Goal: Task Accomplishment & Management: Manage account settings

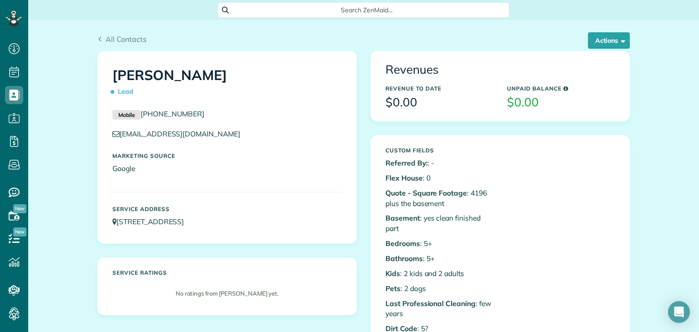
scroll to position [4, 4]
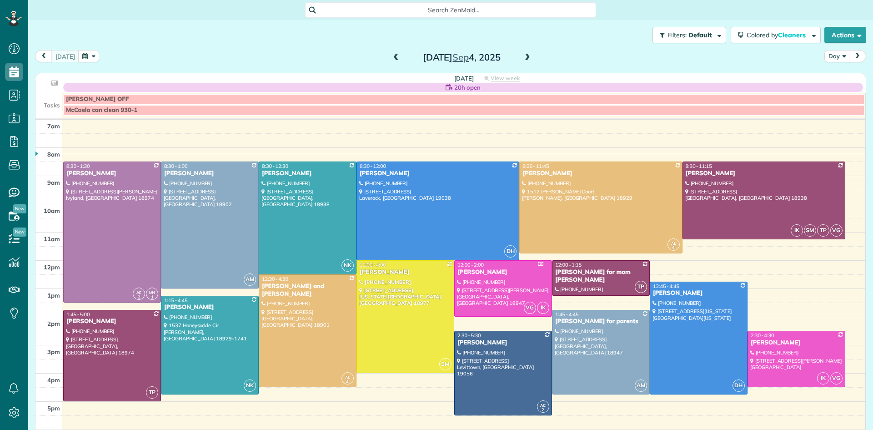
scroll to position [4, 4]
click at [839, 55] on button "Day" at bounding box center [837, 56] width 25 height 12
click at [840, 93] on link "Week" at bounding box center [861, 95] width 72 height 18
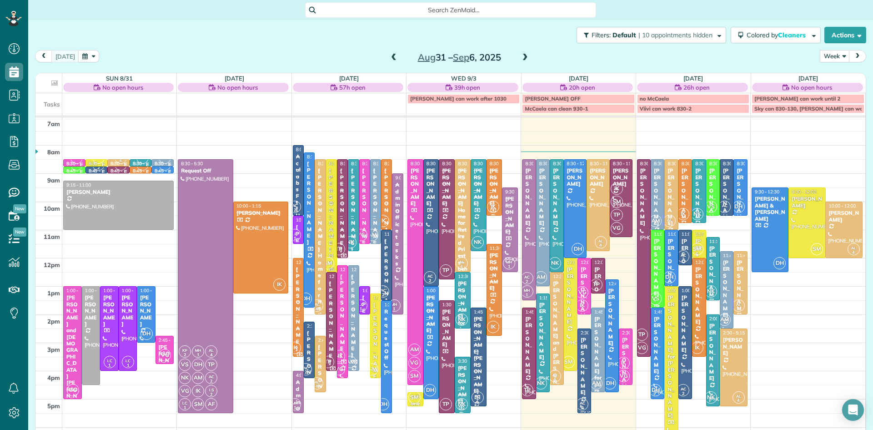
click at [523, 56] on span at bounding box center [525, 58] width 10 height 8
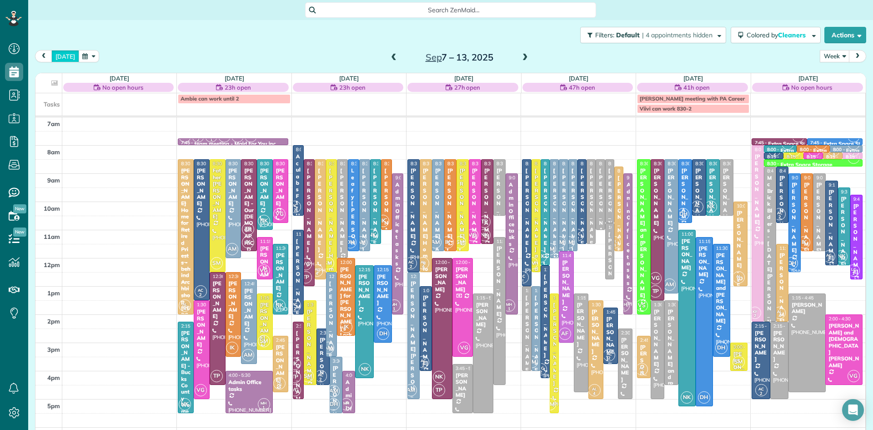
click at [66, 55] on button "today" at bounding box center [65, 56] width 28 height 12
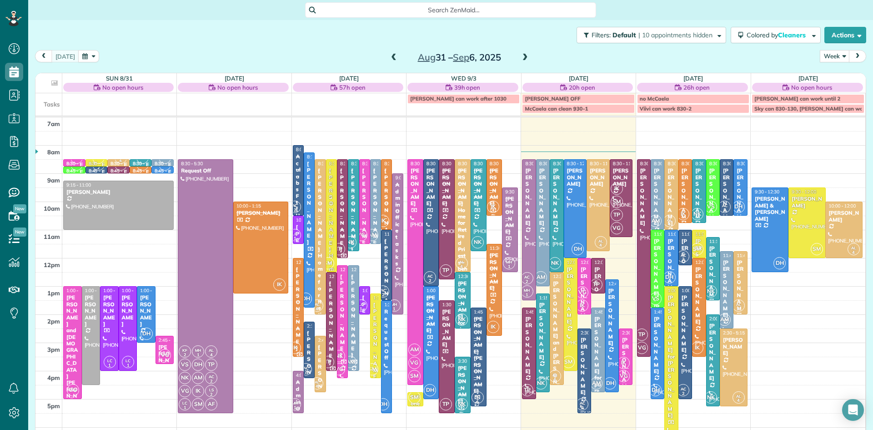
click at [523, 58] on span at bounding box center [525, 58] width 10 height 8
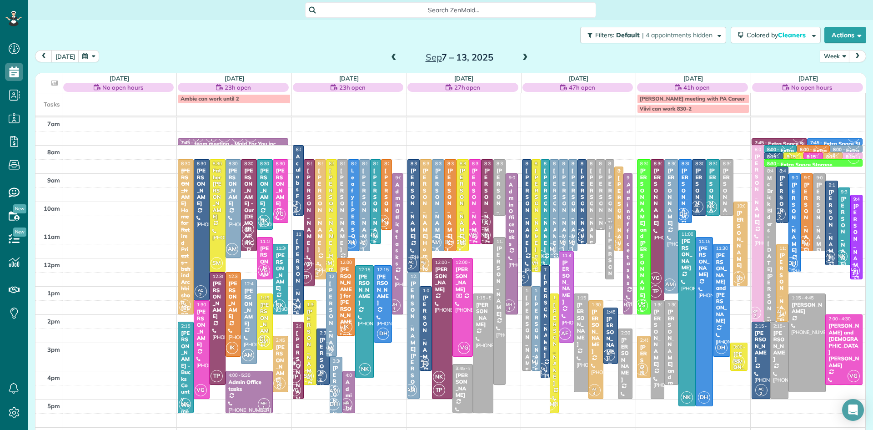
click at [523, 58] on span at bounding box center [525, 58] width 10 height 8
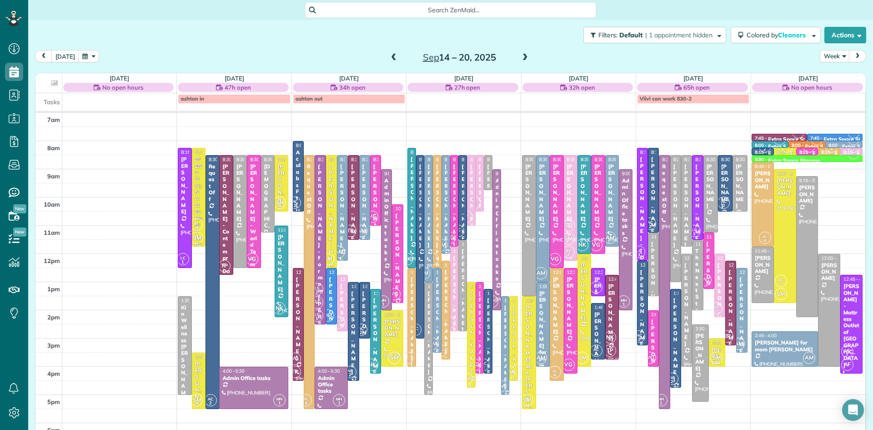
click at [569, 241] on span "SM" at bounding box center [569, 238] width 12 height 12
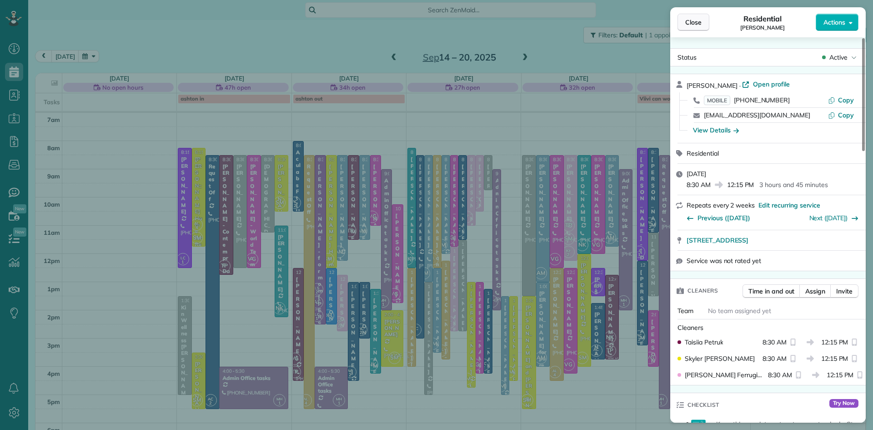
click at [690, 24] on span "Close" at bounding box center [693, 22] width 16 height 9
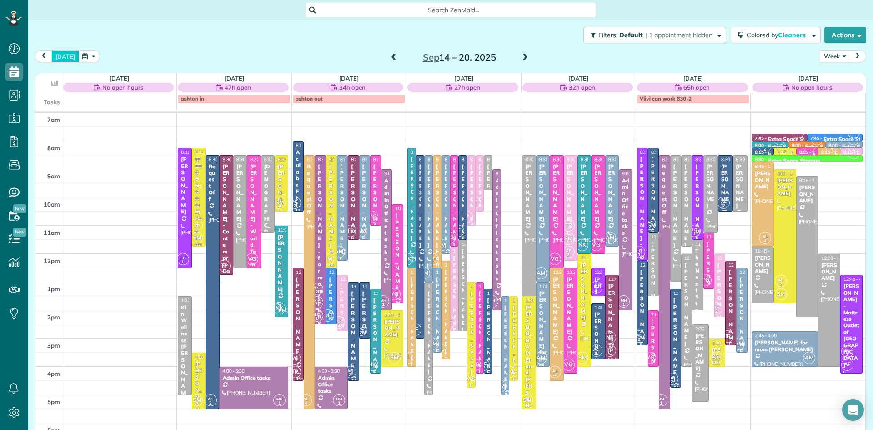
click at [61, 54] on button "today" at bounding box center [65, 56] width 28 height 12
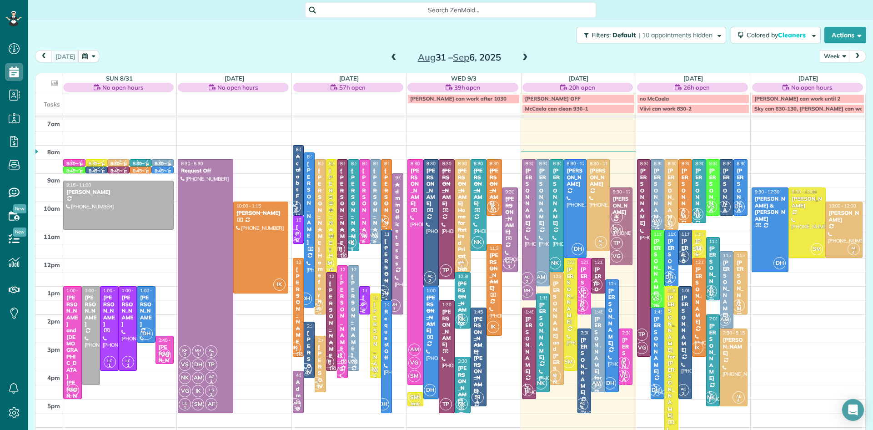
drag, startPoint x: 624, startPoint y: 203, endPoint x: 622, endPoint y: 221, distance: 17.8
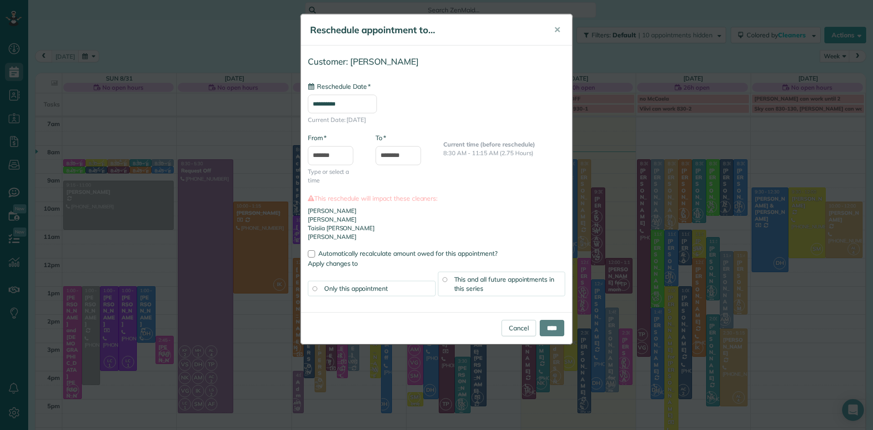
type input "**********"
click at [312, 151] on input "*******" at bounding box center [330, 155] width 45 height 19
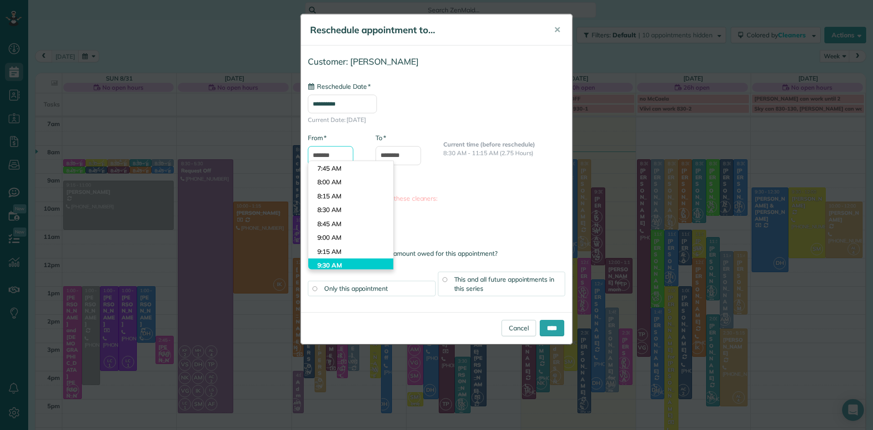
scroll to position [415, 0]
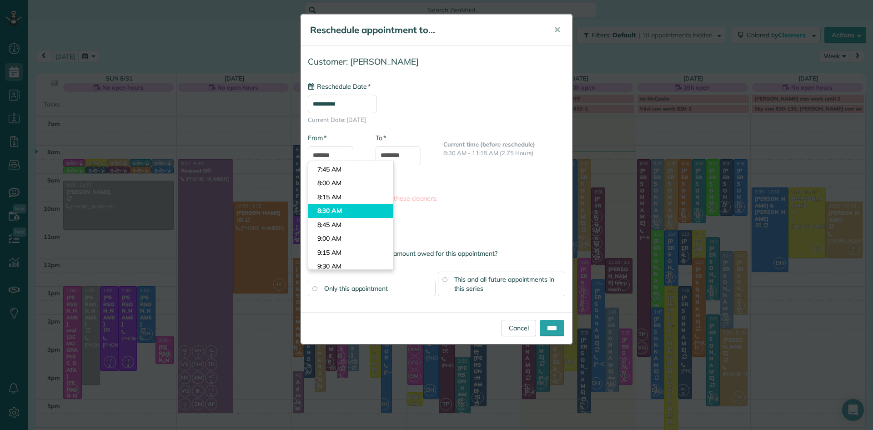
type input "*******"
click at [334, 210] on body "Dashboard Scheduling Calendar View List View Dispatch View - Weekly scheduling …" at bounding box center [436, 215] width 873 height 430
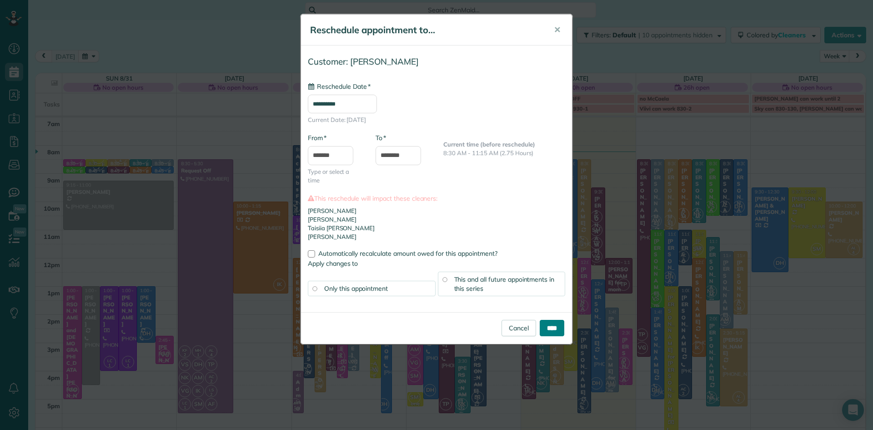
click at [549, 329] on input "****" at bounding box center [552, 328] width 25 height 16
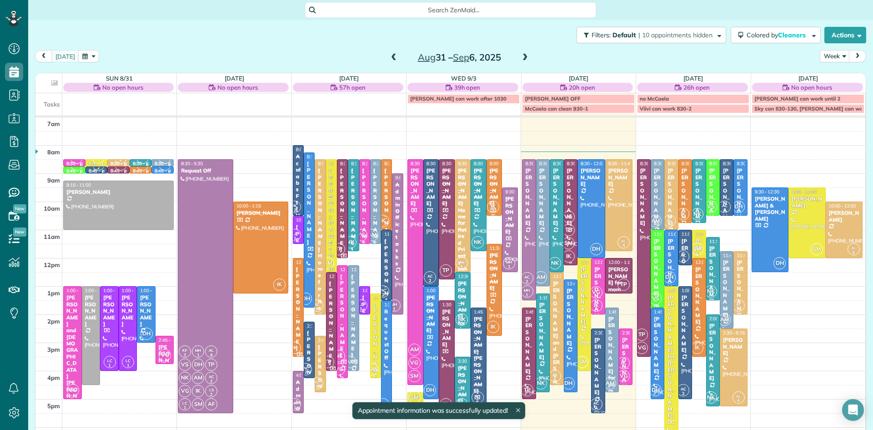
click at [565, 232] on span "TP" at bounding box center [569, 230] width 12 height 12
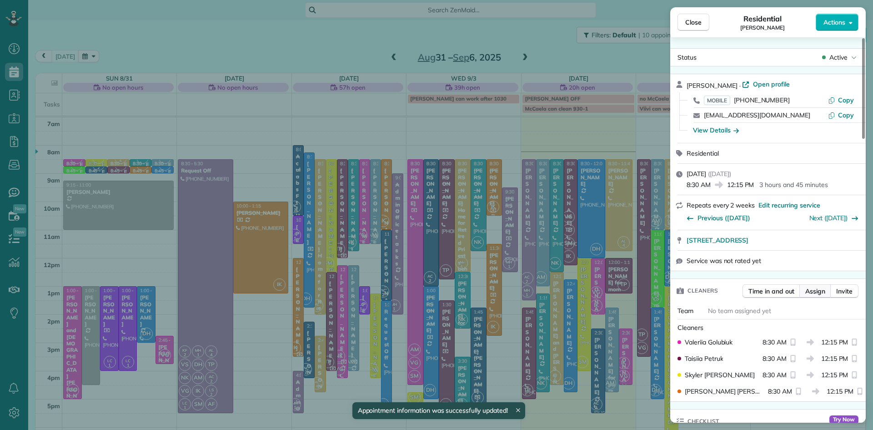
click at [825, 290] on span "Assign" at bounding box center [815, 291] width 20 height 9
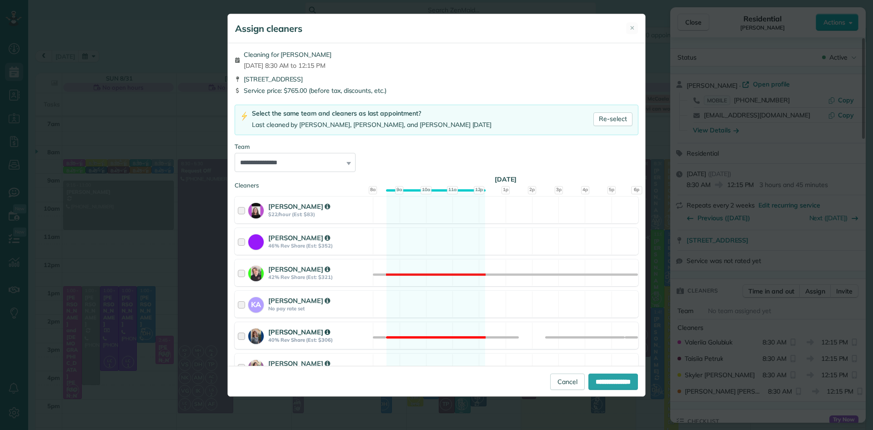
scroll to position [362, 0]
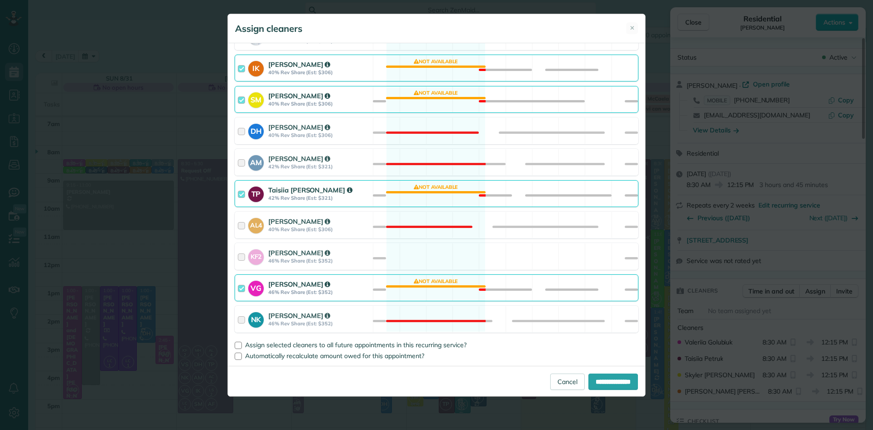
click at [276, 103] on strong "40% Rev Share (Est: $306)" at bounding box center [319, 104] width 102 height 6
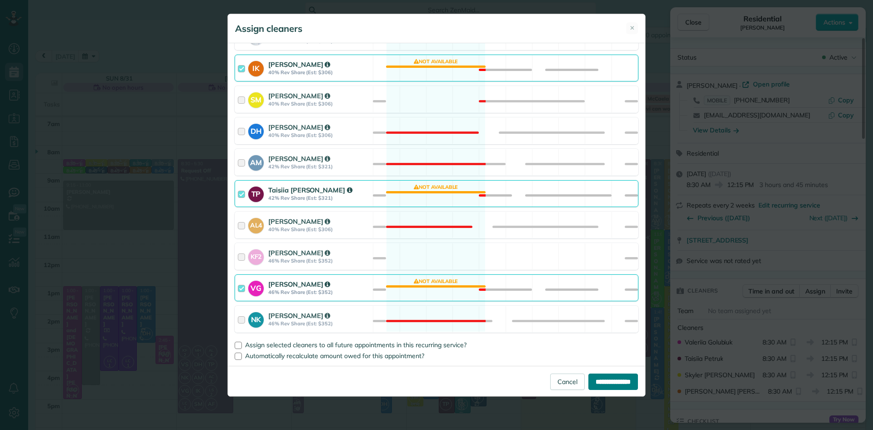
click at [597, 380] on input "**********" at bounding box center [613, 381] width 50 height 16
type input "**********"
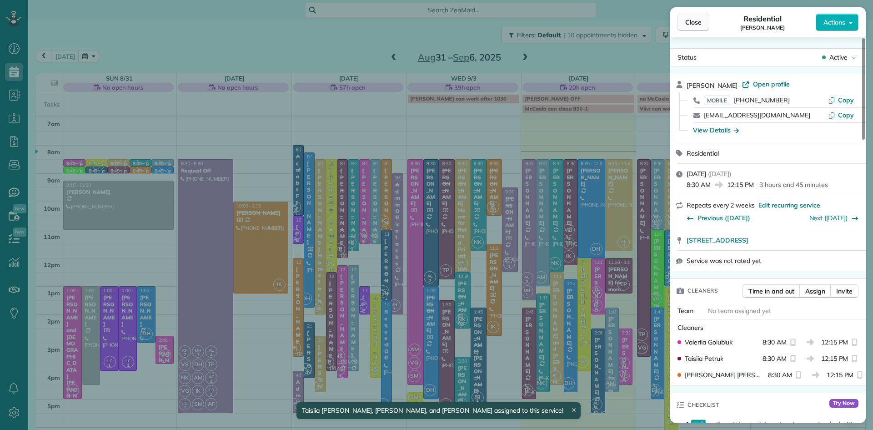
click at [695, 22] on span "Close" at bounding box center [693, 22] width 16 height 9
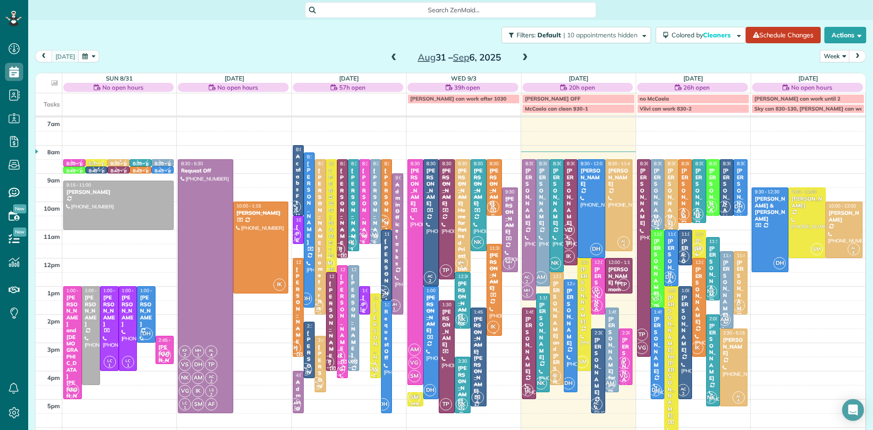
click at [497, 310] on div at bounding box center [494, 289] width 15 height 91
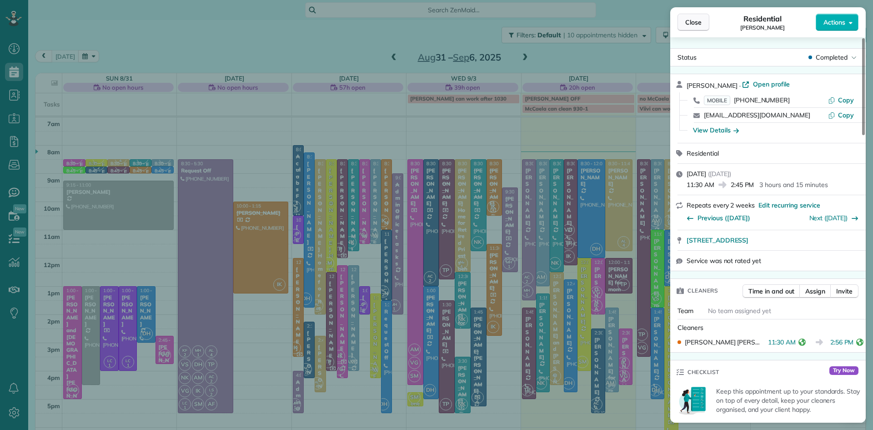
click at [694, 25] on span "Close" at bounding box center [693, 22] width 16 height 9
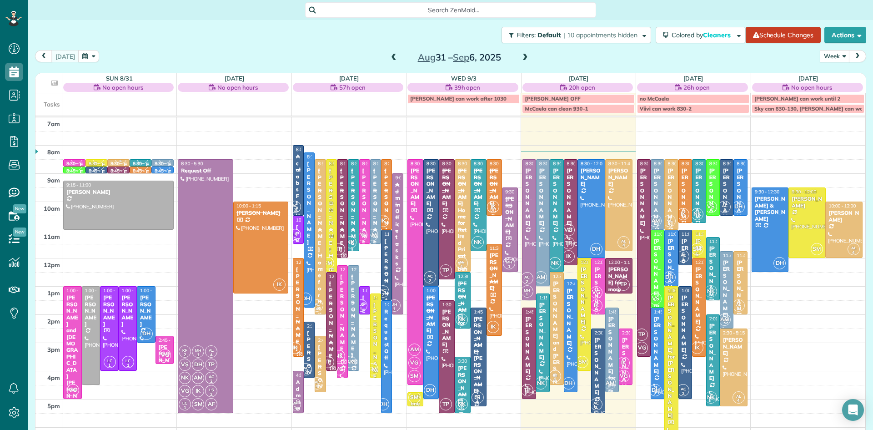
click at [614, 275] on div "[PERSON_NAME] for mom [PERSON_NAME]" at bounding box center [619, 289] width 22 height 46
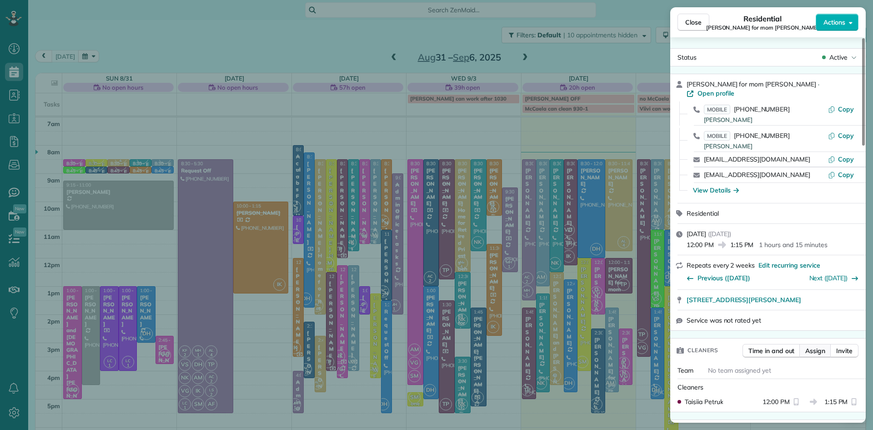
click at [817, 347] on span "Assign" at bounding box center [815, 350] width 20 height 9
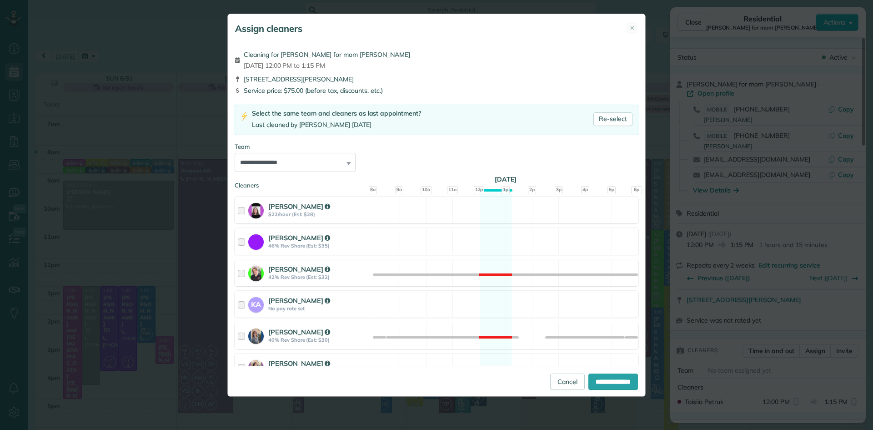
scroll to position [362, 0]
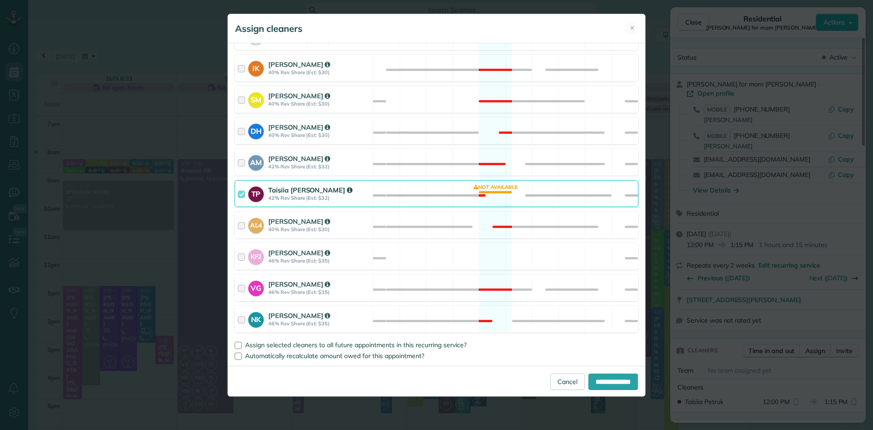
click at [269, 188] on strong "Taisiia [PERSON_NAME]" at bounding box center [310, 190] width 84 height 9
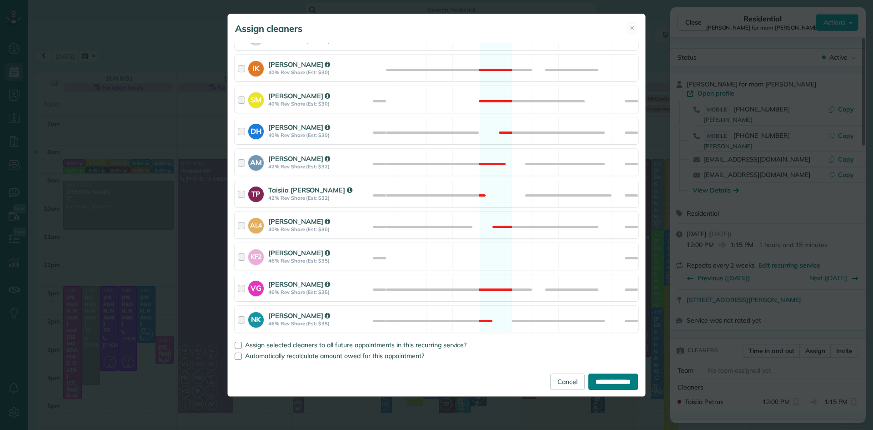
click at [603, 382] on input "**********" at bounding box center [613, 381] width 50 height 16
type input "**********"
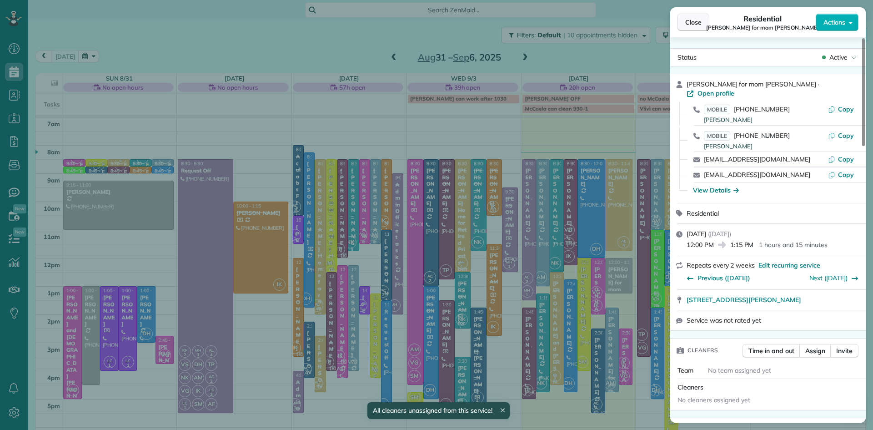
click at [690, 23] on span "Close" at bounding box center [693, 22] width 16 height 9
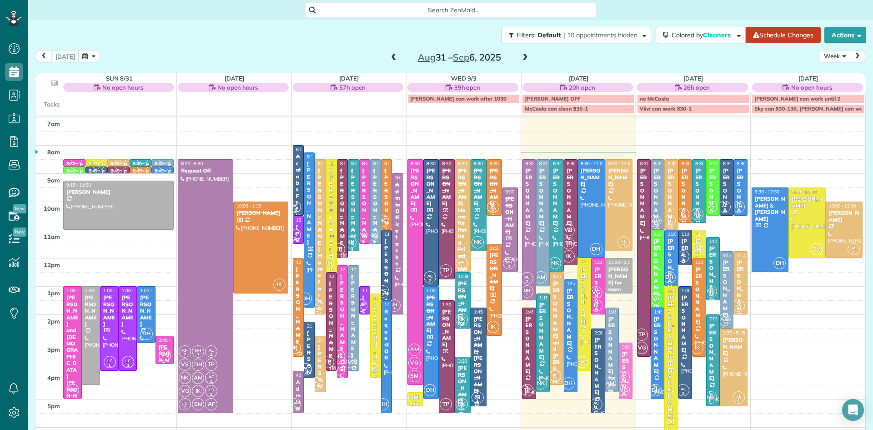
drag, startPoint x: 628, startPoint y: 348, endPoint x: 627, endPoint y: 362, distance: 13.7
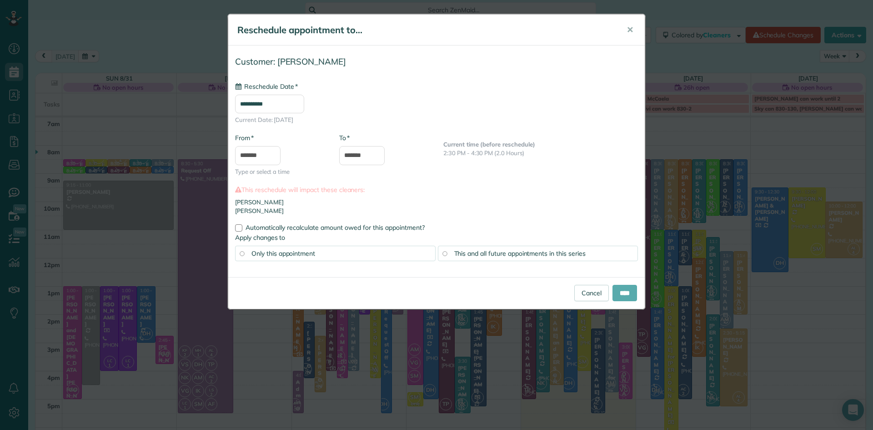
type input "**********"
click at [621, 294] on input "****" at bounding box center [625, 293] width 25 height 16
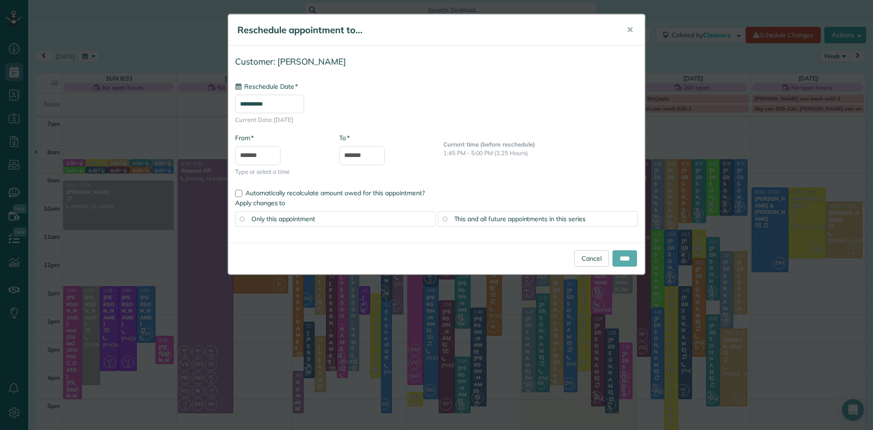
type input "**********"
click at [623, 261] on input "****" at bounding box center [625, 258] width 25 height 16
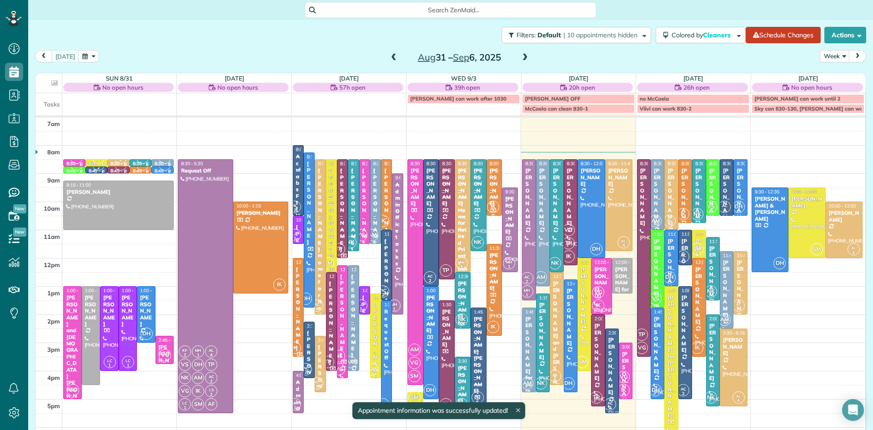
click at [604, 281] on div "[PERSON_NAME]" at bounding box center [601, 279] width 15 height 26
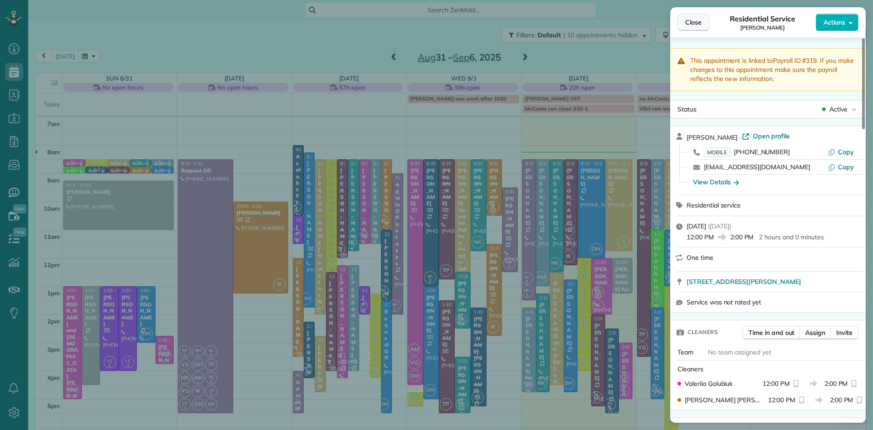
click at [691, 23] on span "Close" at bounding box center [693, 22] width 16 height 9
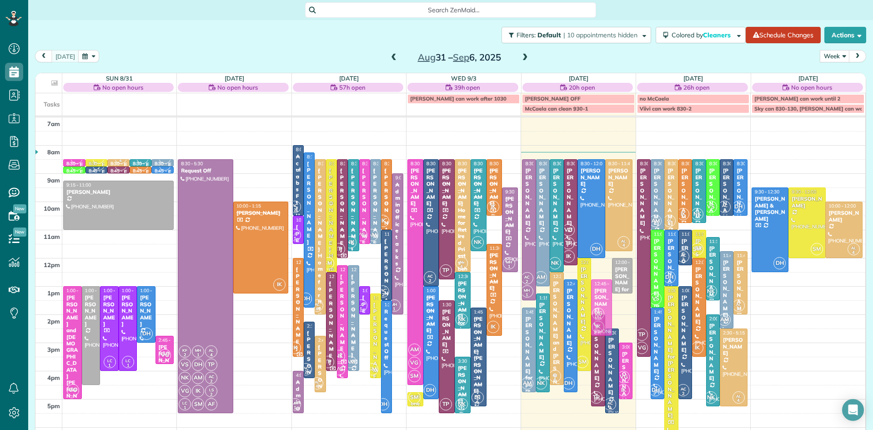
drag, startPoint x: 600, startPoint y: 276, endPoint x: 603, endPoint y: 297, distance: 21.6
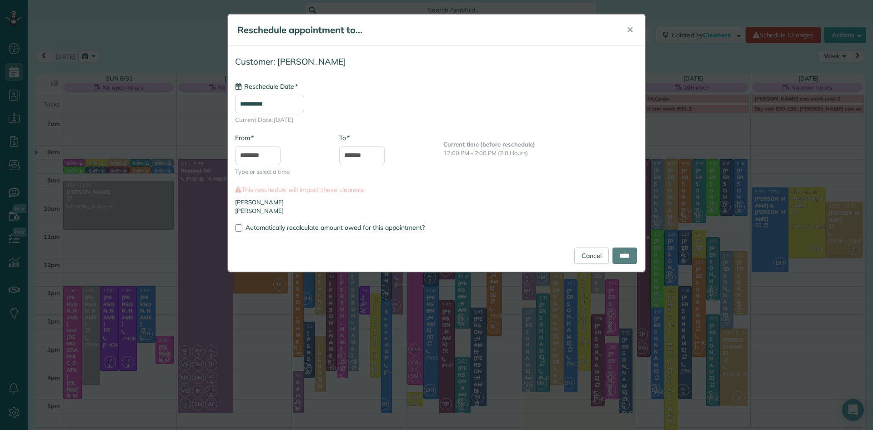
type input "**********"
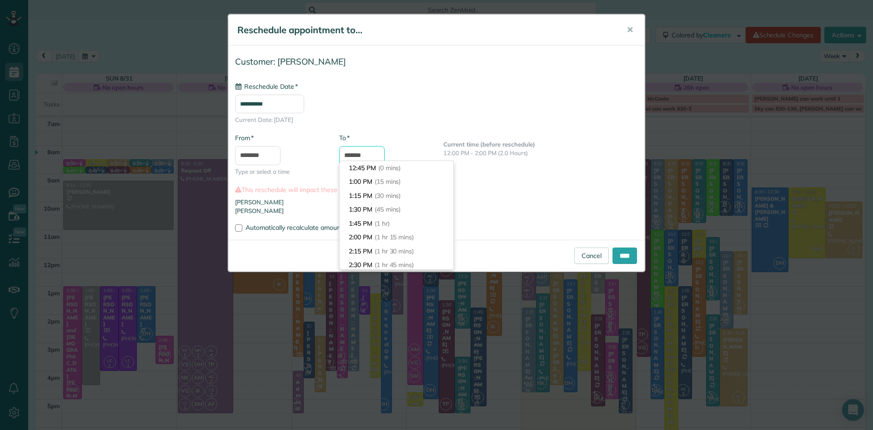
click at [367, 158] on input "*******" at bounding box center [361, 155] width 45 height 19
type input "*******"
click at [382, 175] on span "(1 hr 15 mins)" at bounding box center [395, 174] width 41 height 8
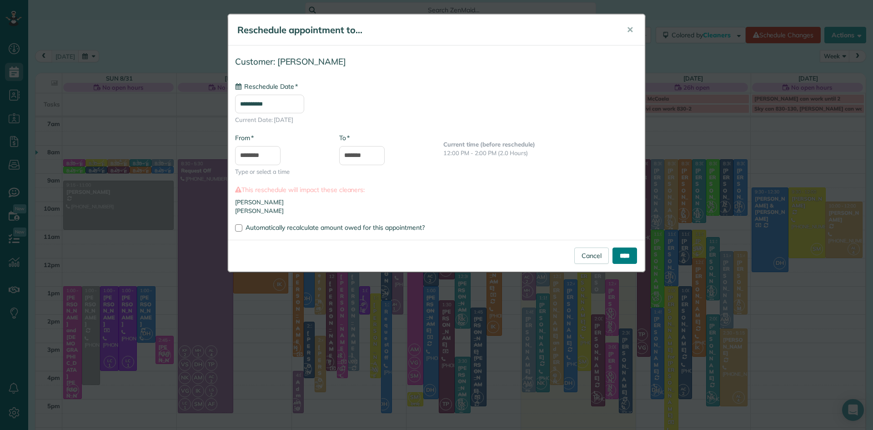
click at [614, 254] on input "****" at bounding box center [625, 255] width 25 height 16
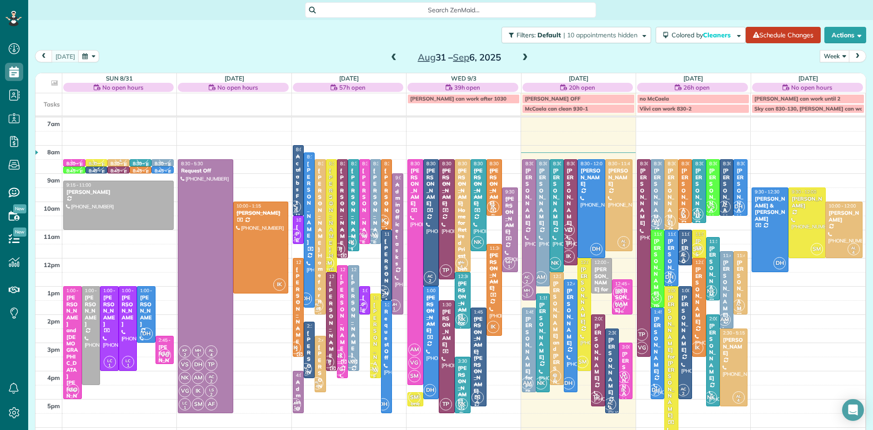
click at [617, 292] on span "IK" at bounding box center [619, 292] width 12 height 12
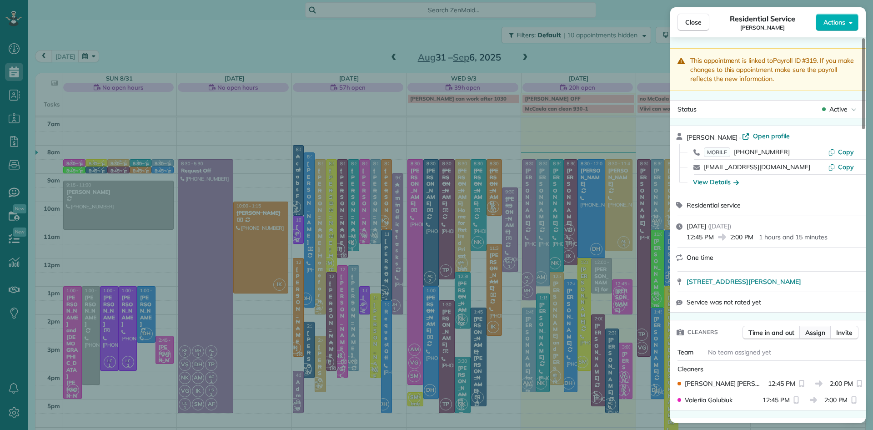
click at [819, 339] on button "Assign" at bounding box center [816, 333] width 32 height 14
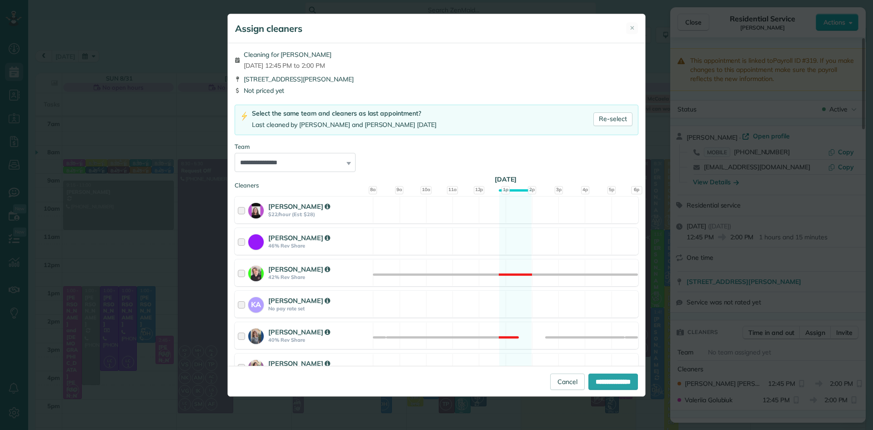
scroll to position [351, 0]
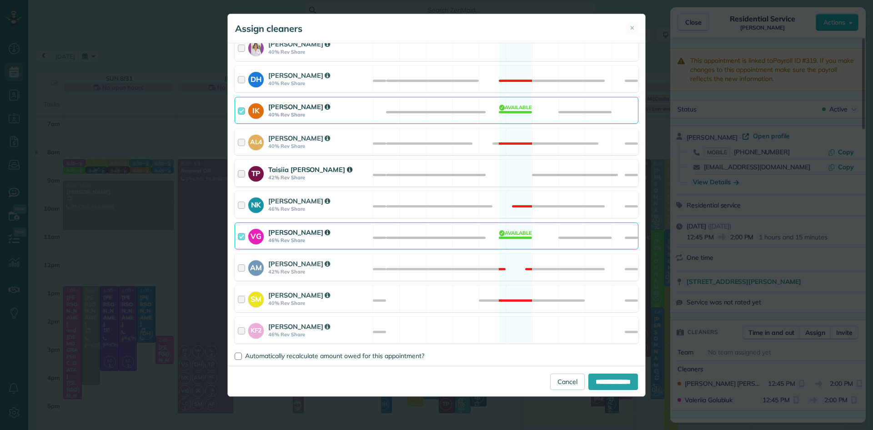
click at [295, 174] on div "Taisiia [PERSON_NAME]" at bounding box center [319, 170] width 102 height 10
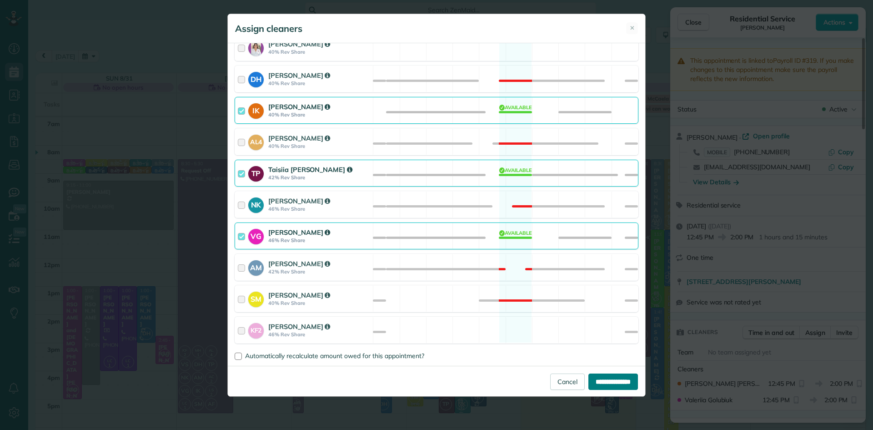
click at [619, 387] on input "**********" at bounding box center [613, 381] width 50 height 16
type input "**********"
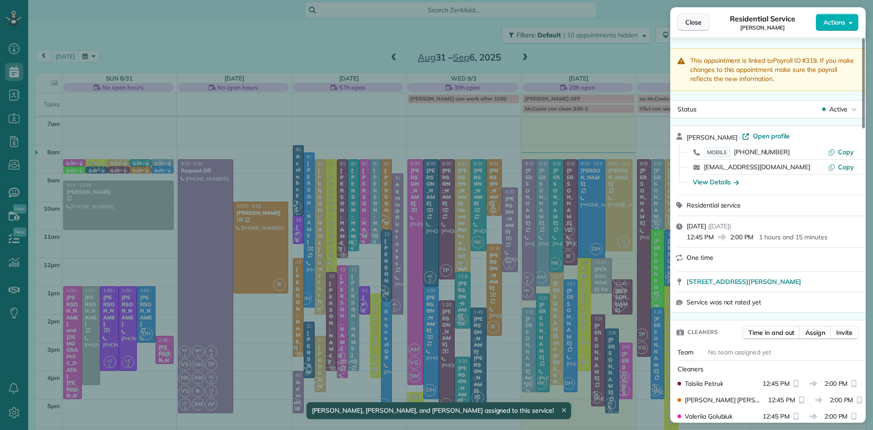
click at [684, 20] on button "Close" at bounding box center [694, 22] width 32 height 17
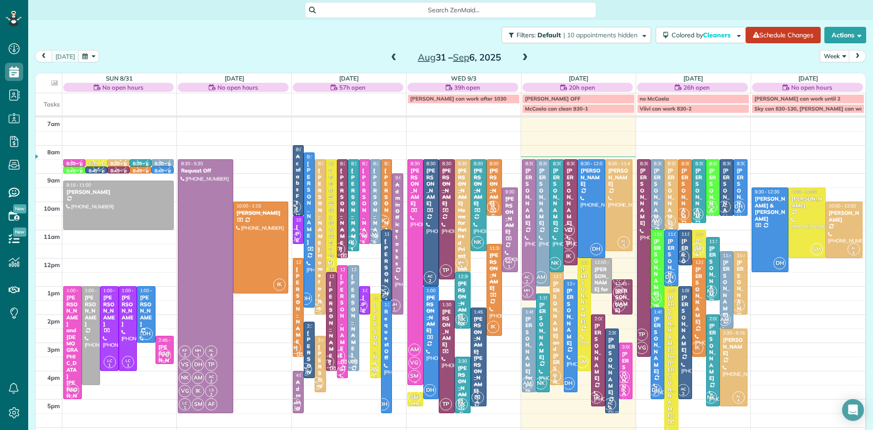
click at [412, 374] on span "SM" at bounding box center [414, 376] width 12 height 12
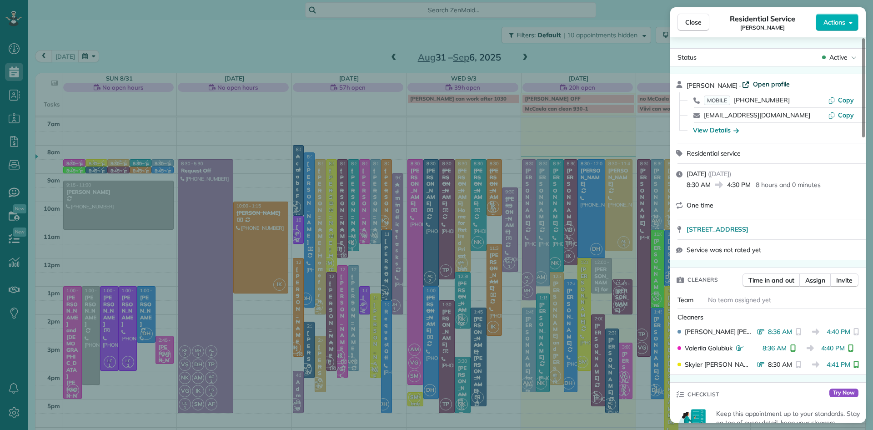
click at [759, 85] on span "Open profile" at bounding box center [771, 84] width 37 height 9
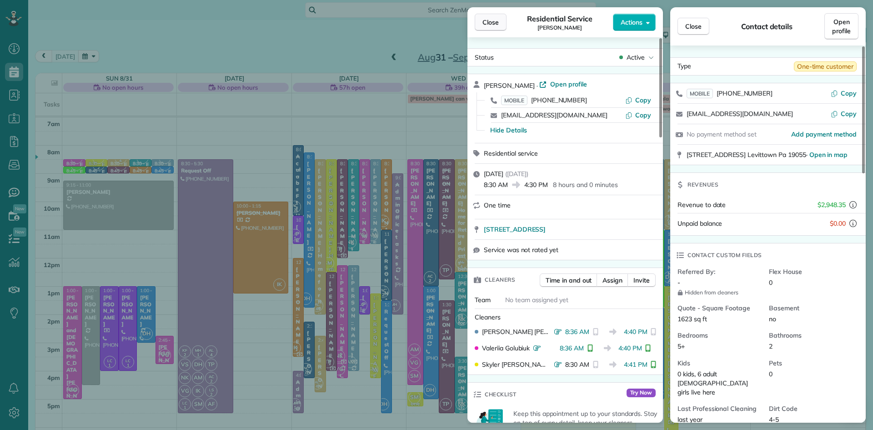
click at [494, 21] on span "Close" at bounding box center [491, 22] width 16 height 9
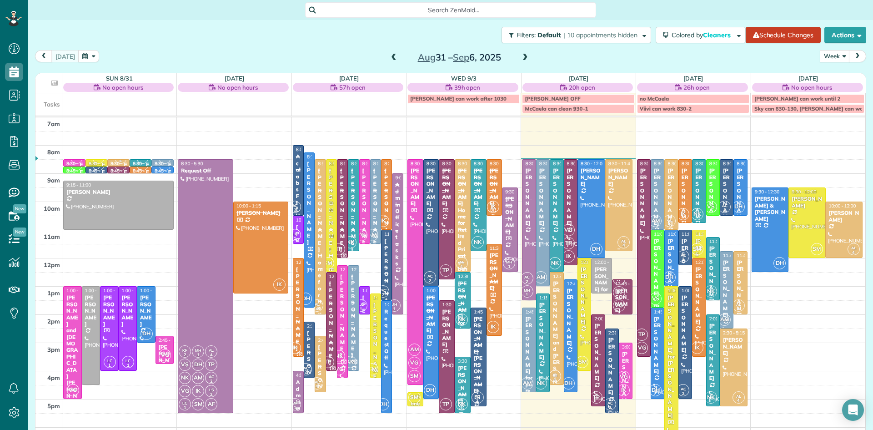
click at [622, 201] on div at bounding box center [619, 205] width 27 height 91
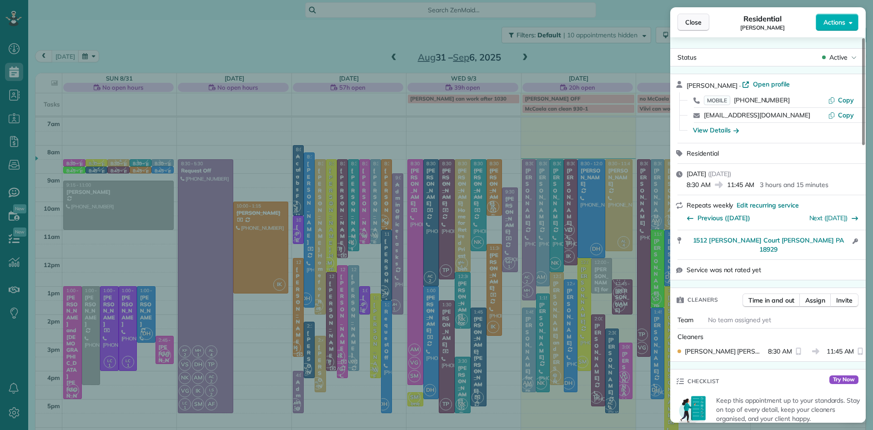
click at [684, 24] on button "Close" at bounding box center [694, 22] width 32 height 17
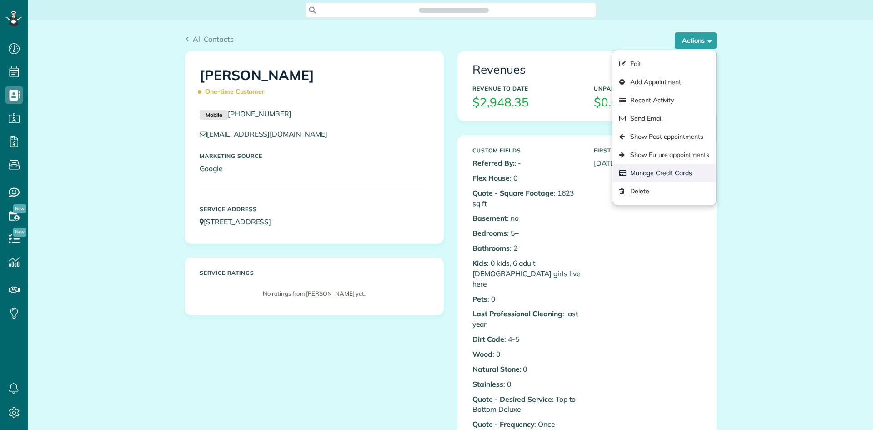
scroll to position [4, 4]
click at [669, 175] on link "Manage Credit Cards" at bounding box center [665, 173] width 104 height 18
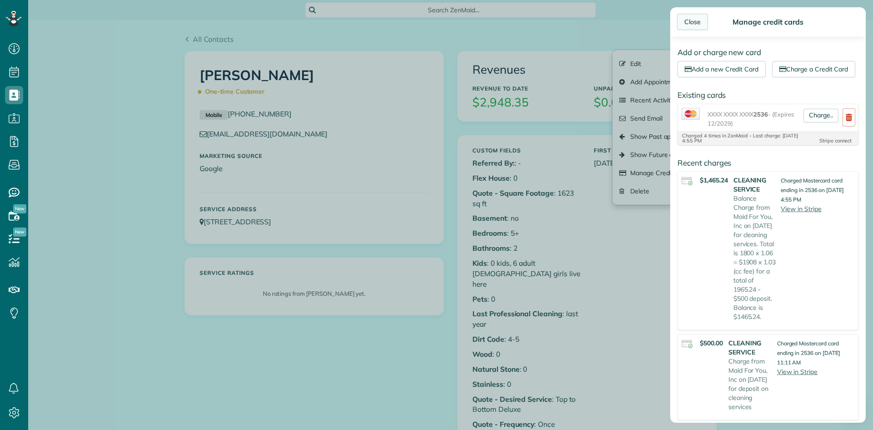
click at [694, 18] on div "Close" at bounding box center [692, 22] width 31 height 16
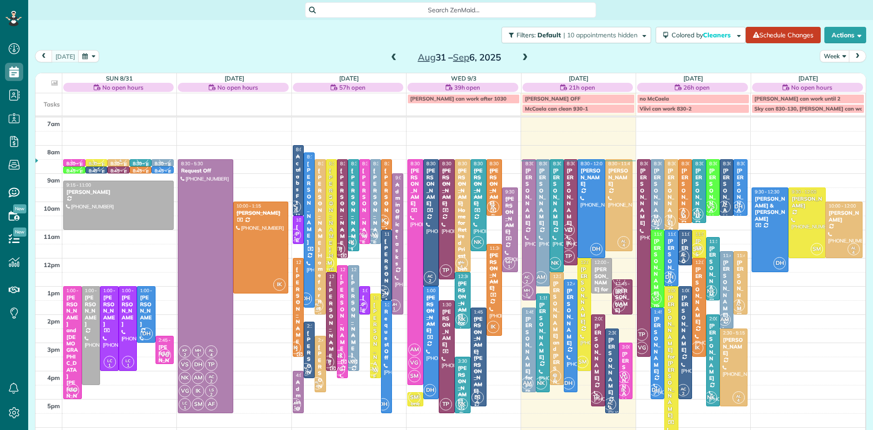
scroll to position [4, 4]
click at [594, 223] on div at bounding box center [591, 209] width 27 height 98
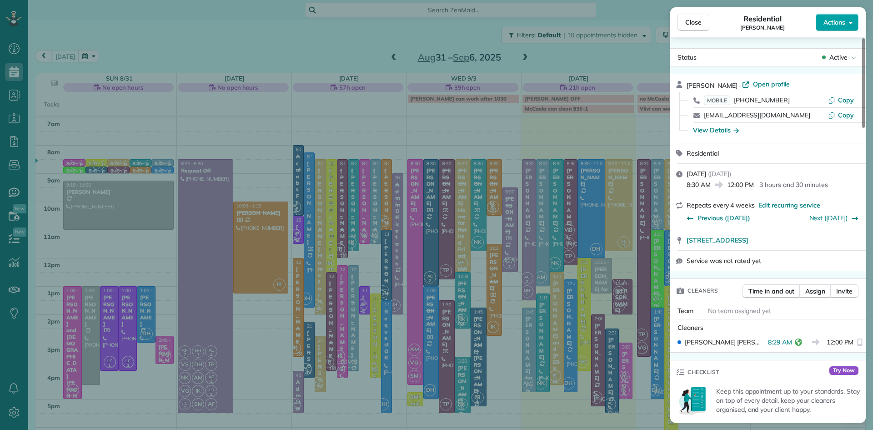
click at [834, 26] on span "Actions" at bounding box center [835, 22] width 22 height 9
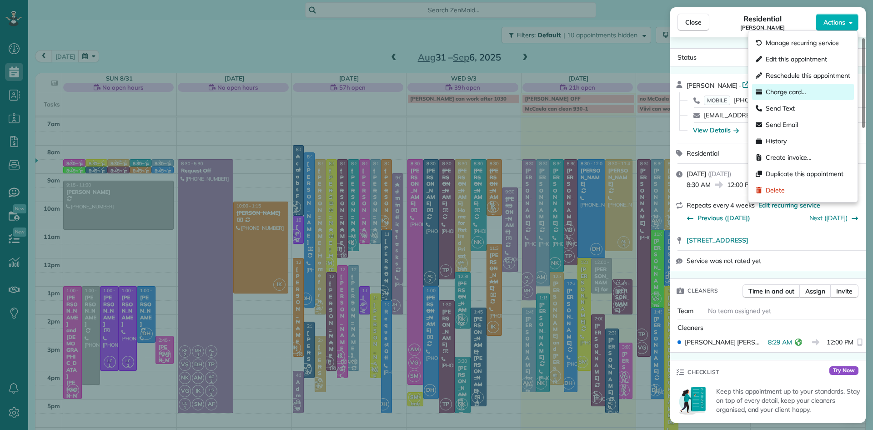
click at [786, 86] on div "Charge card…" at bounding box center [803, 92] width 102 height 16
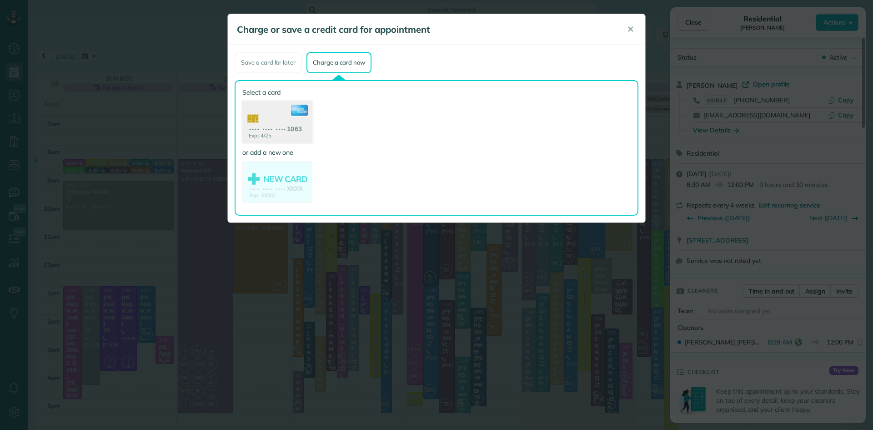
click at [285, 123] on use at bounding box center [277, 123] width 70 height 44
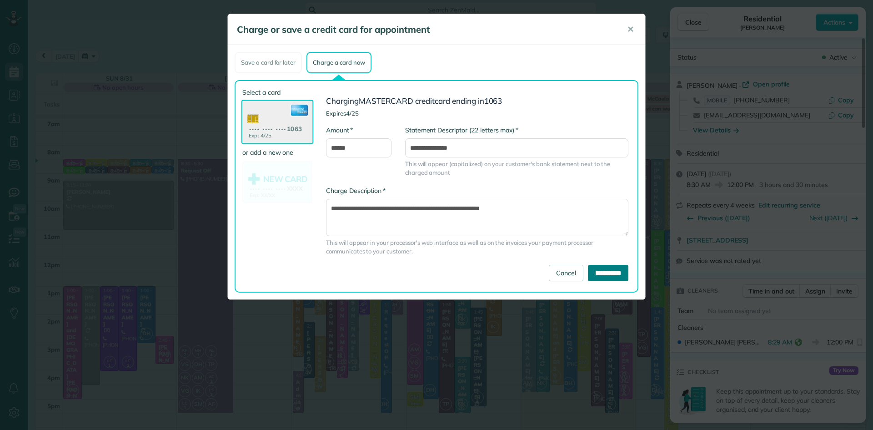
click at [588, 267] on input "**********" at bounding box center [608, 273] width 40 height 16
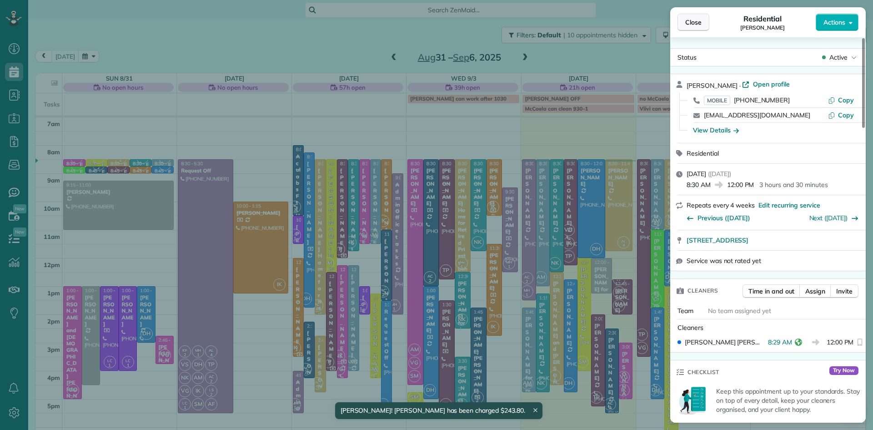
click at [698, 20] on span "Close" at bounding box center [693, 22] width 16 height 9
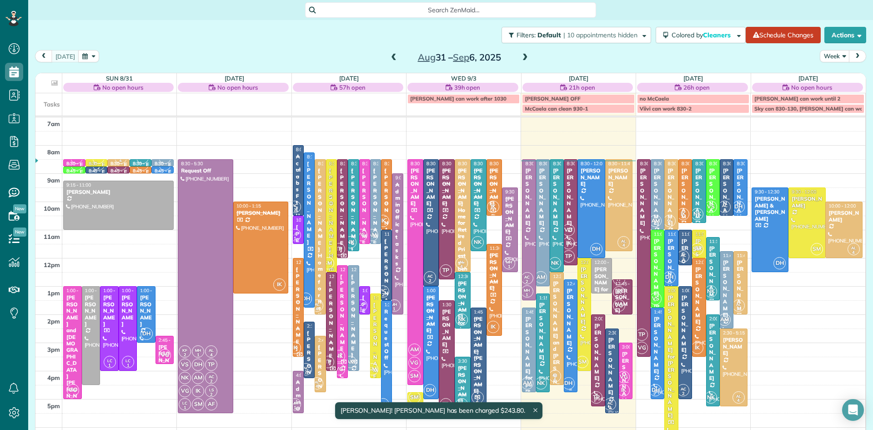
click at [571, 352] on div at bounding box center [570, 336] width 13 height 112
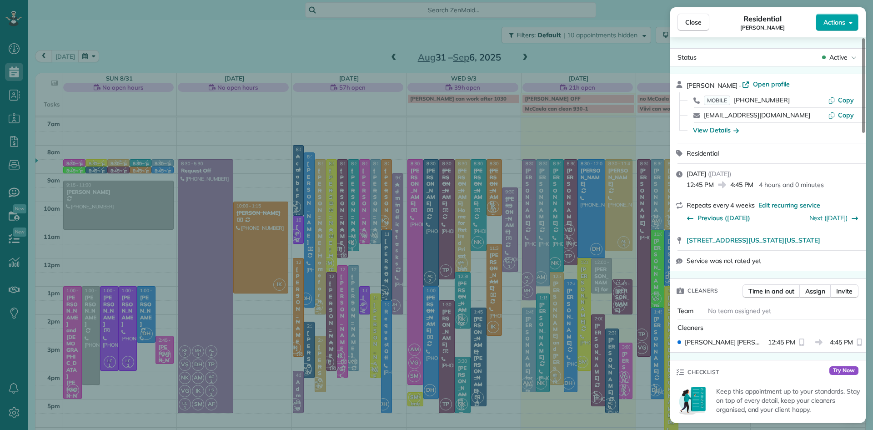
click at [831, 28] on button "Actions" at bounding box center [837, 22] width 43 height 17
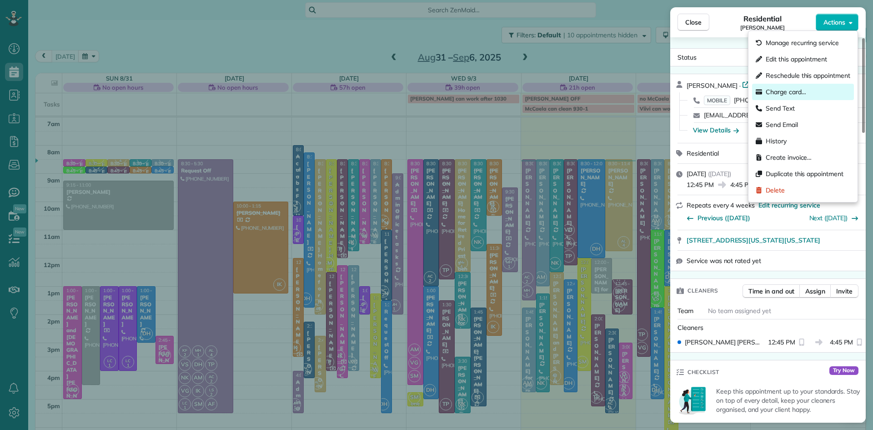
click at [800, 90] on span "Charge card…" at bounding box center [786, 91] width 40 height 9
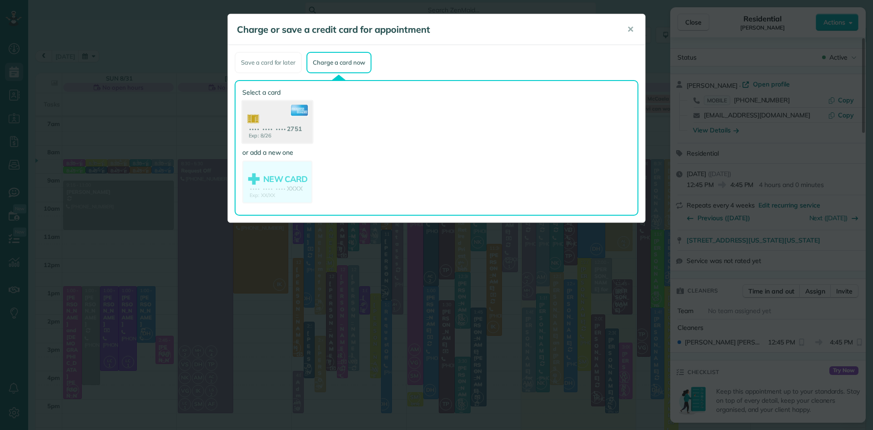
click at [274, 121] on use at bounding box center [277, 123] width 70 height 44
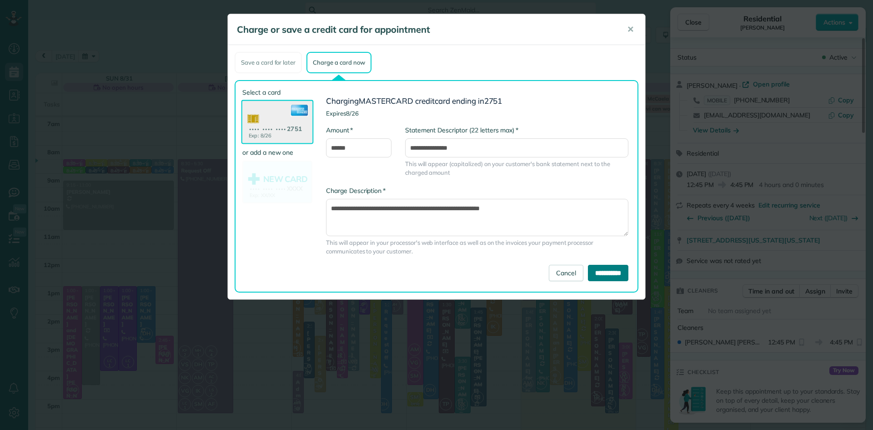
click at [617, 271] on input "**********" at bounding box center [608, 273] width 40 height 16
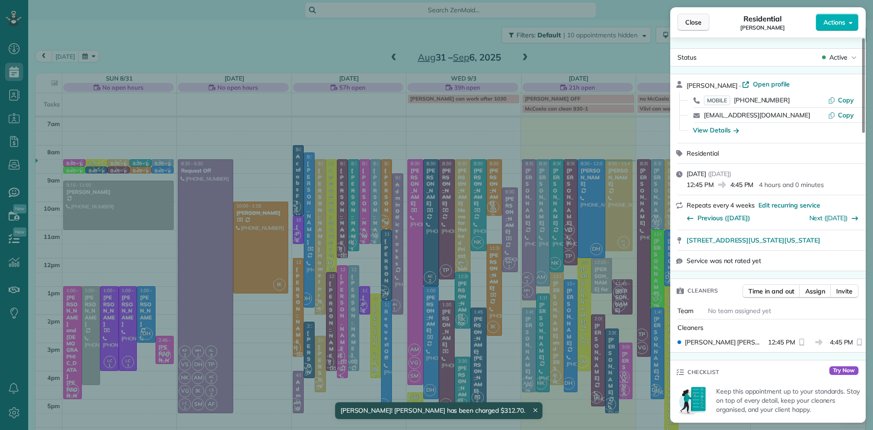
click at [693, 24] on span "Close" at bounding box center [693, 22] width 16 height 9
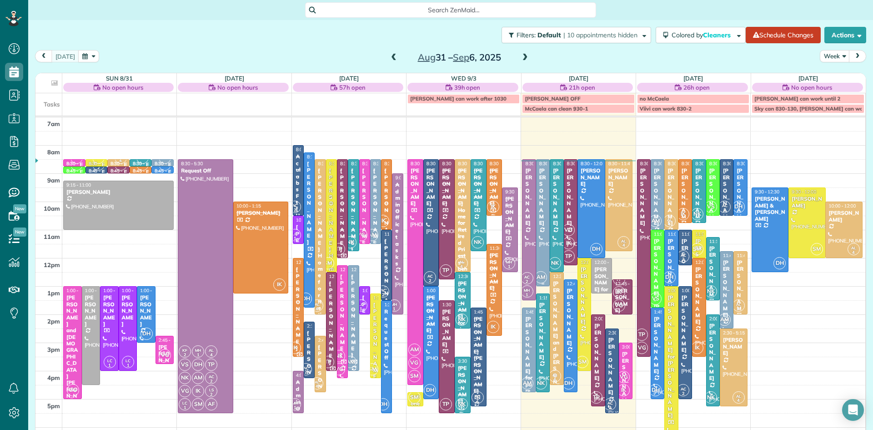
click at [539, 222] on div at bounding box center [543, 223] width 13 height 126
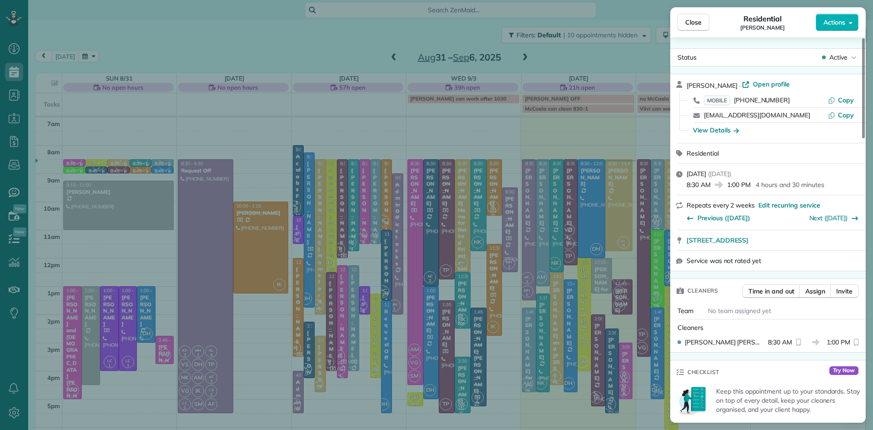
drag, startPoint x: 691, startPoint y: 20, endPoint x: 586, endPoint y: 31, distance: 106.1
click at [692, 20] on span "Close" at bounding box center [693, 22] width 16 height 9
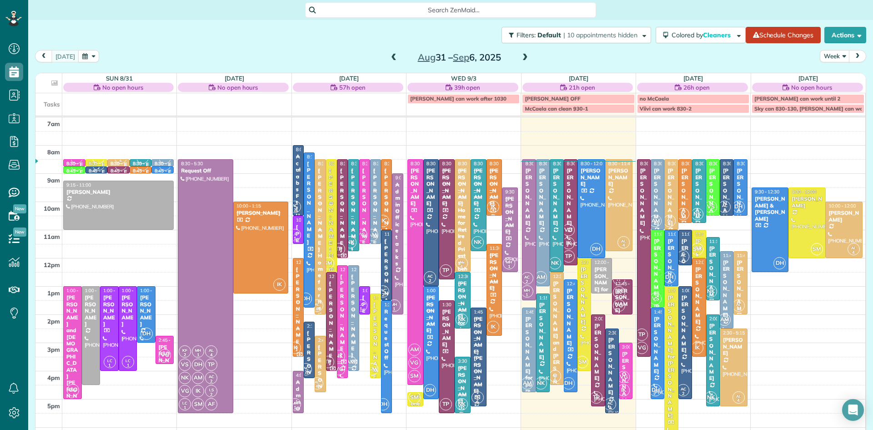
scroll to position [4, 4]
click at [553, 262] on span "NK" at bounding box center [555, 263] width 12 height 12
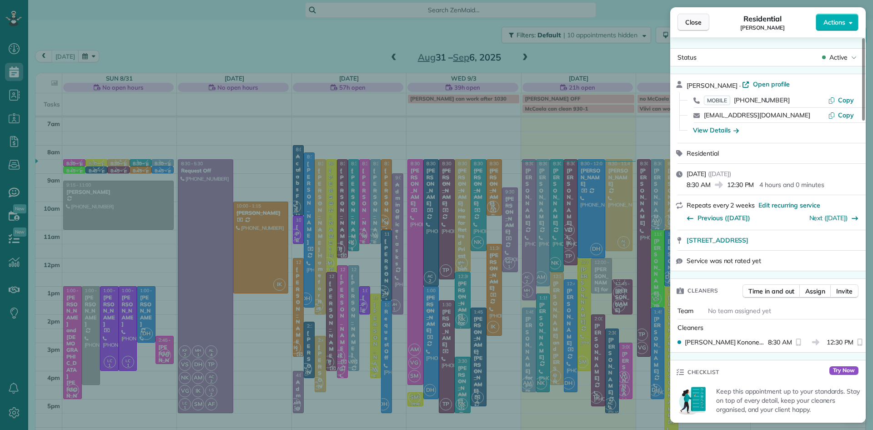
click at [694, 27] on button "Close" at bounding box center [694, 22] width 32 height 17
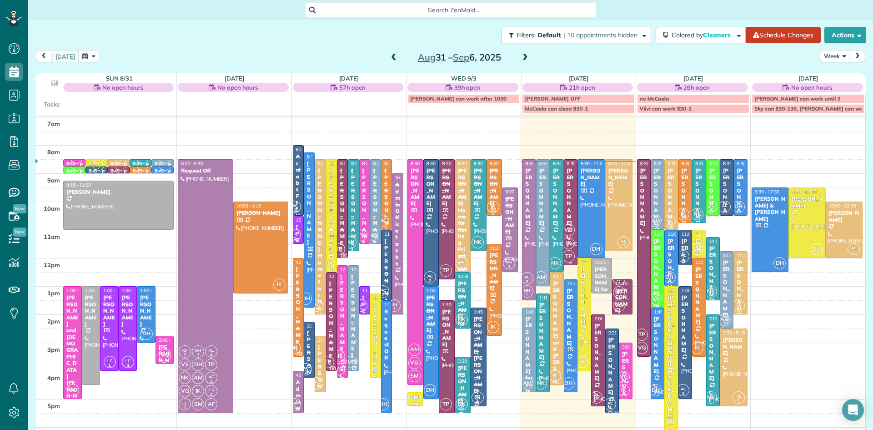
click at [572, 241] on span "IK" at bounding box center [569, 243] width 12 height 12
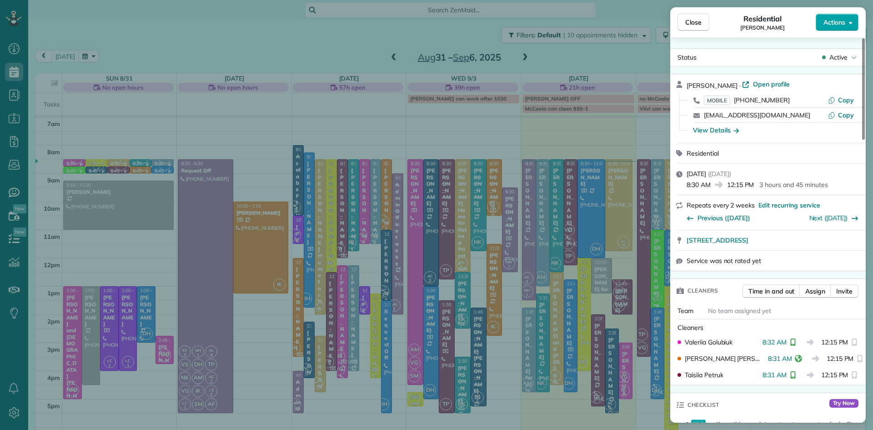
click at [827, 22] on span "Actions" at bounding box center [835, 22] width 22 height 9
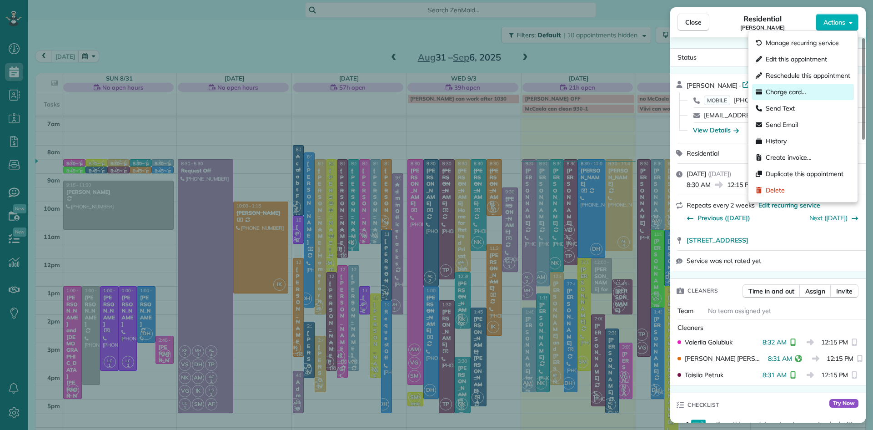
click at [785, 93] on span "Charge card…" at bounding box center [786, 91] width 40 height 9
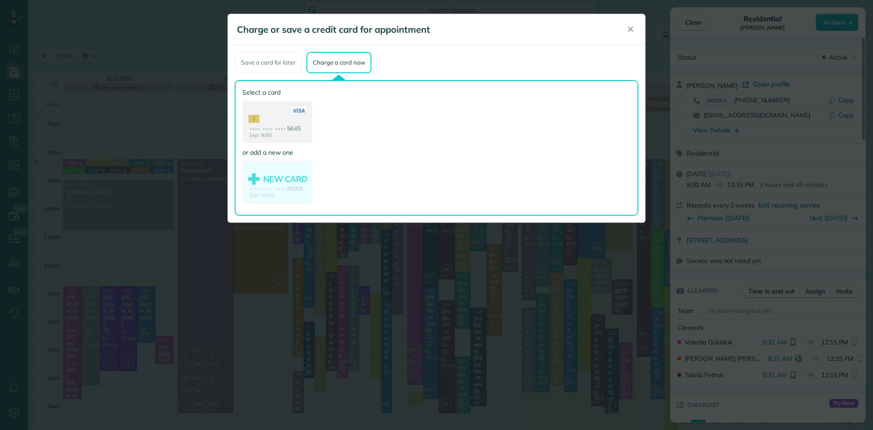
click at [271, 119] on use at bounding box center [277, 122] width 68 height 43
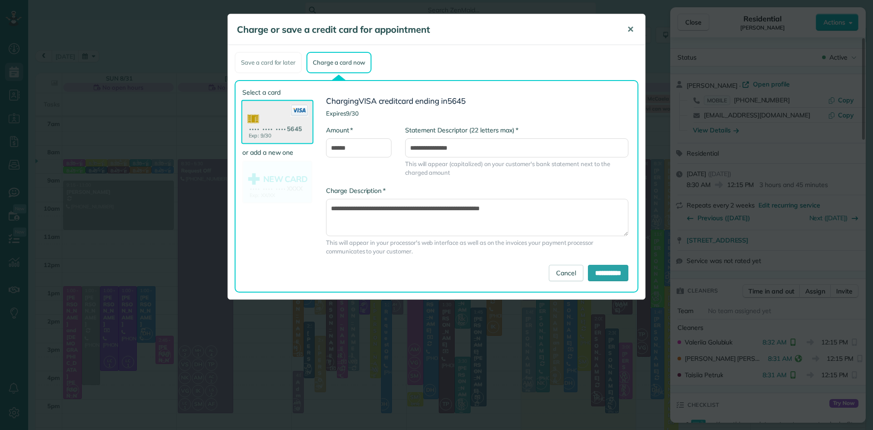
click at [630, 31] on span "✕" at bounding box center [630, 29] width 7 height 10
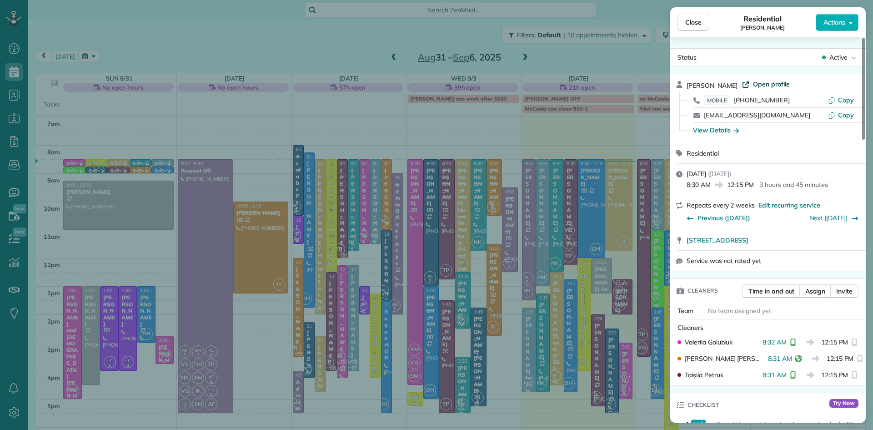
click at [762, 84] on span "Open profile" at bounding box center [771, 84] width 37 height 9
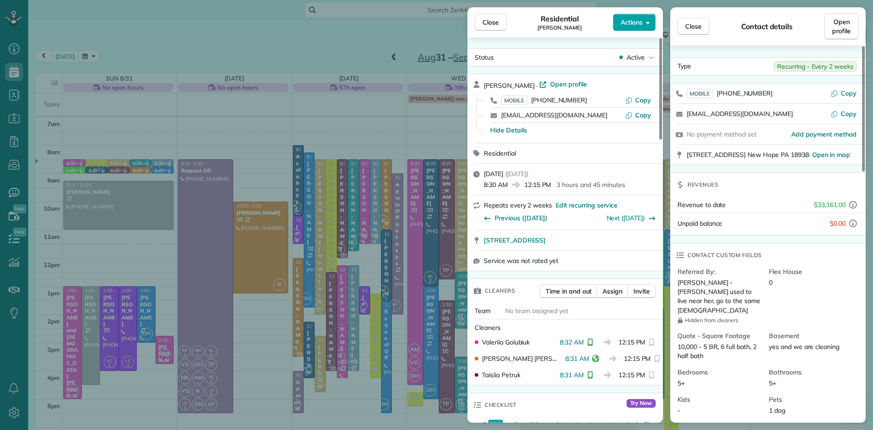
click at [629, 25] on span "Actions" at bounding box center [632, 22] width 22 height 9
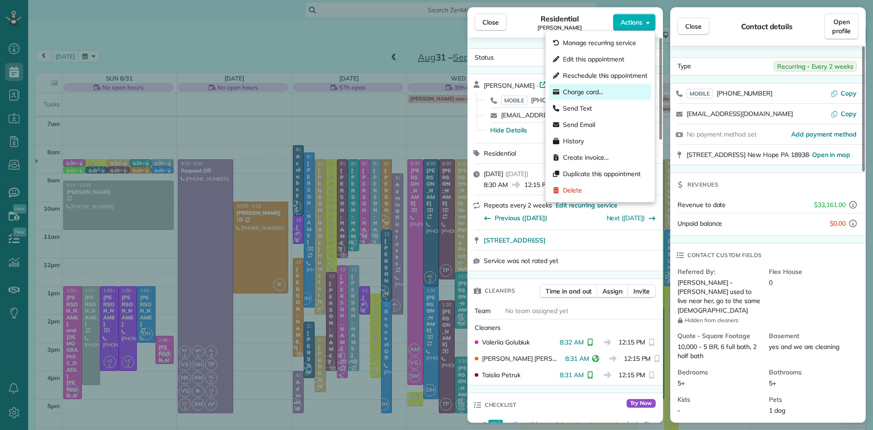
click at [604, 89] on div "Charge card…" at bounding box center [600, 92] width 102 height 16
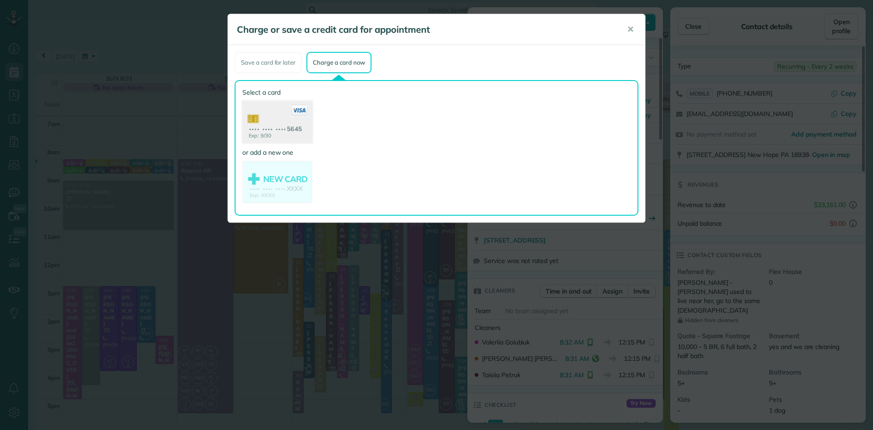
click at [284, 125] on use at bounding box center [277, 123] width 70 height 44
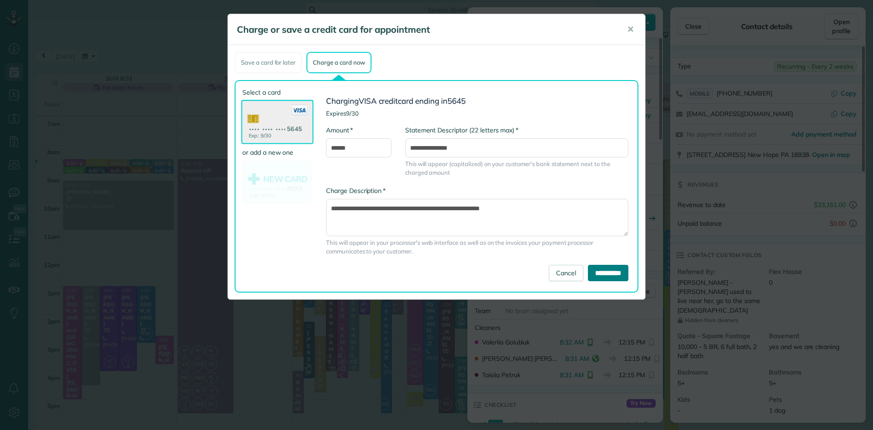
click at [602, 272] on input "**********" at bounding box center [608, 273] width 40 height 16
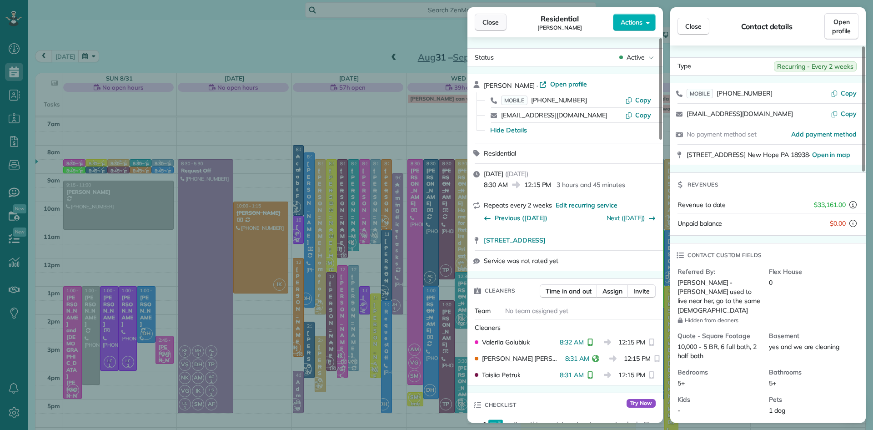
click at [481, 22] on button "Close" at bounding box center [491, 22] width 32 height 17
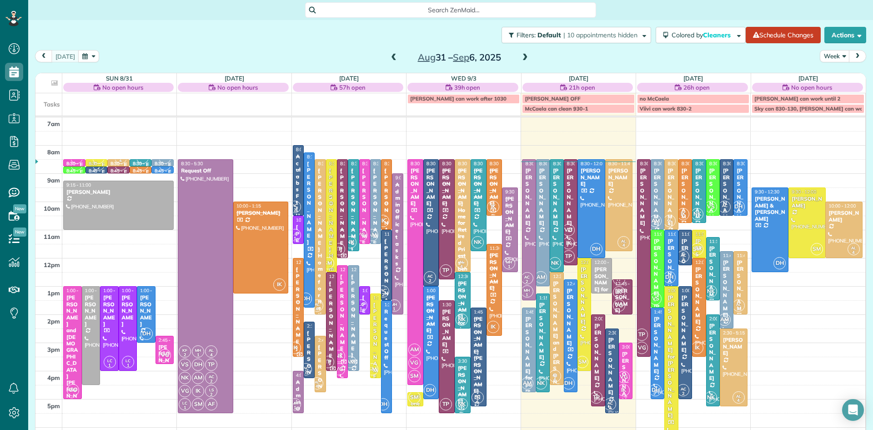
click at [627, 382] on div "VG IK" at bounding box center [623, 383] width 13 height 26
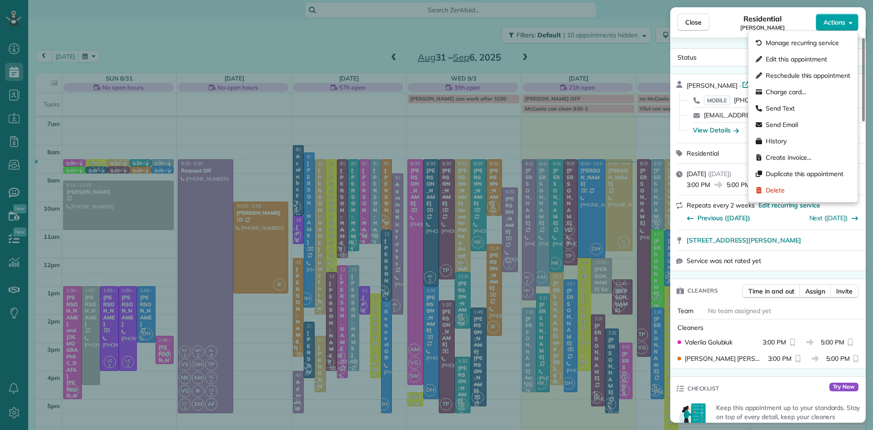
click at [844, 21] on span "Actions" at bounding box center [835, 22] width 22 height 9
click at [790, 91] on span "Charge card…" at bounding box center [786, 91] width 40 height 9
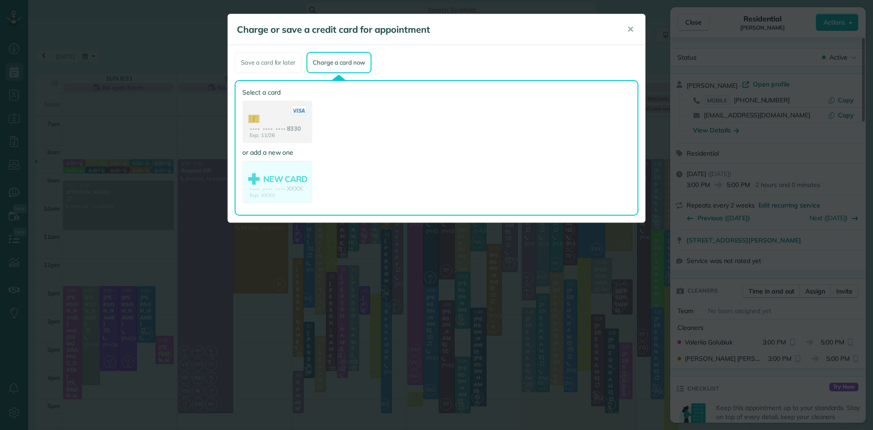
click at [288, 117] on use at bounding box center [277, 122] width 68 height 43
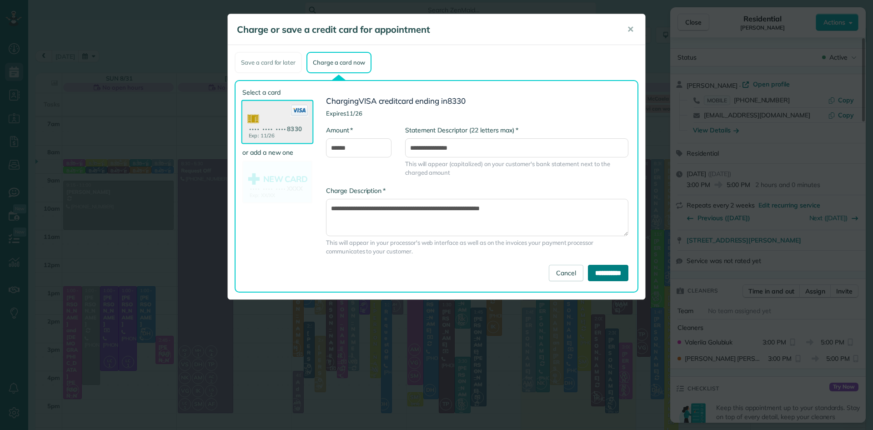
click at [601, 277] on input "**********" at bounding box center [608, 273] width 40 height 16
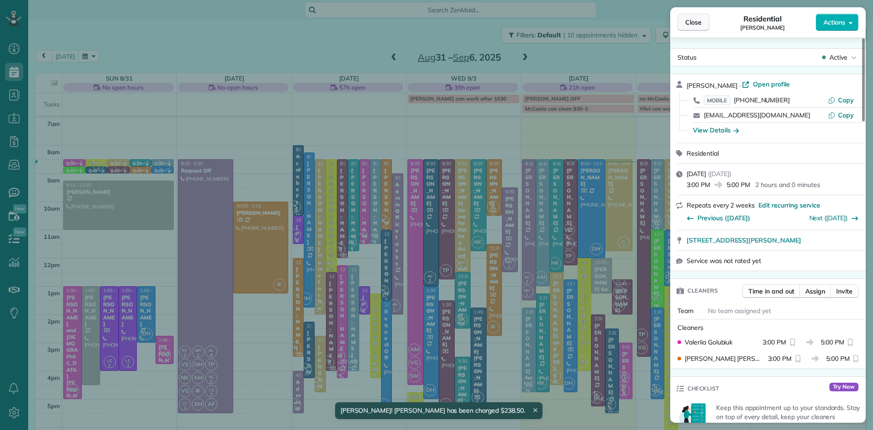
click at [693, 25] on span "Close" at bounding box center [693, 22] width 16 height 9
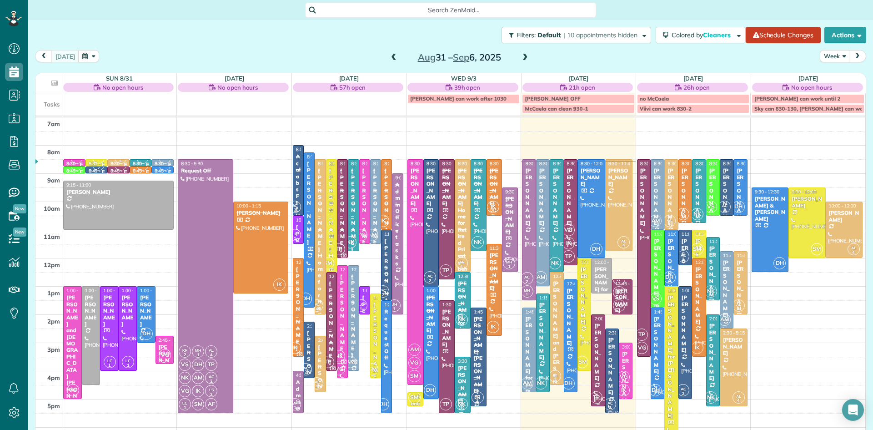
click at [598, 372] on div at bounding box center [598, 360] width 13 height 91
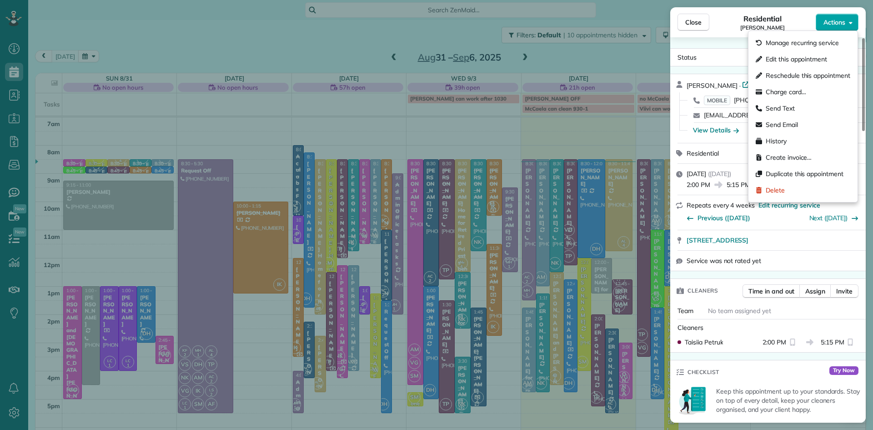
click at [841, 26] on span "Actions" at bounding box center [835, 22] width 22 height 9
click at [786, 90] on span "Charge card…" at bounding box center [786, 91] width 40 height 9
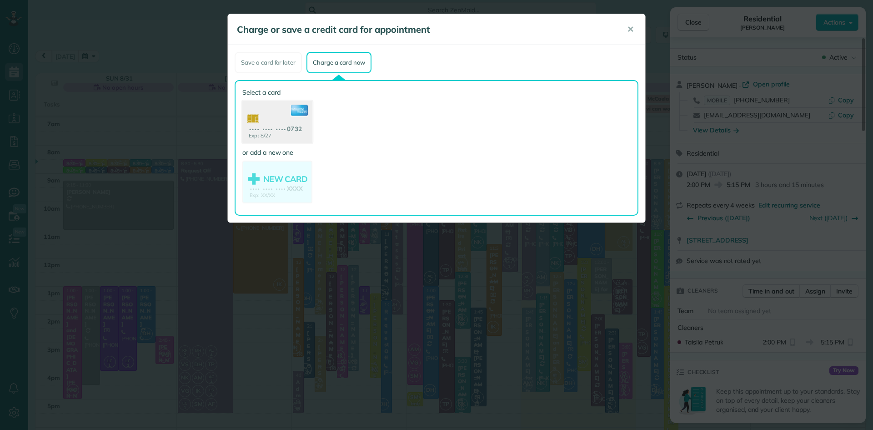
click at [265, 110] on use at bounding box center [277, 123] width 70 height 44
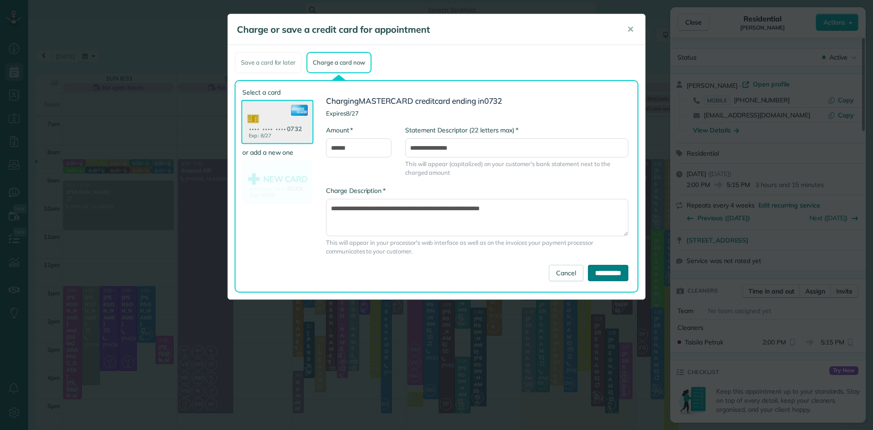
click at [588, 272] on input "**********" at bounding box center [608, 273] width 40 height 16
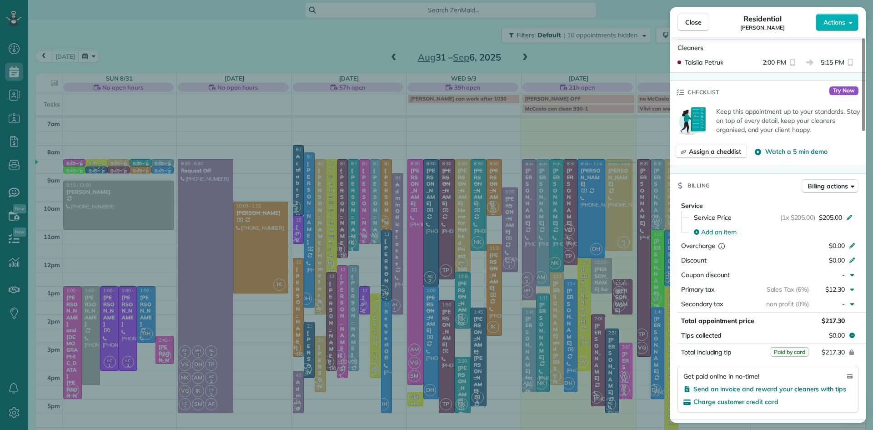
scroll to position [521, 0]
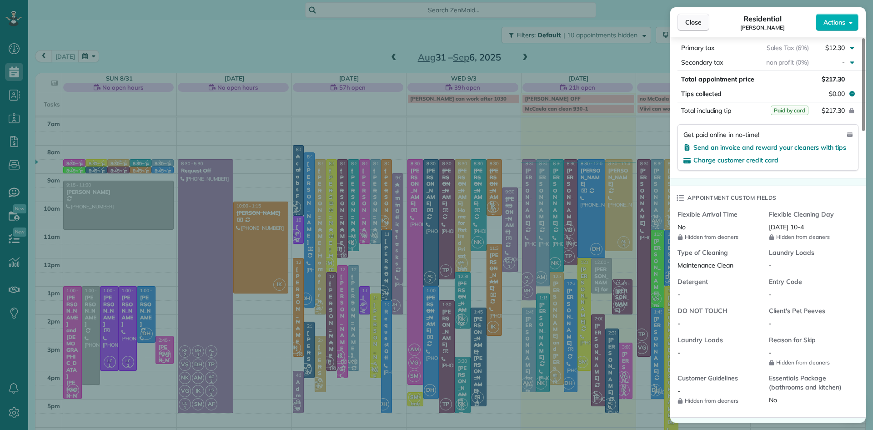
click at [691, 15] on button "Close" at bounding box center [694, 22] width 32 height 17
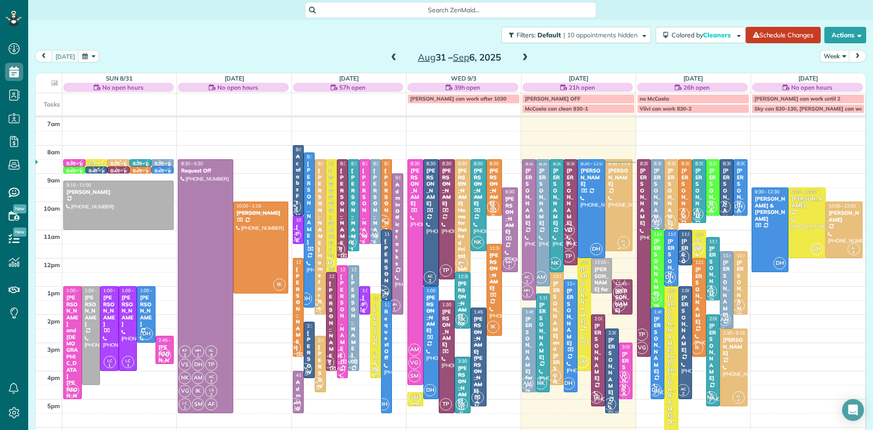
click at [616, 217] on div at bounding box center [619, 205] width 27 height 91
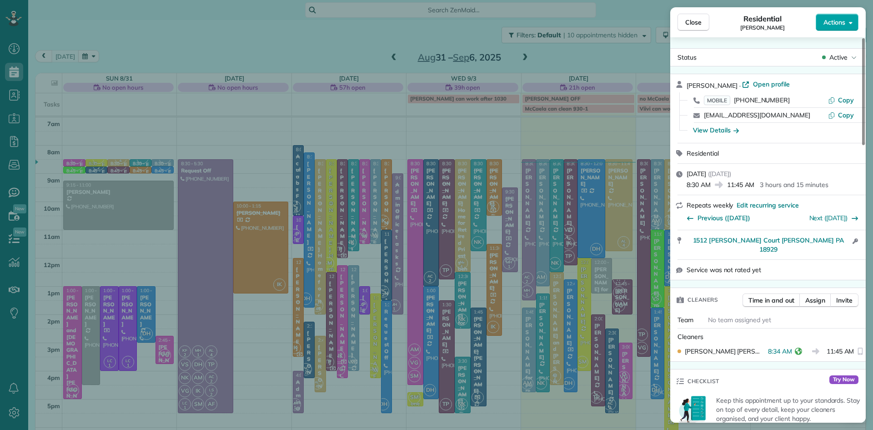
click at [839, 24] on span "Actions" at bounding box center [835, 22] width 22 height 9
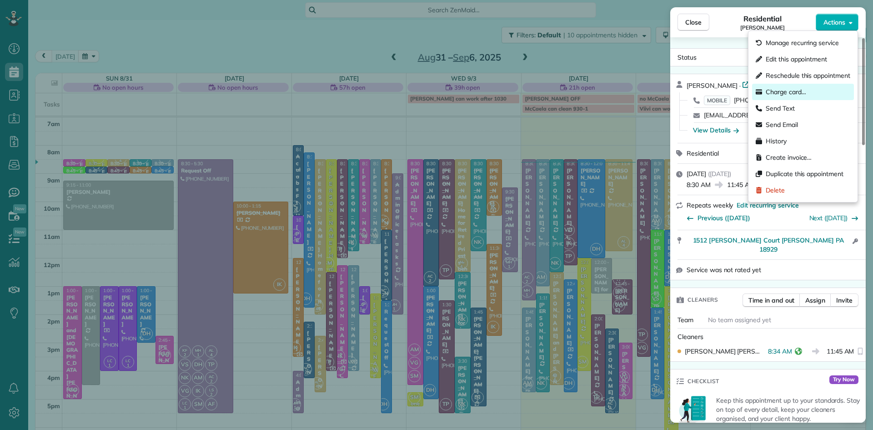
click at [793, 92] on span "Charge card…" at bounding box center [786, 91] width 40 height 9
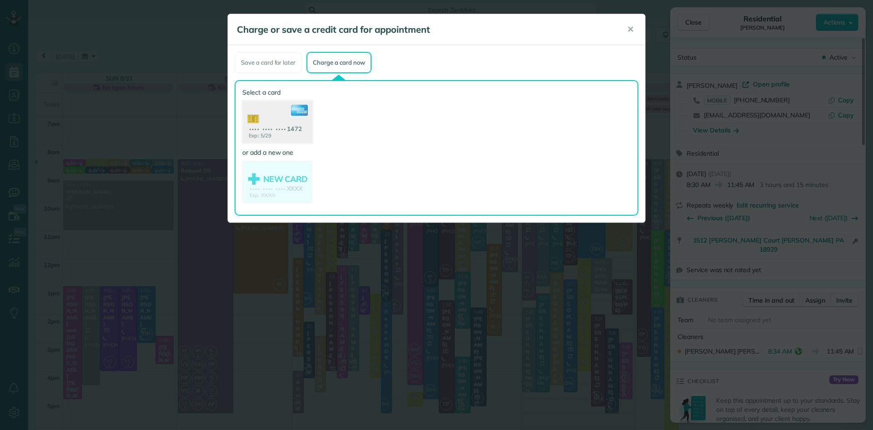
click at [292, 126] on use at bounding box center [277, 123] width 70 height 44
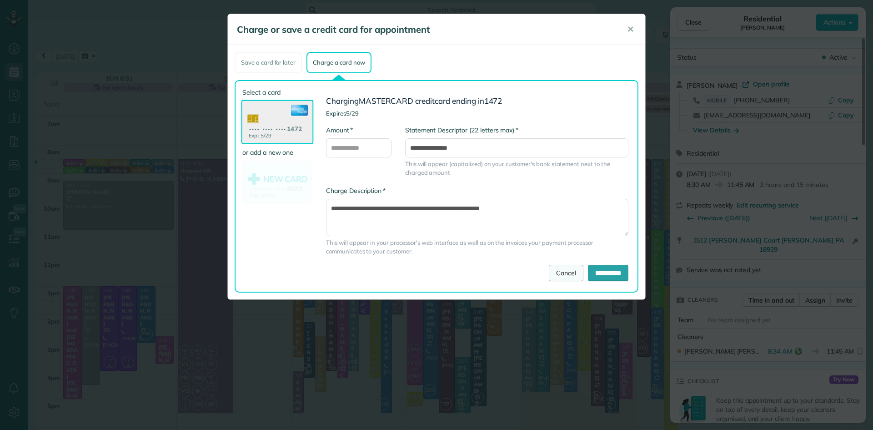
click at [556, 276] on link "Cancel" at bounding box center [566, 273] width 35 height 16
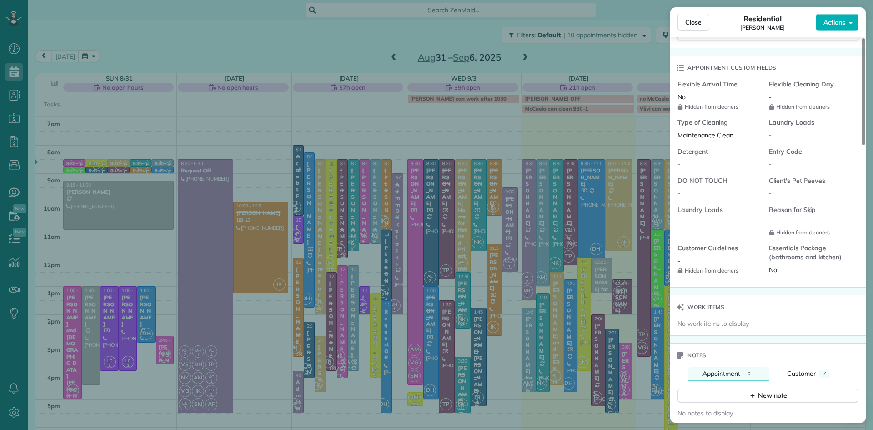
scroll to position [722, 0]
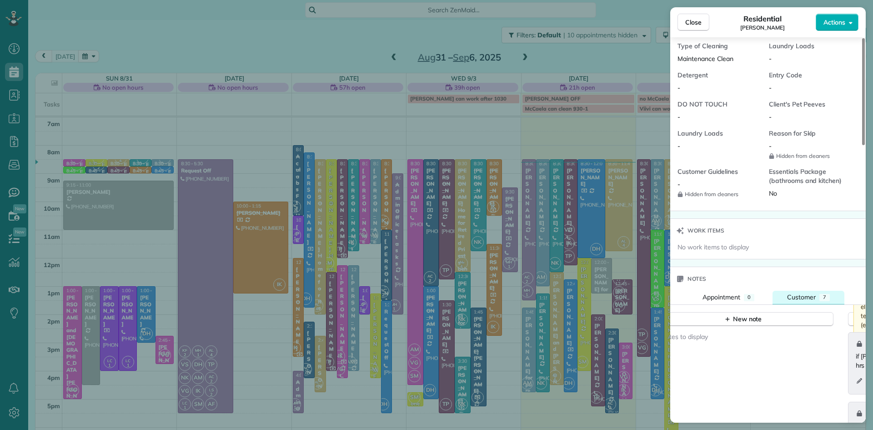
click at [800, 299] on span "Customer" at bounding box center [801, 297] width 29 height 8
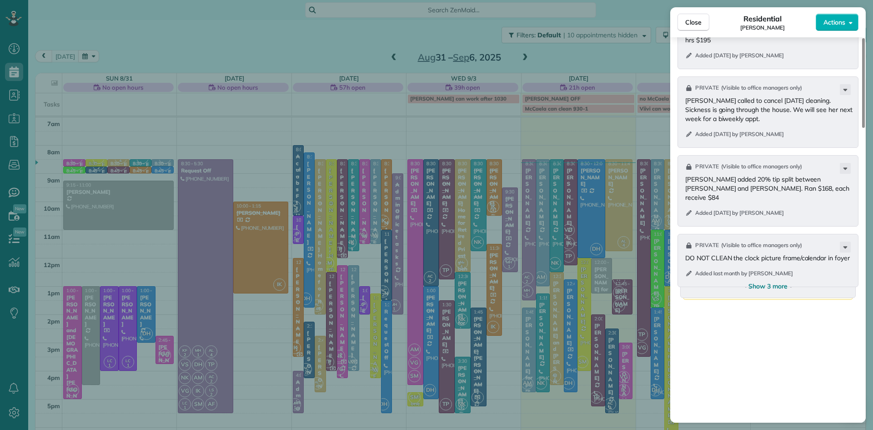
scroll to position [1050, 0]
click at [774, 286] on span "Show 3 more" at bounding box center [768, 283] width 39 height 9
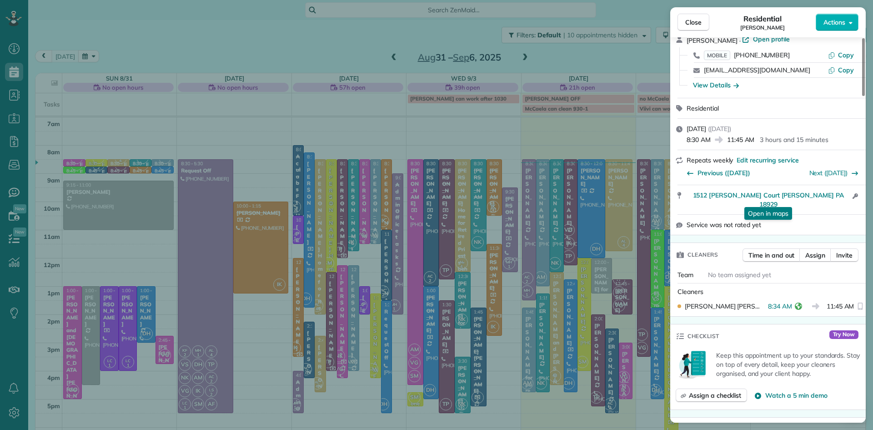
scroll to position [0, 0]
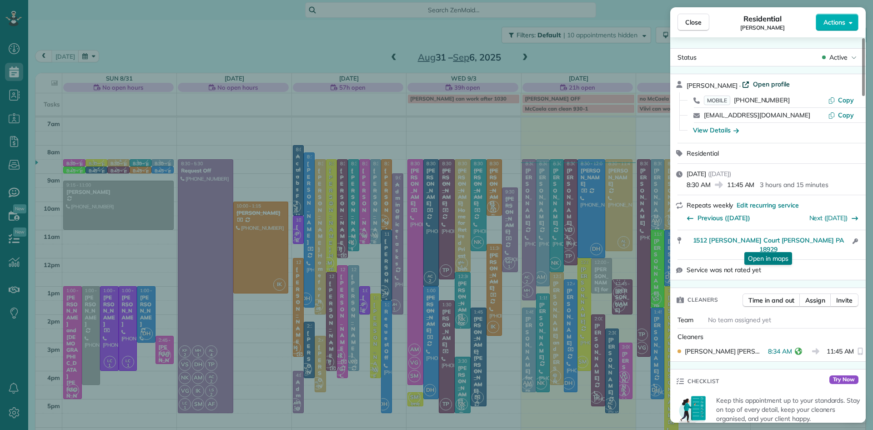
click at [763, 85] on span "Open profile" at bounding box center [771, 84] width 37 height 9
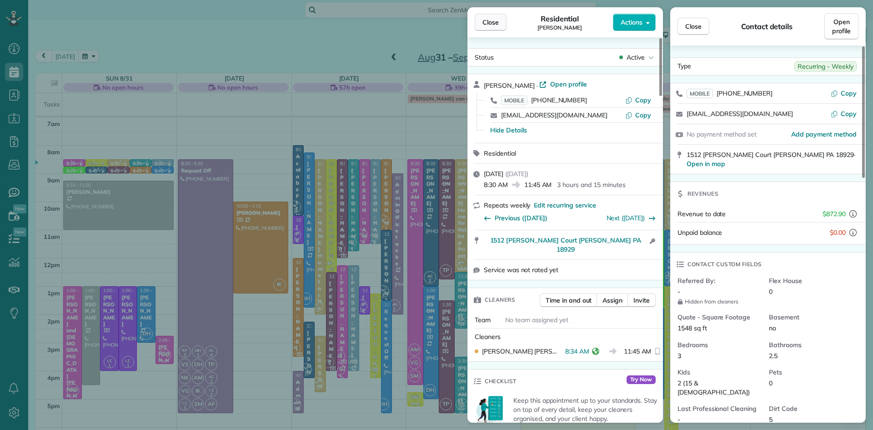
click at [490, 20] on span "Close" at bounding box center [491, 22] width 16 height 9
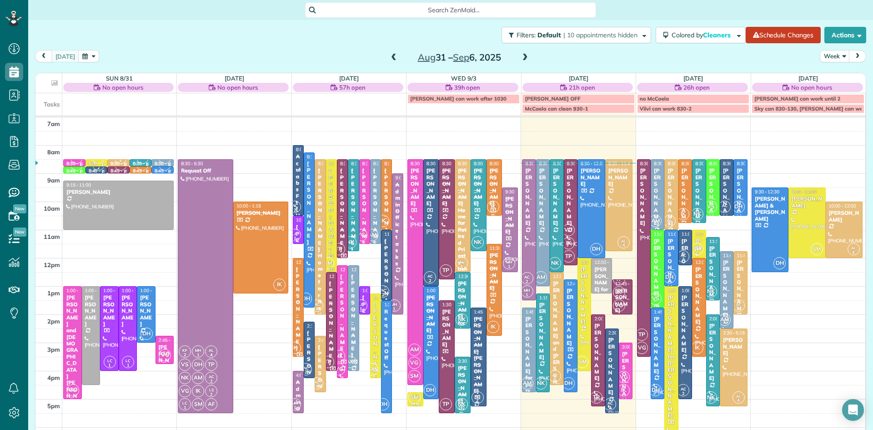
click at [522, 57] on span at bounding box center [525, 58] width 10 height 8
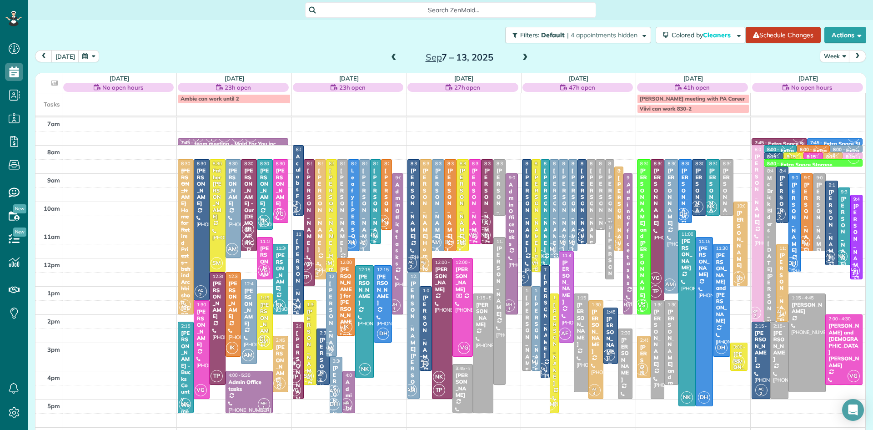
click at [573, 241] on span "AM" at bounding box center [569, 242] width 12 height 12
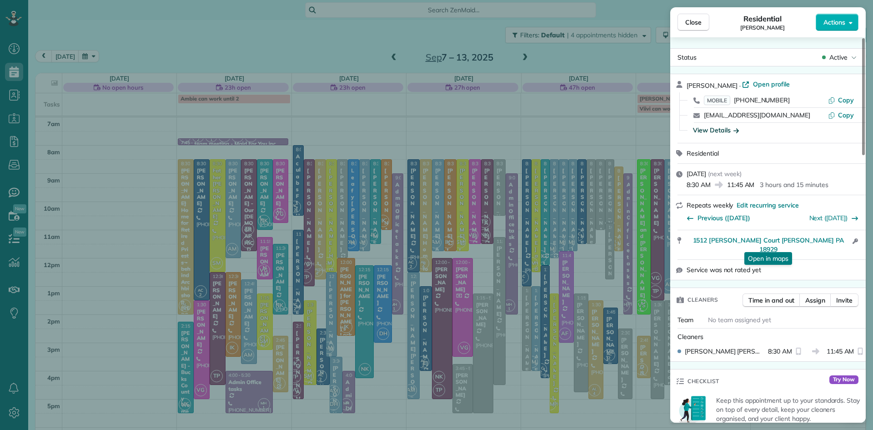
click at [722, 130] on div "View Details" at bounding box center [716, 130] width 46 height 9
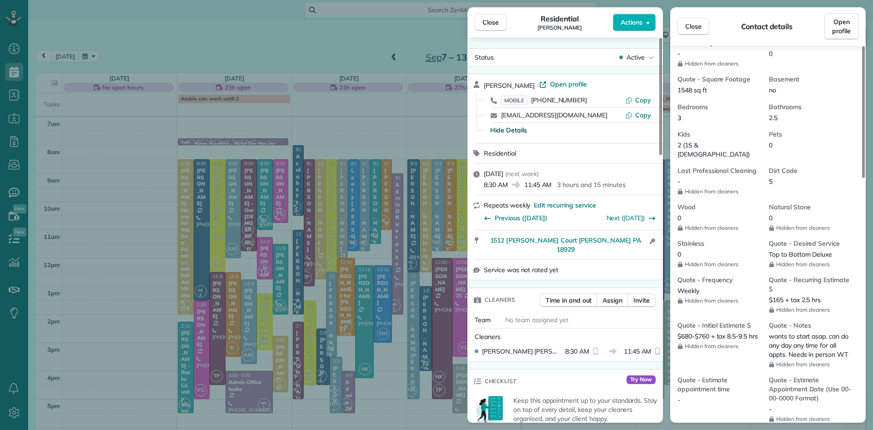
scroll to position [701, 0]
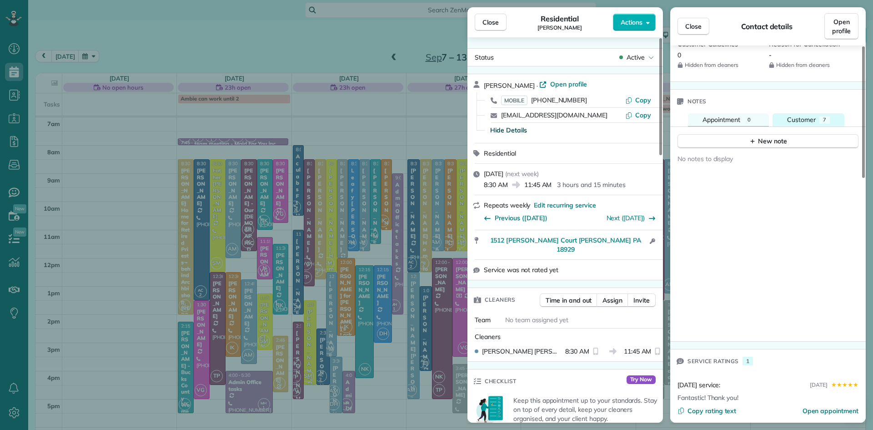
click at [790, 116] on span "Customer" at bounding box center [801, 120] width 29 height 8
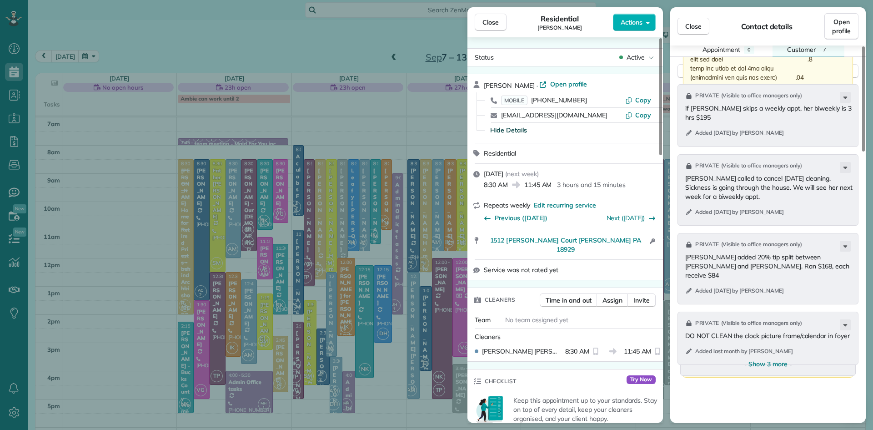
scroll to position [780, 0]
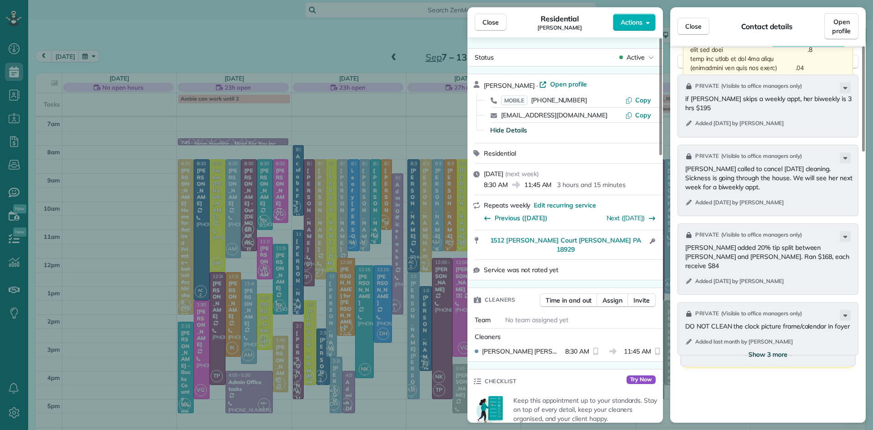
click at [754, 350] on span "Show 3 more" at bounding box center [768, 354] width 39 height 9
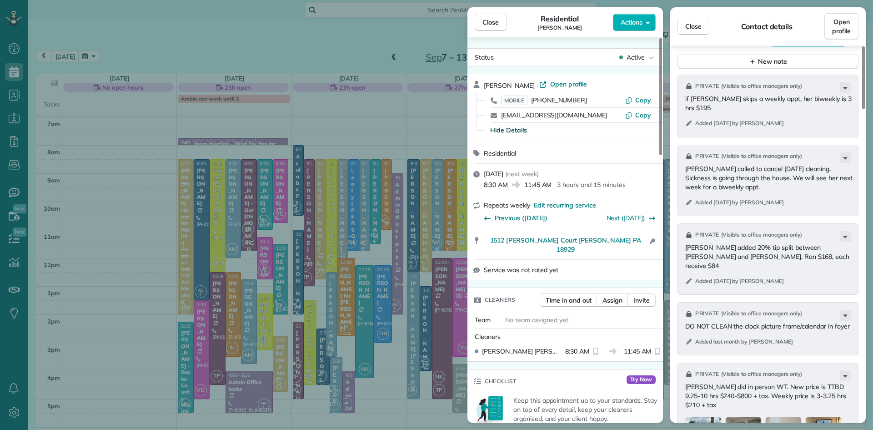
scroll to position [970, 0]
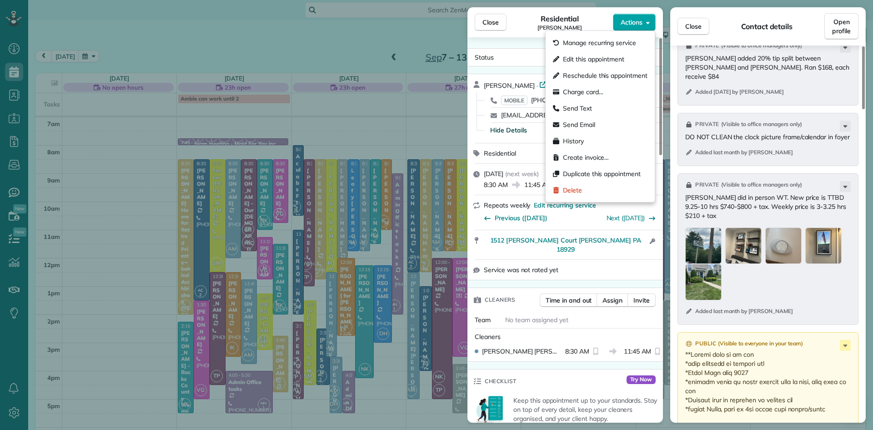
click at [635, 25] on span "Actions" at bounding box center [632, 22] width 22 height 9
click at [612, 41] on span "Manage recurring service" at bounding box center [599, 42] width 73 height 9
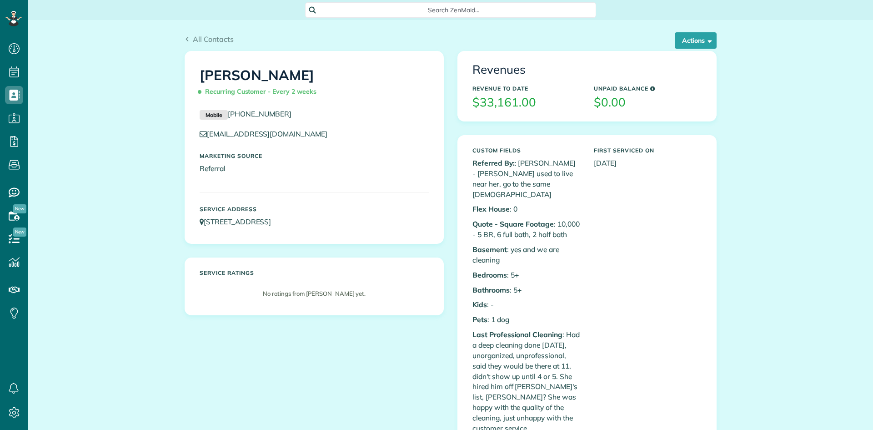
scroll to position [4, 4]
click at [684, 43] on button "Actions" at bounding box center [696, 40] width 42 height 16
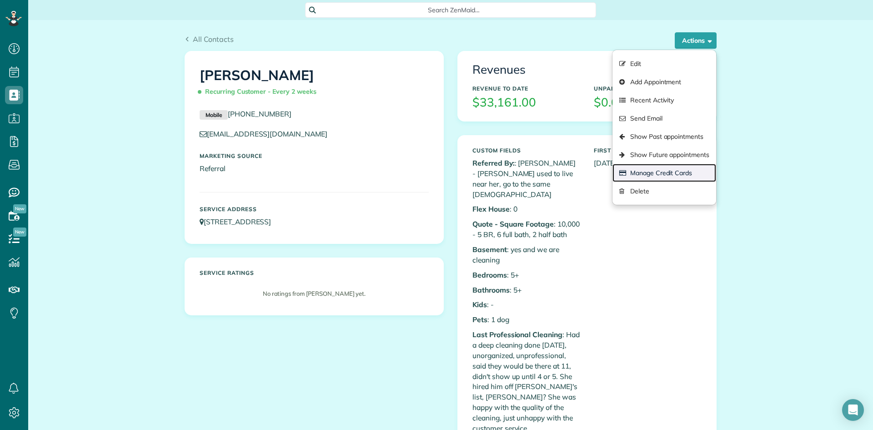
click at [689, 171] on link "Manage Credit Cards" at bounding box center [665, 173] width 104 height 18
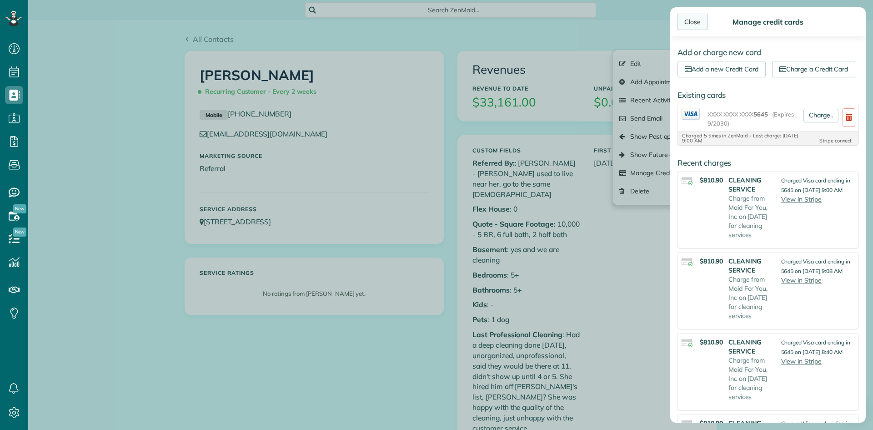
click at [697, 22] on div "Close" at bounding box center [692, 22] width 31 height 16
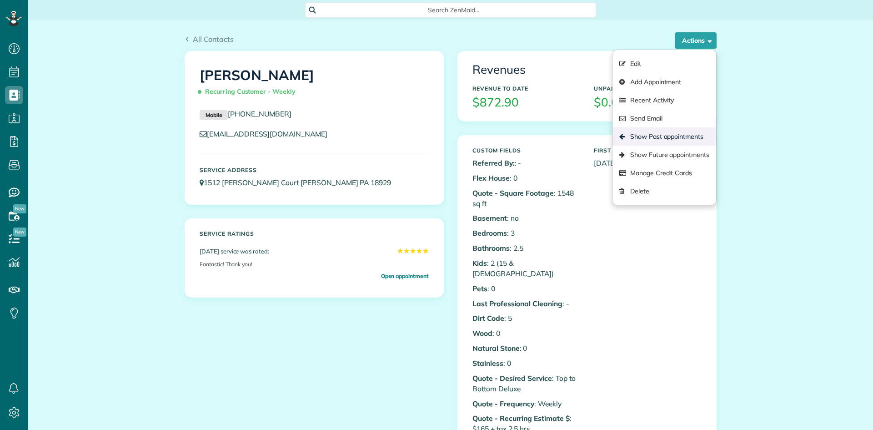
scroll to position [4, 4]
click at [674, 134] on link "Show Past appointments" at bounding box center [665, 136] width 104 height 18
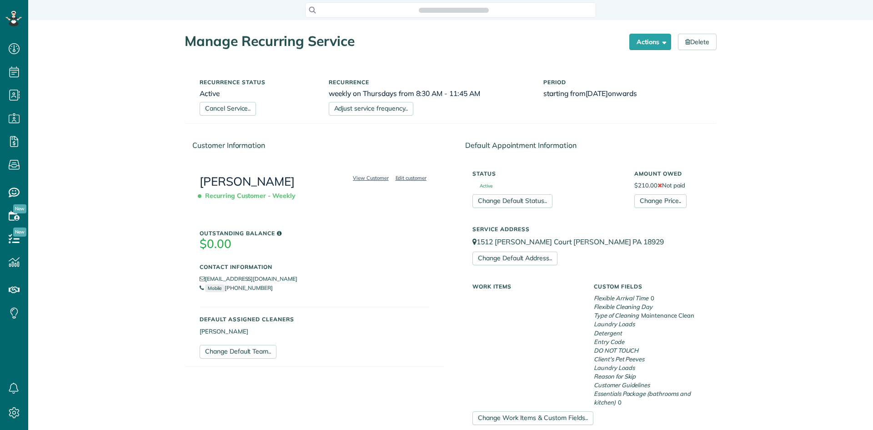
click at [665, 199] on link "Change Price.." at bounding box center [660, 201] width 52 height 14
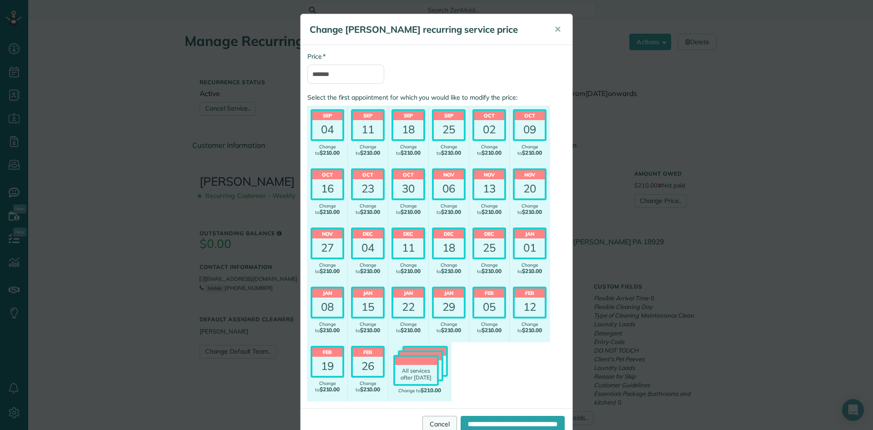
click at [422, 422] on link "Cancel" at bounding box center [439, 424] width 35 height 16
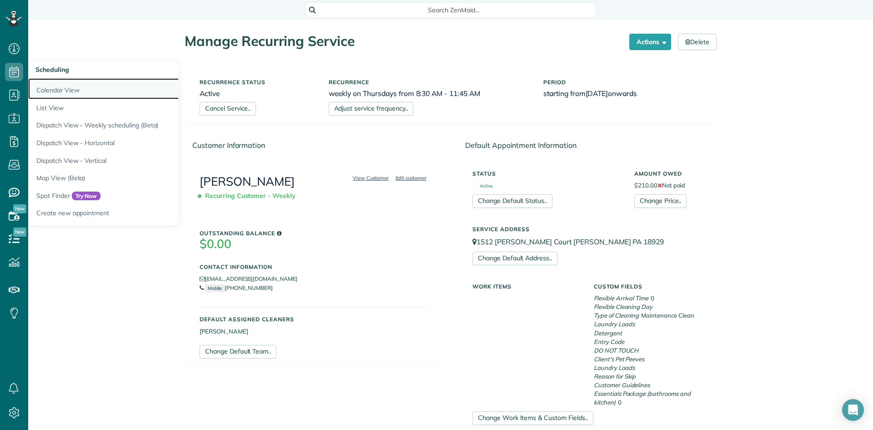
click at [46, 90] on link "Calendar View" at bounding box center [141, 88] width 227 height 21
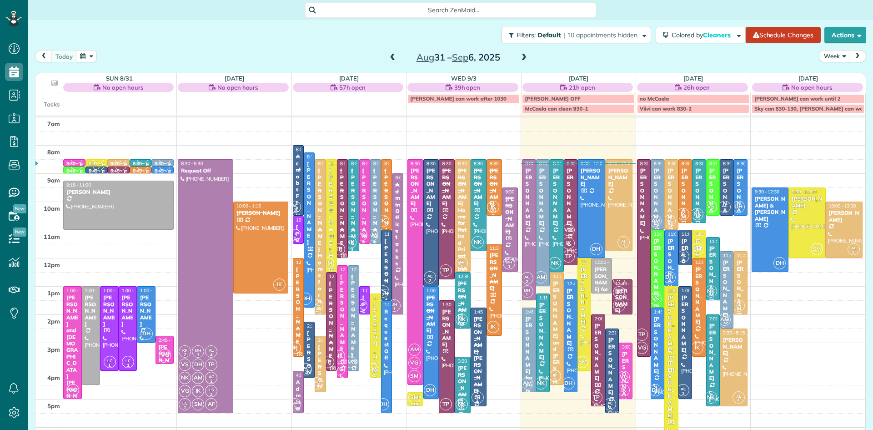
scroll to position [4, 4]
click at [622, 227] on div at bounding box center [619, 205] width 27 height 91
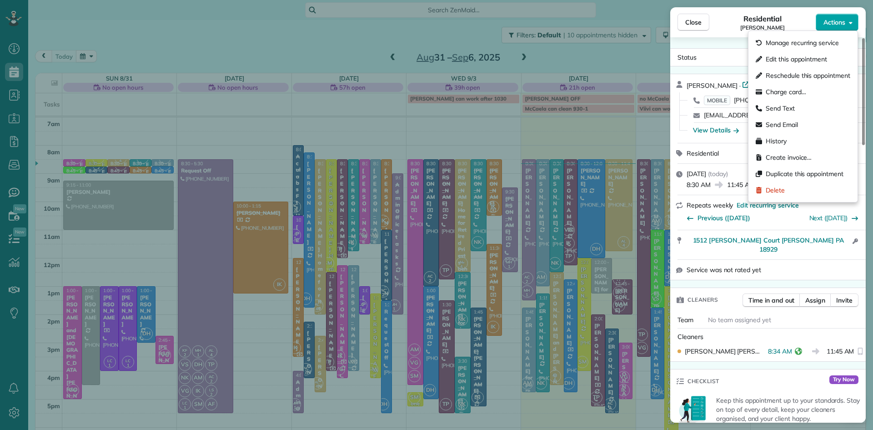
click at [835, 22] on span "Actions" at bounding box center [835, 22] width 22 height 9
click at [786, 94] on span "Charge card…" at bounding box center [786, 91] width 40 height 9
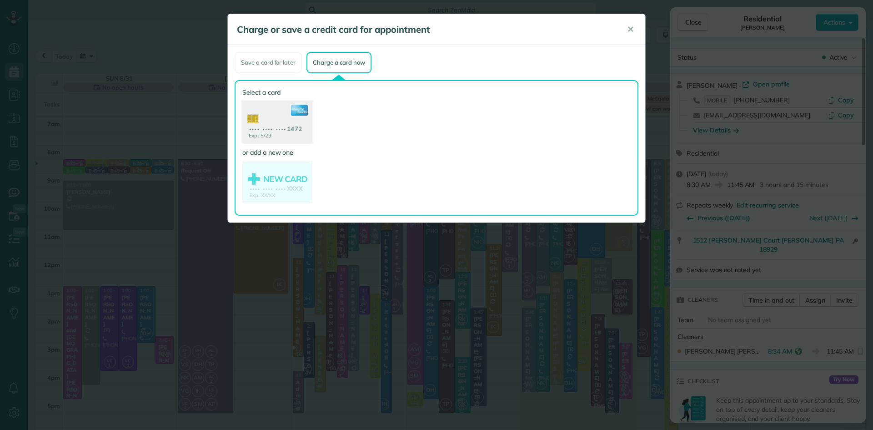
click at [281, 121] on use at bounding box center [277, 123] width 70 height 44
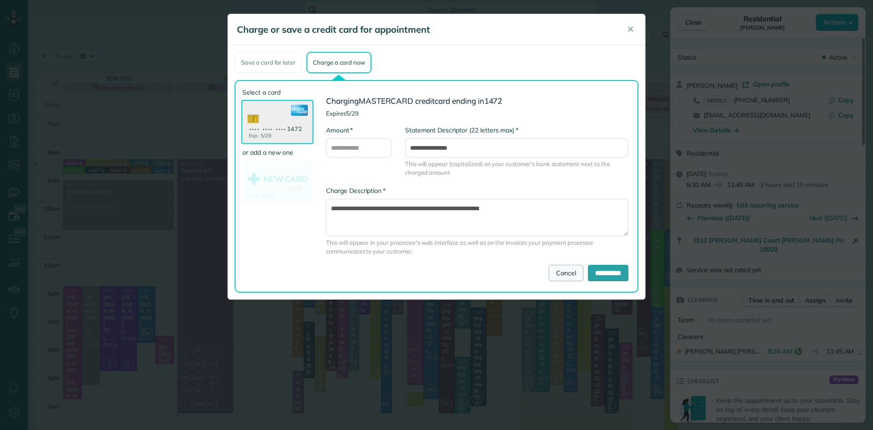
click at [556, 273] on link "Cancel" at bounding box center [566, 273] width 35 height 16
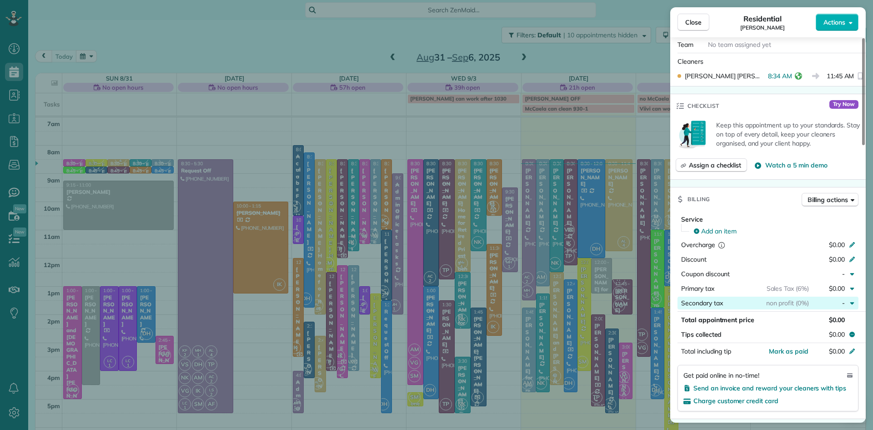
scroll to position [311, 0]
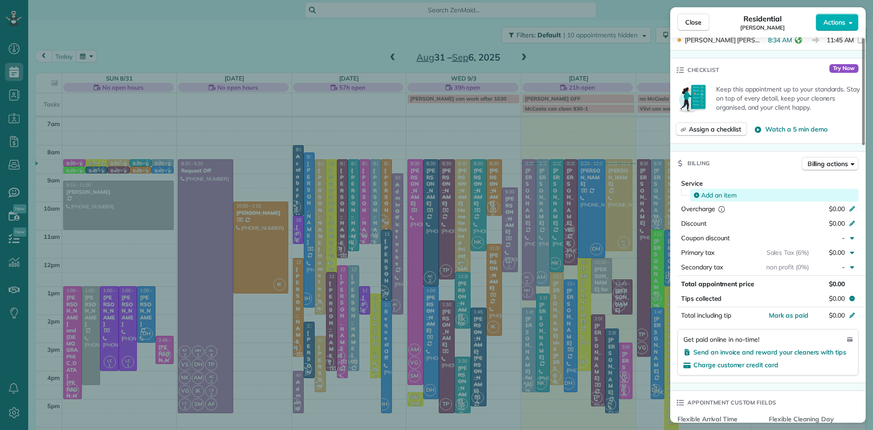
click at [724, 194] on span "Add an item" at bounding box center [718, 195] width 35 height 9
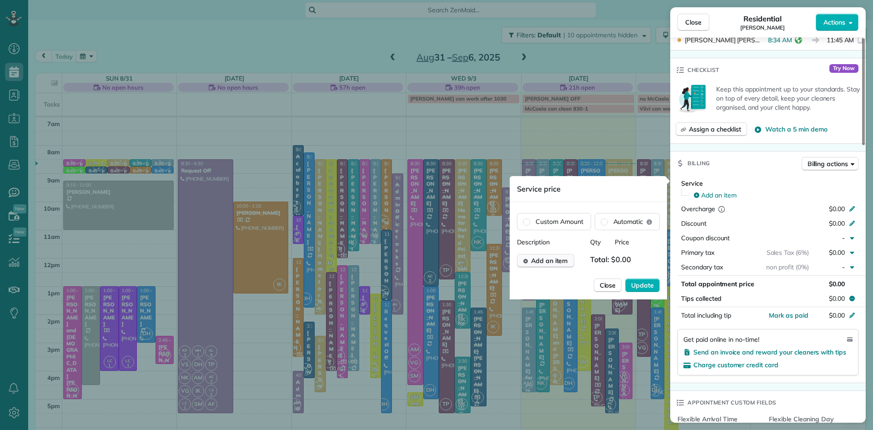
click at [546, 261] on span "Add an item" at bounding box center [549, 260] width 37 height 9
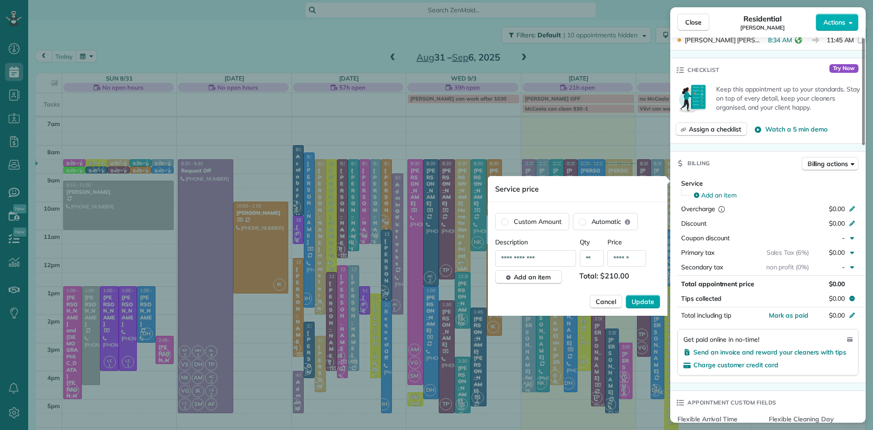
type input "******"
click at [651, 301] on span "Update" at bounding box center [643, 301] width 23 height 9
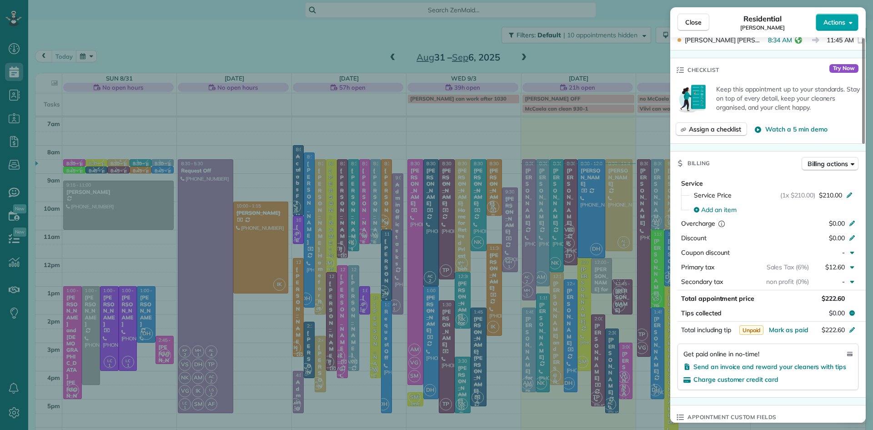
click at [831, 23] on span "Actions" at bounding box center [835, 22] width 22 height 9
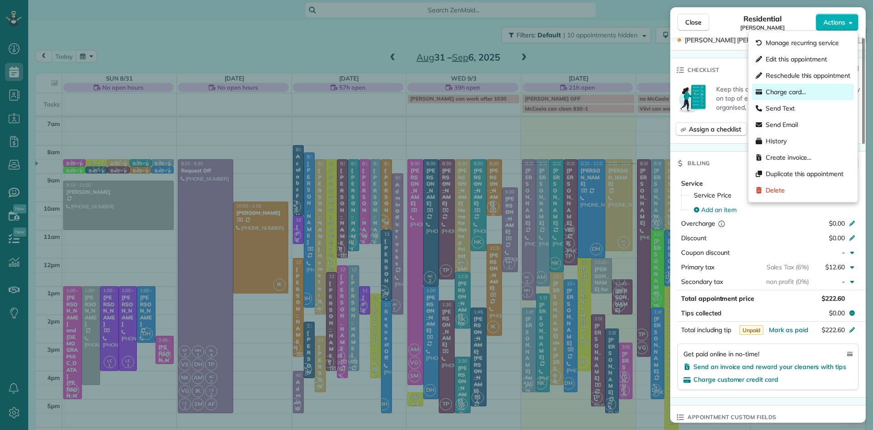
click at [797, 91] on span "Charge card…" at bounding box center [786, 91] width 40 height 9
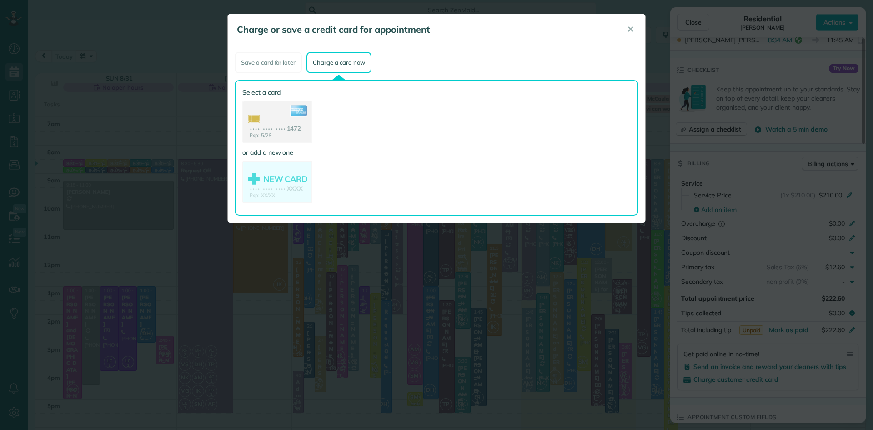
click at [286, 123] on use at bounding box center [277, 122] width 68 height 43
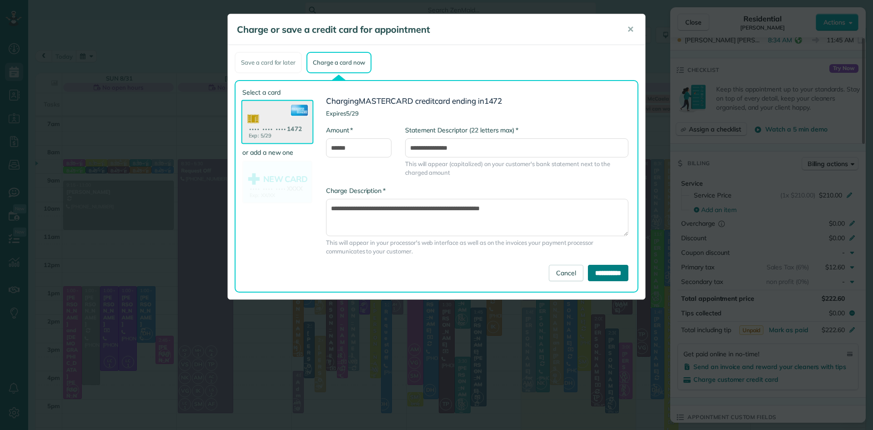
click at [597, 278] on input "**********" at bounding box center [608, 273] width 40 height 16
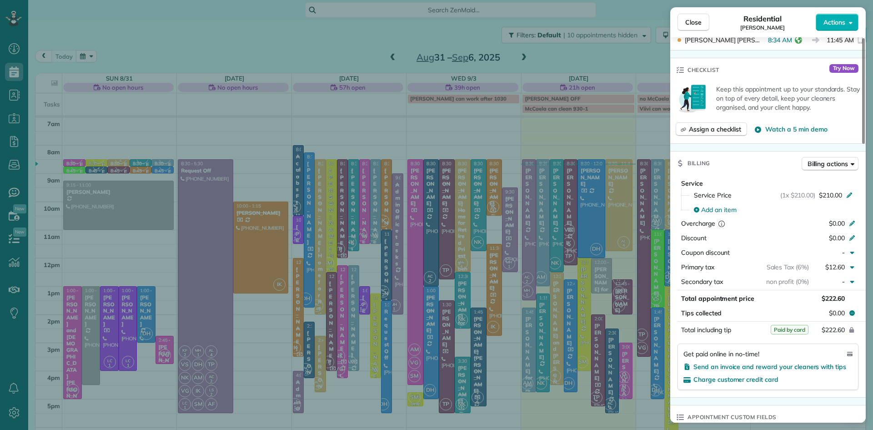
click at [686, 19] on span "Close" at bounding box center [693, 22] width 16 height 9
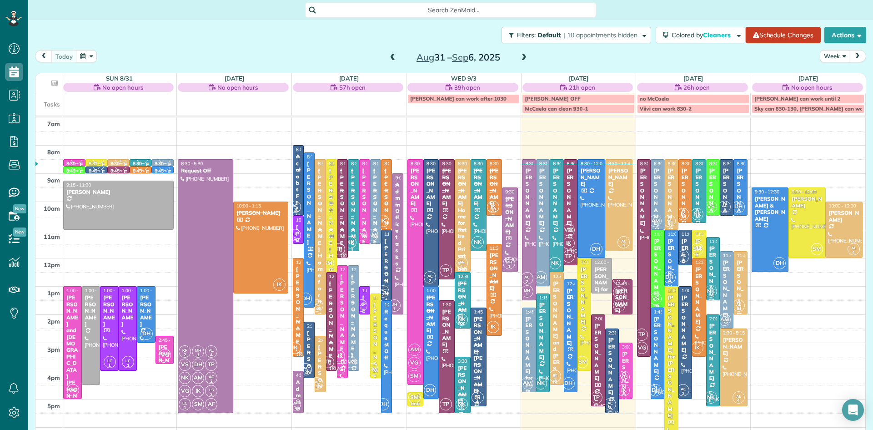
click at [557, 308] on div "[PERSON_NAME] and [PERSON_NAME]" at bounding box center [557, 345] width 8 height 131
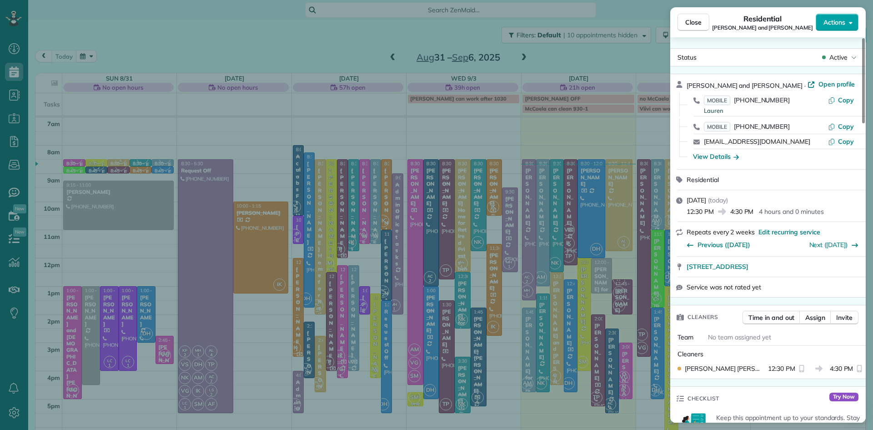
click at [835, 25] on span "Actions" at bounding box center [835, 22] width 22 height 9
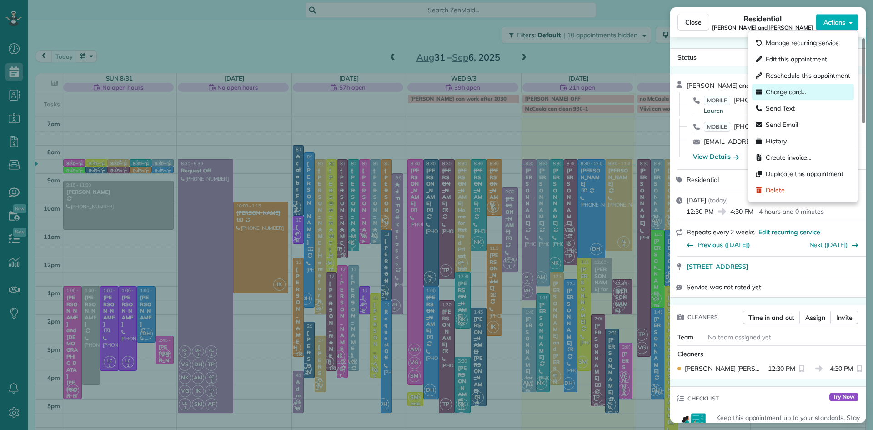
click at [800, 87] on span "Charge card…" at bounding box center [786, 91] width 40 height 9
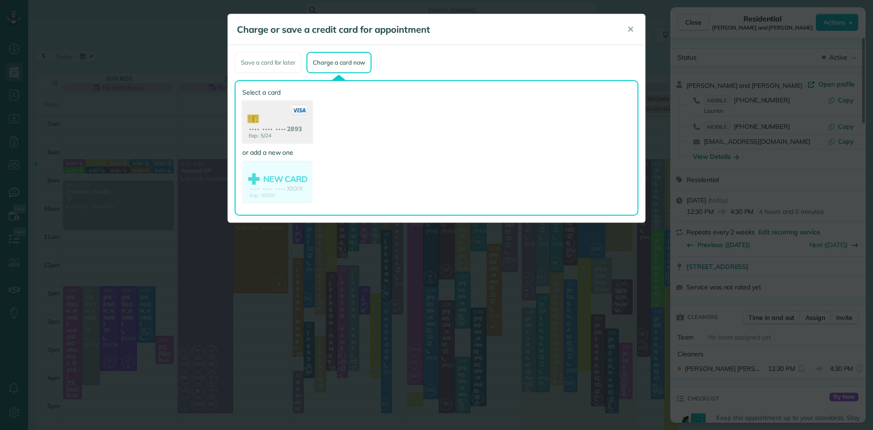
click at [270, 122] on use at bounding box center [277, 123] width 70 height 44
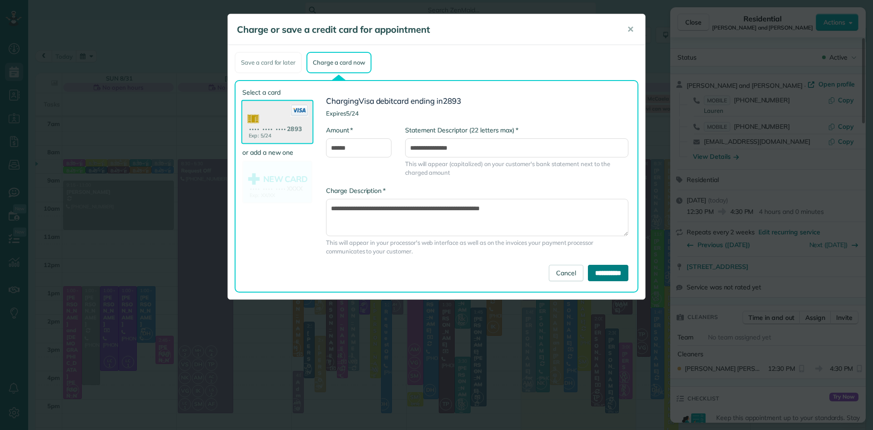
click at [588, 273] on input "**********" at bounding box center [608, 273] width 40 height 16
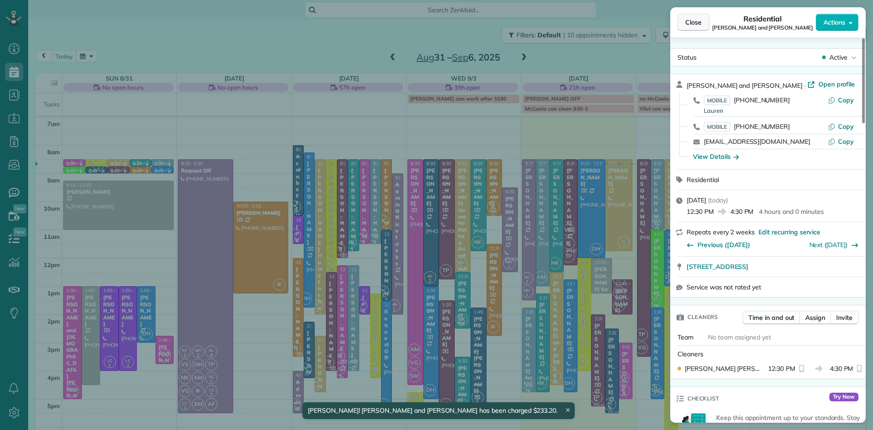
click at [696, 21] on span "Close" at bounding box center [693, 22] width 16 height 9
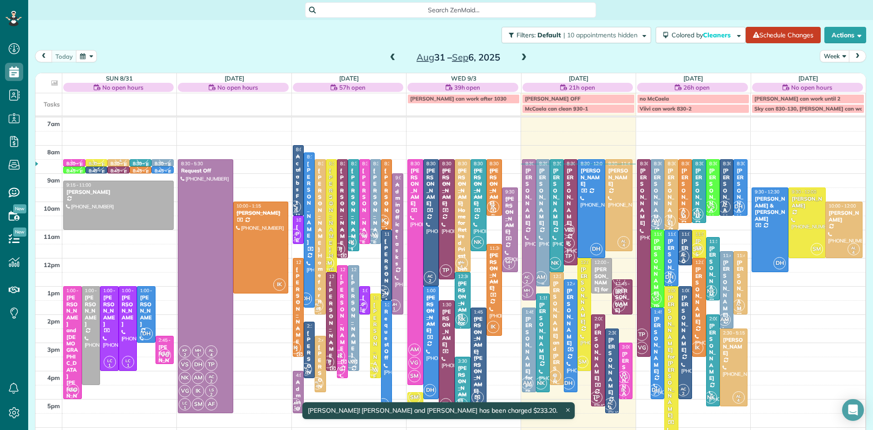
click at [543, 243] on div at bounding box center [543, 223] width 13 height 126
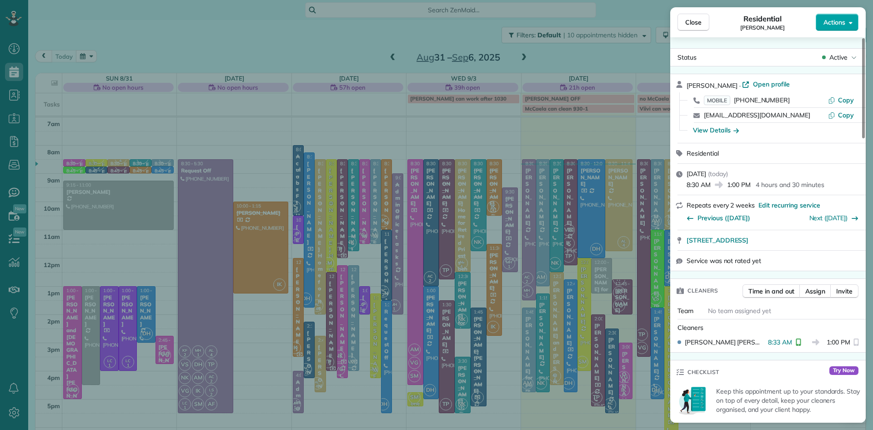
click at [840, 23] on span "Actions" at bounding box center [835, 22] width 22 height 9
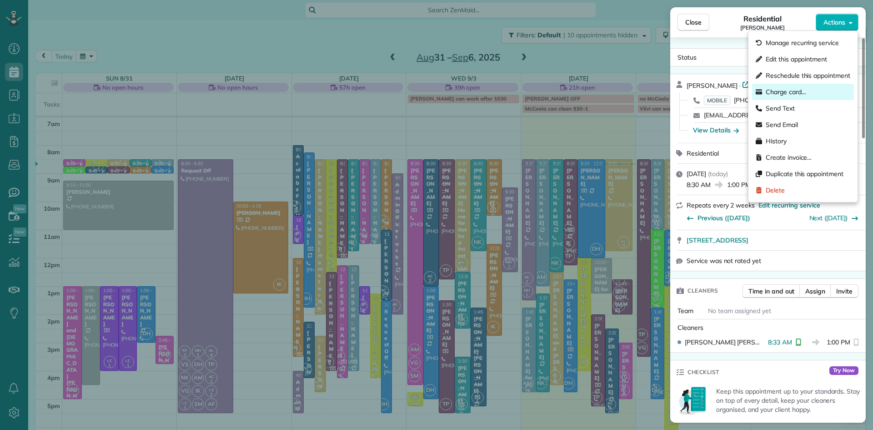
click at [788, 89] on span "Charge card…" at bounding box center [786, 91] width 40 height 9
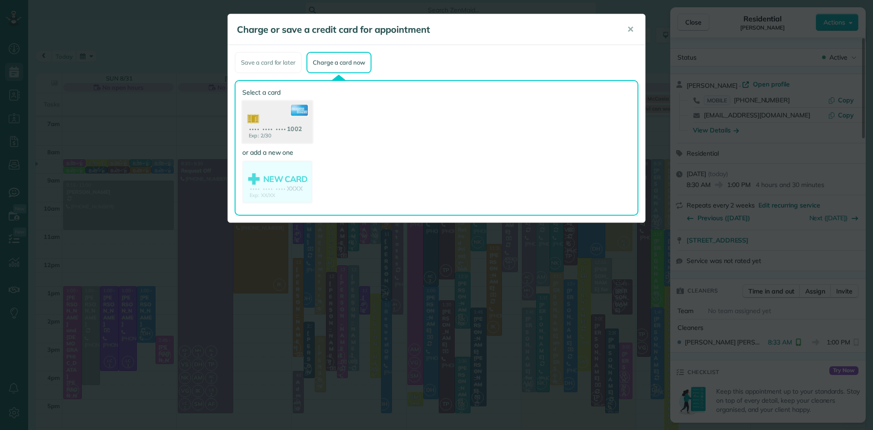
click at [262, 124] on use at bounding box center [277, 123] width 70 height 44
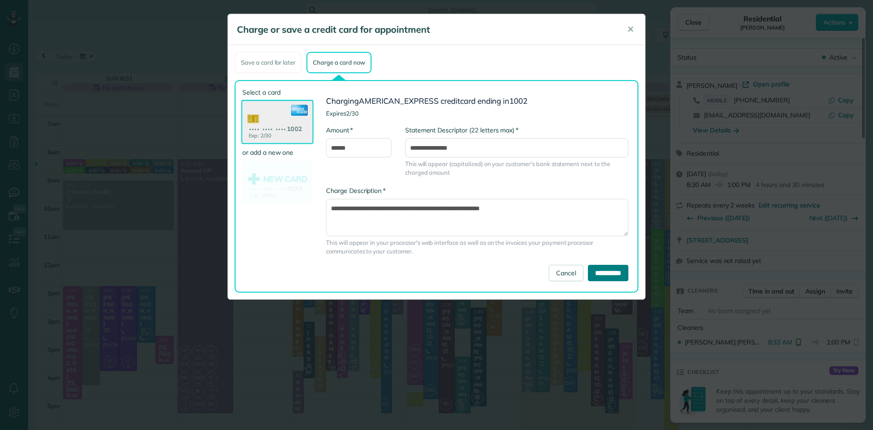
click at [594, 275] on input "**********" at bounding box center [608, 273] width 40 height 16
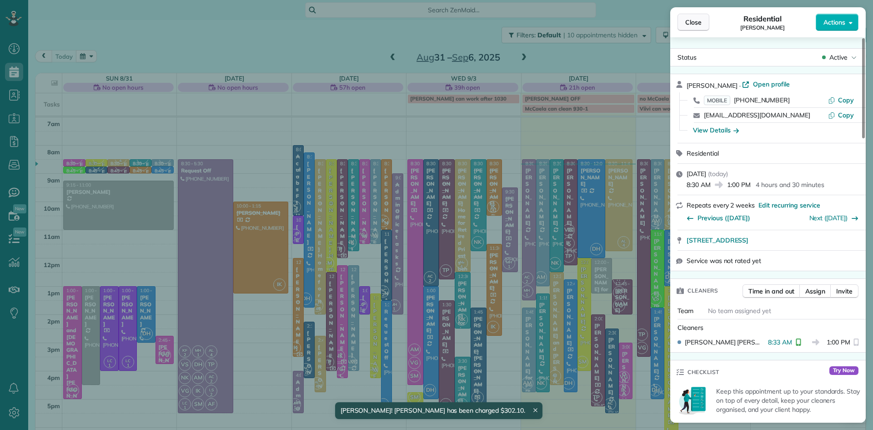
click at [690, 24] on span "Close" at bounding box center [693, 22] width 16 height 9
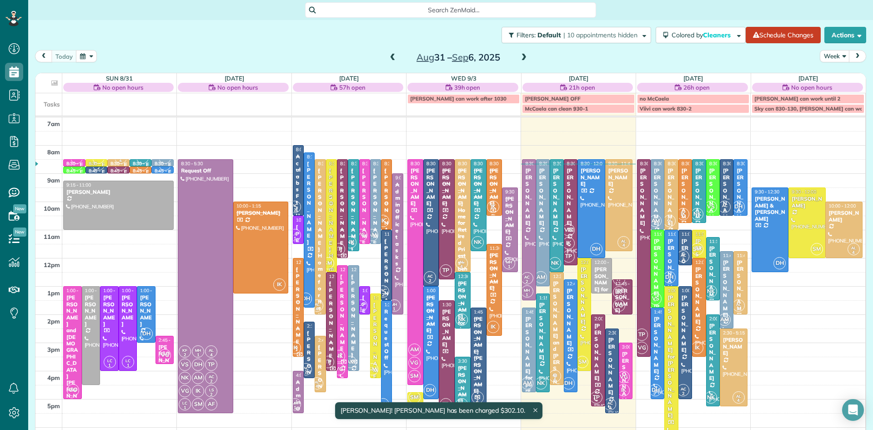
click at [531, 339] on div "[PERSON_NAME] for parents" at bounding box center [529, 361] width 8 height 91
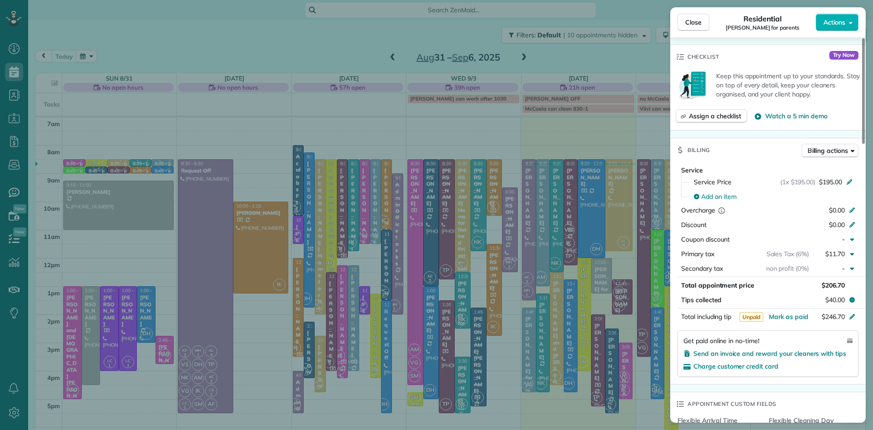
scroll to position [417, 0]
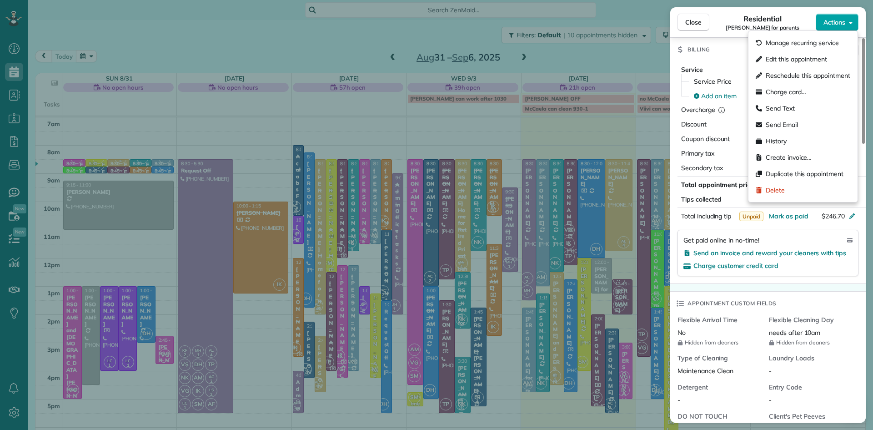
click at [830, 22] on span "Actions" at bounding box center [835, 22] width 22 height 9
click at [800, 93] on span "Charge card…" at bounding box center [786, 91] width 40 height 9
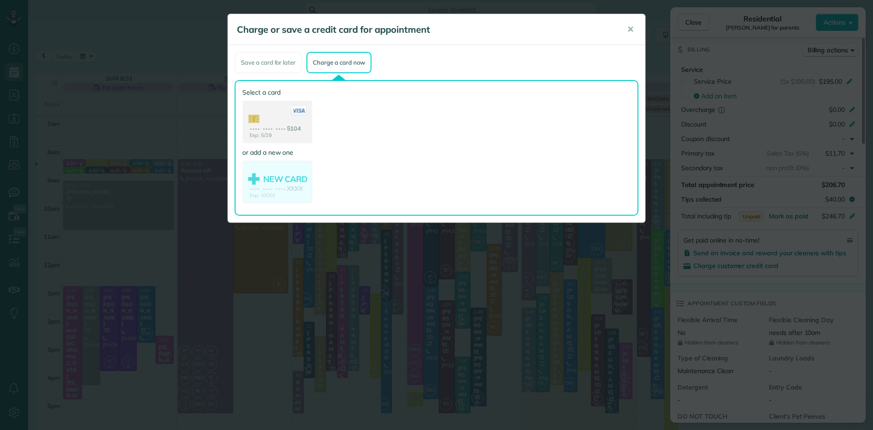
click at [270, 125] on use at bounding box center [277, 122] width 68 height 43
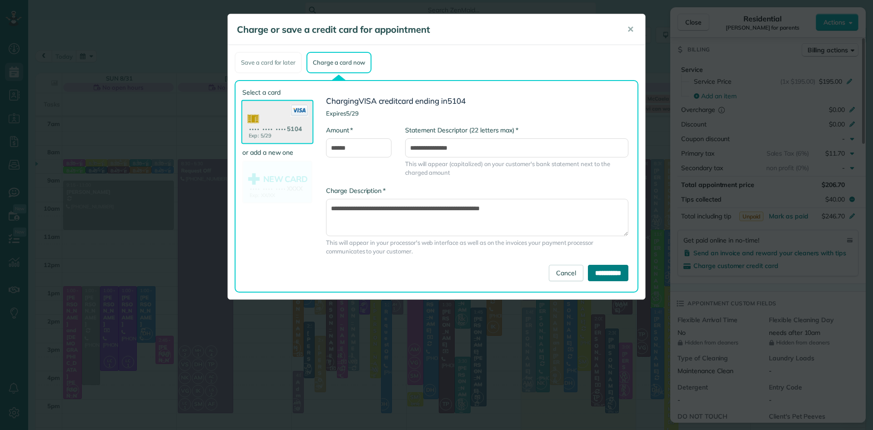
click at [597, 271] on input "**********" at bounding box center [608, 273] width 40 height 16
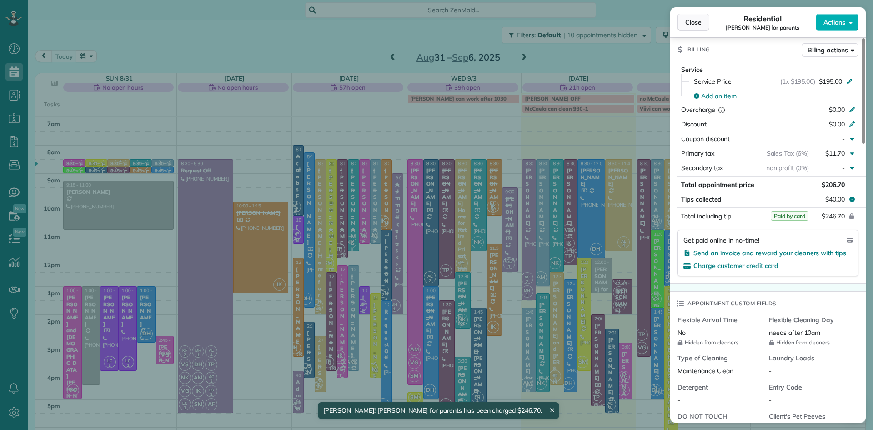
click at [700, 16] on button "Close" at bounding box center [694, 22] width 32 height 17
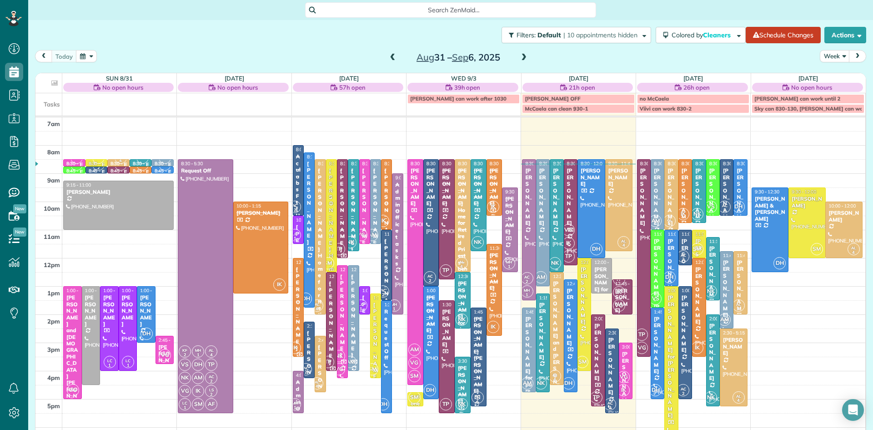
click at [553, 246] on div at bounding box center [556, 216] width 13 height 112
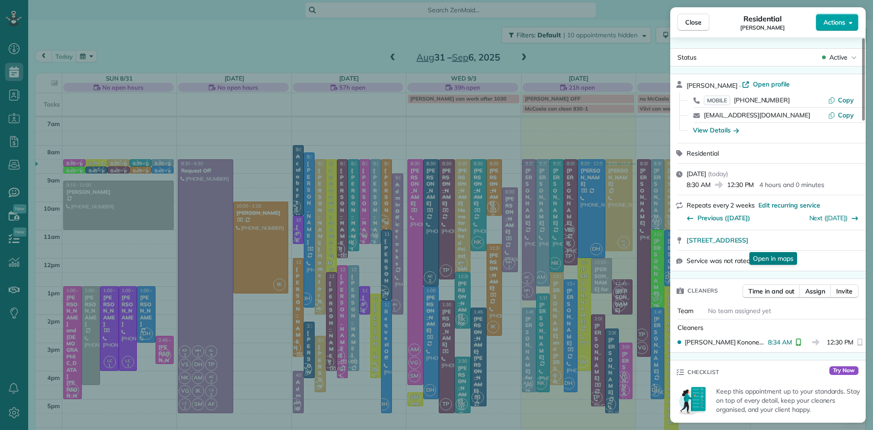
click at [837, 20] on span "Actions" at bounding box center [835, 22] width 22 height 9
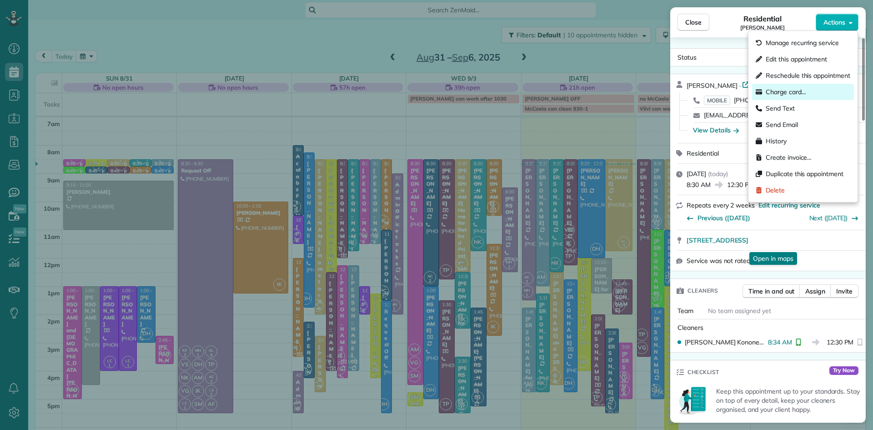
click at [795, 95] on span "Charge card…" at bounding box center [786, 91] width 40 height 9
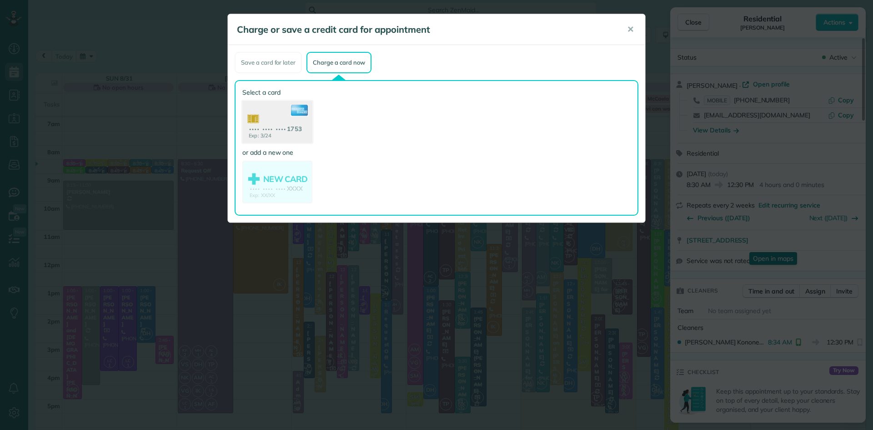
click at [285, 126] on use at bounding box center [277, 123] width 70 height 44
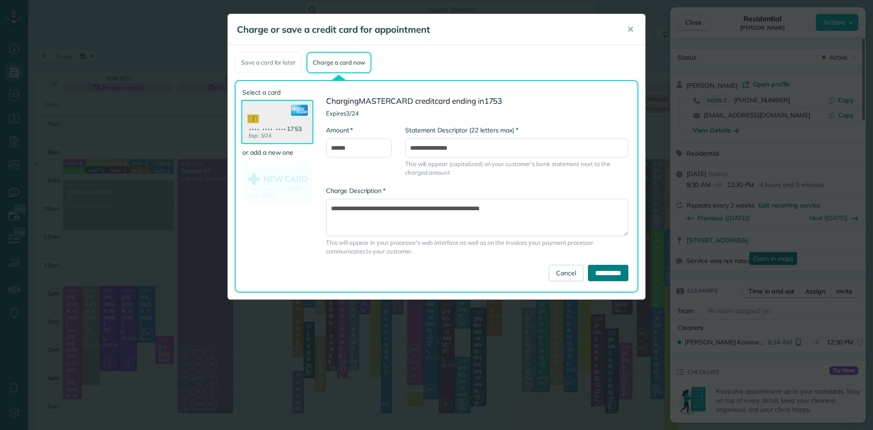
click at [592, 275] on input "**********" at bounding box center [608, 273] width 40 height 16
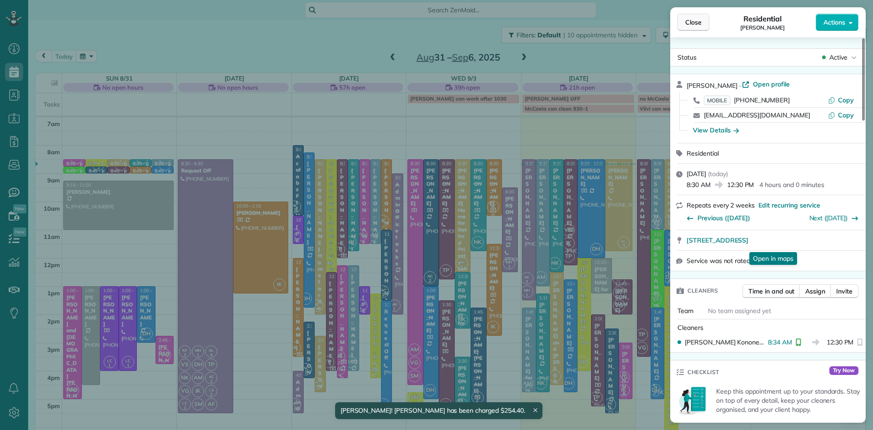
click at [695, 20] on span "Close" at bounding box center [693, 22] width 16 height 9
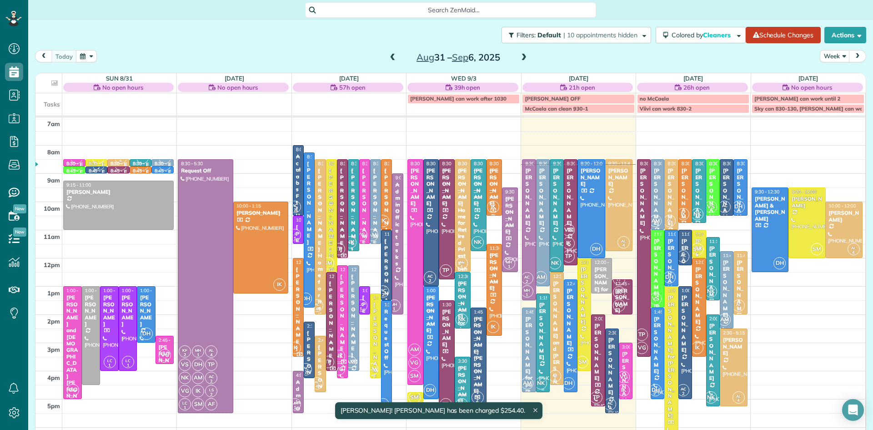
click at [544, 380] on span "NK" at bounding box center [541, 383] width 12 height 12
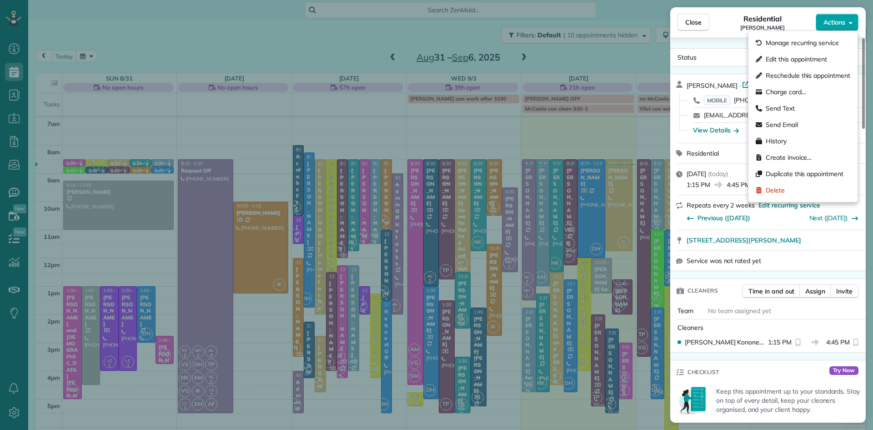
click at [838, 21] on span "Actions" at bounding box center [835, 22] width 22 height 9
click at [780, 88] on span "Charge card…" at bounding box center [786, 91] width 40 height 9
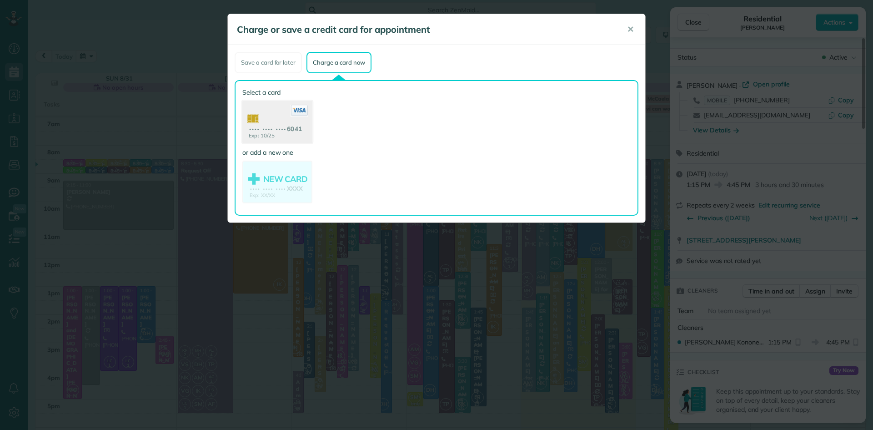
click at [286, 123] on use at bounding box center [277, 123] width 70 height 44
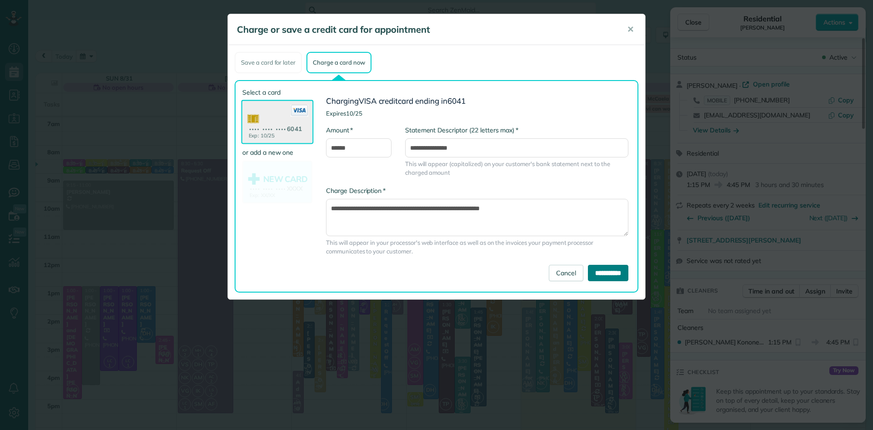
click at [622, 272] on input "**********" at bounding box center [608, 273] width 40 height 16
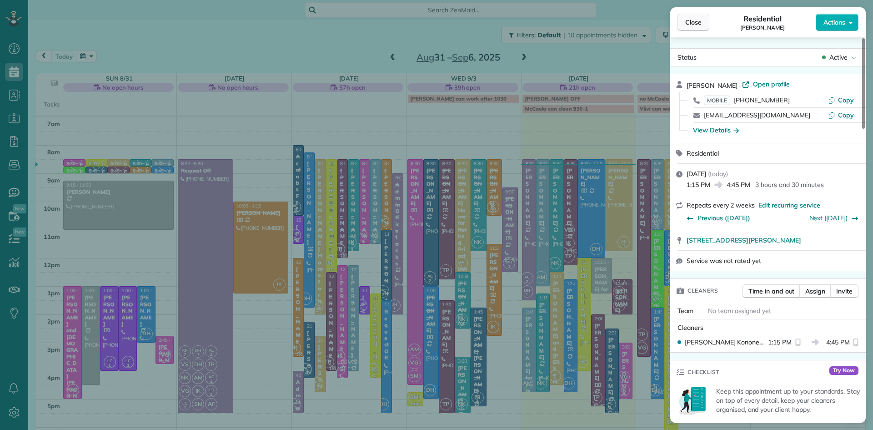
click at [683, 21] on button "Close" at bounding box center [694, 22] width 32 height 17
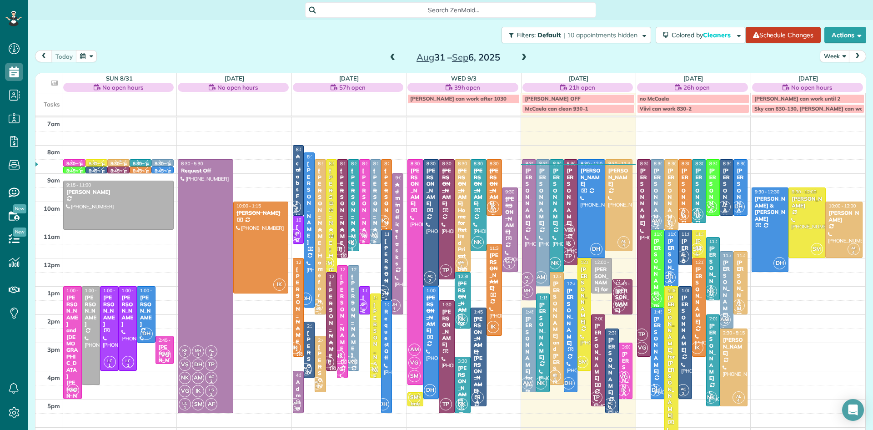
click at [612, 371] on div "Lia BenYishay" at bounding box center [612, 366] width 8 height 59
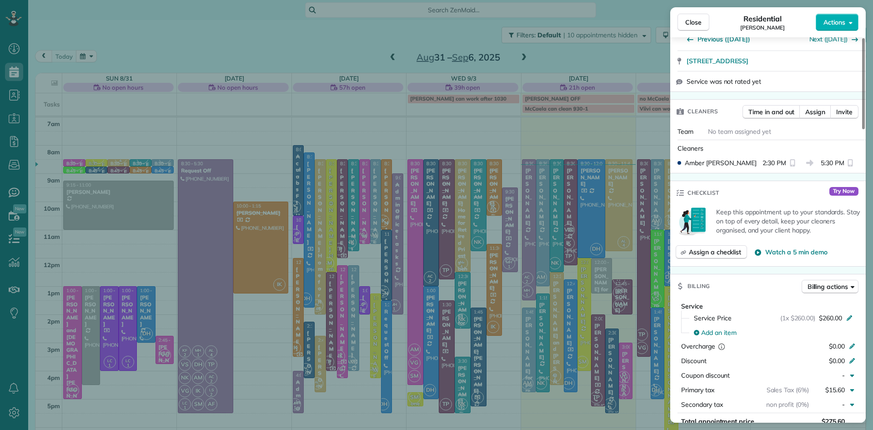
scroll to position [239, 0]
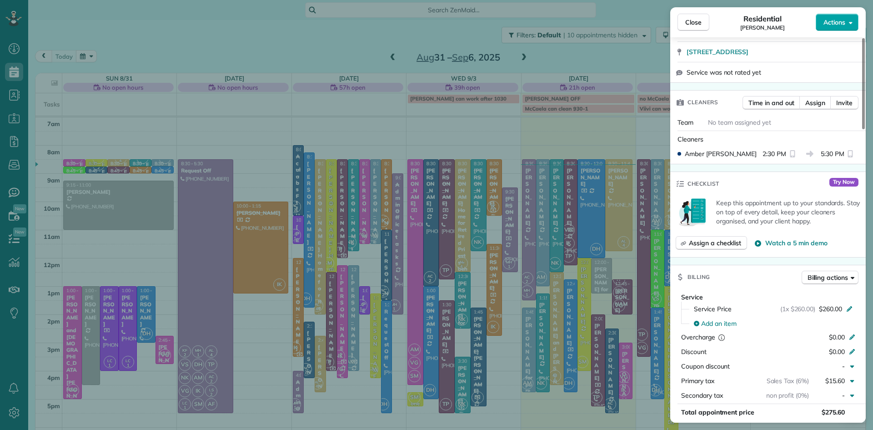
click at [838, 15] on button "Actions" at bounding box center [837, 22] width 43 height 17
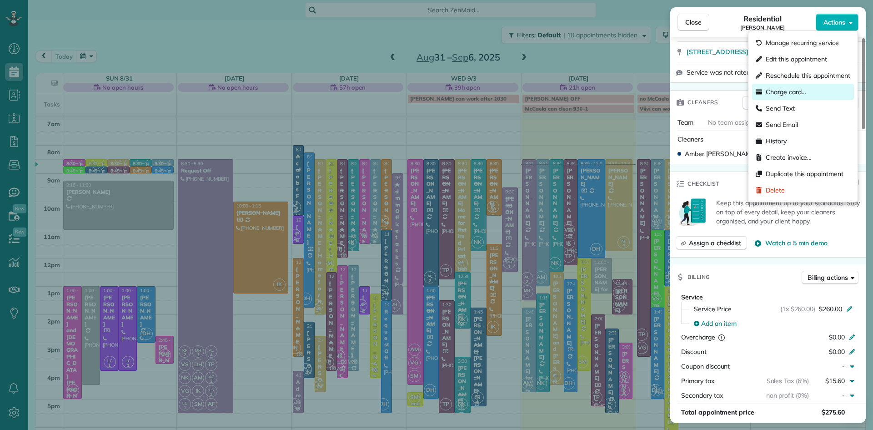
click at [780, 92] on span "Charge card…" at bounding box center [786, 91] width 40 height 9
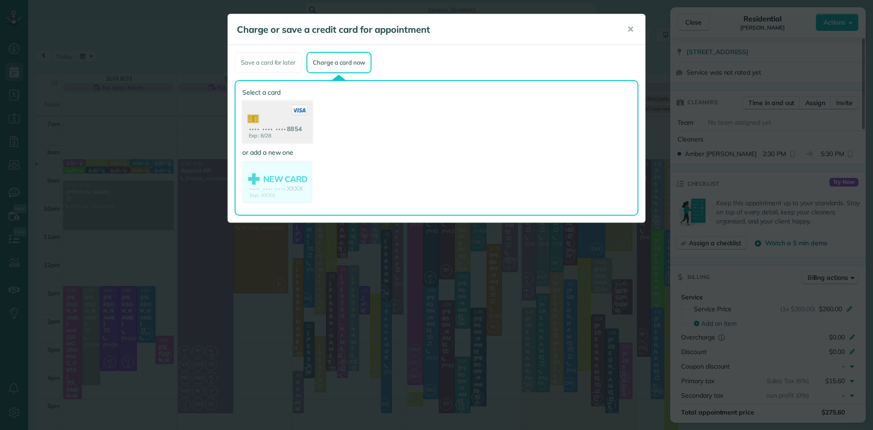
click at [257, 118] on use at bounding box center [277, 123] width 70 height 44
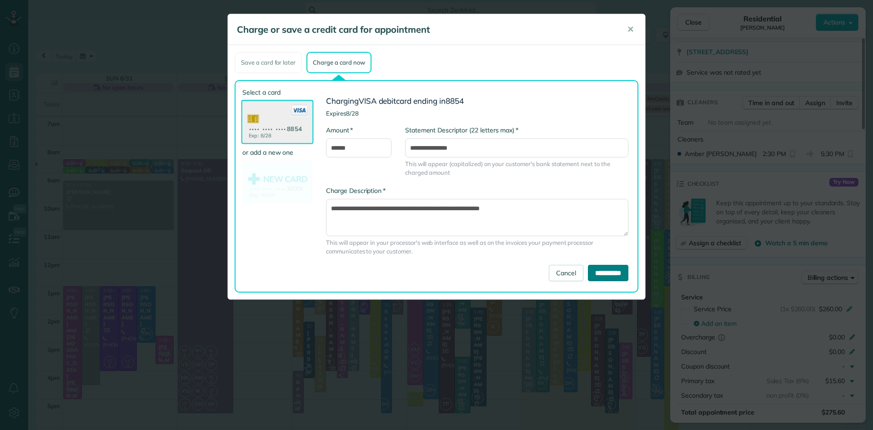
click at [608, 266] on input "**********" at bounding box center [608, 273] width 40 height 16
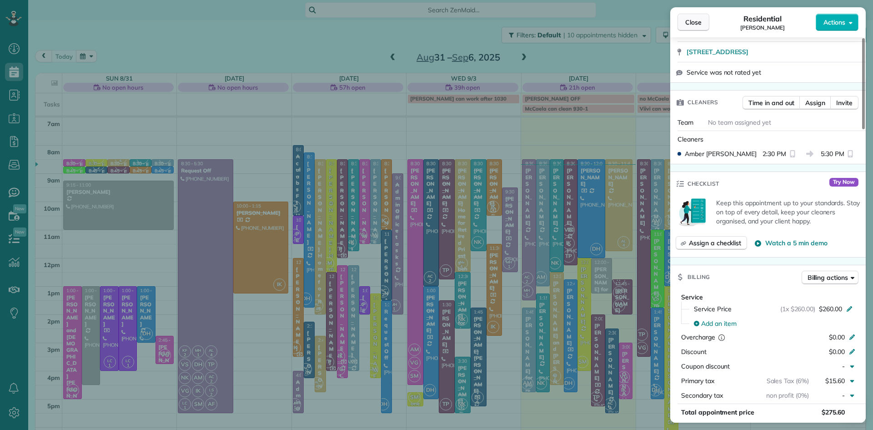
click at [699, 16] on button "Close" at bounding box center [694, 22] width 32 height 17
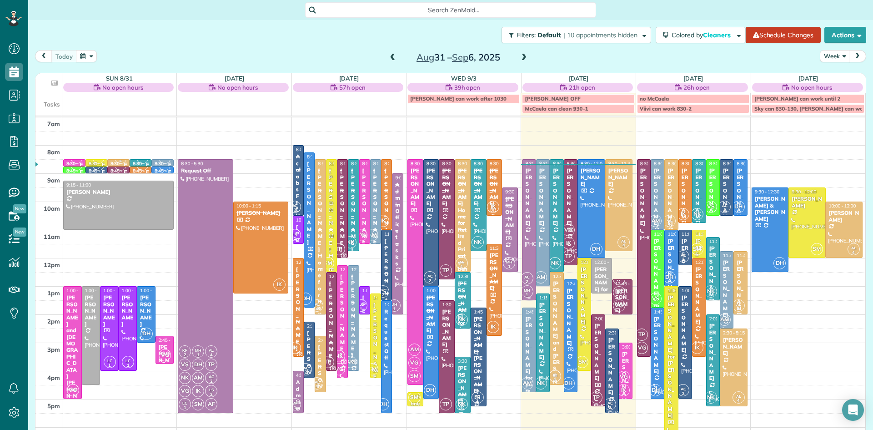
click at [532, 254] on div at bounding box center [529, 230] width 13 height 140
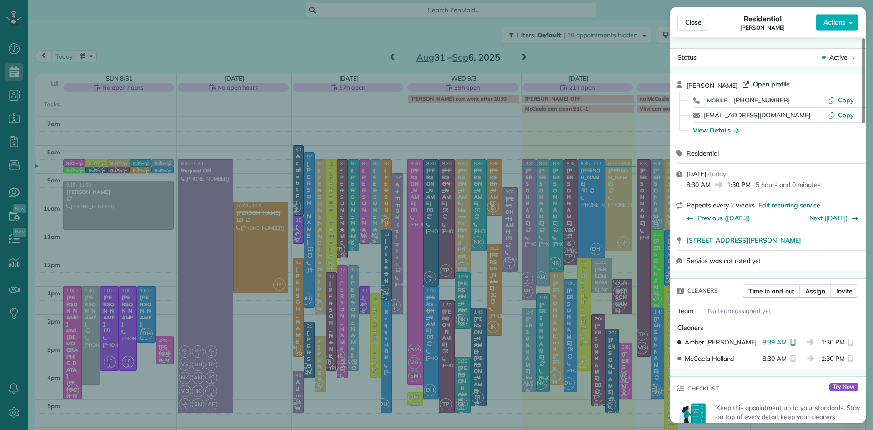
click at [762, 83] on span "Open profile" at bounding box center [771, 84] width 37 height 9
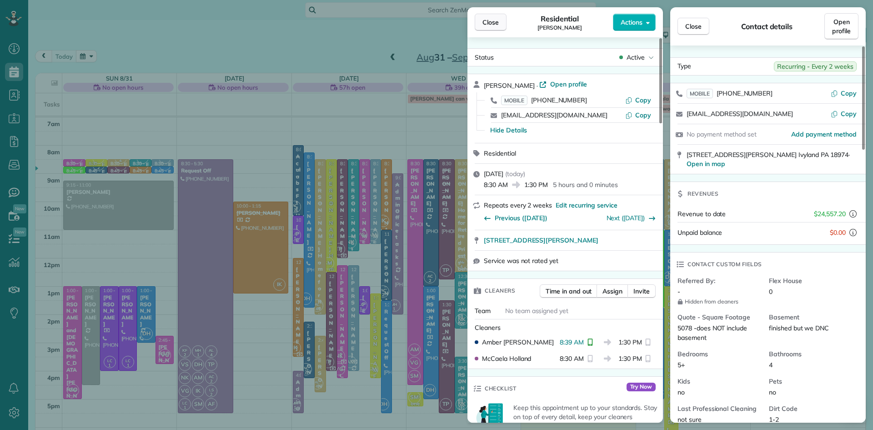
click at [493, 23] on span "Close" at bounding box center [491, 22] width 16 height 9
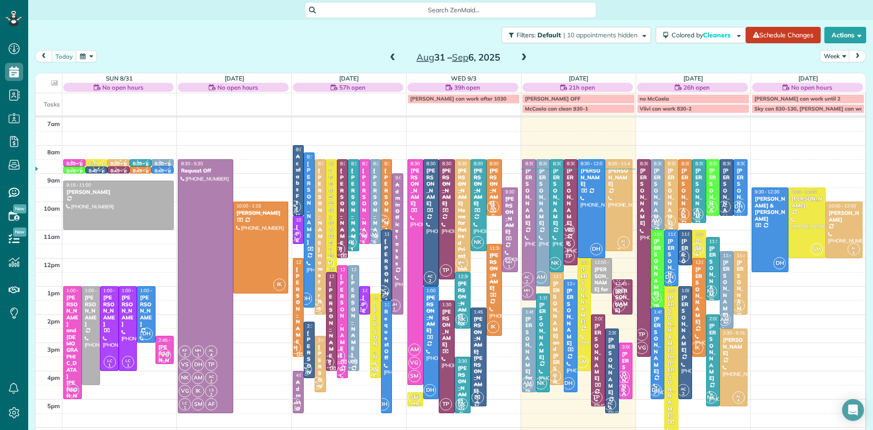
click at [612, 208] on div at bounding box center [619, 205] width 27 height 91
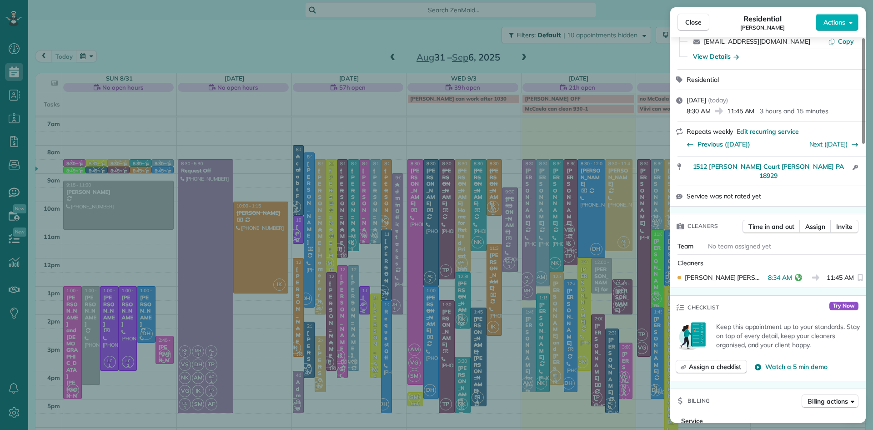
scroll to position [903, 0]
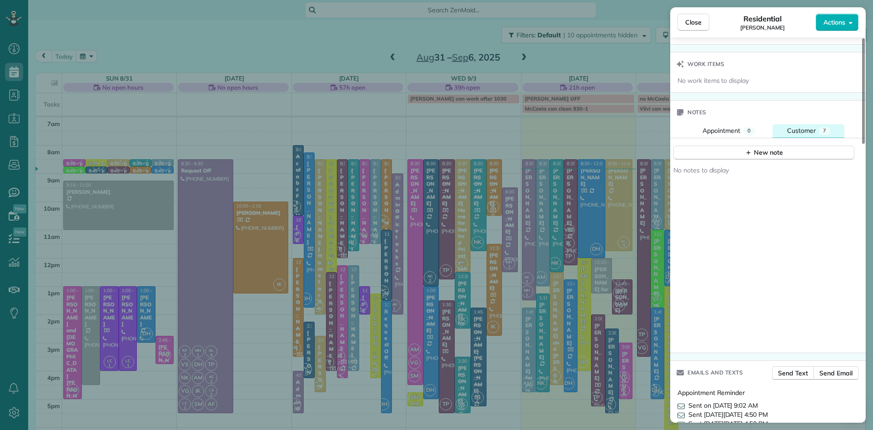
click at [819, 132] on button "Customer 7" at bounding box center [809, 130] width 72 height 13
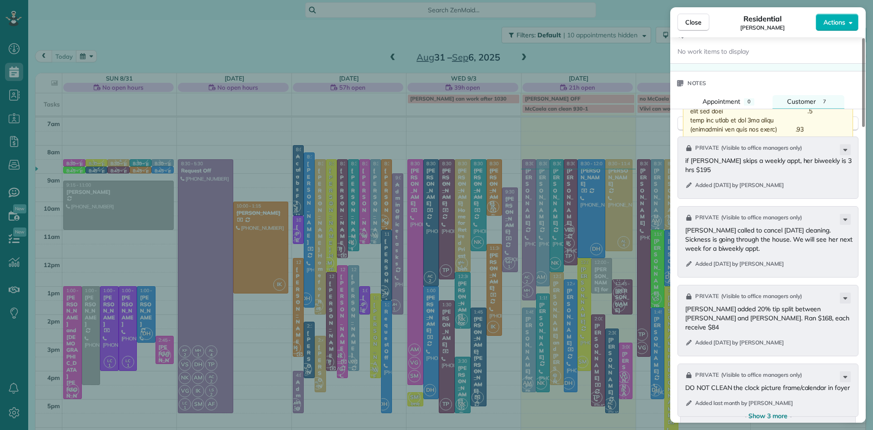
scroll to position [983, 0]
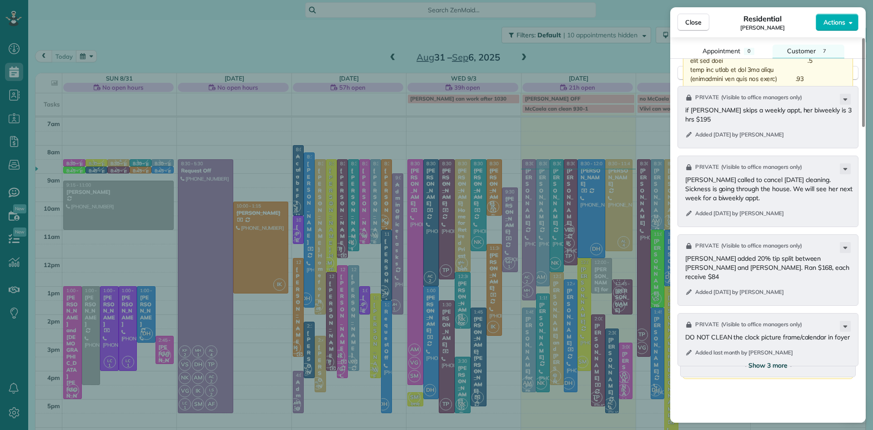
click at [763, 370] on span "Show 3 more" at bounding box center [768, 365] width 39 height 9
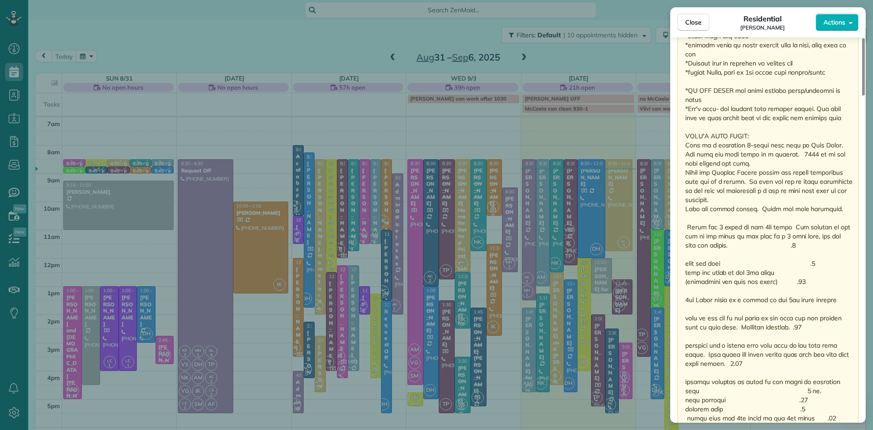
scroll to position [1538, 0]
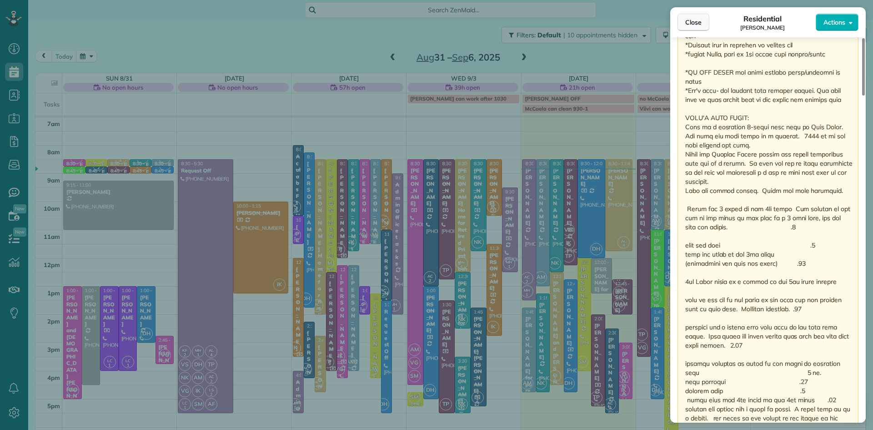
click at [689, 19] on span "Close" at bounding box center [693, 22] width 16 height 9
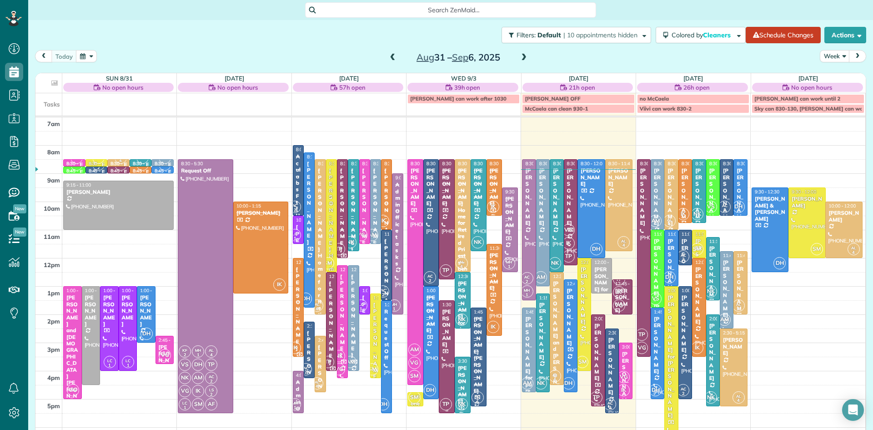
click at [448, 344] on div "Denise ODonnell" at bounding box center [447, 327] width 10 height 39
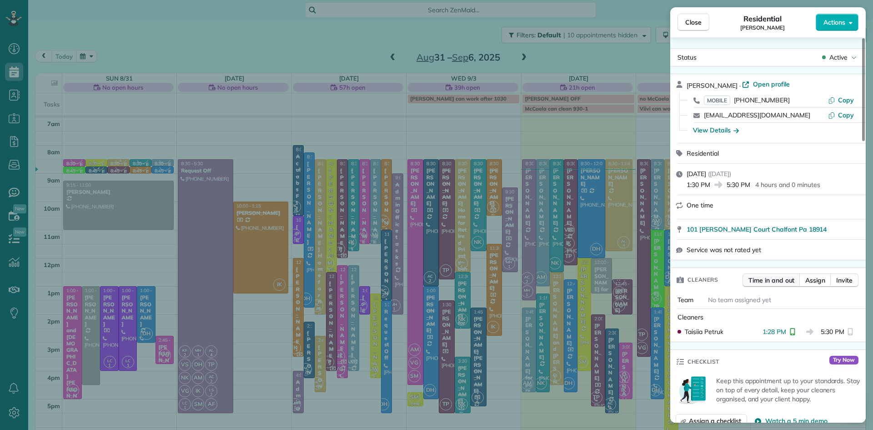
click at [768, 280] on span "Time in and out" at bounding box center [772, 280] width 46 height 9
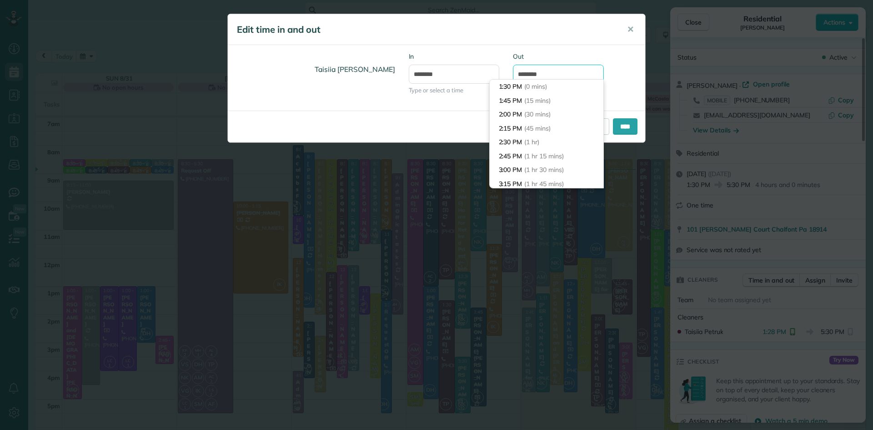
click at [533, 76] on input "*******" at bounding box center [558, 74] width 91 height 19
type input "*******"
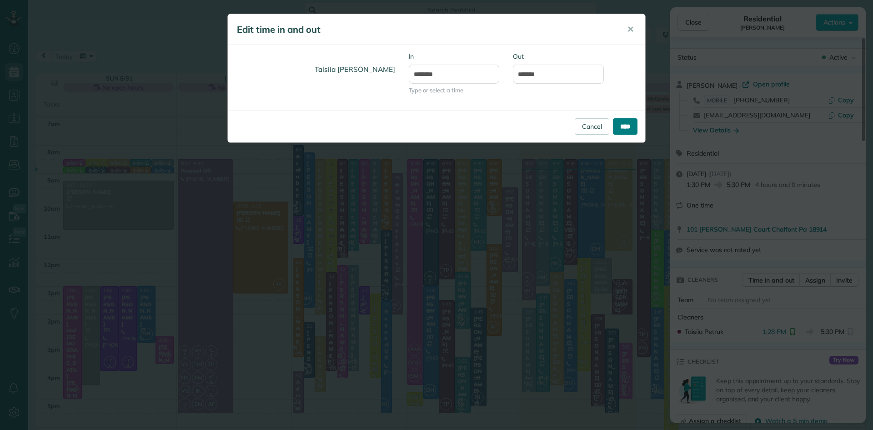
click at [626, 125] on input "****" at bounding box center [625, 126] width 25 height 16
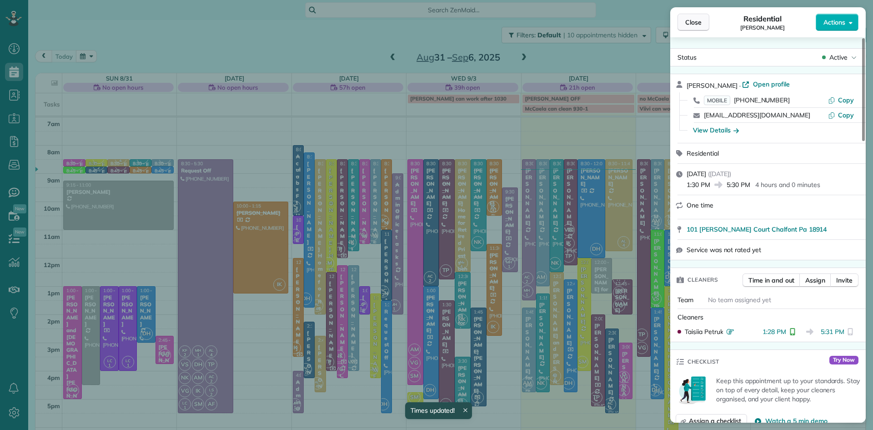
click at [692, 20] on span "Close" at bounding box center [693, 22] width 16 height 9
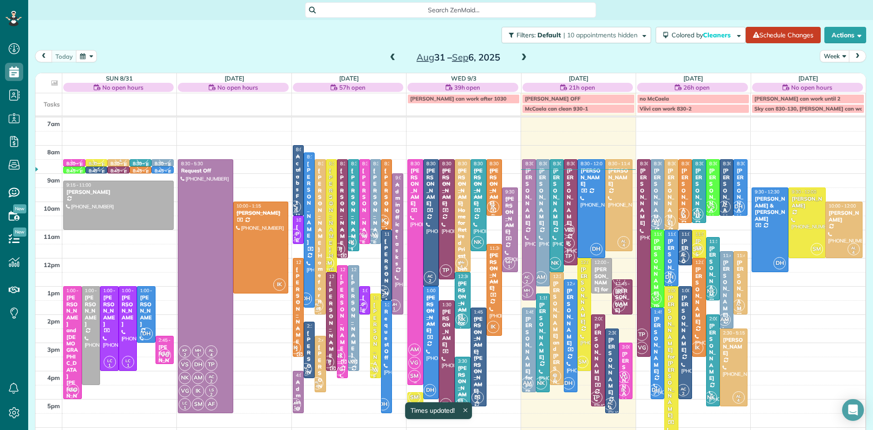
click at [416, 261] on div at bounding box center [415, 272] width 15 height 225
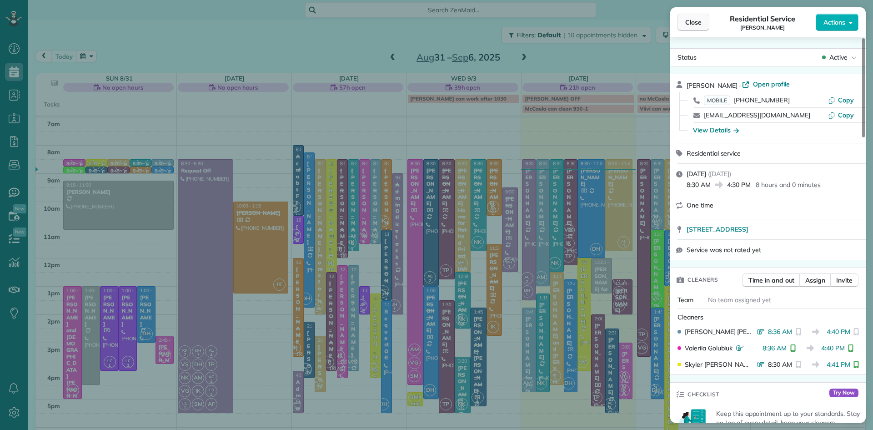
drag, startPoint x: 684, startPoint y: 20, endPoint x: 680, endPoint y: 18, distance: 4.9
click at [684, 21] on button "Close" at bounding box center [694, 22] width 32 height 17
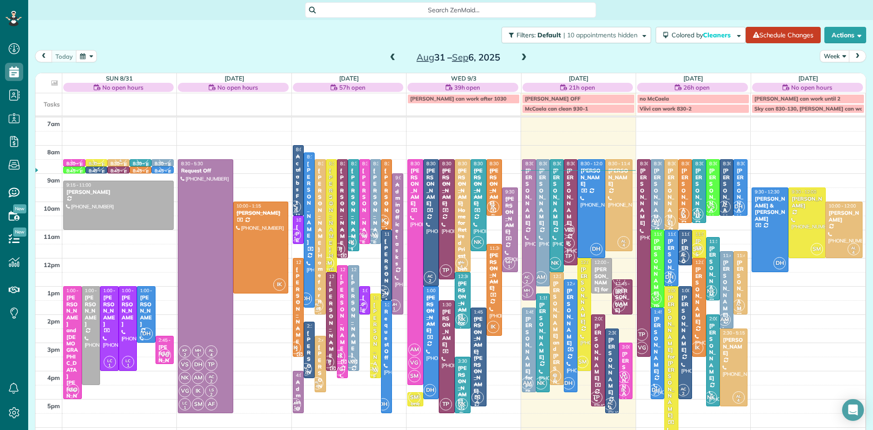
click at [523, 56] on span at bounding box center [524, 58] width 10 height 8
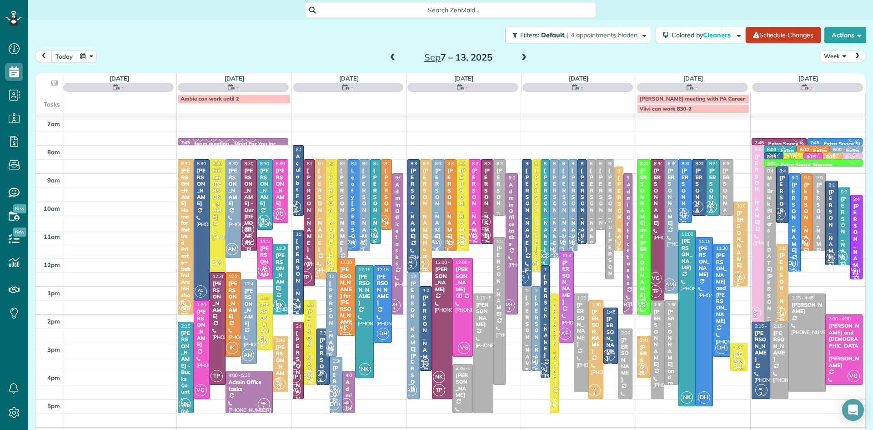
click at [374, 225] on div "Vicki Gardner" at bounding box center [375, 209] width 5 height 85
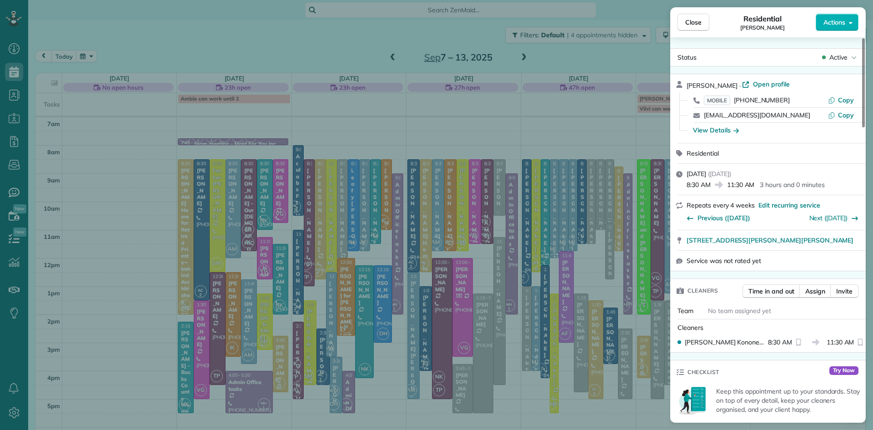
click at [814, 296] on span "Assign" at bounding box center [815, 291] width 20 height 9
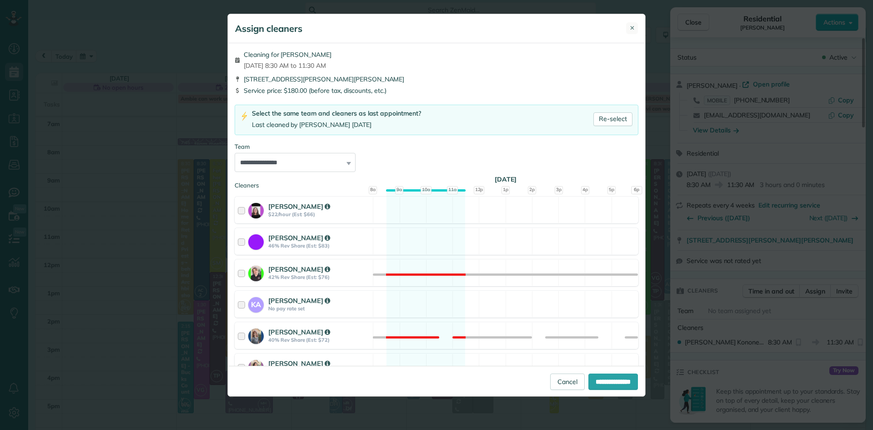
click at [633, 27] on span "✕" at bounding box center [632, 28] width 5 height 9
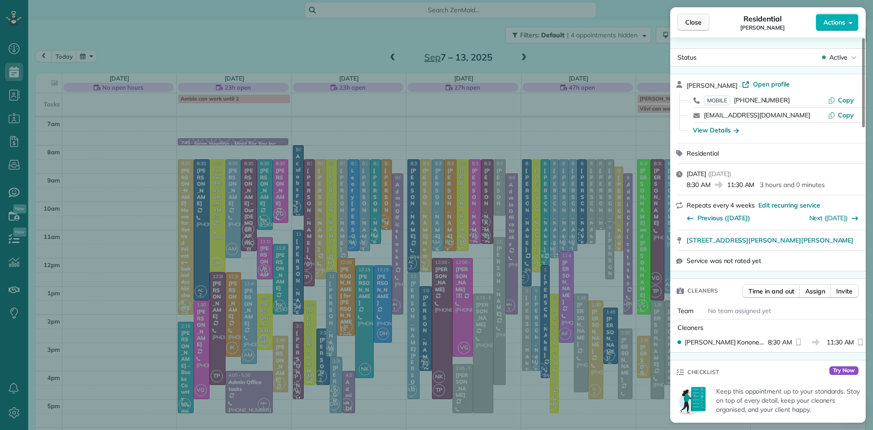
click at [703, 26] on button "Close" at bounding box center [694, 22] width 32 height 17
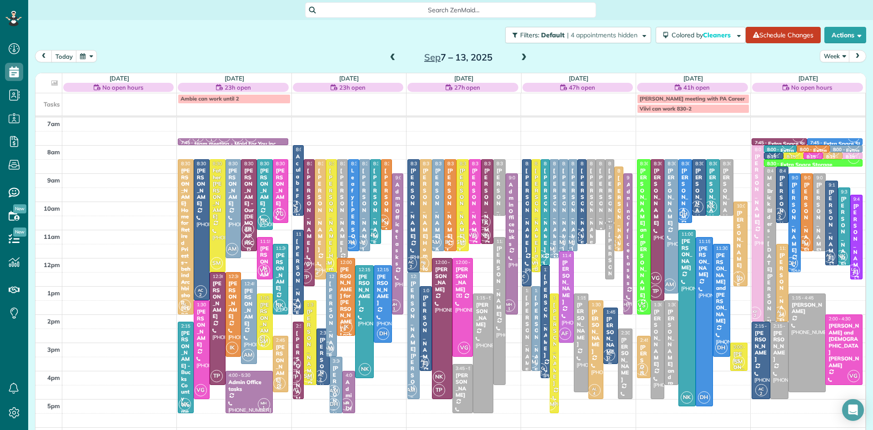
click at [391, 58] on span at bounding box center [393, 58] width 10 height 8
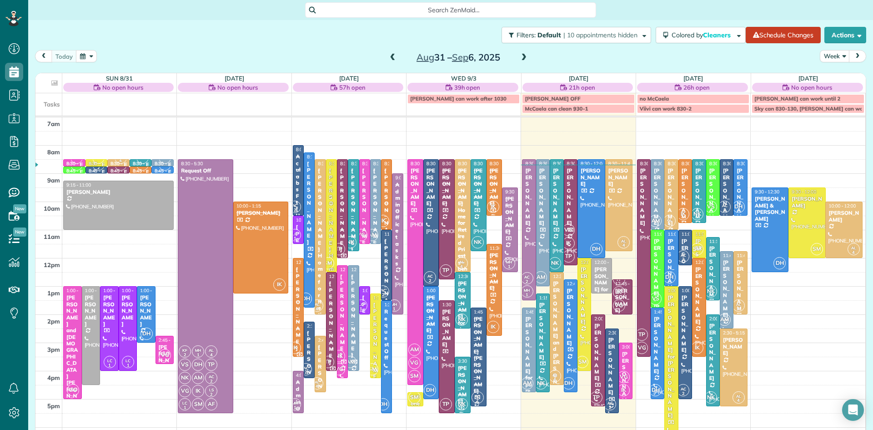
click at [391, 55] on span at bounding box center [393, 58] width 10 height 8
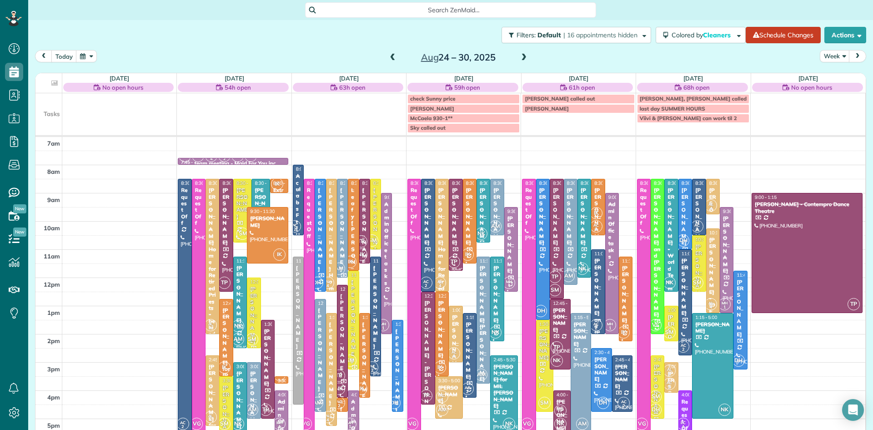
click at [390, 55] on span at bounding box center [393, 58] width 10 height 8
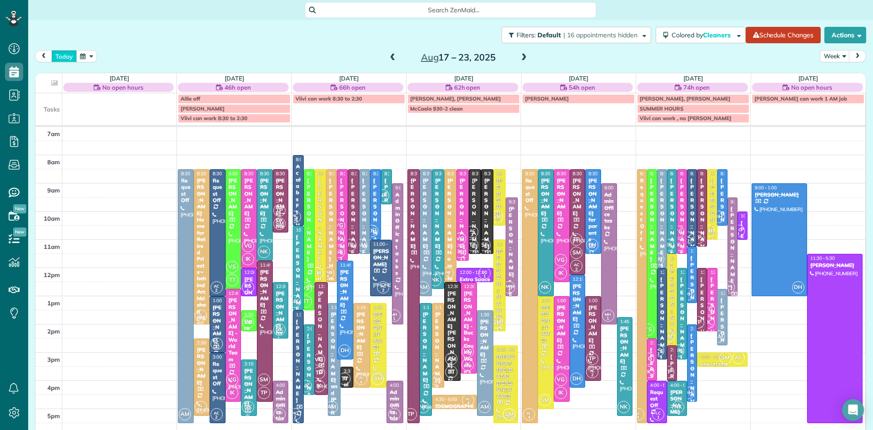
click at [58, 57] on button "today" at bounding box center [63, 56] width 25 height 12
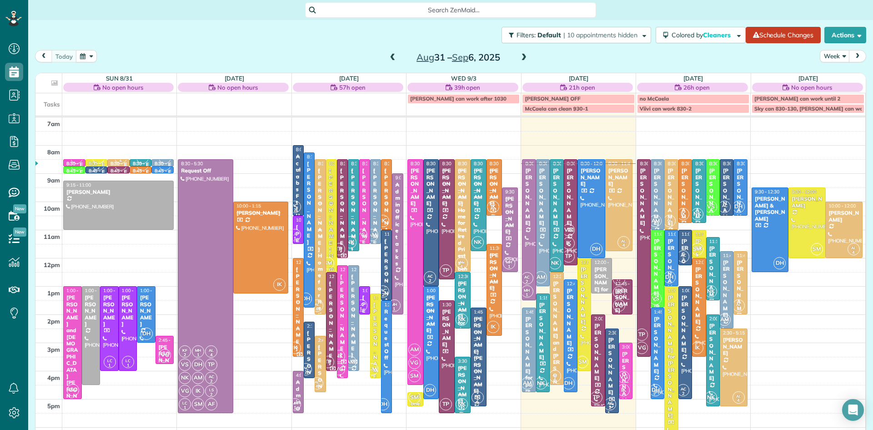
click at [525, 57] on span at bounding box center [524, 58] width 10 height 8
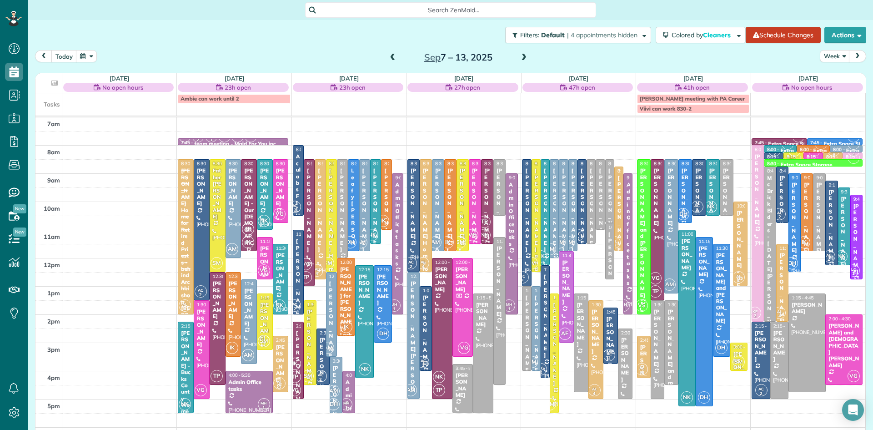
click at [523, 56] on span at bounding box center [524, 58] width 10 height 8
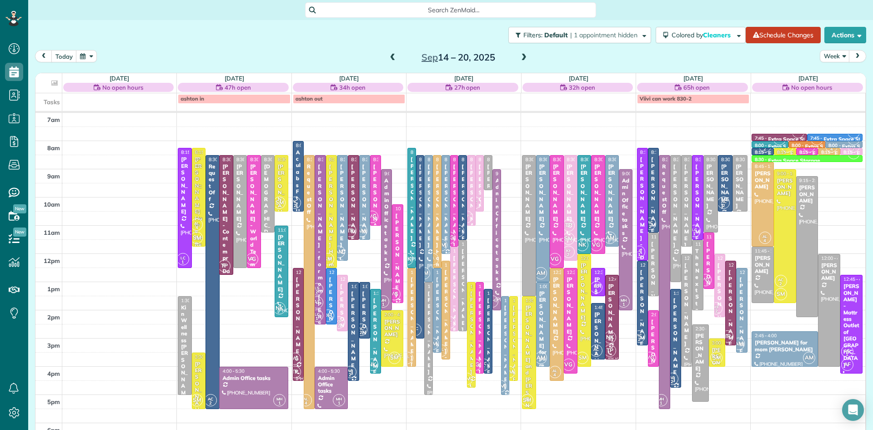
click at [87, 56] on button "button" at bounding box center [86, 56] width 21 height 12
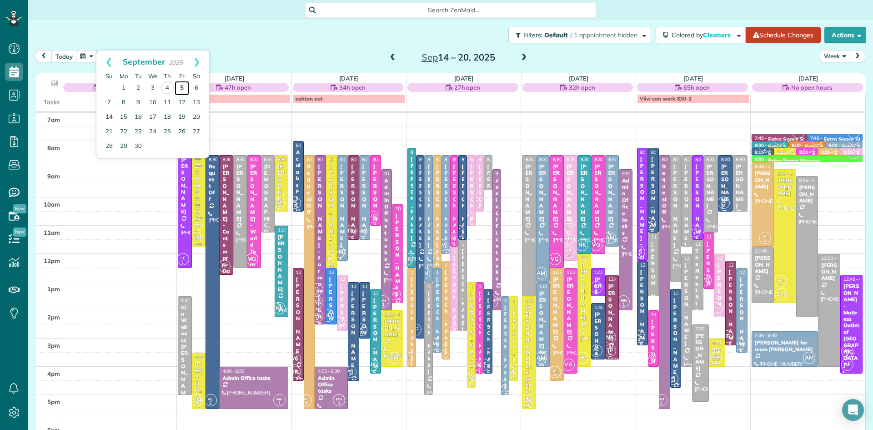
click at [181, 86] on link "5" at bounding box center [182, 88] width 15 height 15
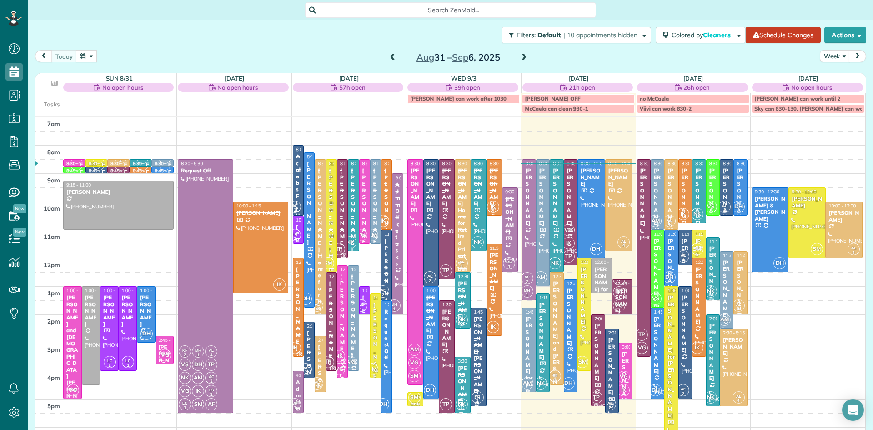
click at [391, 59] on span at bounding box center [393, 58] width 10 height 8
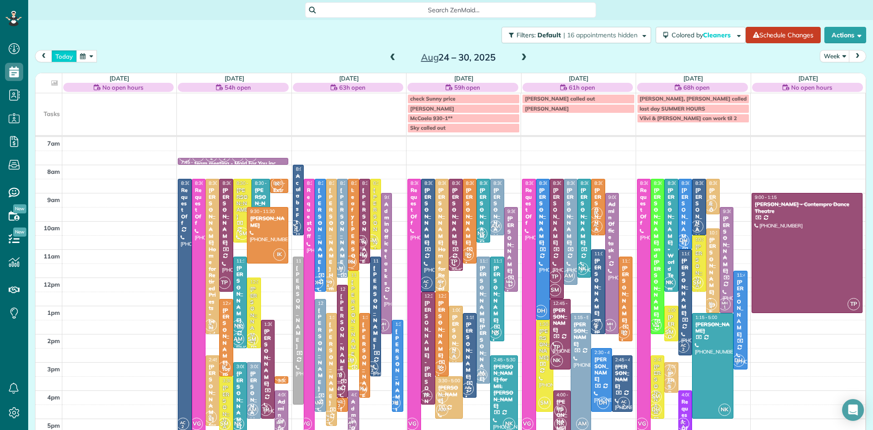
click at [64, 56] on button "today" at bounding box center [63, 56] width 25 height 12
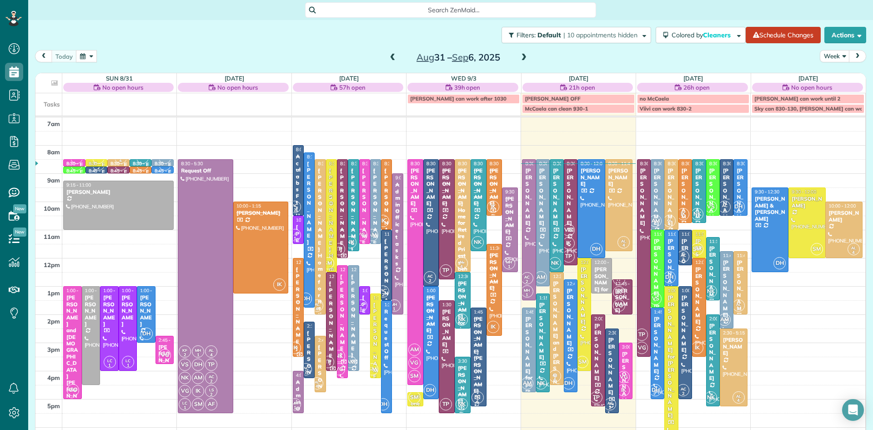
click at [389, 58] on span at bounding box center [393, 58] width 10 height 8
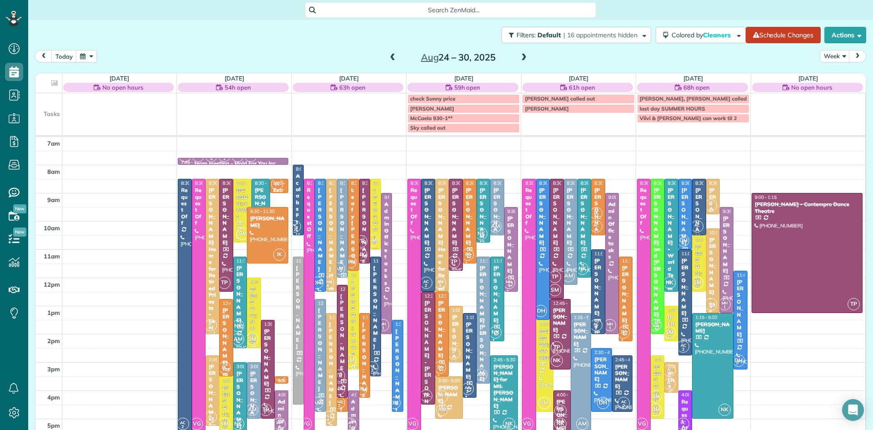
click at [673, 378] on small "4" at bounding box center [669, 374] width 11 height 9
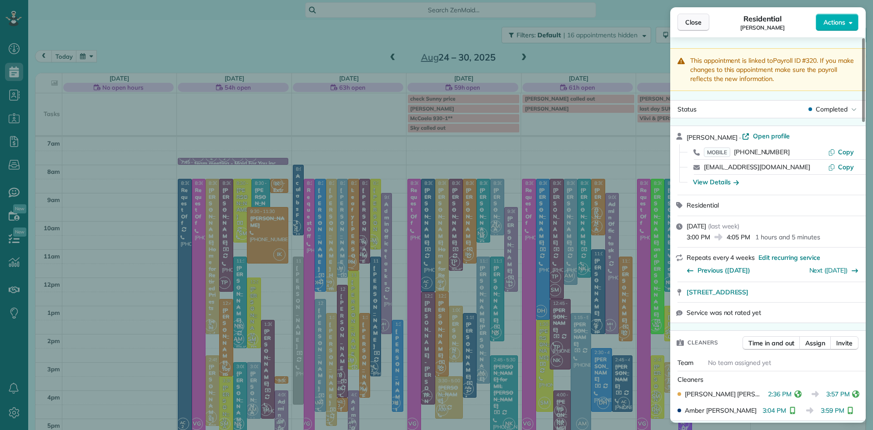
click at [705, 21] on button "Close" at bounding box center [694, 22] width 32 height 17
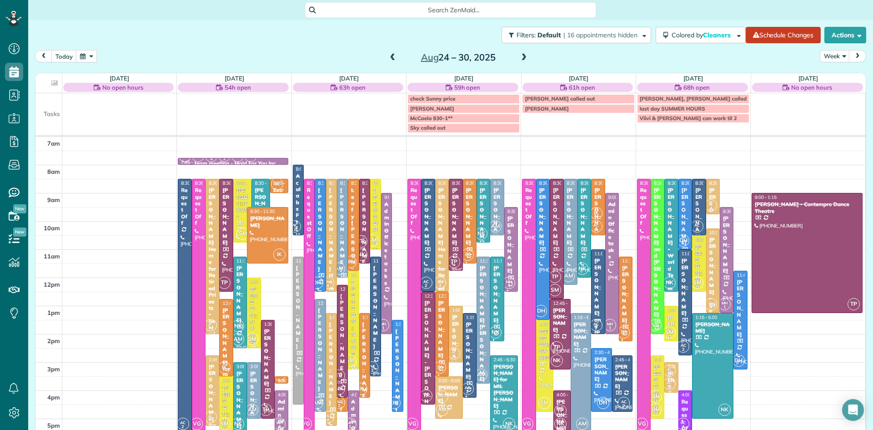
click at [83, 59] on button "button" at bounding box center [86, 56] width 21 height 12
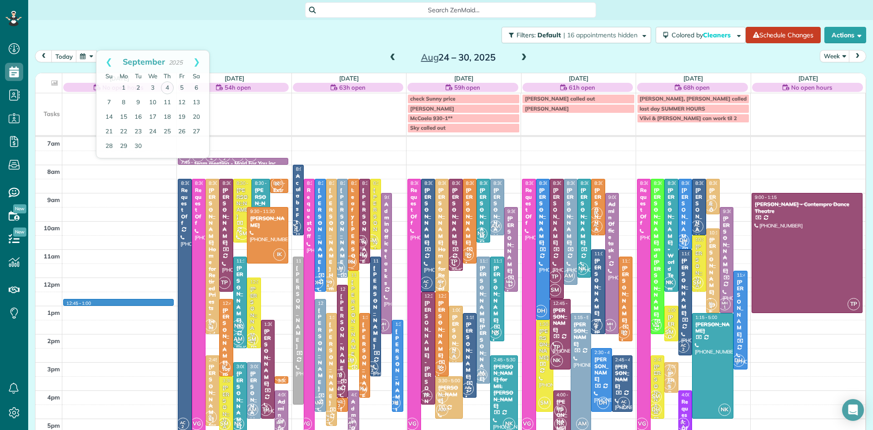
click at [150, 302] on div "7am 8am 9am 10am 11am 12pm 1pm 2pm 3pm 4pm 5pm 6pm 7pm 8pm 12:45 - 1:00 VS VG T…" at bounding box center [450, 334] width 830 height 394
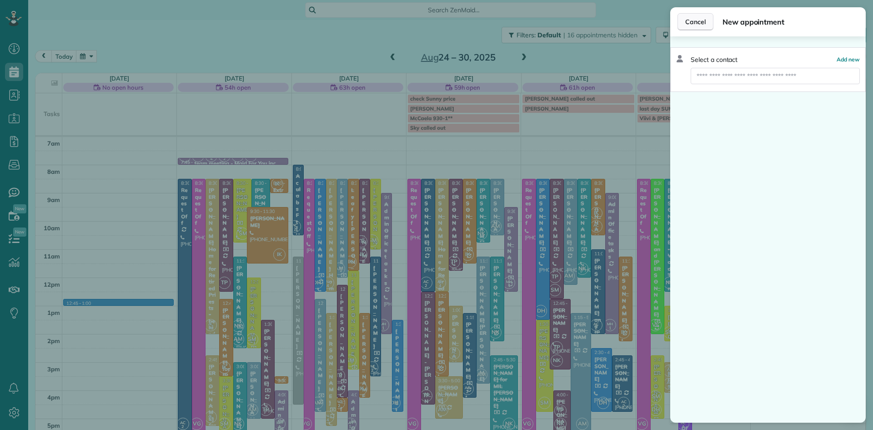
click at [708, 22] on button "Cancel" at bounding box center [696, 21] width 36 height 17
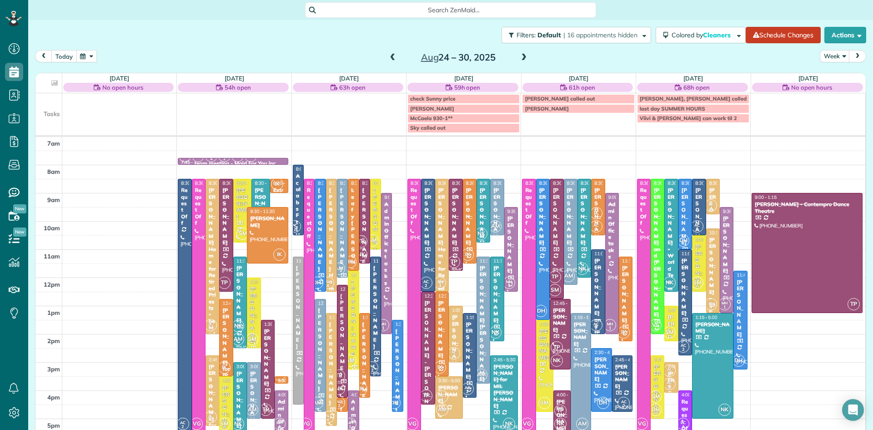
click at [64, 60] on button "today" at bounding box center [63, 56] width 25 height 12
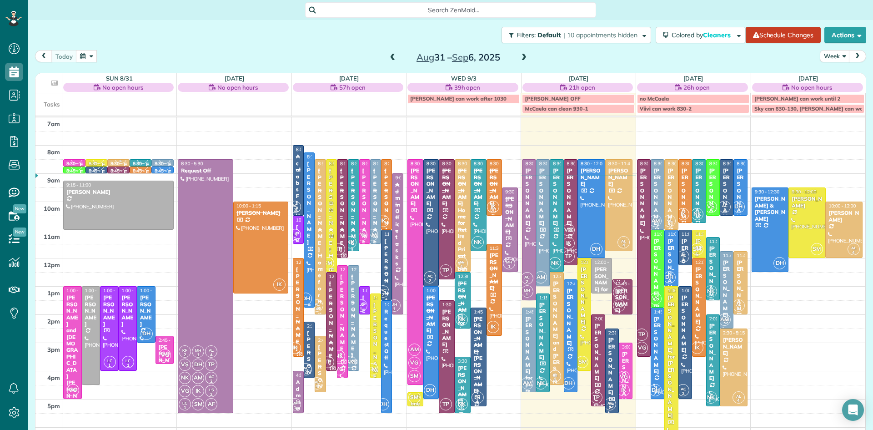
click at [310, 255] on div at bounding box center [309, 230] width 10 height 154
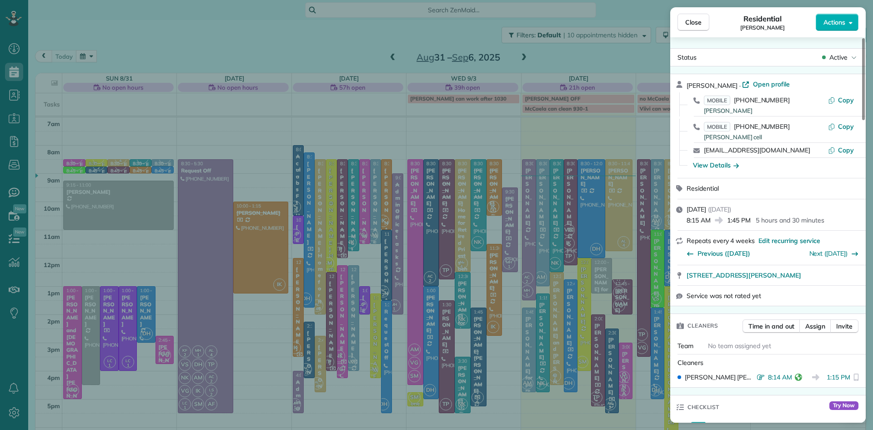
click at [777, 82] on span "Open profile" at bounding box center [771, 84] width 37 height 9
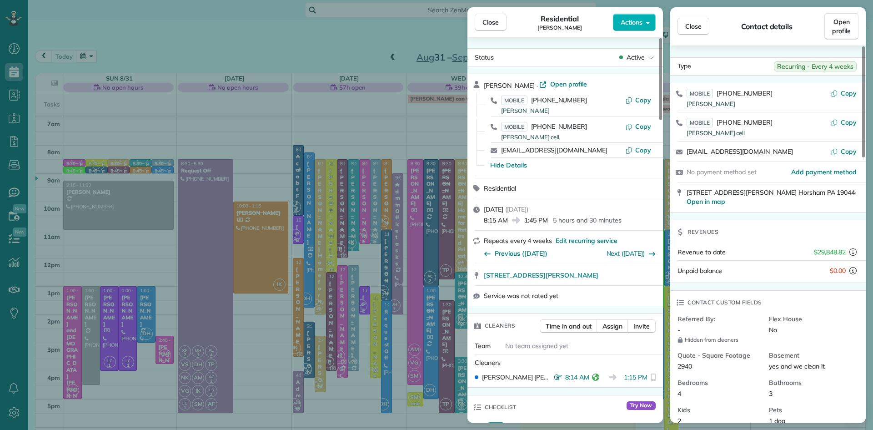
scroll to position [666, 0]
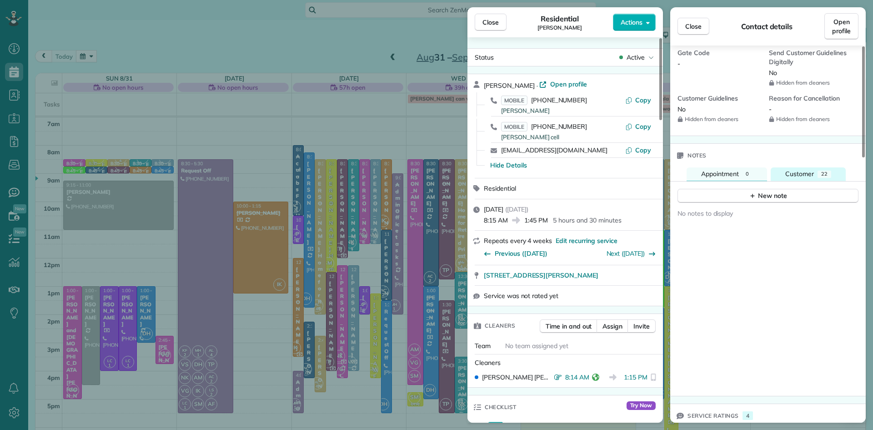
click at [804, 174] on span "Customer" at bounding box center [799, 174] width 29 height 8
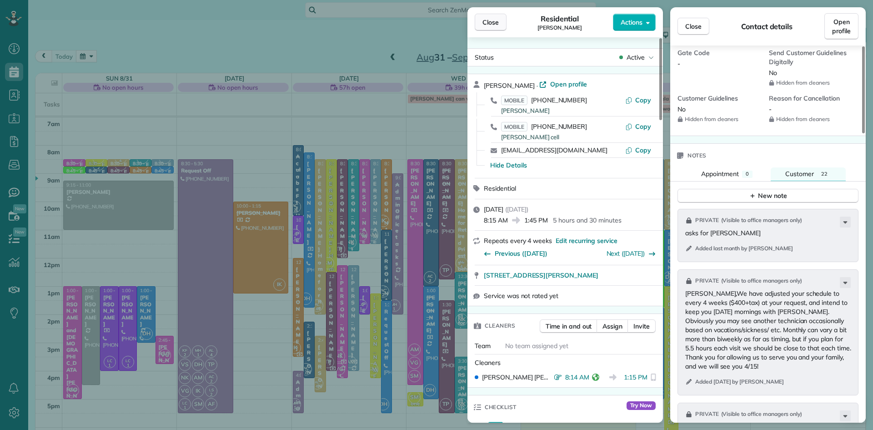
click at [491, 22] on span "Close" at bounding box center [491, 22] width 16 height 9
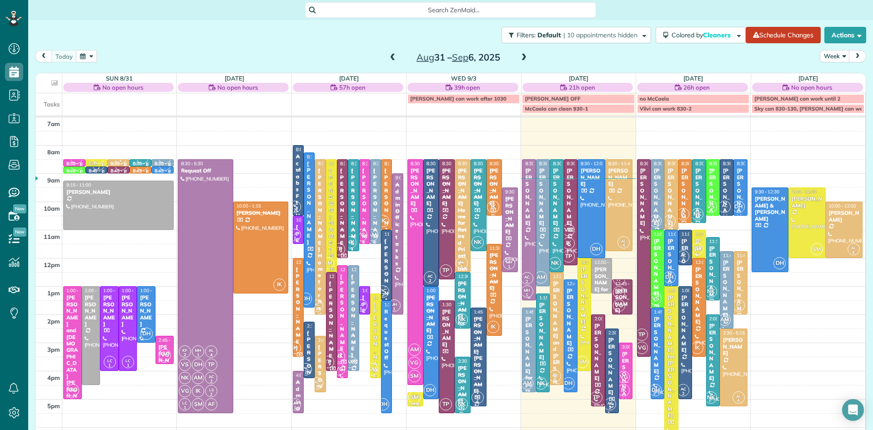
click at [525, 247] on div at bounding box center [529, 230] width 13 height 140
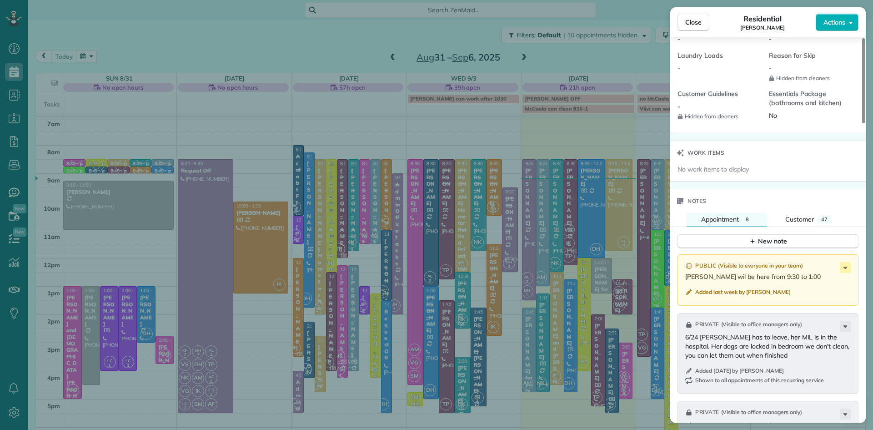
scroll to position [994, 0]
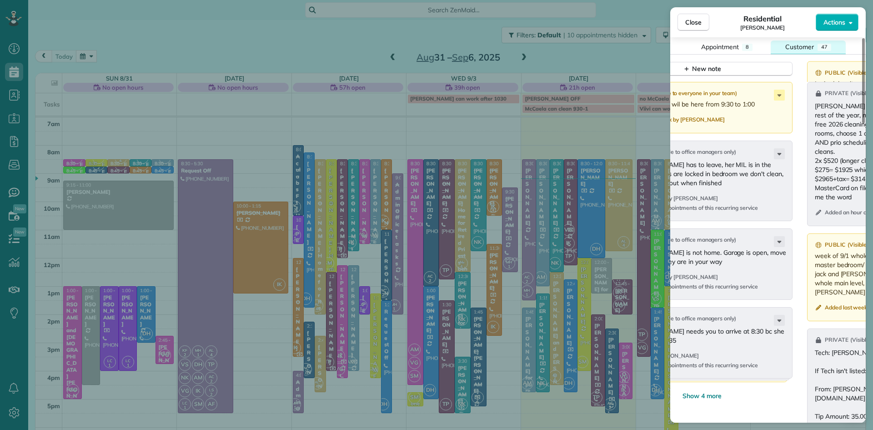
click at [790, 51] on div "Customer" at bounding box center [799, 46] width 29 height 9
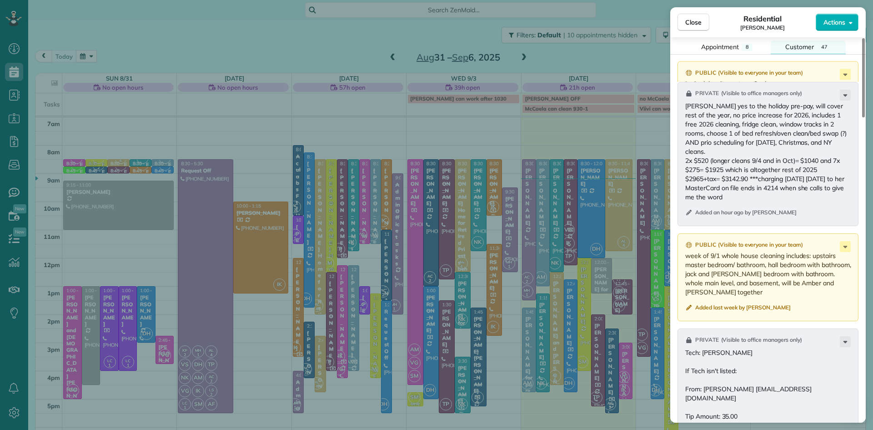
drag, startPoint x: 848, startPoint y: 154, endPoint x: 737, endPoint y: 117, distance: 116.8
click at [737, 117] on p "Melissa yes to the holiday pre-pay, will cover rest of the year, no price incre…" at bounding box center [768, 151] width 167 height 100
click at [698, 19] on span "Close" at bounding box center [693, 22] width 16 height 9
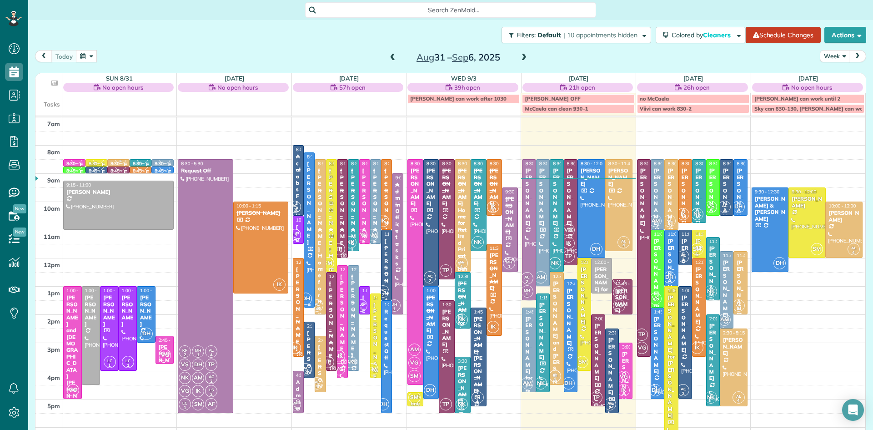
click at [307, 292] on div "DH" at bounding box center [305, 298] width 13 height 13
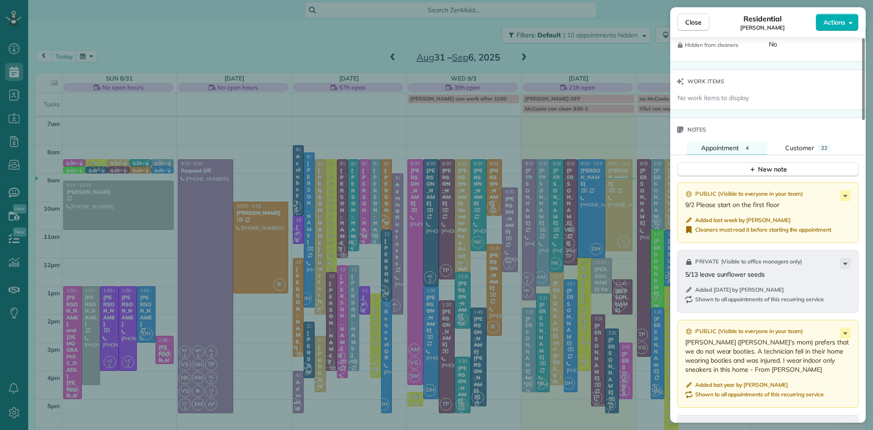
scroll to position [878, 0]
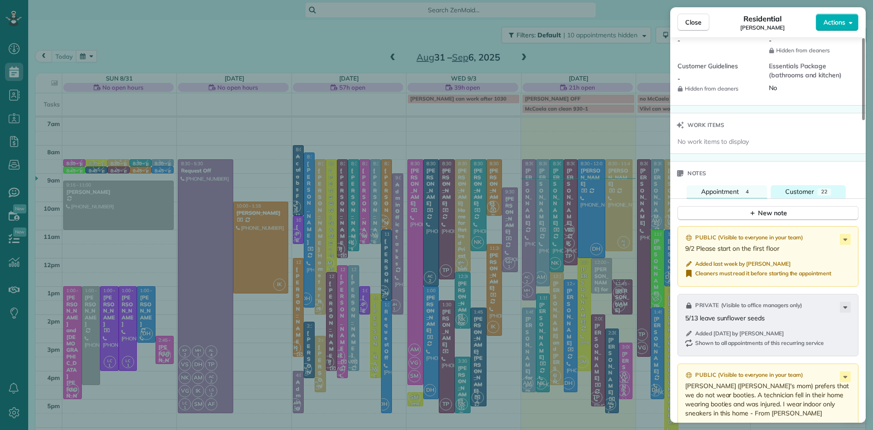
click at [800, 196] on span "Customer" at bounding box center [799, 191] width 29 height 8
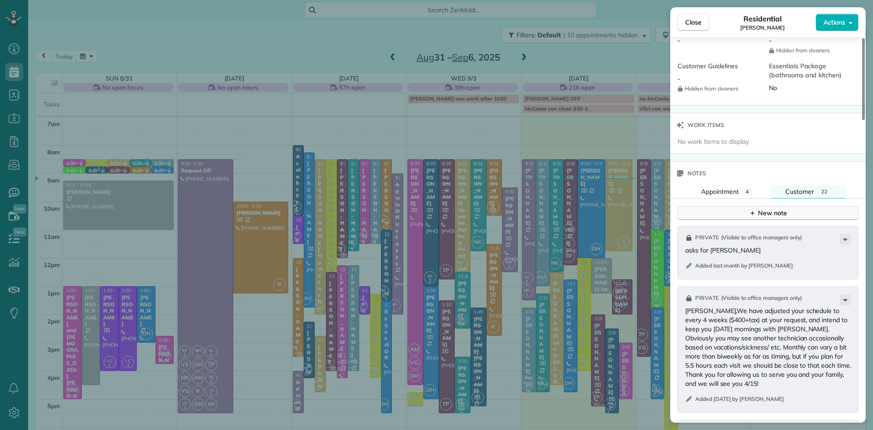
click at [778, 218] on div "New note" at bounding box center [768, 213] width 38 height 10
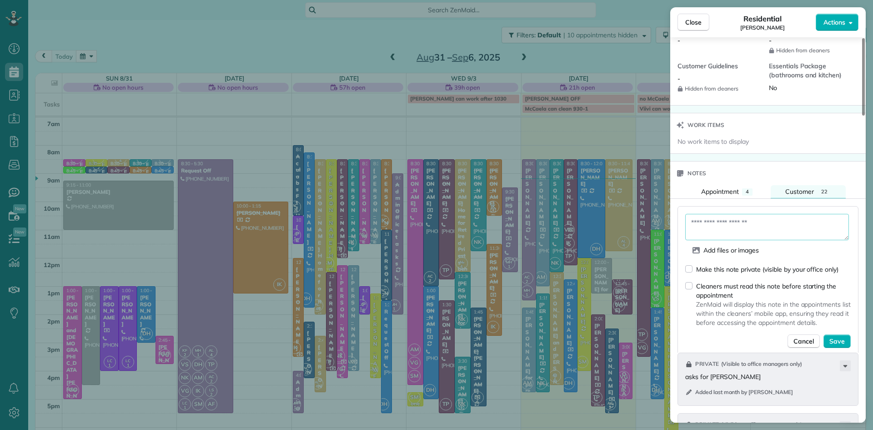
click at [736, 240] on textarea at bounding box center [767, 227] width 164 height 26
paste textarea "**********"
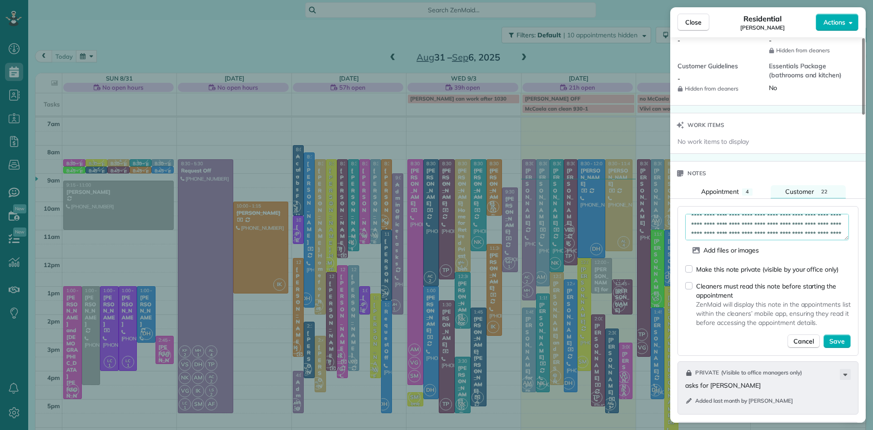
scroll to position [0, 0]
click at [787, 236] on textarea "**********" at bounding box center [767, 227] width 164 height 26
click at [740, 240] on textarea "**********" at bounding box center [767, 227] width 164 height 26
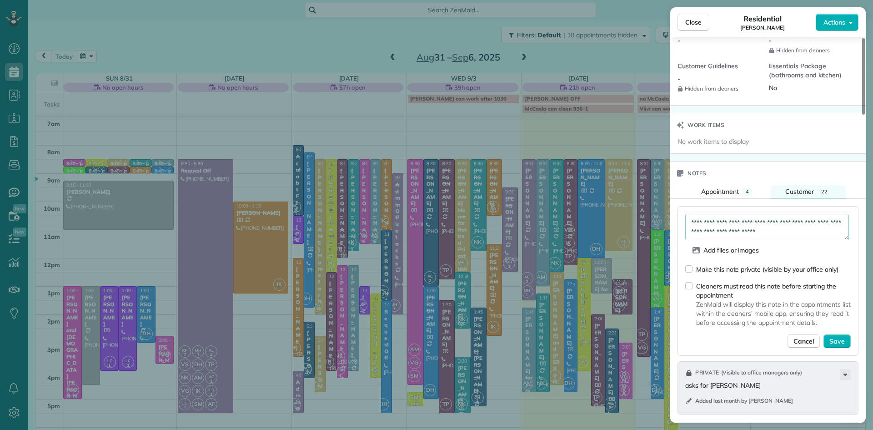
type textarea "**********"
click at [842, 346] on span "Save" at bounding box center [837, 341] width 15 height 9
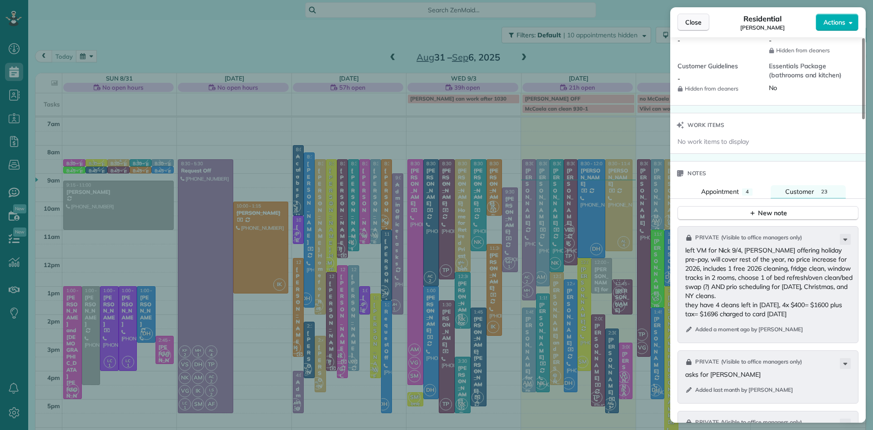
click at [705, 16] on button "Close" at bounding box center [694, 22] width 32 height 17
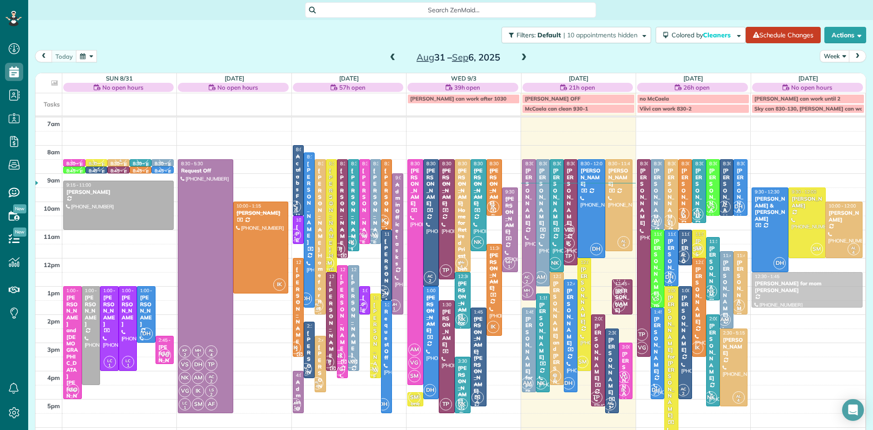
drag, startPoint x: 596, startPoint y: 277, endPoint x: 804, endPoint y: 295, distance: 208.6
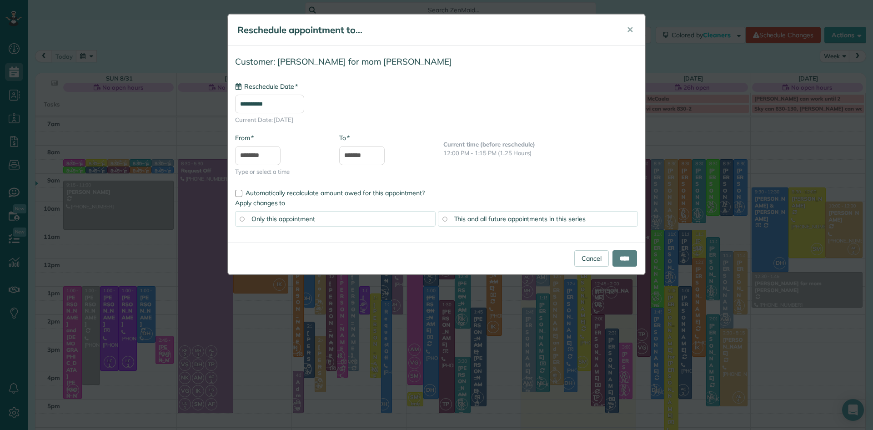
type input "**********"
click at [592, 258] on link "Cancel" at bounding box center [591, 258] width 35 height 16
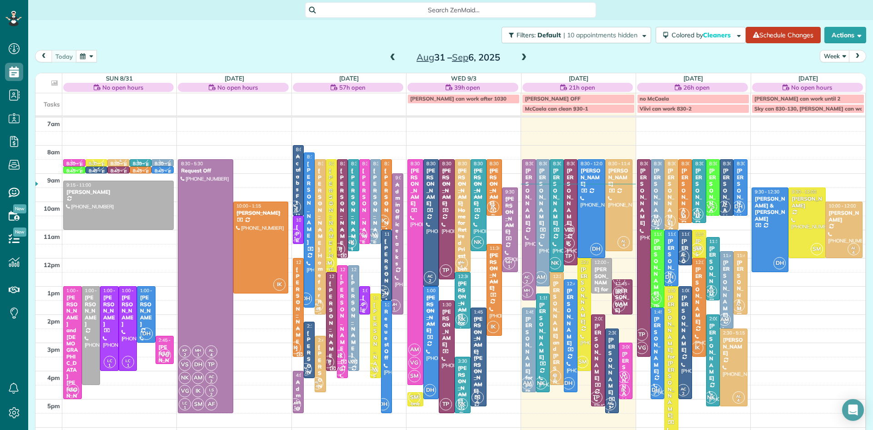
click at [841, 275] on div "7am 8am 9am 10am 11am 12pm 1pm 2pm 3pm 4pm 5pm 6pm 7pm 8pm VG 8:30 - 8:45 Extra…" at bounding box center [450, 314] width 830 height 394
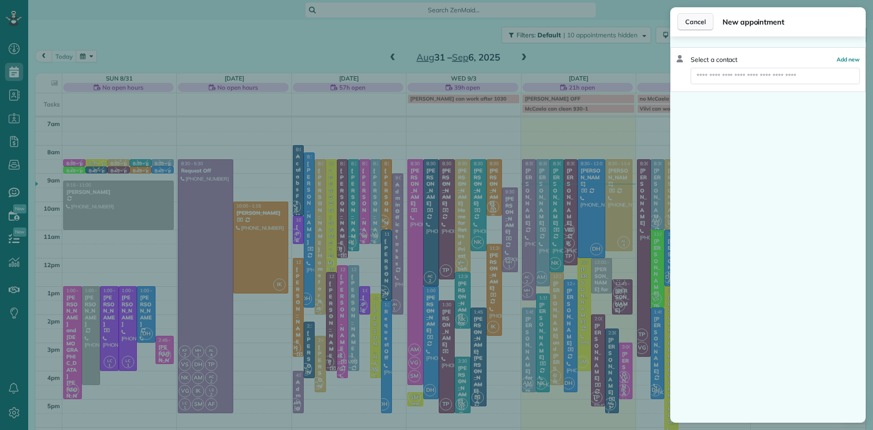
click at [697, 21] on span "Cancel" at bounding box center [695, 21] width 20 height 9
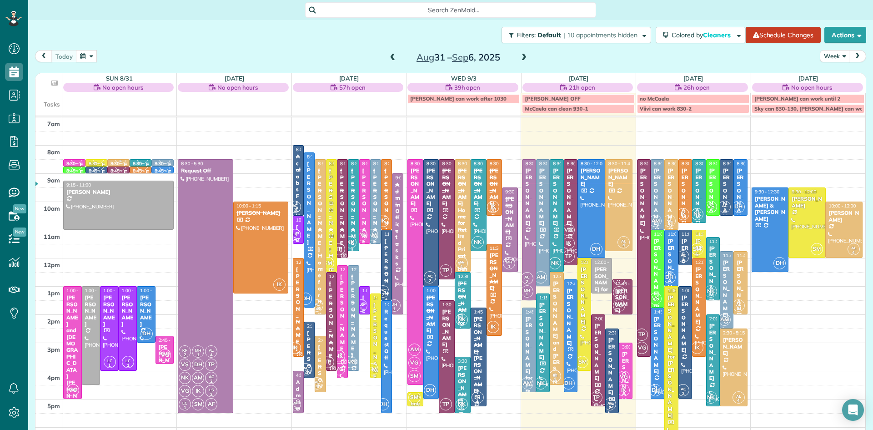
click at [837, 277] on div "7am 8am 9am 10am 11am 12pm 1pm 2pm 3pm 4pm 5pm 6pm 7pm 8pm VG 8:30 - 8:45 Extra…" at bounding box center [450, 314] width 830 height 394
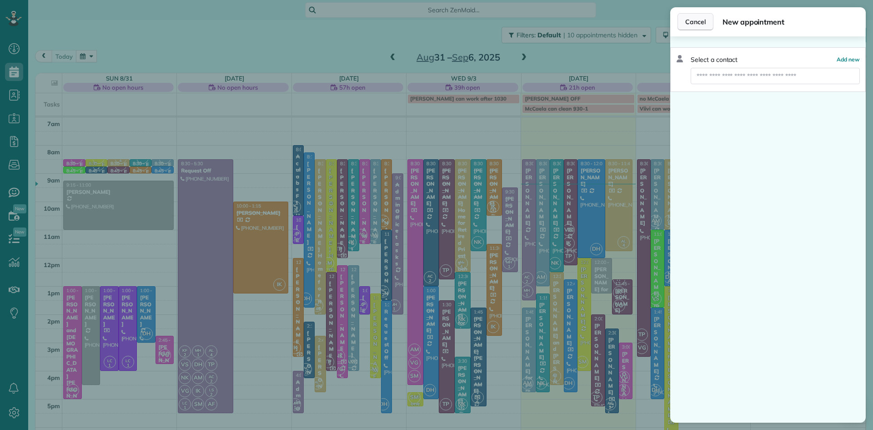
click at [699, 25] on span "Cancel" at bounding box center [695, 21] width 20 height 9
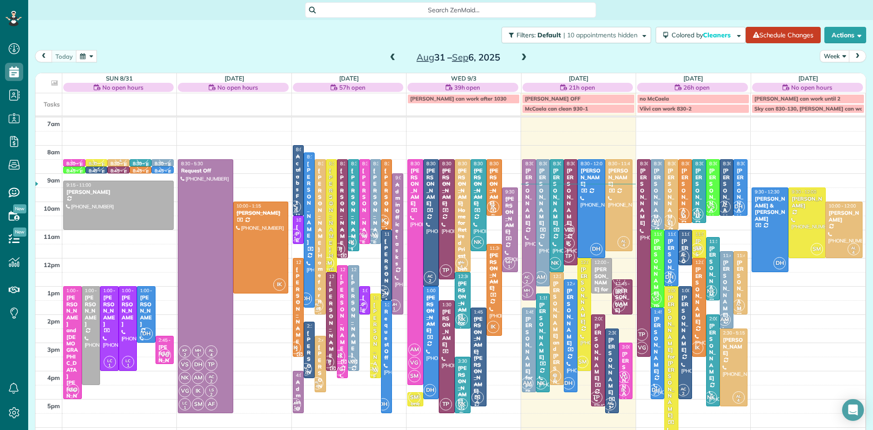
click at [523, 55] on span at bounding box center [524, 58] width 10 height 8
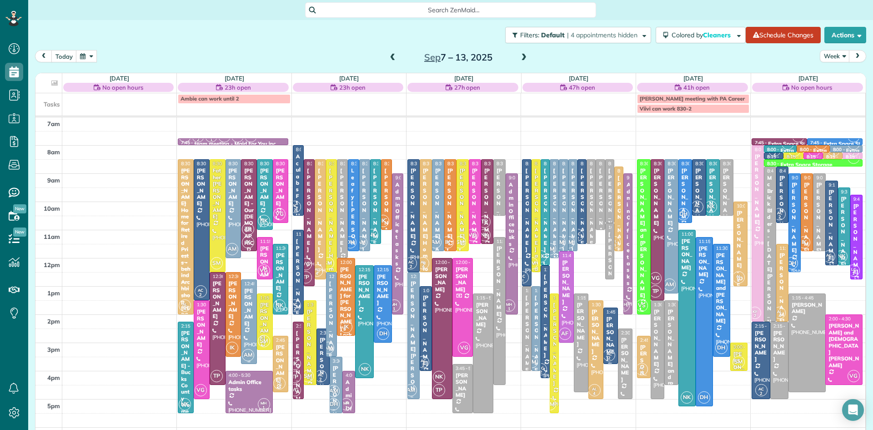
click at [248, 326] on div at bounding box center [248, 322] width 15 height 84
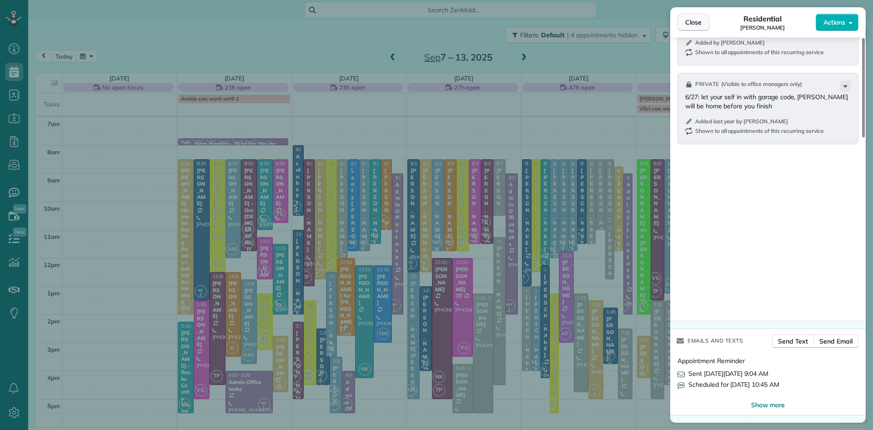
click at [687, 20] on span "Close" at bounding box center [693, 22] width 16 height 9
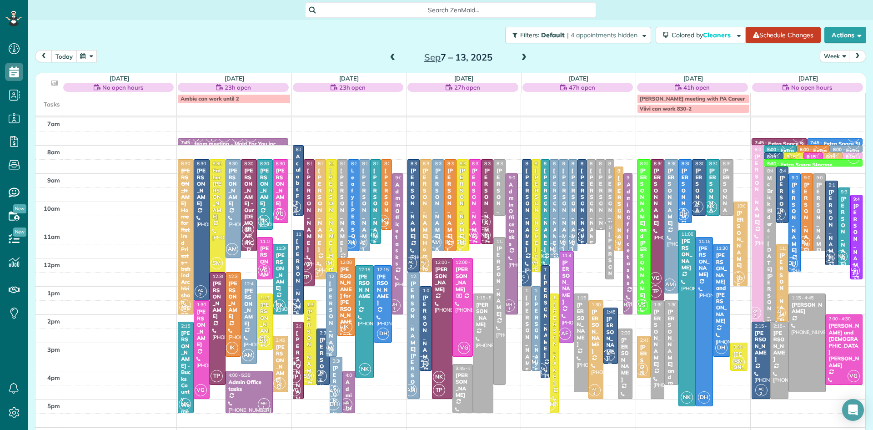
click at [60, 56] on button "today" at bounding box center [63, 56] width 25 height 12
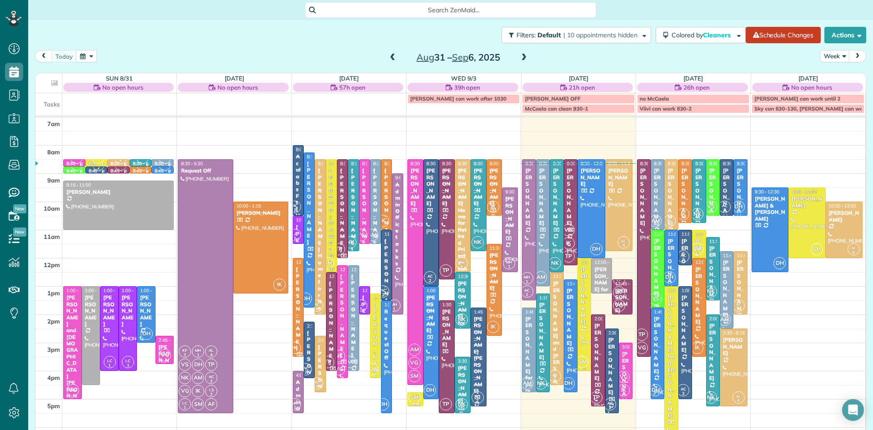
click at [586, 328] on div at bounding box center [584, 314] width 13 height 112
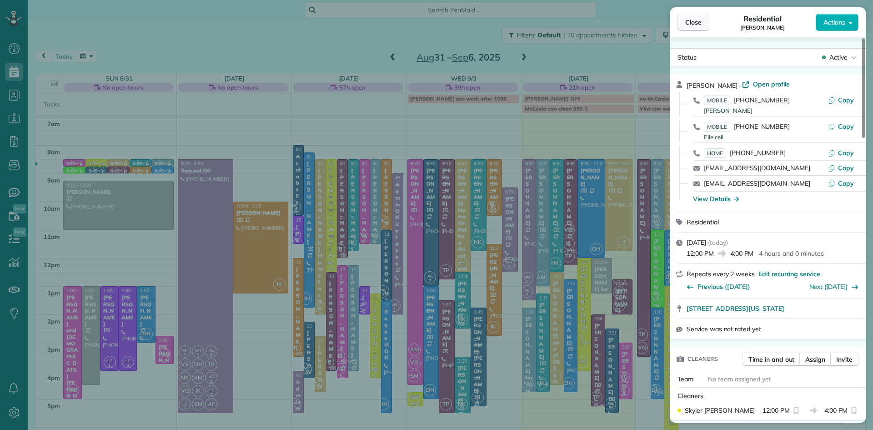
click at [694, 25] on span "Close" at bounding box center [693, 22] width 16 height 9
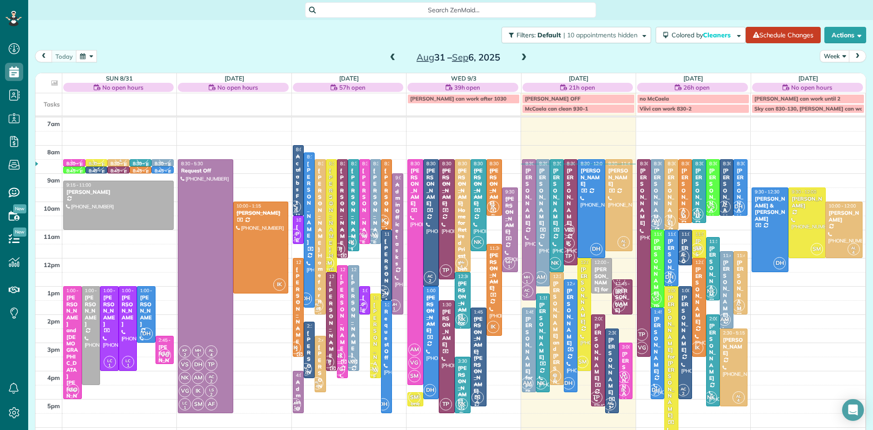
click at [524, 55] on span at bounding box center [524, 58] width 10 height 8
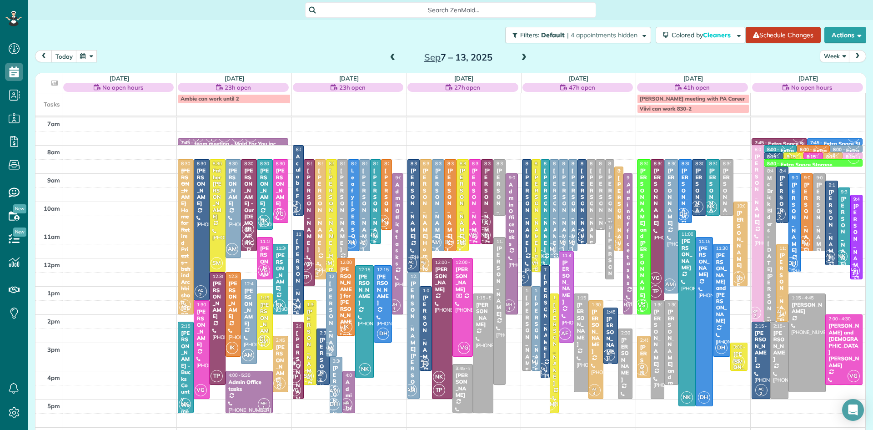
click at [522, 55] on span at bounding box center [524, 58] width 10 height 8
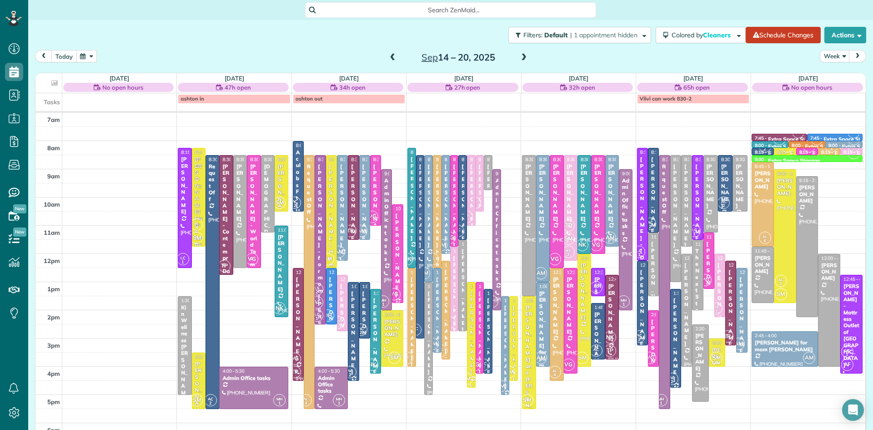
click at [60, 55] on button "today" at bounding box center [63, 56] width 25 height 12
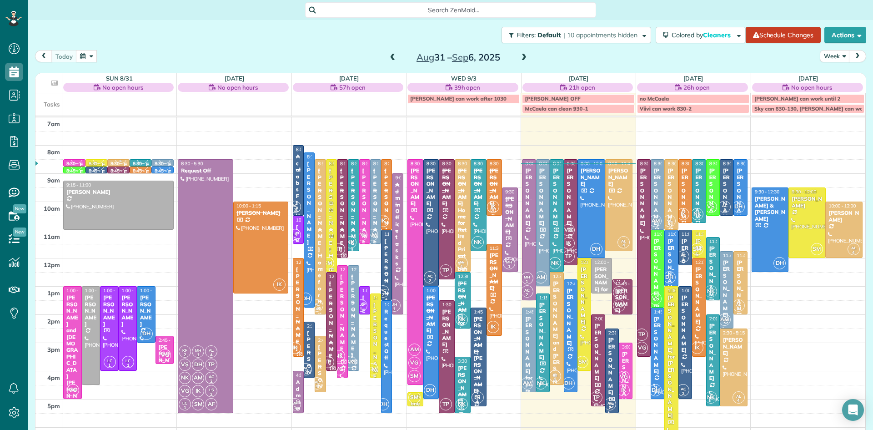
click at [523, 55] on span at bounding box center [524, 58] width 10 height 8
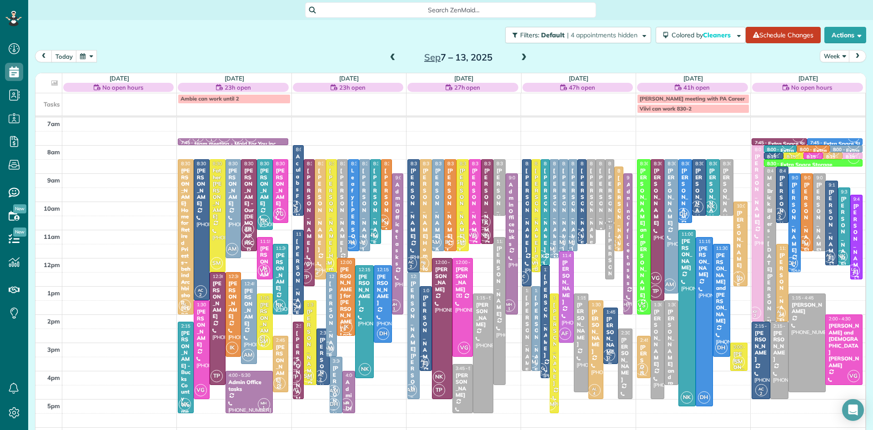
click at [524, 55] on span at bounding box center [524, 58] width 10 height 8
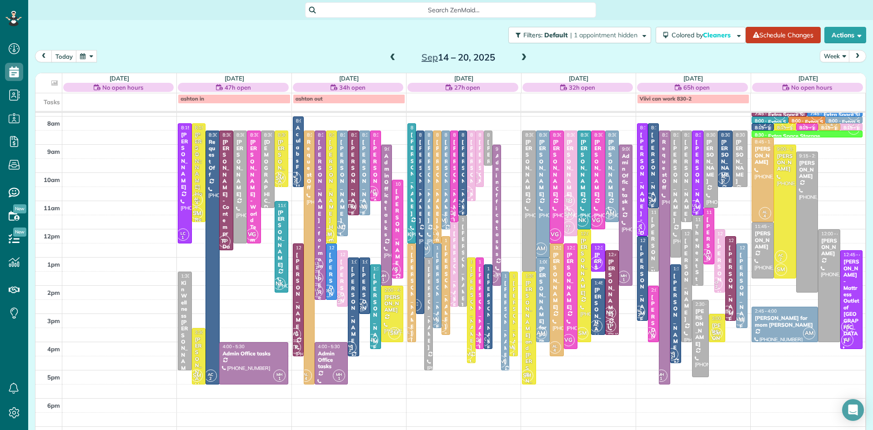
scroll to position [25, 0]
click at [523, 55] on span at bounding box center [524, 58] width 10 height 8
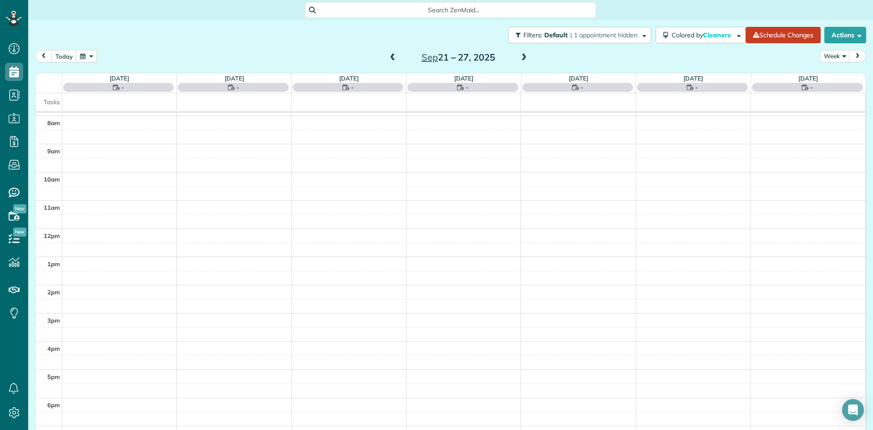
scroll to position [0, 0]
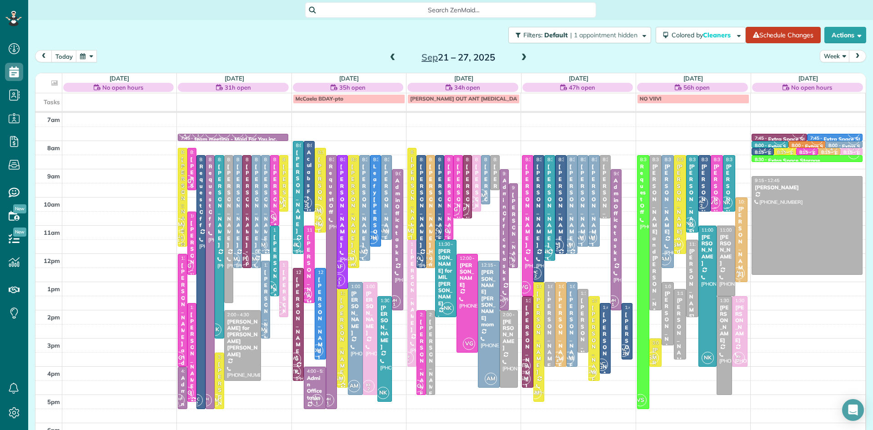
click at [525, 55] on span at bounding box center [524, 58] width 10 height 8
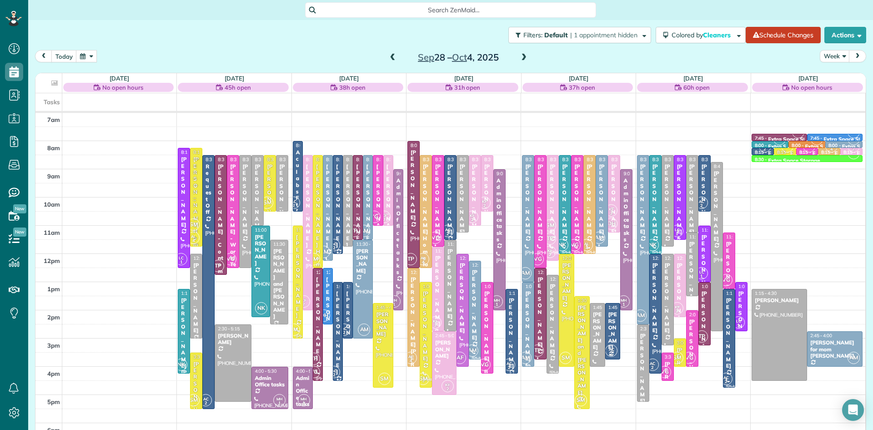
click at [525, 57] on span at bounding box center [524, 58] width 10 height 8
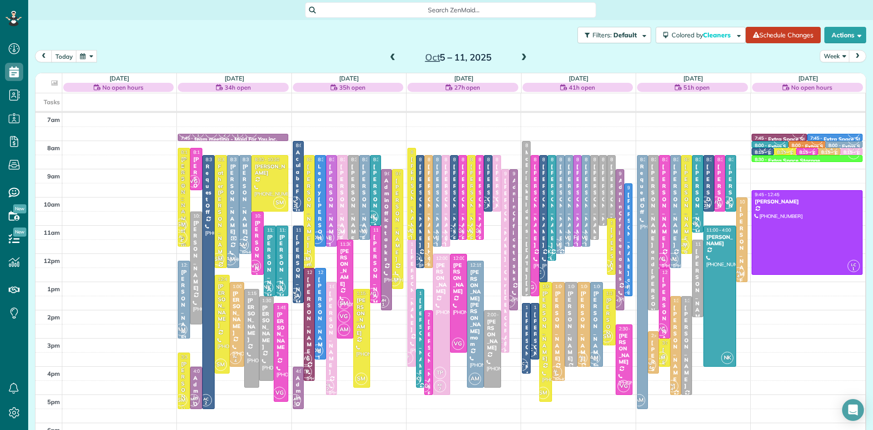
click at [391, 55] on span at bounding box center [393, 58] width 10 height 8
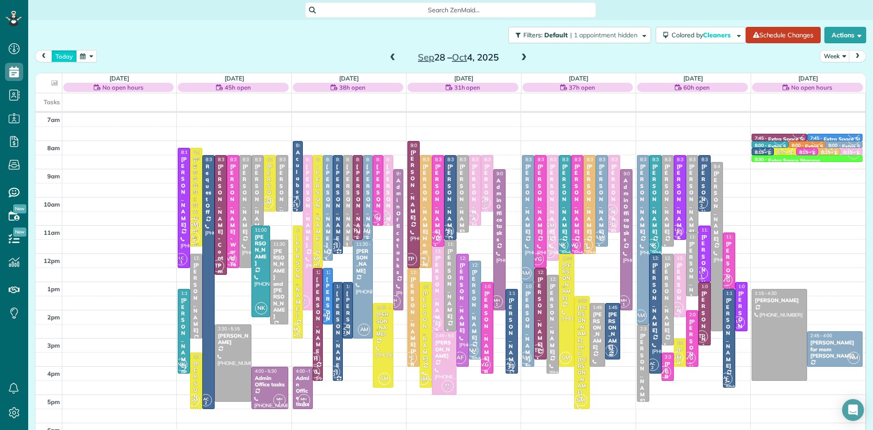
click at [61, 52] on button "today" at bounding box center [63, 56] width 25 height 12
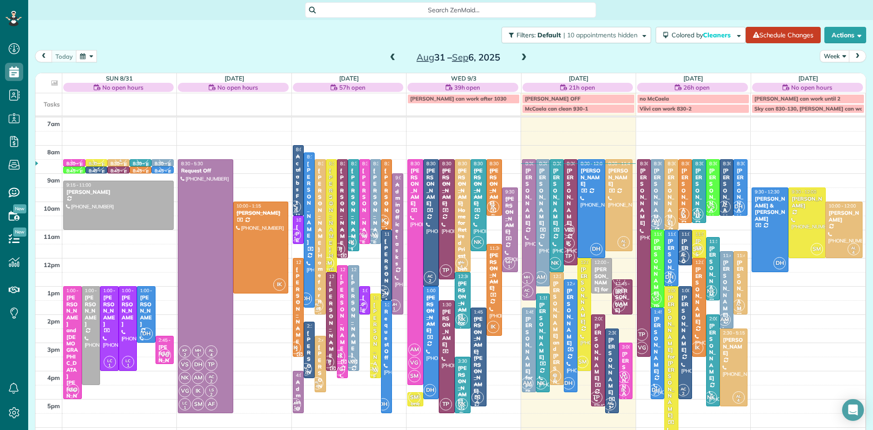
click at [523, 55] on span at bounding box center [524, 58] width 10 height 8
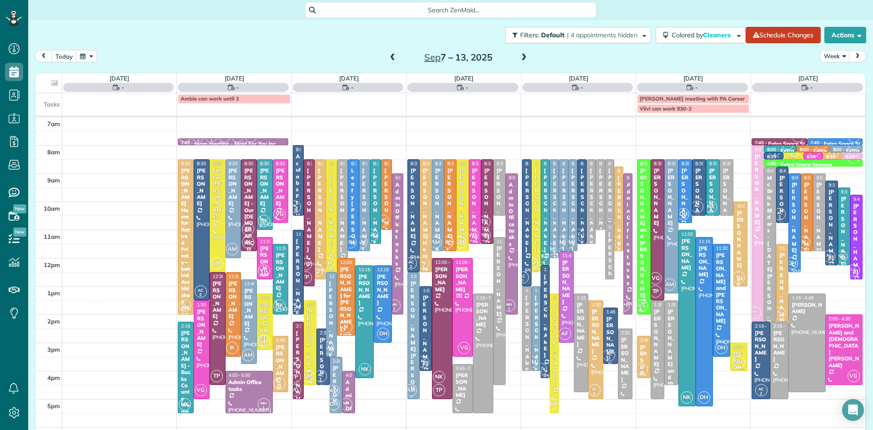
click at [392, 56] on span at bounding box center [393, 58] width 10 height 8
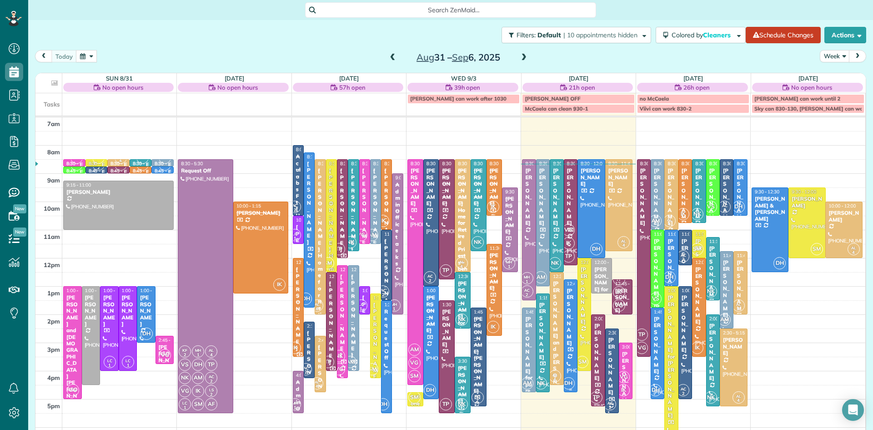
click at [574, 310] on div "Zack Kosak" at bounding box center [571, 316] width 8 height 59
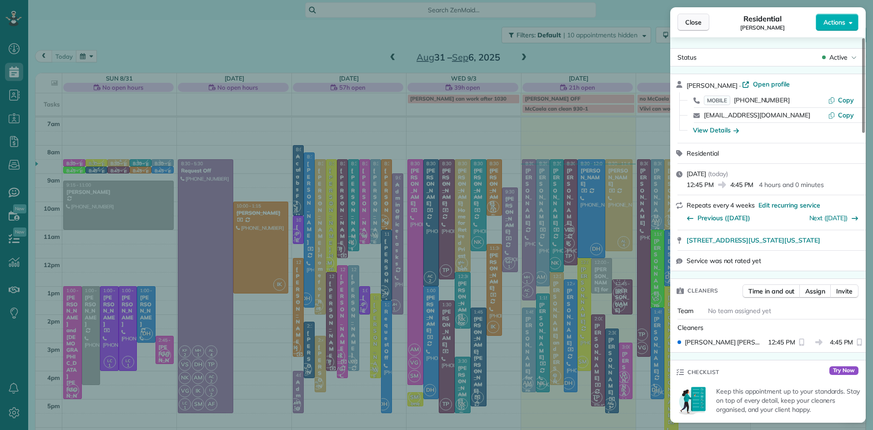
click at [699, 24] on span "Close" at bounding box center [693, 22] width 16 height 9
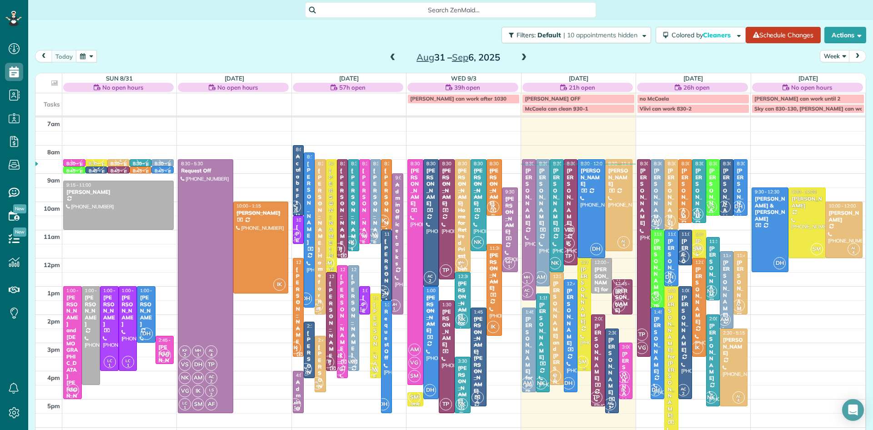
click at [586, 313] on div "Eleanor Schwartz" at bounding box center [584, 295] width 8 height 59
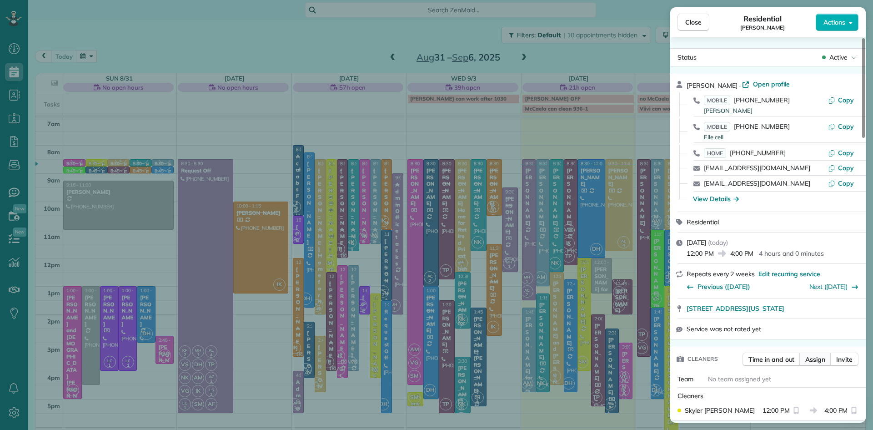
click at [815, 363] on span "Assign" at bounding box center [815, 359] width 20 height 9
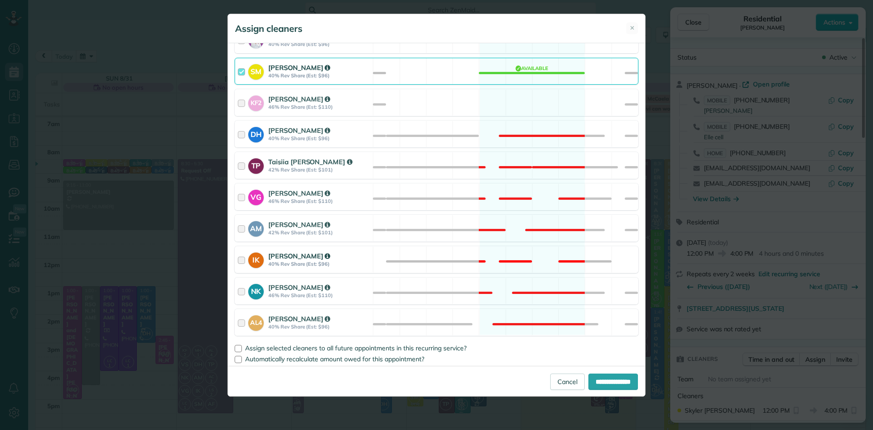
scroll to position [362, 0]
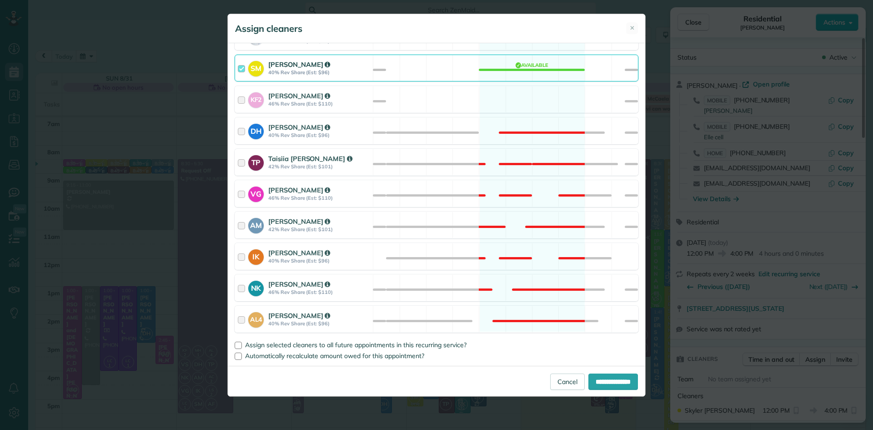
click at [289, 58] on div "SM Skyler Miller 40% Rev Share (Est: $96)" at bounding box center [304, 68] width 138 height 26
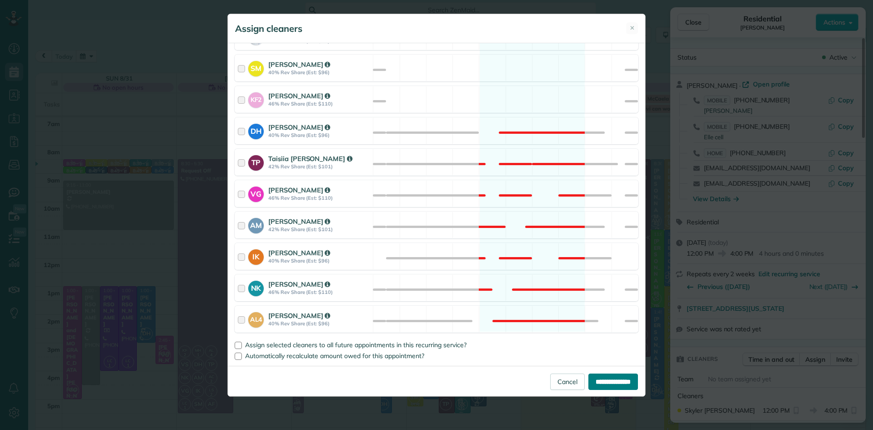
click at [607, 380] on input "**********" at bounding box center [613, 381] width 50 height 16
type input "**********"
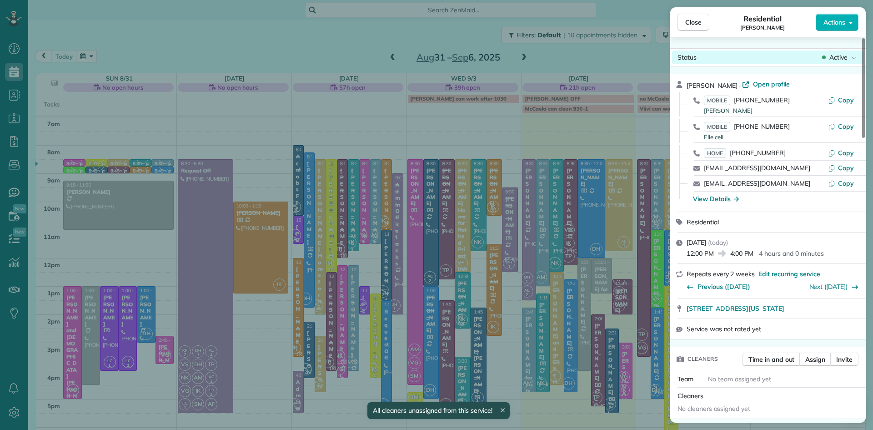
click at [840, 57] on span "Active" at bounding box center [839, 57] width 18 height 9
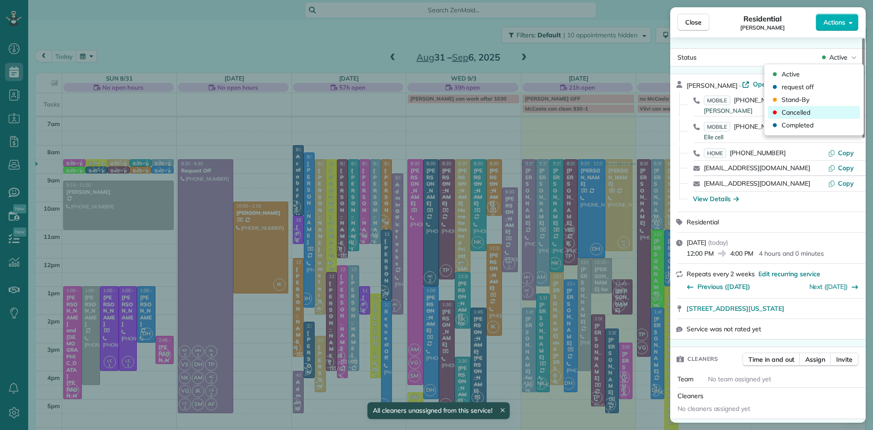
click at [809, 109] on span "Cancelled" at bounding box center [796, 112] width 29 height 9
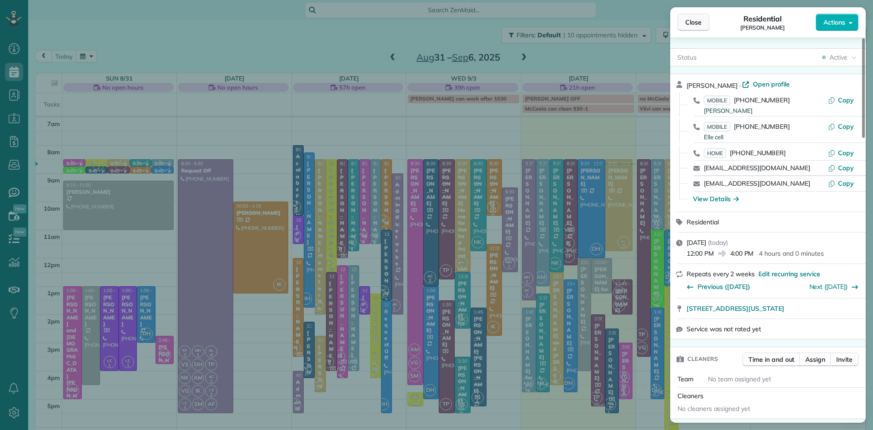
click at [698, 21] on span "Close" at bounding box center [693, 22] width 16 height 9
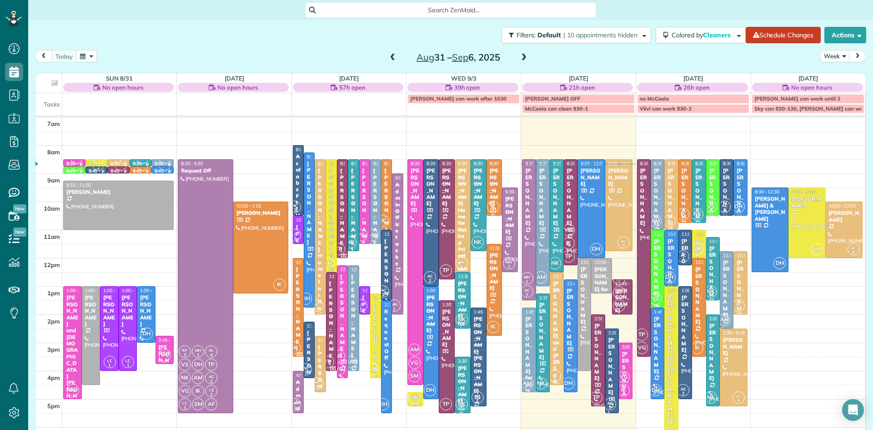
click at [523, 54] on span at bounding box center [524, 58] width 10 height 8
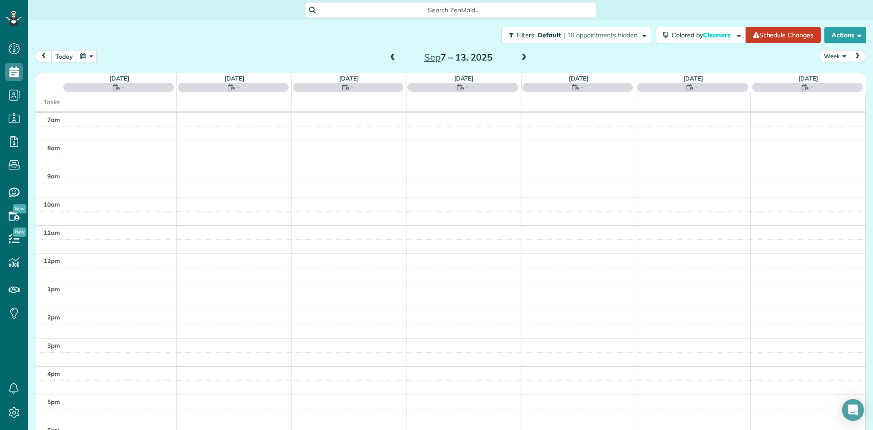
click at [523, 54] on span at bounding box center [524, 58] width 10 height 8
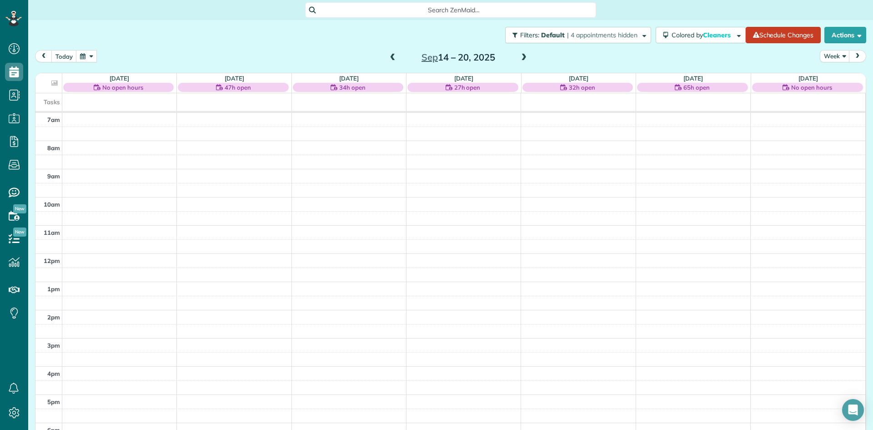
click at [523, 55] on span at bounding box center [524, 58] width 10 height 8
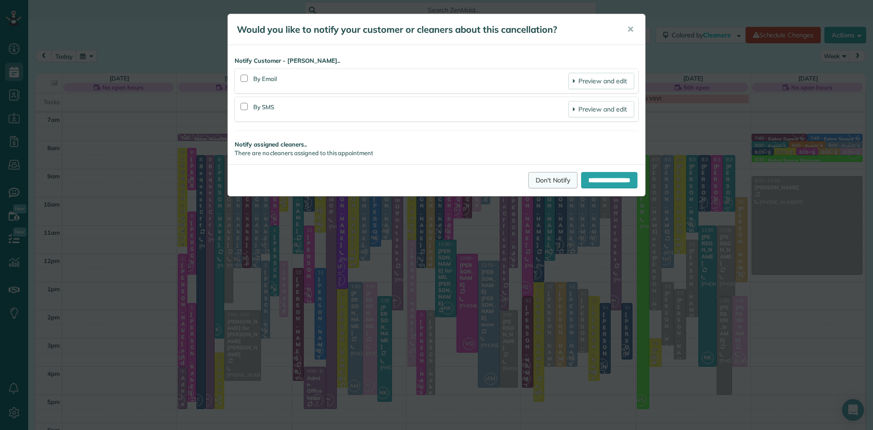
click at [538, 176] on link "Don't Notify" at bounding box center [552, 180] width 49 height 16
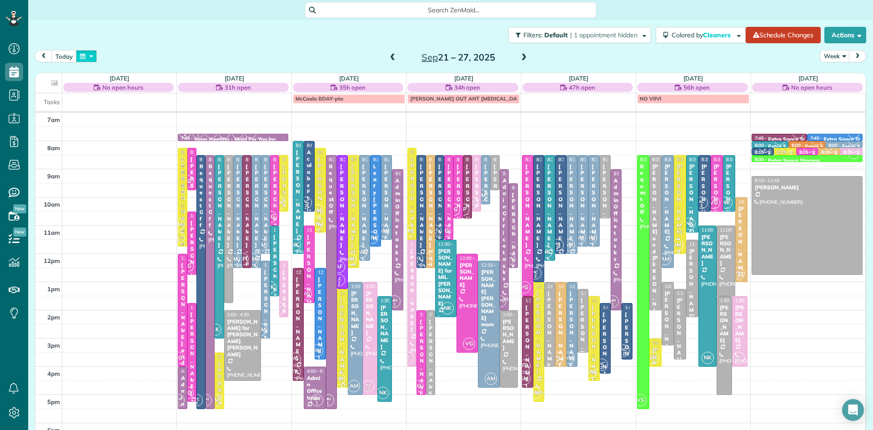
click at [84, 58] on button "button" at bounding box center [86, 56] width 21 height 12
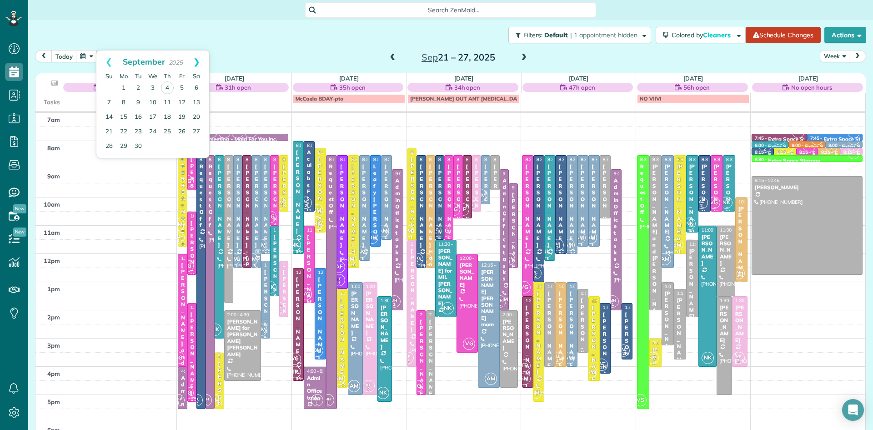
click at [196, 59] on link "Next" at bounding box center [196, 61] width 25 height 23
click at [169, 85] on link "2" at bounding box center [167, 87] width 15 height 15
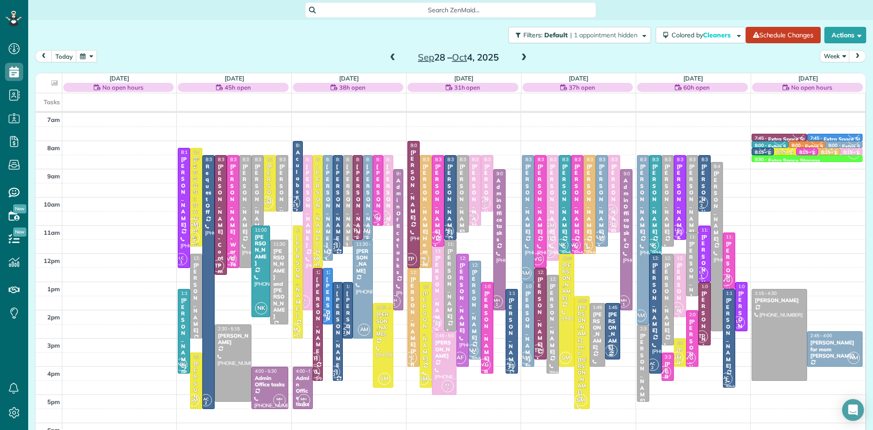
click at [520, 56] on span at bounding box center [524, 58] width 10 height 8
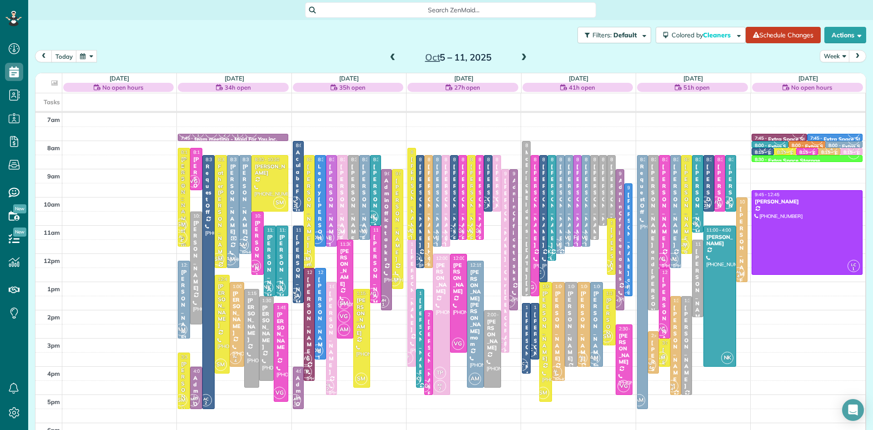
click at [523, 57] on span at bounding box center [524, 58] width 10 height 8
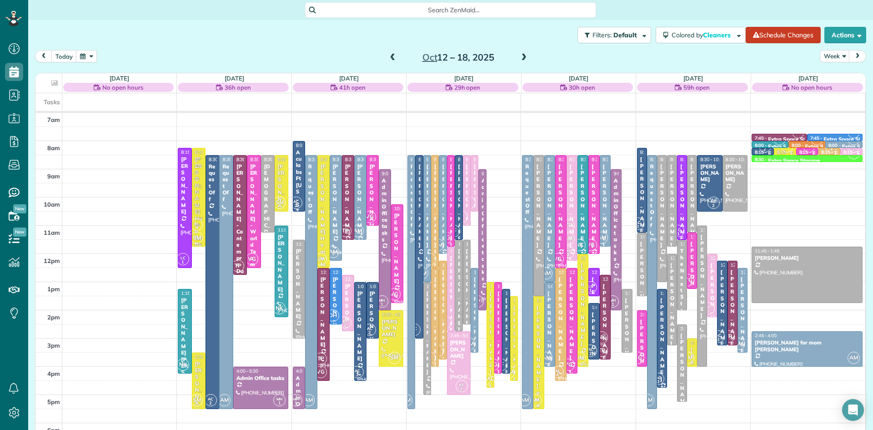
click at [392, 54] on span at bounding box center [393, 58] width 10 height 8
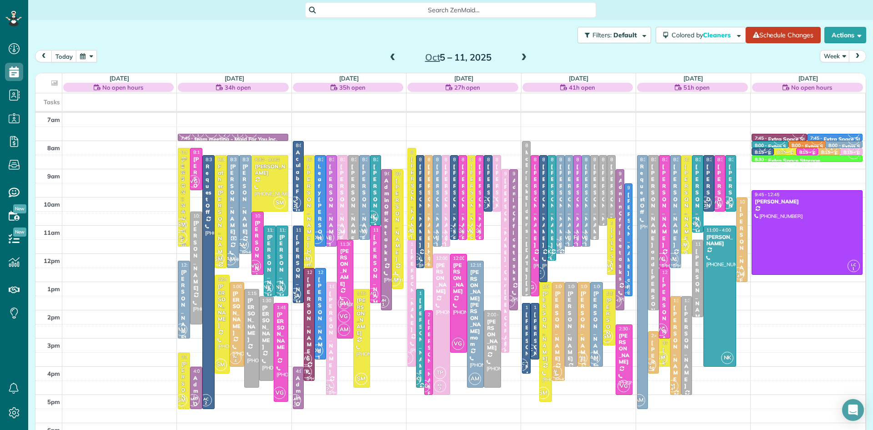
click at [390, 55] on span at bounding box center [393, 58] width 10 height 8
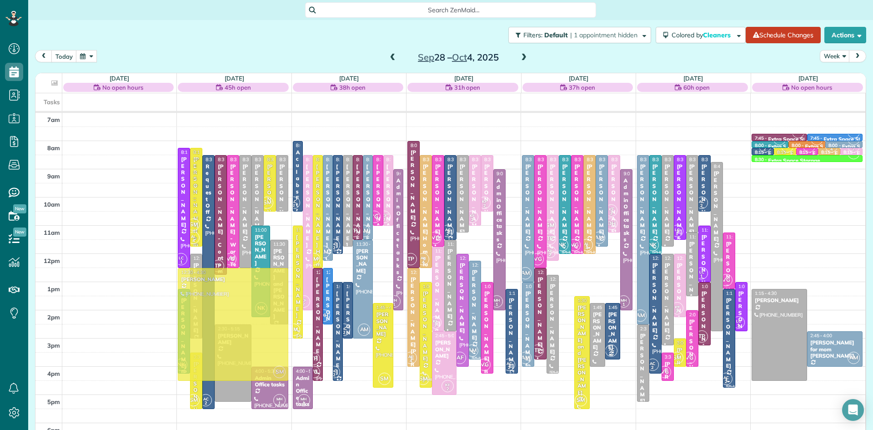
drag, startPoint x: 567, startPoint y: 271, endPoint x: 249, endPoint y: 284, distance: 317.7
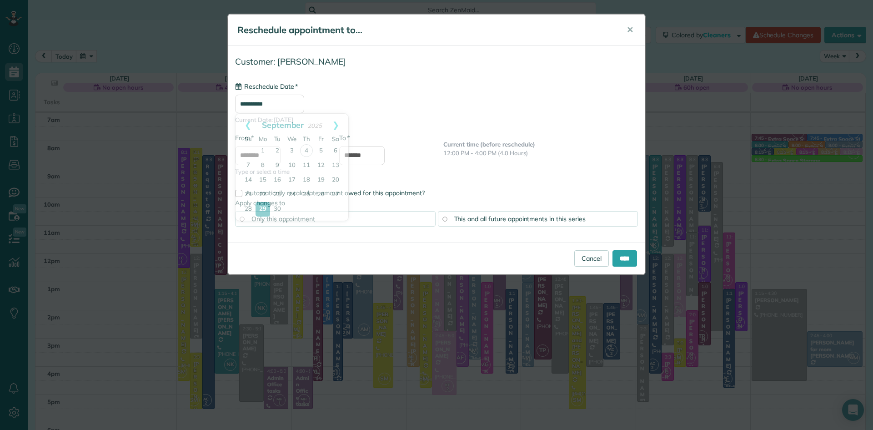
click at [295, 106] on input "**********" at bounding box center [269, 104] width 69 height 19
click at [337, 122] on link "Next" at bounding box center [335, 125] width 25 height 23
click at [264, 164] on link "6" at bounding box center [263, 165] width 15 height 15
type input "**********"
click at [625, 259] on input "****" at bounding box center [625, 258] width 25 height 16
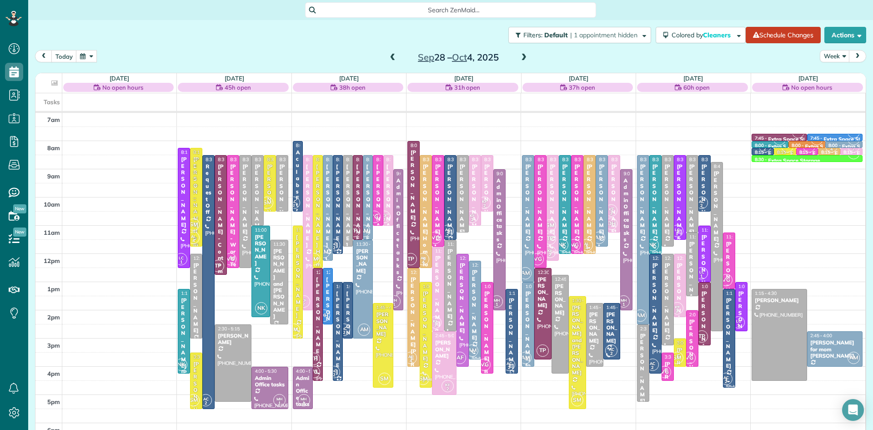
click at [523, 56] on span at bounding box center [524, 58] width 10 height 8
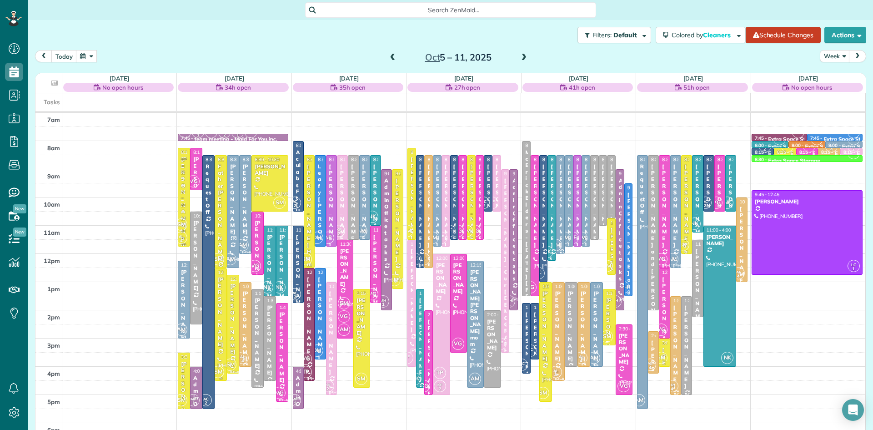
click at [219, 319] on div "Eleanor Schwartz" at bounding box center [220, 312] width 7 height 72
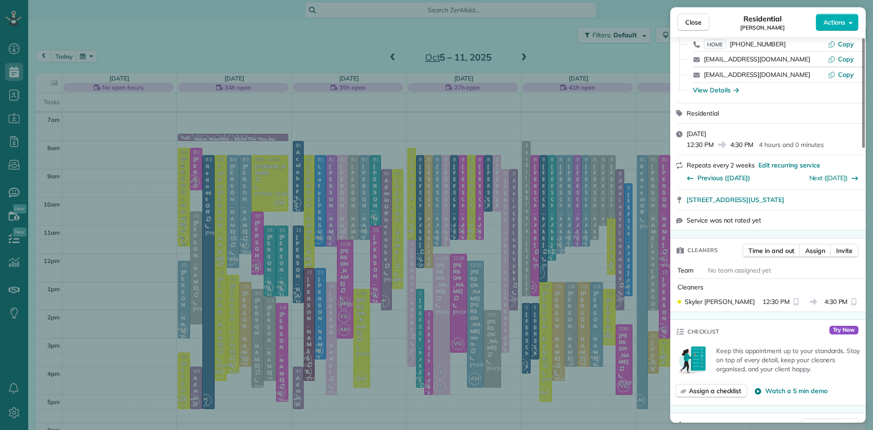
scroll to position [112, 0]
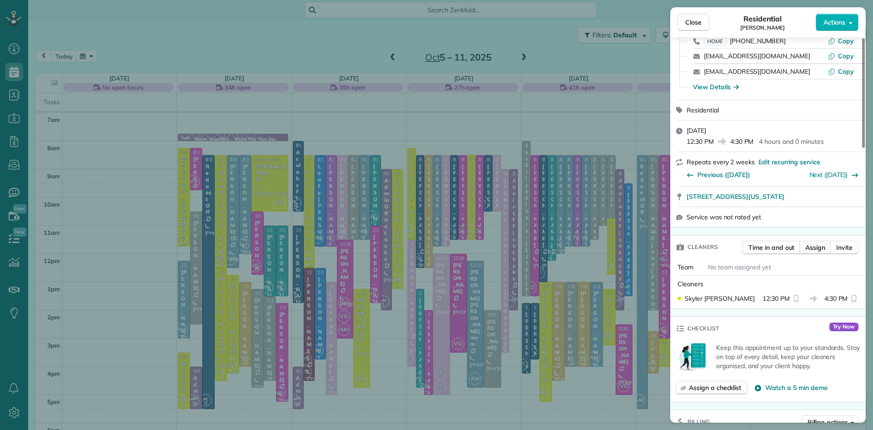
click at [815, 252] on span "Assign" at bounding box center [815, 247] width 20 height 9
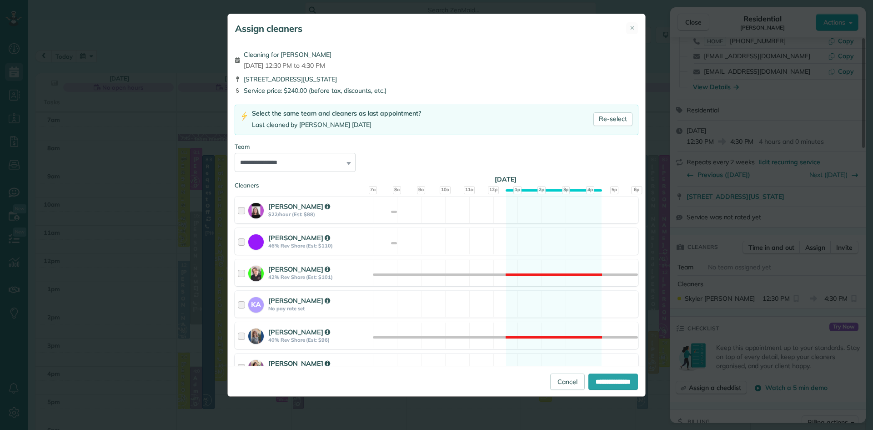
scroll to position [362, 0]
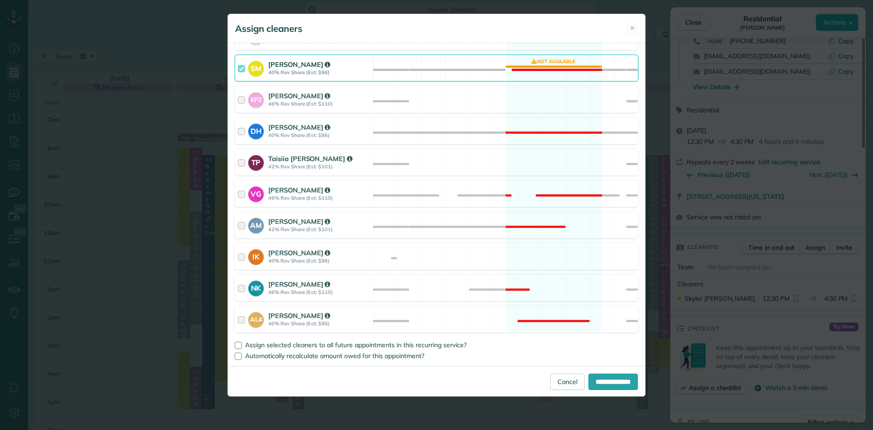
click at [262, 60] on div "SM" at bounding box center [258, 68] width 20 height 17
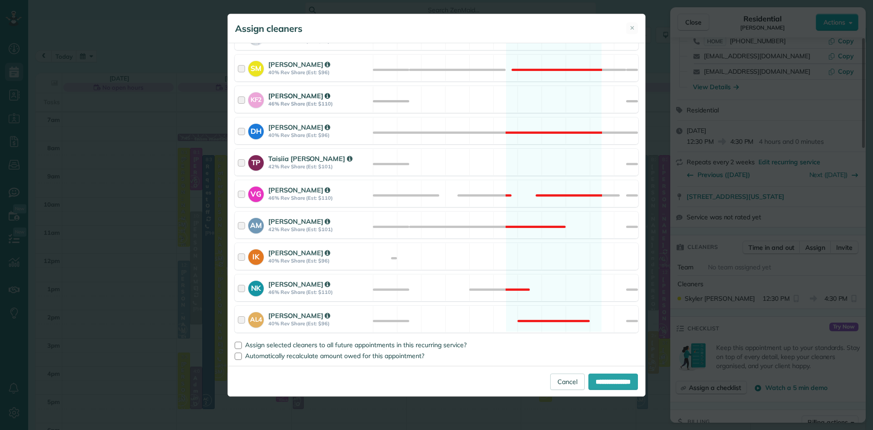
click at [278, 100] on div "Kathleen Ferrugiari" at bounding box center [319, 96] width 102 height 10
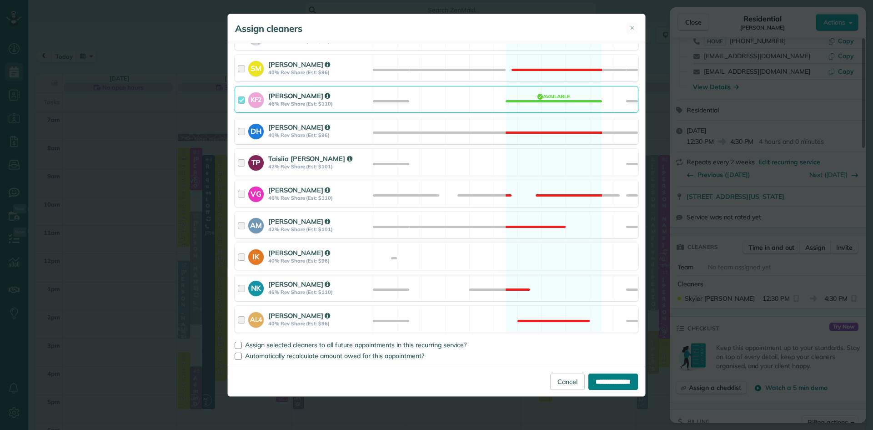
click at [604, 378] on input "**********" at bounding box center [613, 381] width 50 height 16
type input "**********"
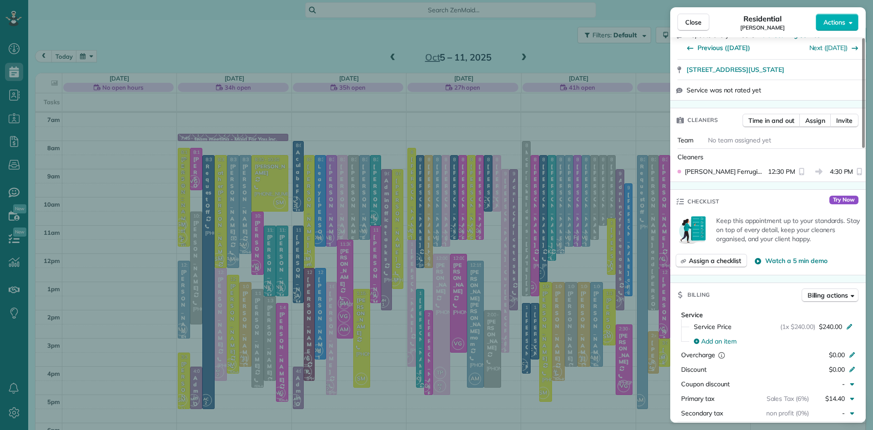
scroll to position [963, 0]
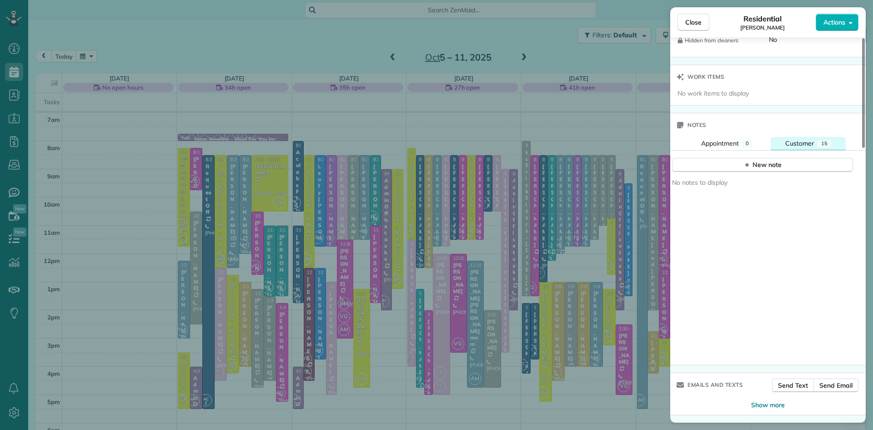
click at [805, 142] on span "Customer" at bounding box center [799, 143] width 29 height 8
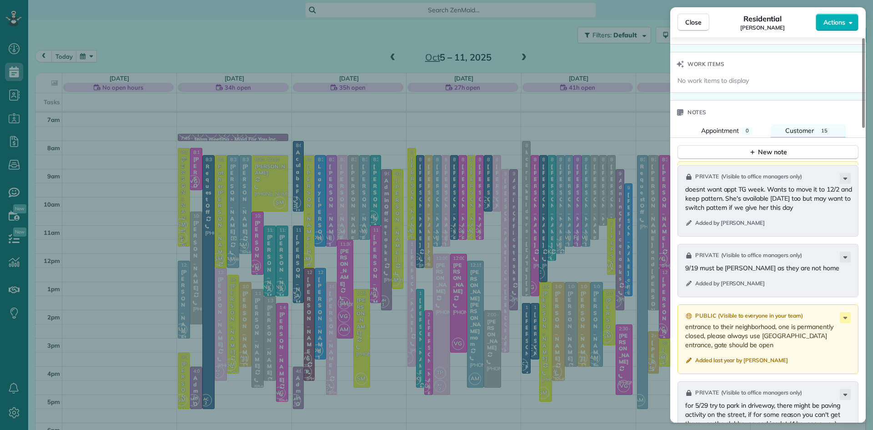
scroll to position [1225, 0]
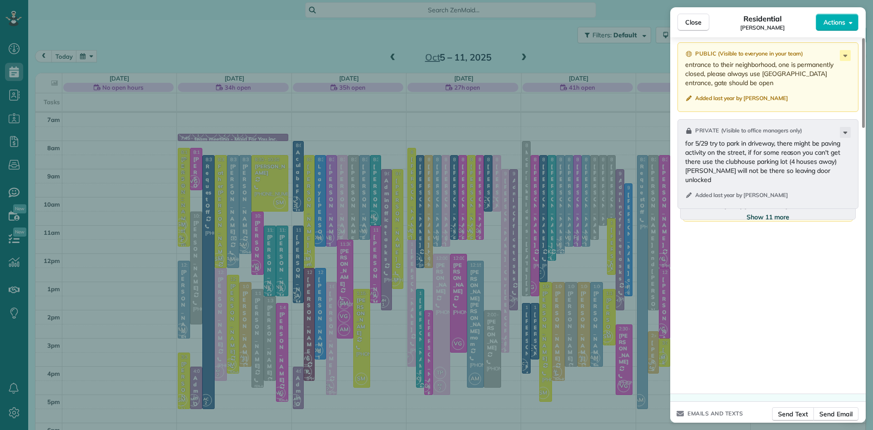
click at [765, 221] on span "Show 11 more" at bounding box center [768, 216] width 43 height 9
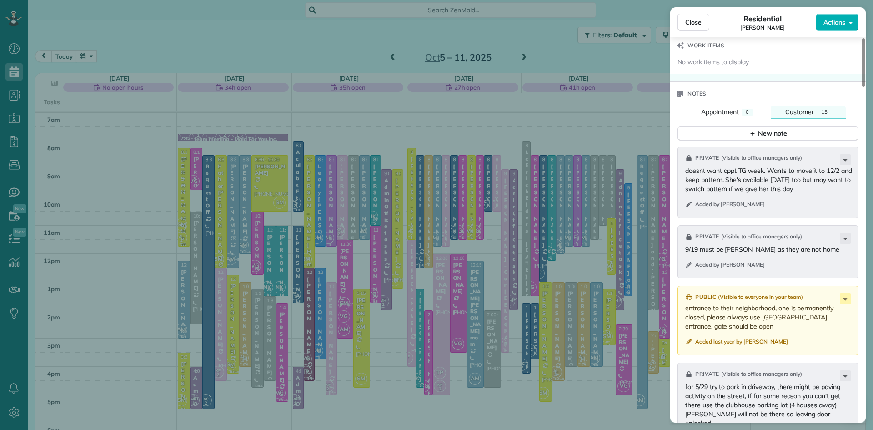
scroll to position [966, 0]
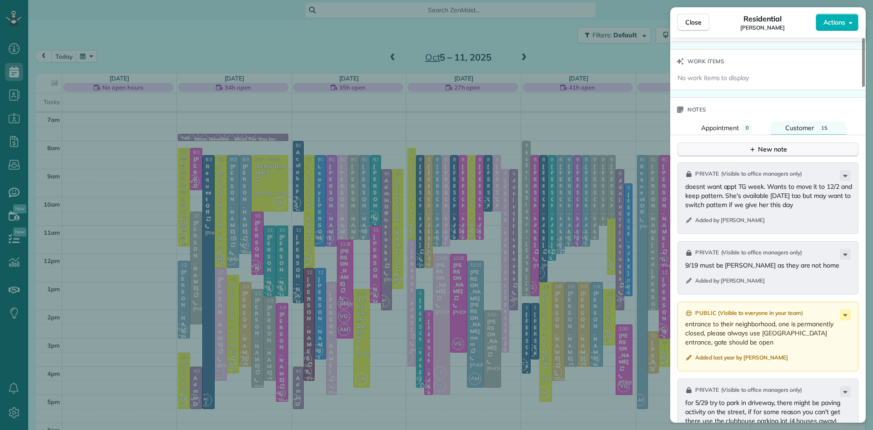
click at [795, 156] on button "New note" at bounding box center [768, 149] width 181 height 14
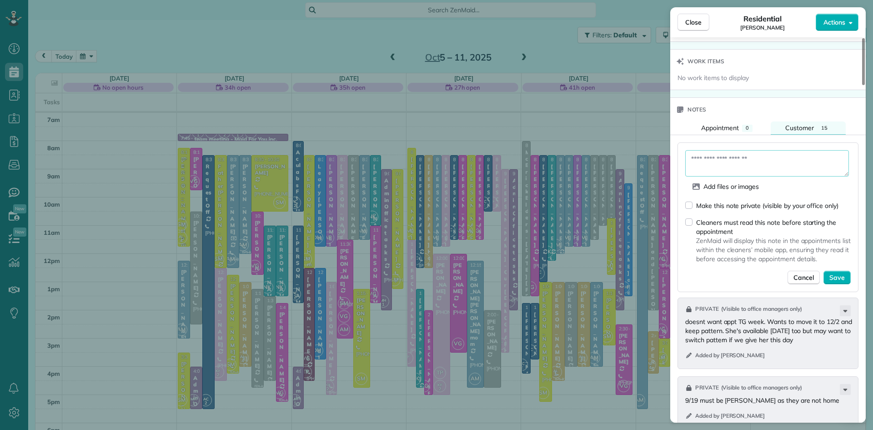
click at [760, 174] on textarea at bounding box center [767, 163] width 164 height 26
click at [713, 171] on textarea at bounding box center [767, 163] width 164 height 26
type textarea "**********"
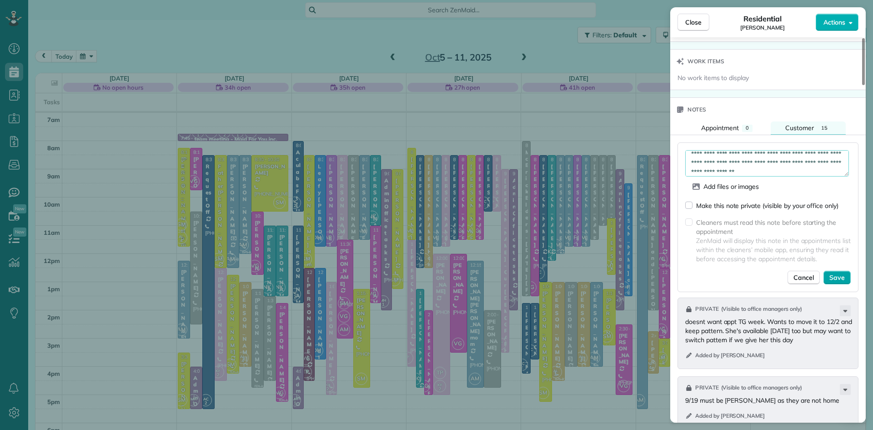
click at [838, 282] on span "Save" at bounding box center [837, 277] width 15 height 9
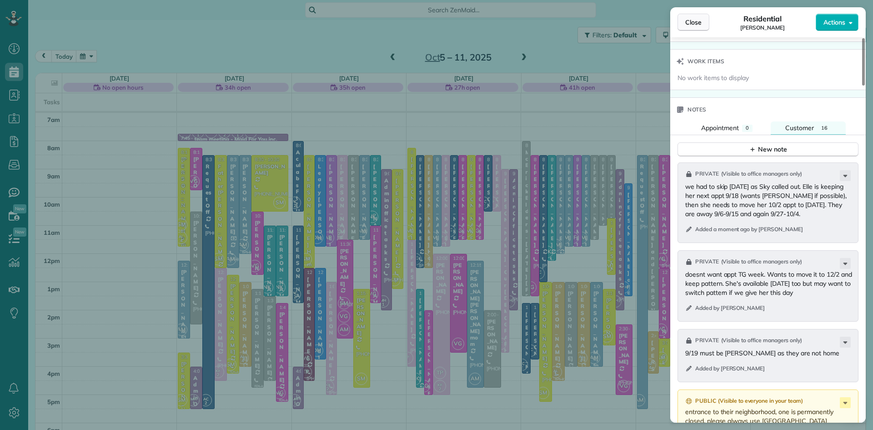
click at [693, 24] on span "Close" at bounding box center [693, 22] width 16 height 9
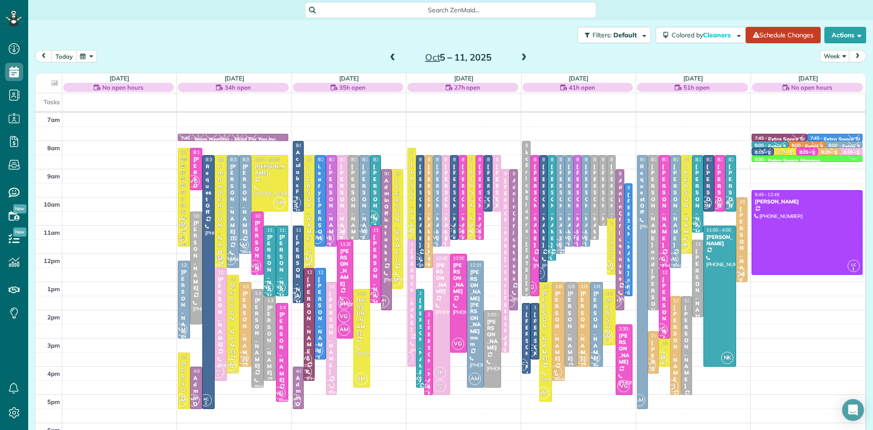
click at [71, 54] on button "today" at bounding box center [63, 56] width 25 height 12
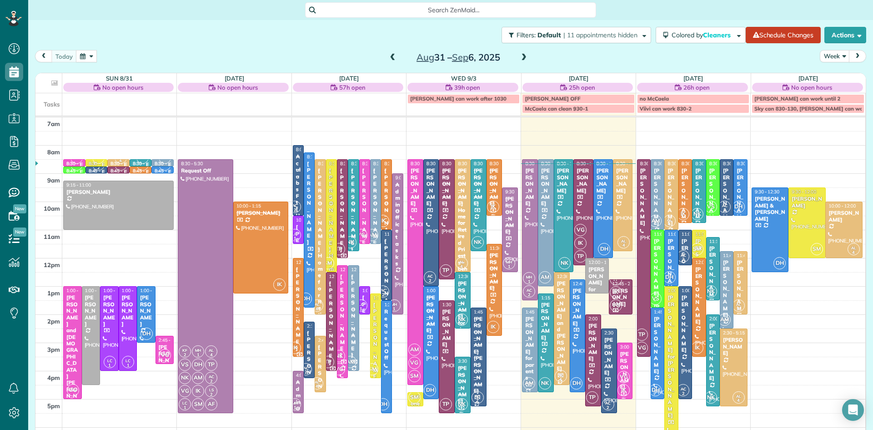
click at [525, 55] on span at bounding box center [524, 58] width 10 height 8
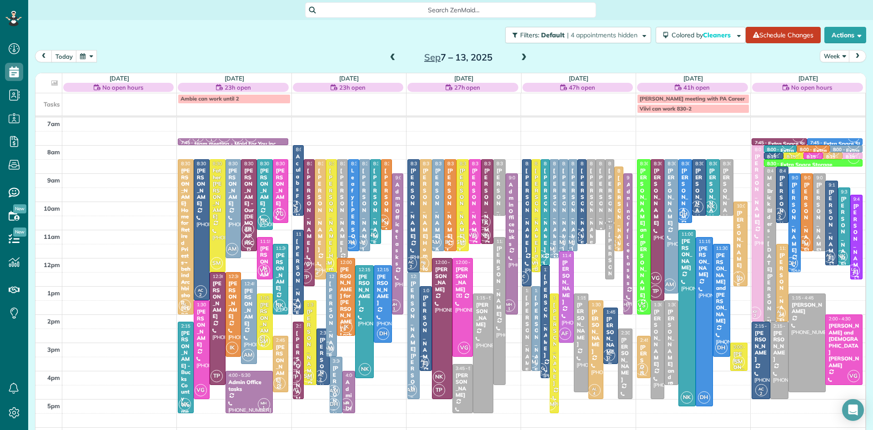
click at [674, 334] on div "Marilyn and Nelson Snyderman" at bounding box center [671, 373] width 8 height 131
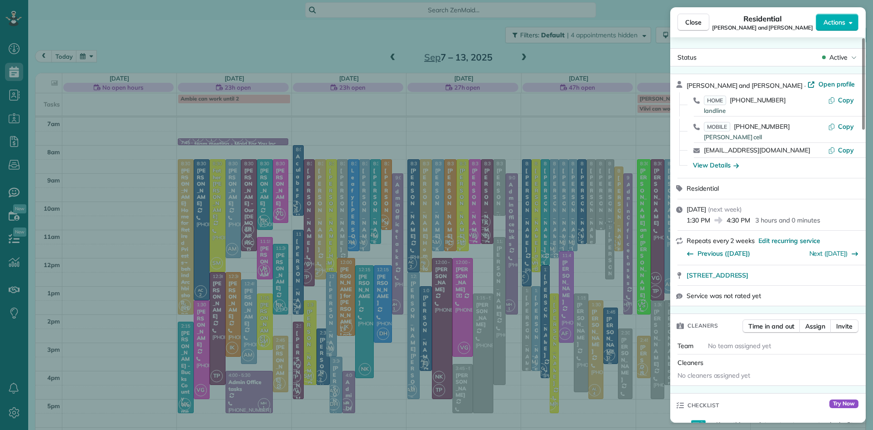
scroll to position [157, 0]
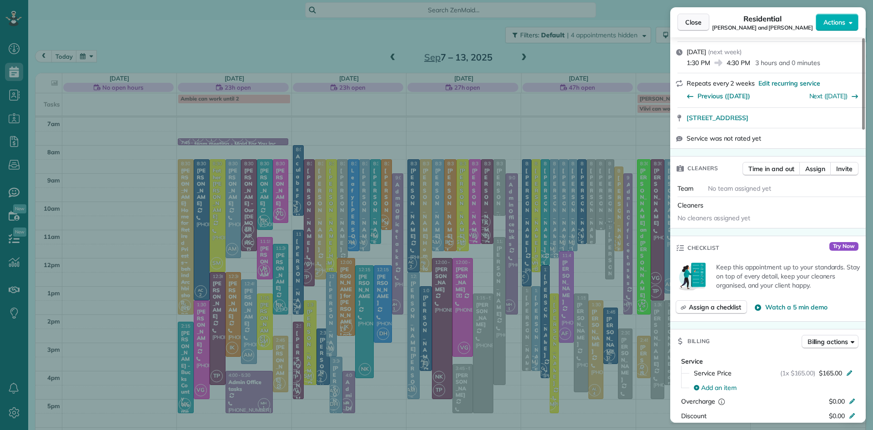
click at [698, 24] on span "Close" at bounding box center [693, 22] width 16 height 9
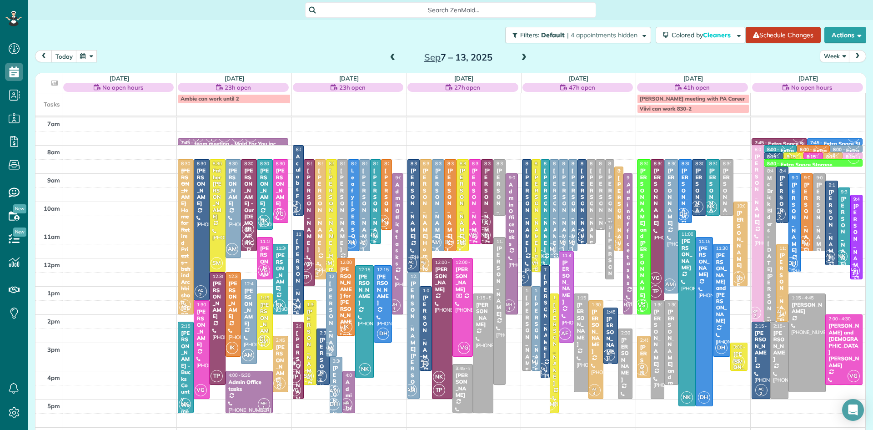
click at [392, 58] on span at bounding box center [393, 58] width 10 height 8
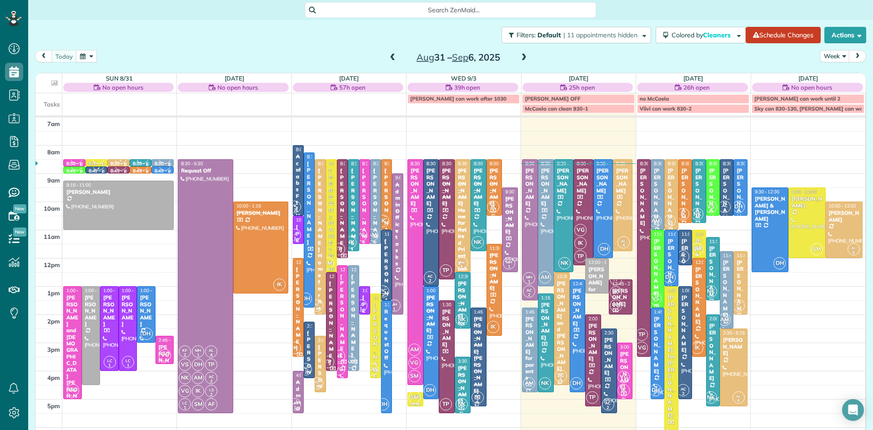
click at [392, 58] on span at bounding box center [393, 58] width 10 height 8
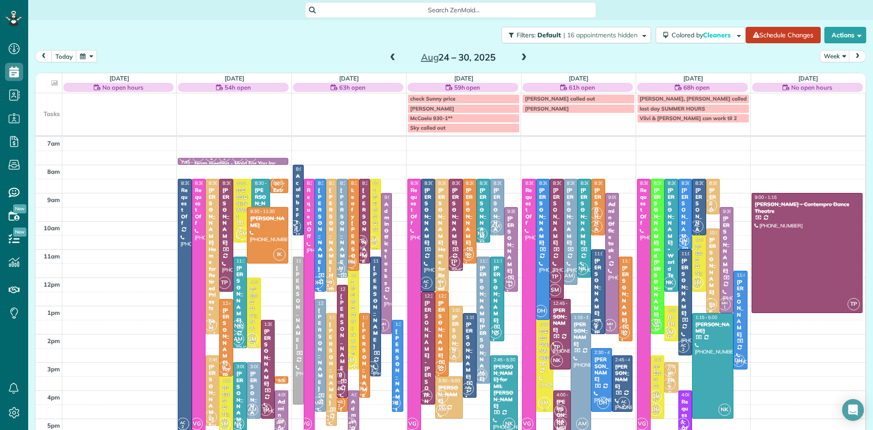
scroll to position [15, 0]
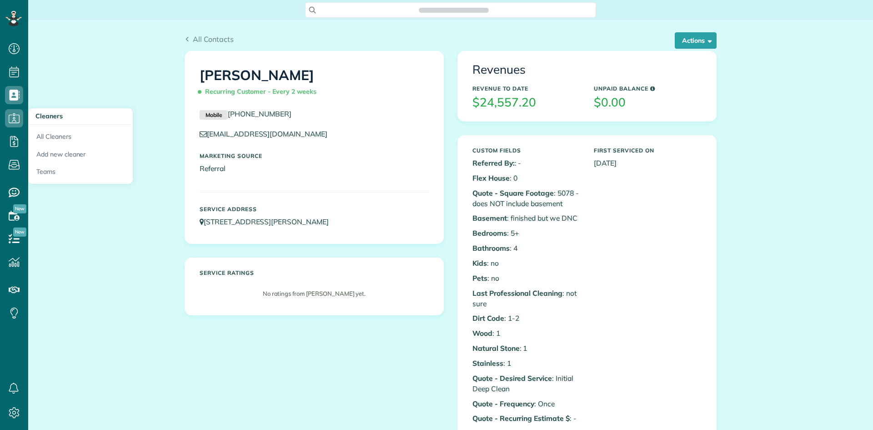
scroll to position [4, 4]
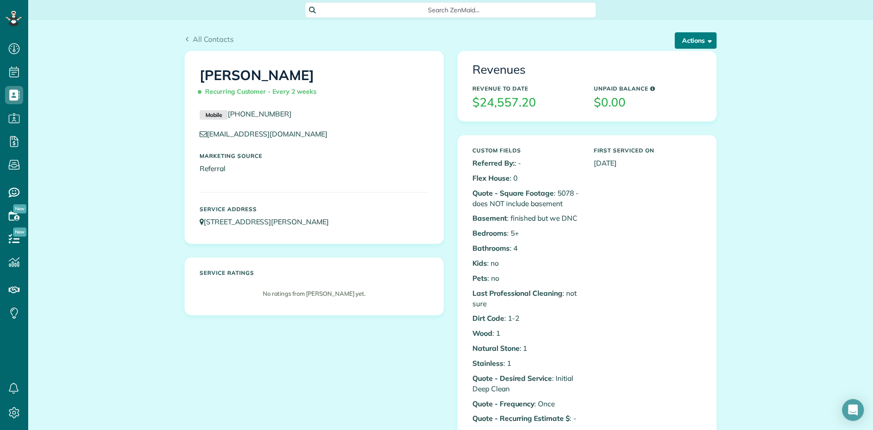
click at [684, 43] on button "Actions" at bounding box center [696, 40] width 42 height 16
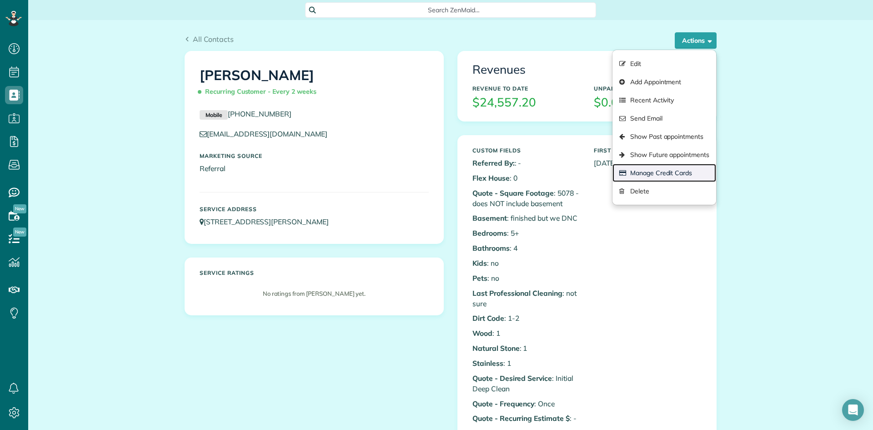
click at [674, 168] on link "Manage Credit Cards" at bounding box center [665, 173] width 104 height 18
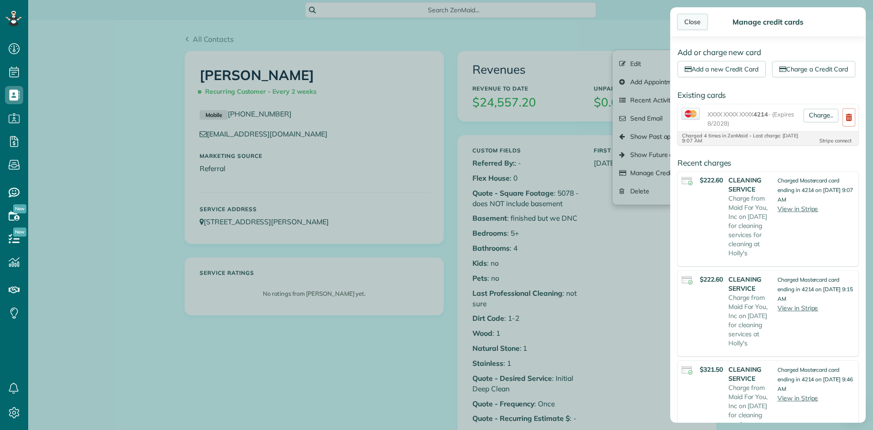
click at [690, 25] on div "Close" at bounding box center [692, 22] width 31 height 16
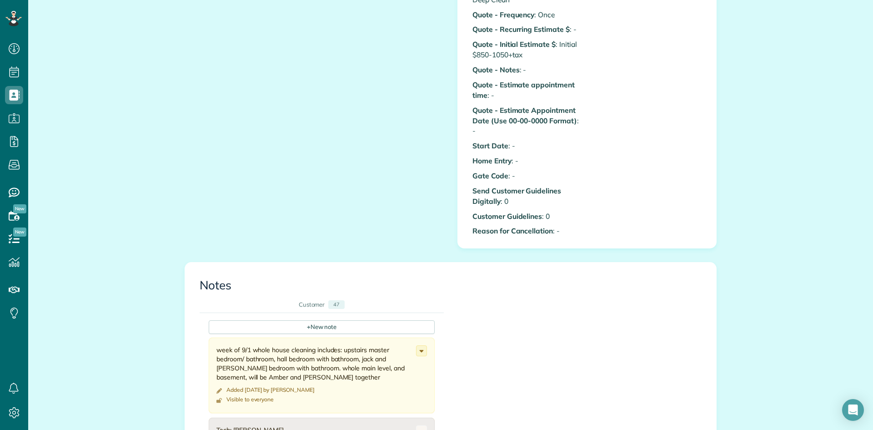
scroll to position [478, 0]
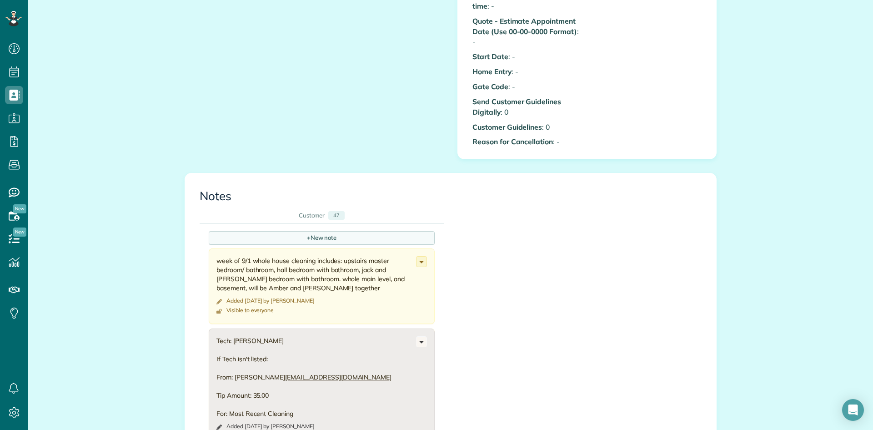
click at [339, 236] on div "+ New note" at bounding box center [322, 238] width 226 height 14
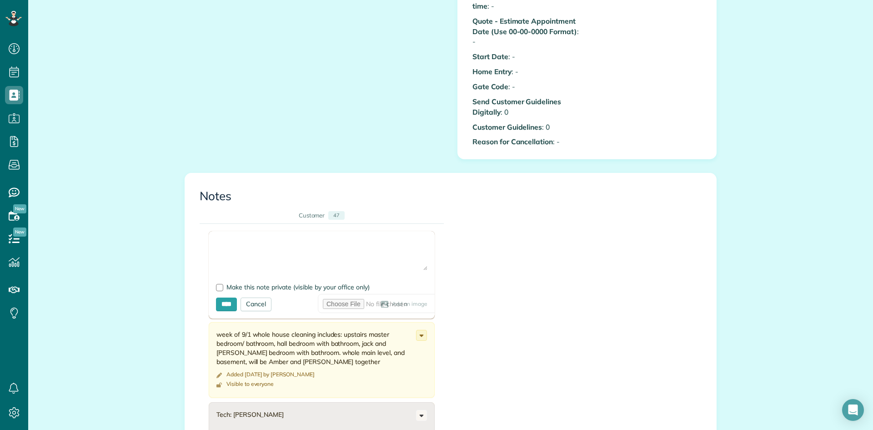
click at [301, 249] on textarea at bounding box center [321, 254] width 211 height 32
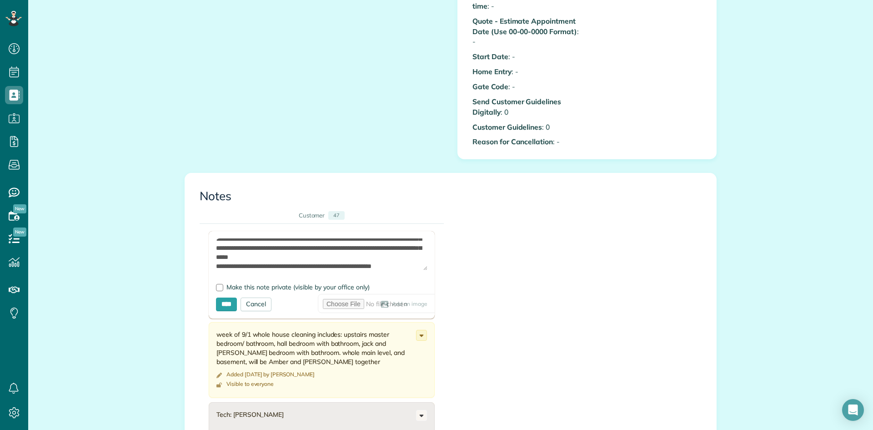
scroll to position [22, 0]
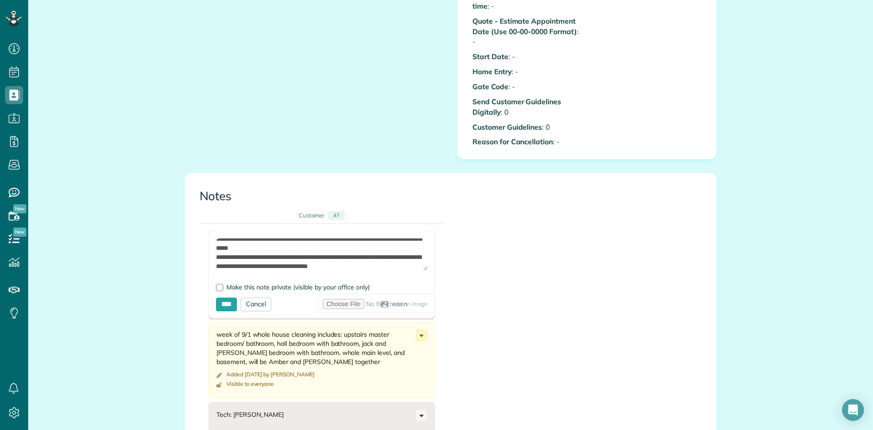
click at [329, 258] on textarea "**********" at bounding box center [321, 254] width 211 height 32
click at [399, 260] on textarea "**********" at bounding box center [321, 254] width 211 height 32
click at [379, 264] on textarea "**********" at bounding box center [321, 254] width 211 height 32
click at [260, 266] on textarea "**********" at bounding box center [321, 254] width 211 height 32
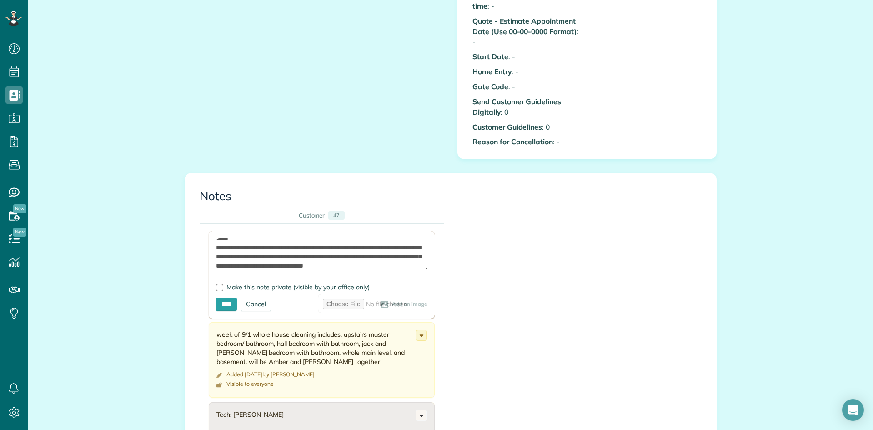
type textarea "**********"
click at [215, 285] on form "**********" at bounding box center [322, 274] width 226 height 87
click at [217, 287] on div at bounding box center [219, 287] width 7 height 7
click at [226, 307] on input "****" at bounding box center [226, 304] width 21 height 14
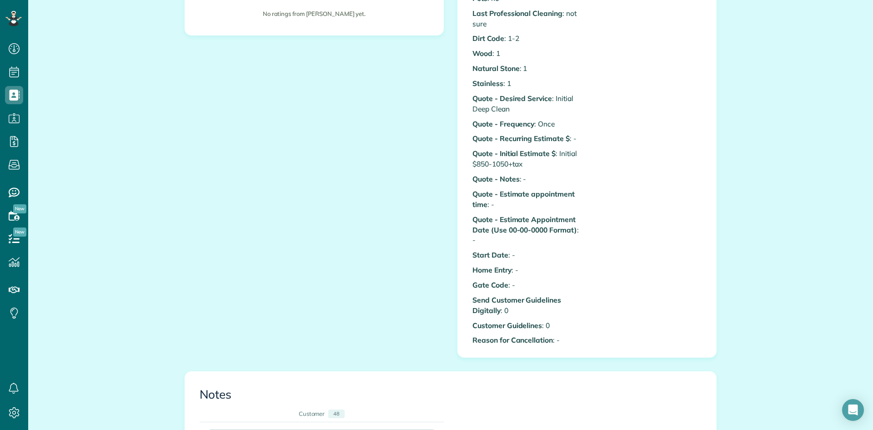
scroll to position [66, 0]
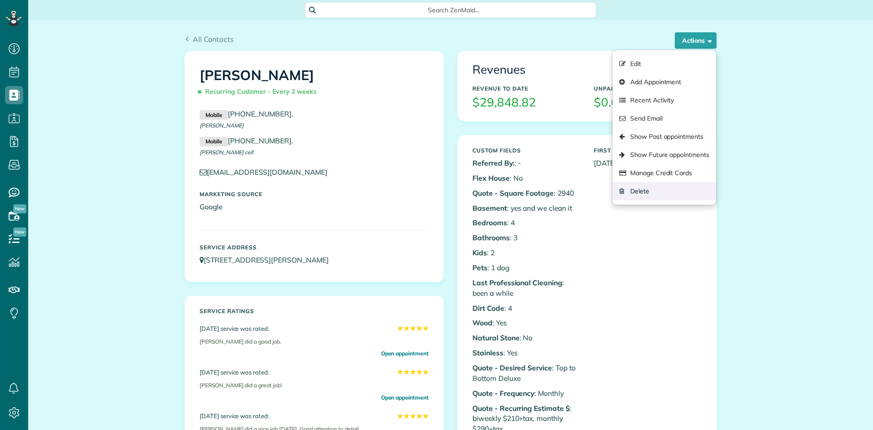
scroll to position [4, 4]
click at [662, 156] on link "Show Future appointments" at bounding box center [665, 155] width 104 height 18
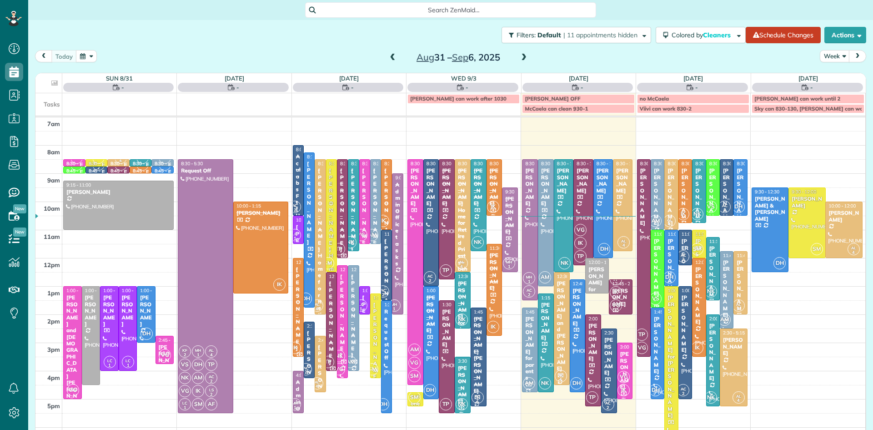
scroll to position [4, 4]
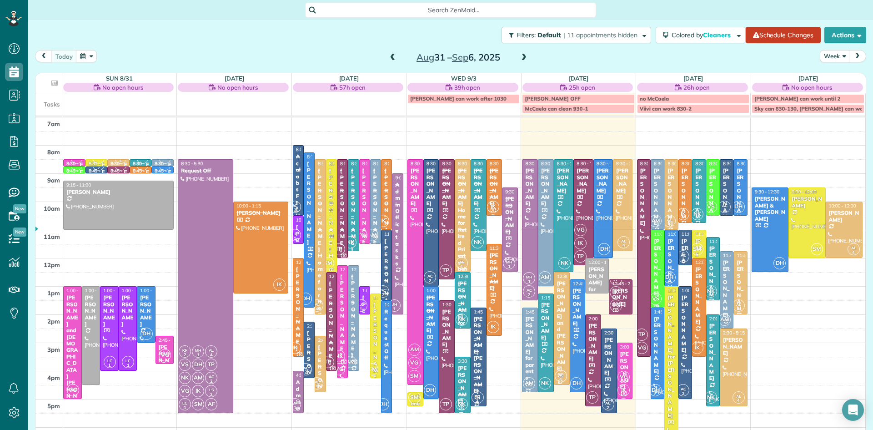
click at [524, 55] on span at bounding box center [524, 58] width 10 height 8
click at [525, 54] on span at bounding box center [524, 58] width 10 height 8
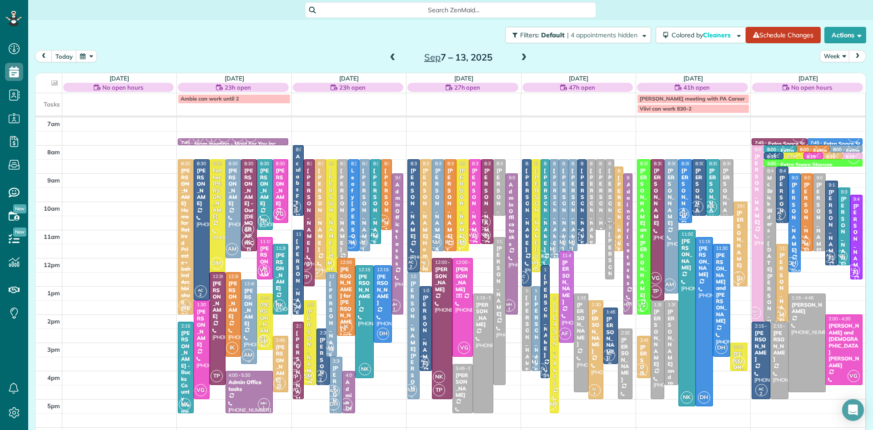
click at [254, 317] on div at bounding box center [248, 322] width 15 height 84
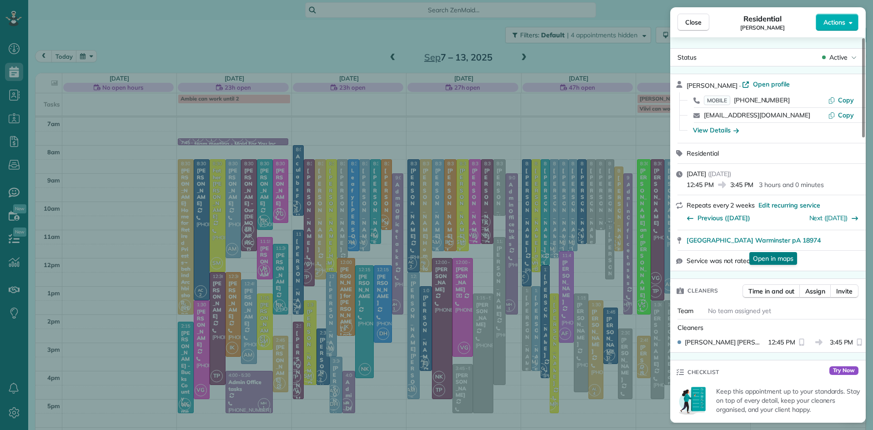
click at [689, 15] on button "Close" at bounding box center [694, 22] width 32 height 17
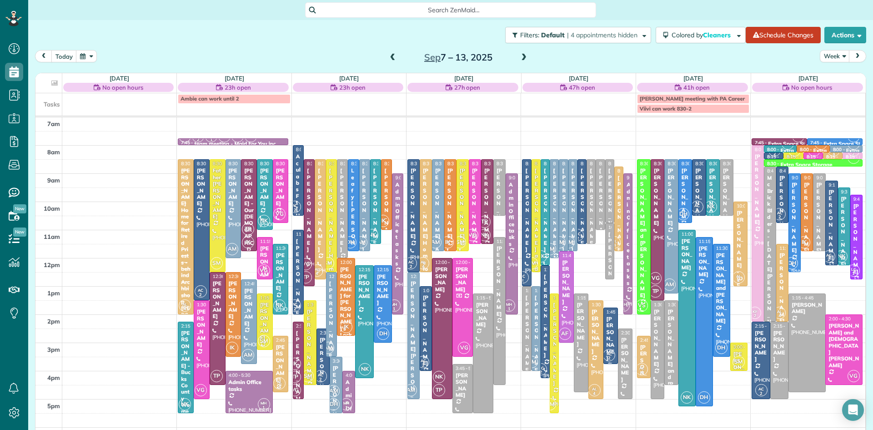
click at [393, 53] on span at bounding box center [393, 58] width 10 height 14
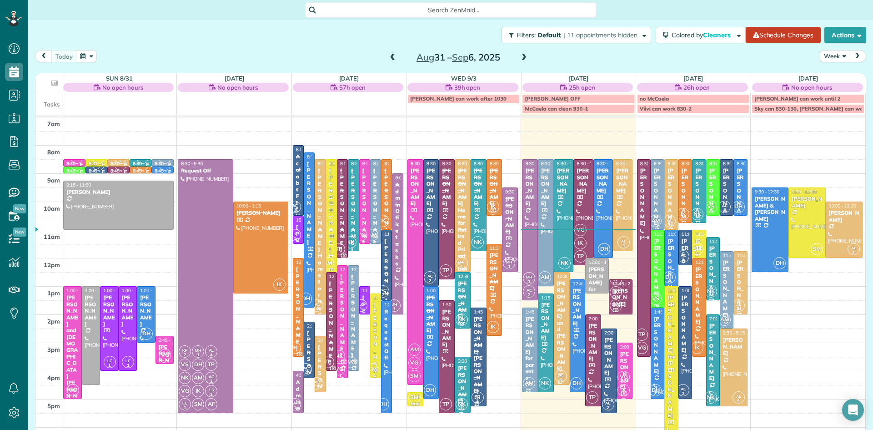
click at [393, 54] on span at bounding box center [393, 58] width 10 height 8
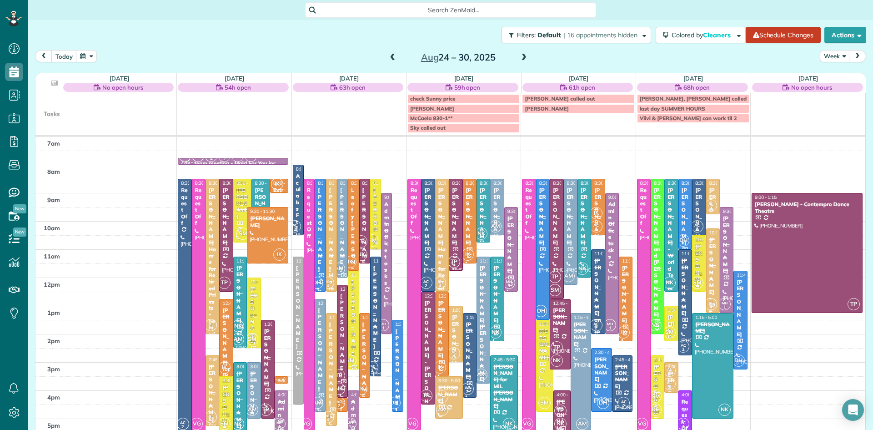
click at [523, 57] on span at bounding box center [524, 58] width 10 height 8
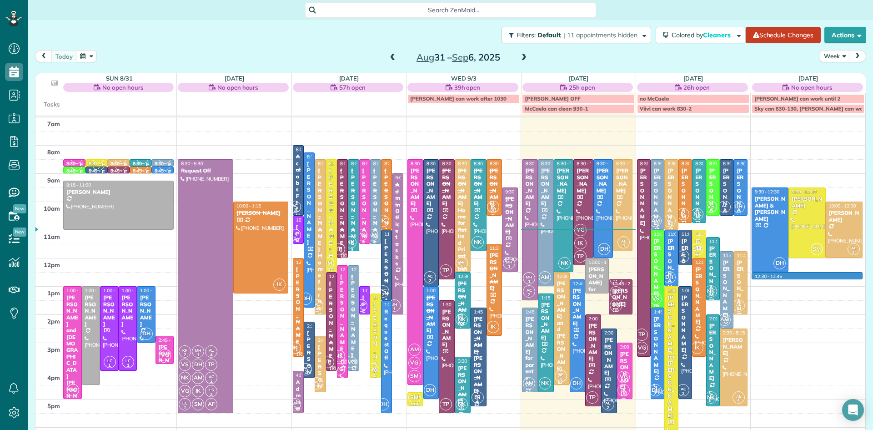
click at [823, 277] on div "7am 8am 9am 10am 11am 12pm 1pm 2pm 3pm 4pm 5pm 6pm 7pm 8pm VG 8:30 - 8:45 Extra…" at bounding box center [450, 314] width 830 height 394
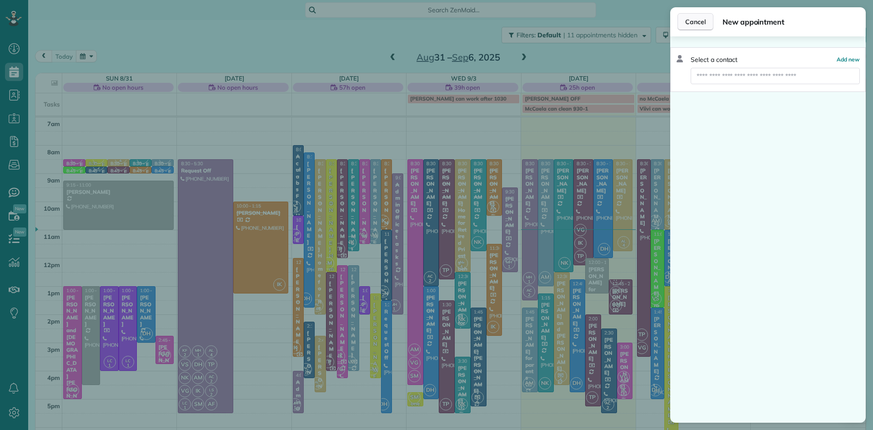
click at [699, 19] on span "Cancel" at bounding box center [695, 21] width 20 height 9
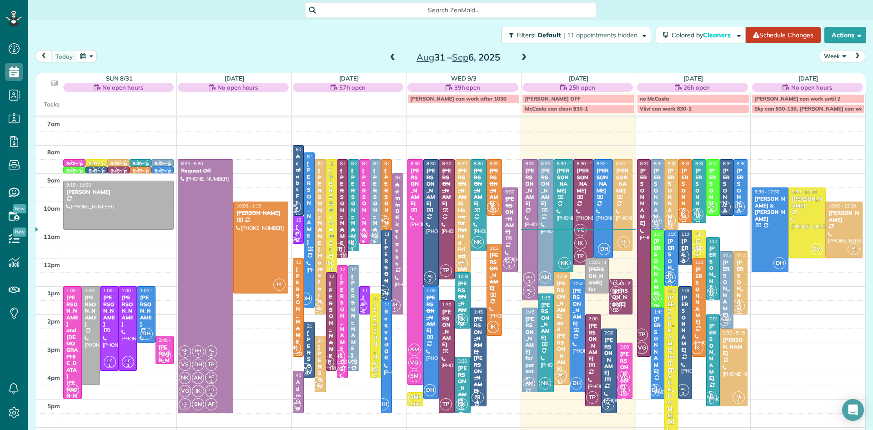
click at [523, 57] on span at bounding box center [524, 58] width 10 height 8
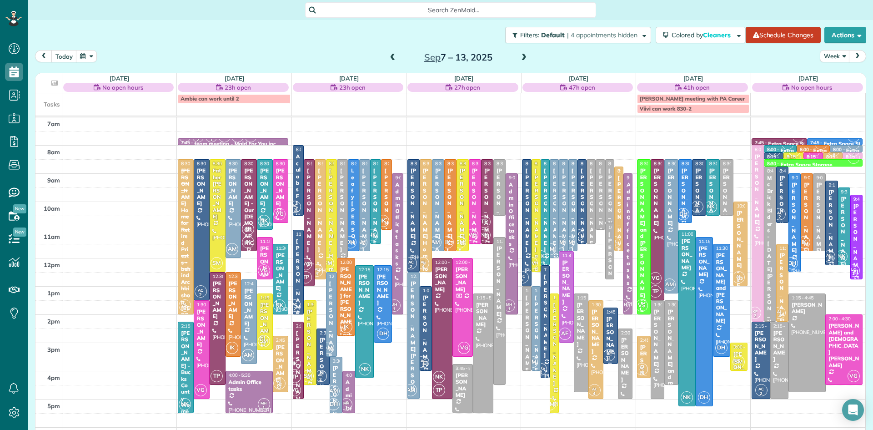
click at [304, 117] on div "AC 2 8:00 - 10:30 Aculabs Ft Washington (732) 719-2204 425 Delaware Drive Fort …" at bounding box center [348, 117] width 111 height 0
click at [311, 243] on div at bounding box center [309, 223] width 10 height 126
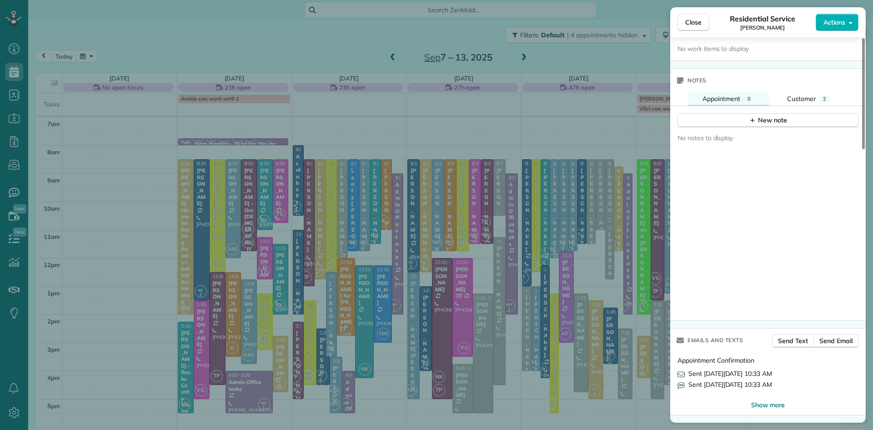
scroll to position [930, 0]
click at [795, 105] on span "Customer" at bounding box center [801, 101] width 29 height 8
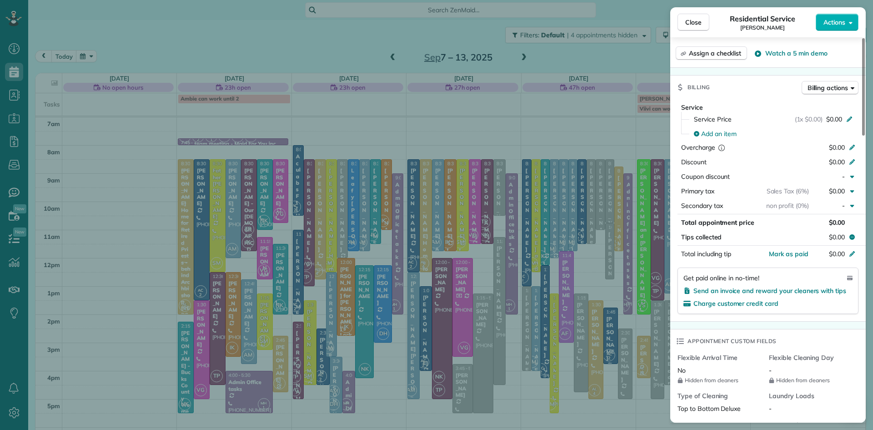
scroll to position [0, 0]
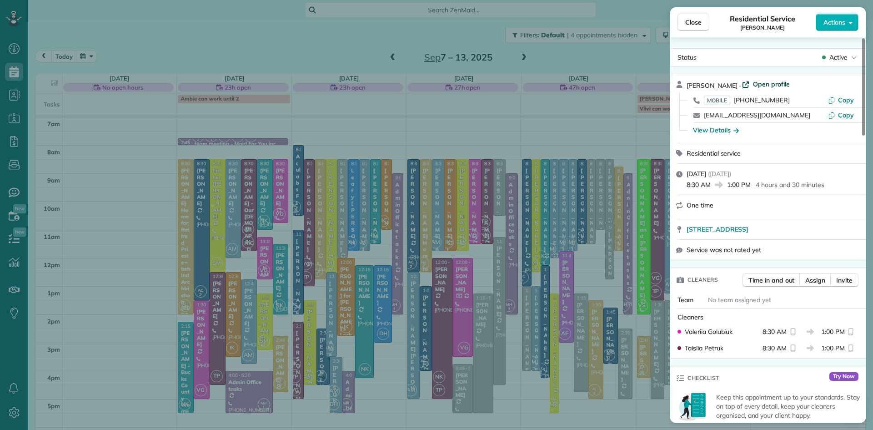
click at [766, 81] on span "Open profile" at bounding box center [771, 84] width 37 height 9
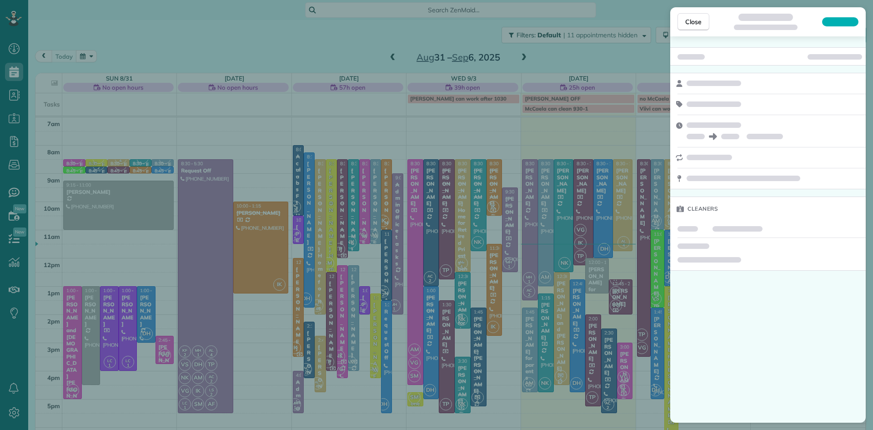
scroll to position [4, 4]
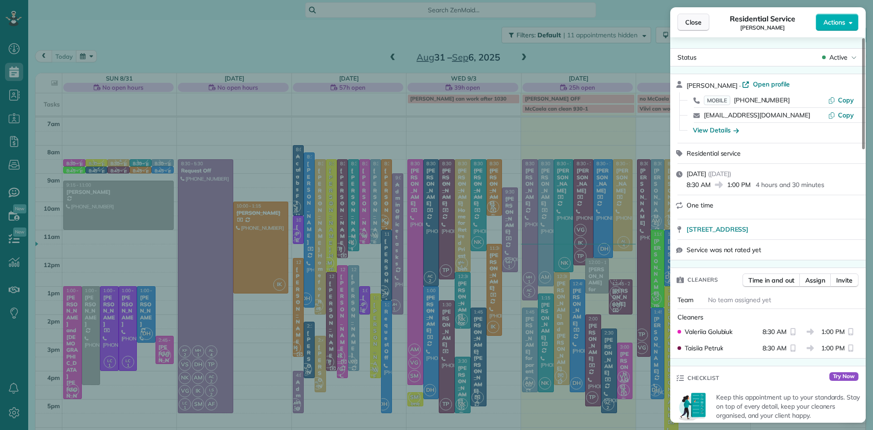
click at [694, 26] on span "Close" at bounding box center [693, 22] width 16 height 9
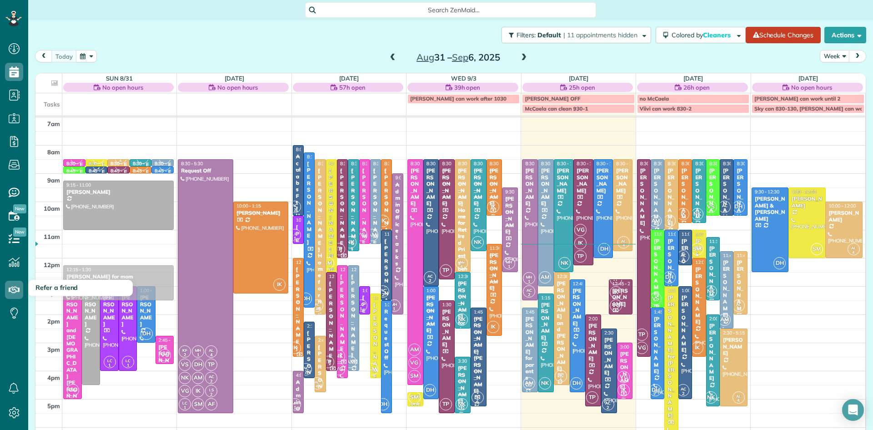
drag, startPoint x: 598, startPoint y: 282, endPoint x: 121, endPoint y: 289, distance: 477.6
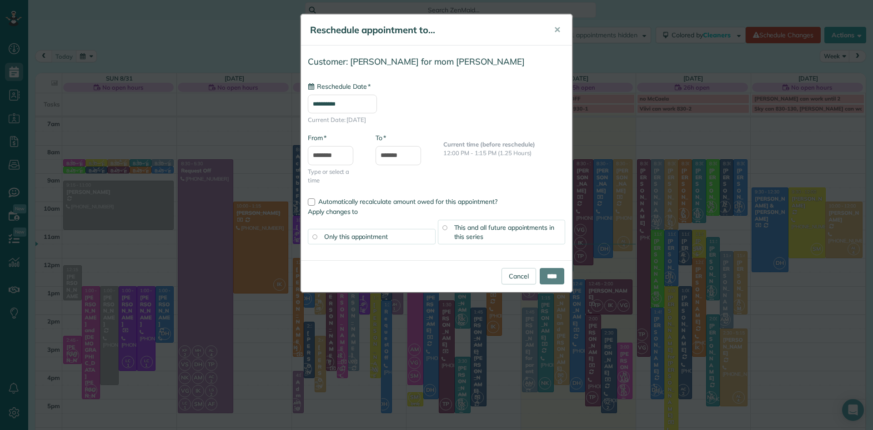
type input "**********"
click at [549, 277] on input "****" at bounding box center [552, 276] width 25 height 16
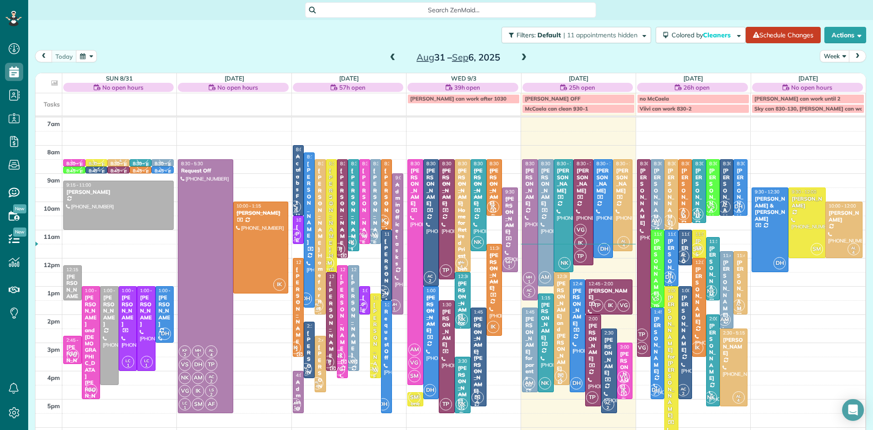
click at [530, 342] on div "Stacey Morgan for parents" at bounding box center [530, 348] width 10 height 65
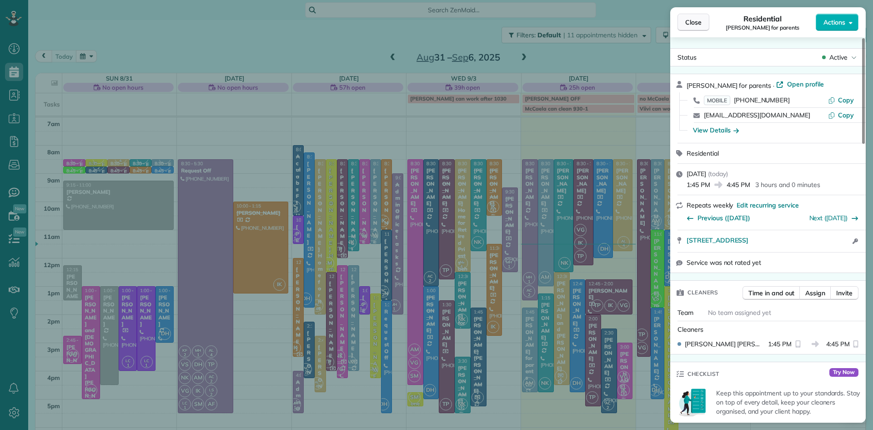
click at [697, 21] on span "Close" at bounding box center [693, 22] width 16 height 9
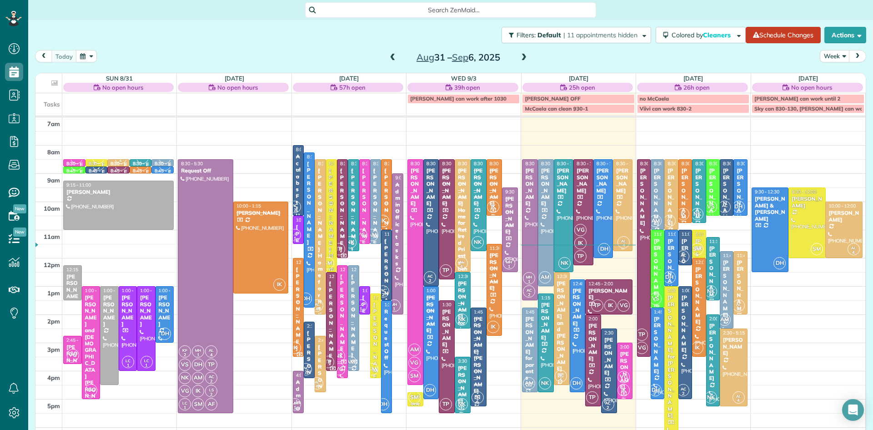
click at [626, 230] on div at bounding box center [623, 205] width 19 height 91
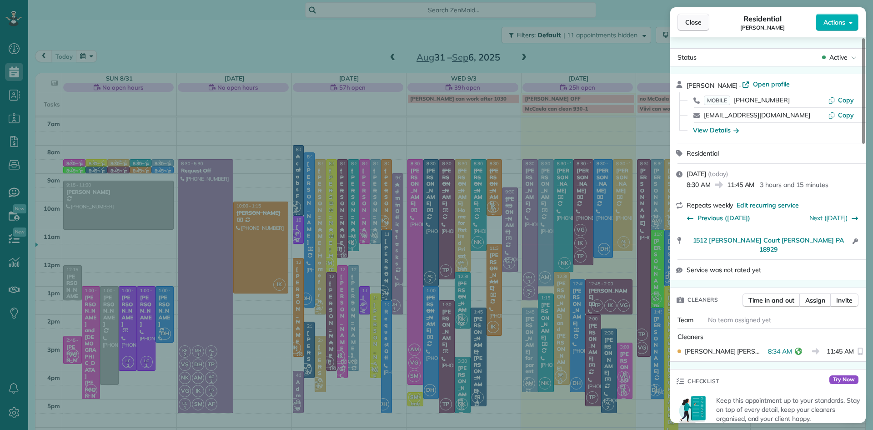
click at [699, 22] on span "Close" at bounding box center [693, 22] width 16 height 9
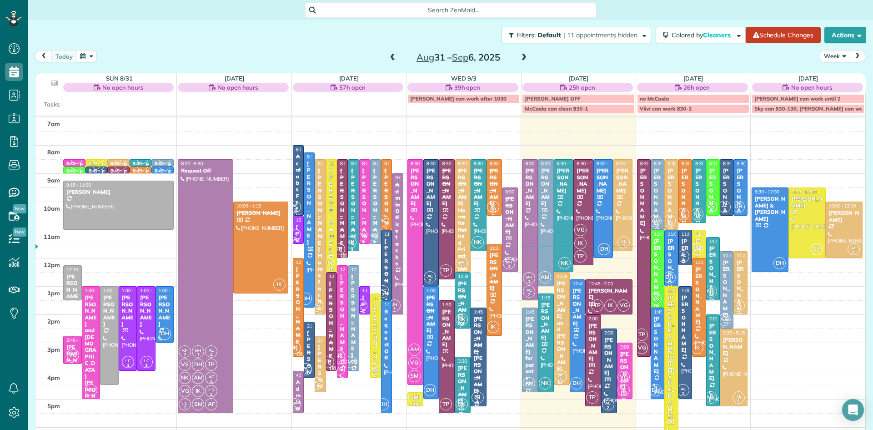
click at [659, 378] on div at bounding box center [657, 353] width 13 height 91
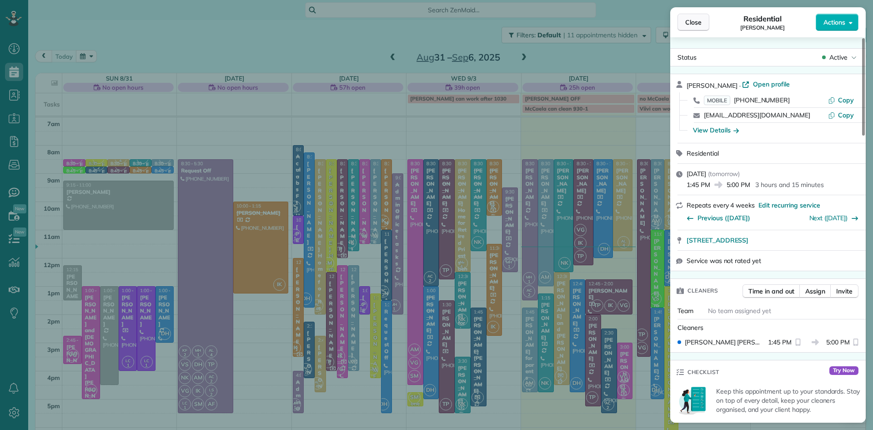
click at [691, 23] on span "Close" at bounding box center [693, 22] width 16 height 9
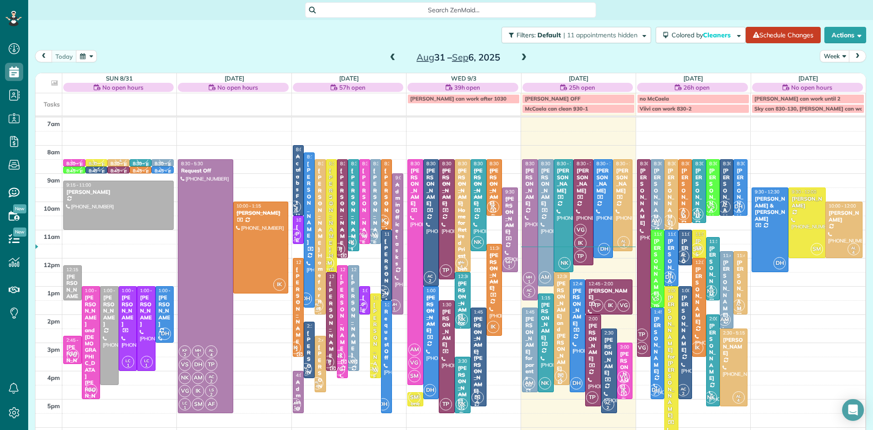
click at [701, 360] on div "7am 8am 9am 10am 11am 12pm 1pm 2pm 3pm 4pm 5pm 6pm 7pm 8pm VG 8:30 - 8:45 Extra…" at bounding box center [450, 314] width 830 height 394
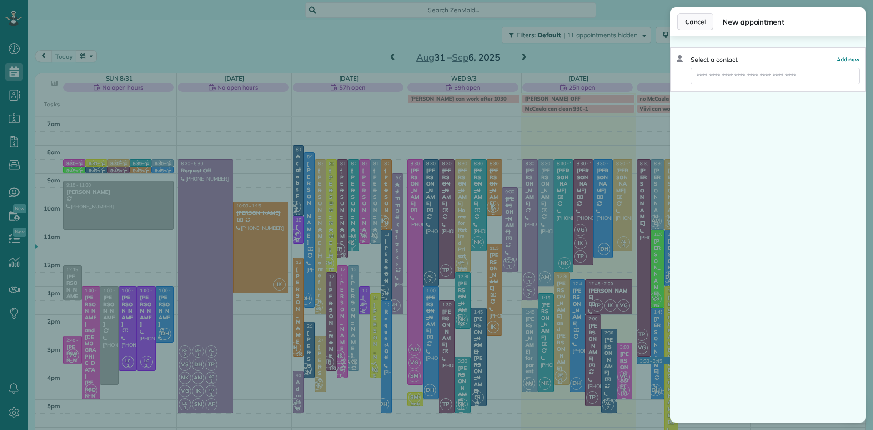
click at [691, 21] on span "Cancel" at bounding box center [695, 21] width 20 height 9
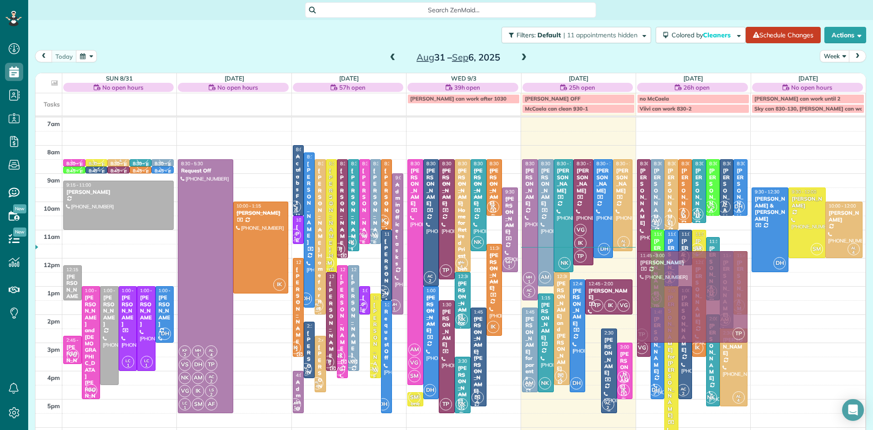
drag, startPoint x: 596, startPoint y: 356, endPoint x: 706, endPoint y: 290, distance: 127.9
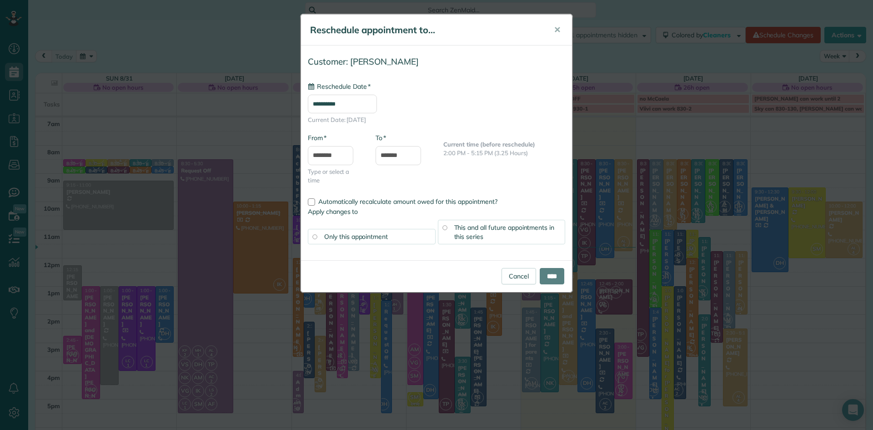
type input "**********"
click at [518, 280] on link "Cancel" at bounding box center [519, 276] width 35 height 16
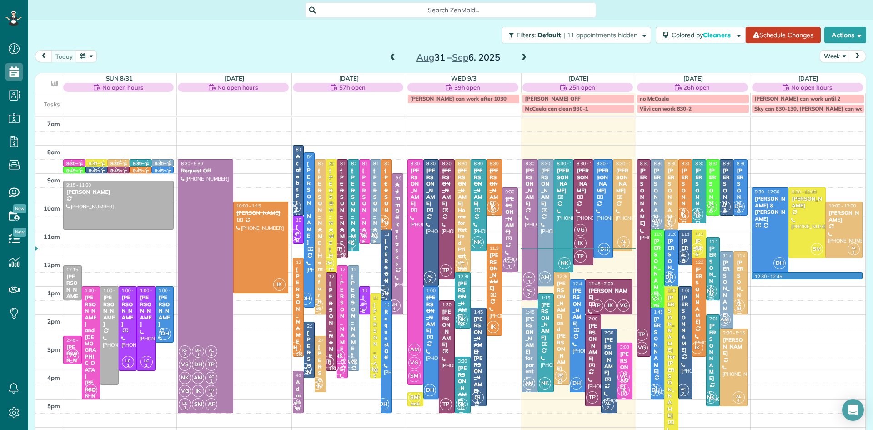
click at [851, 273] on div "7am 8am 9am 10am 11am 12pm 1pm 2pm 3pm 4pm 5pm 6pm 7pm 8pm VG 8:30 - 8:45 Extra…" at bounding box center [450, 314] width 830 height 394
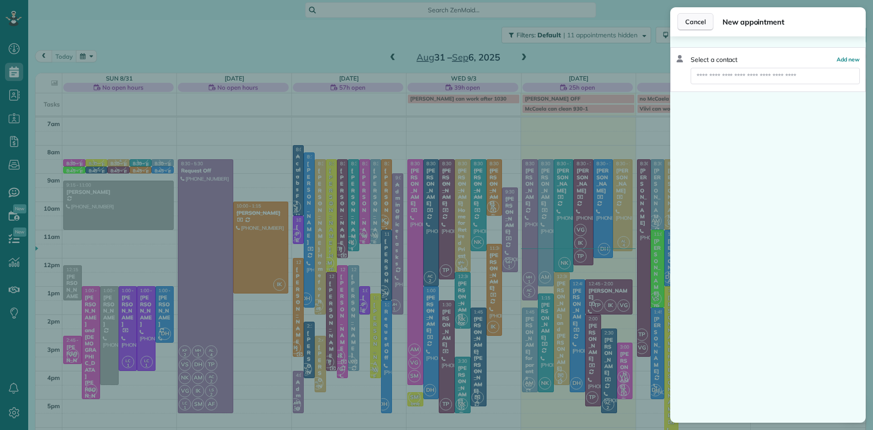
click at [686, 21] on span "Cancel" at bounding box center [695, 21] width 20 height 9
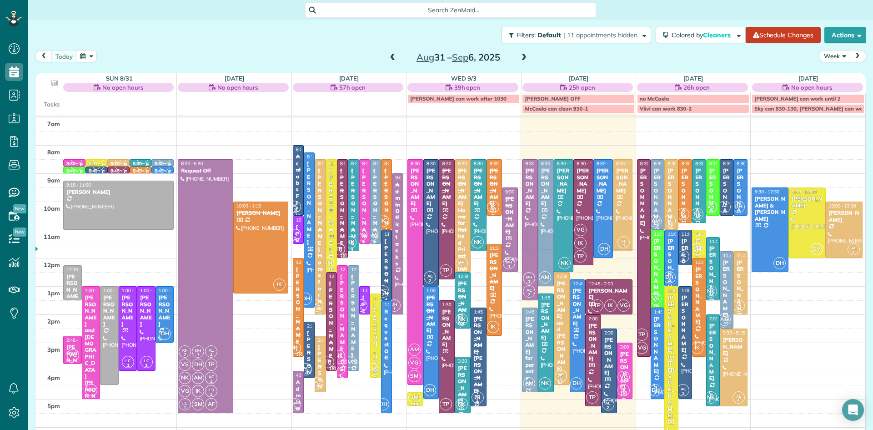
click at [523, 56] on span at bounding box center [524, 58] width 10 height 8
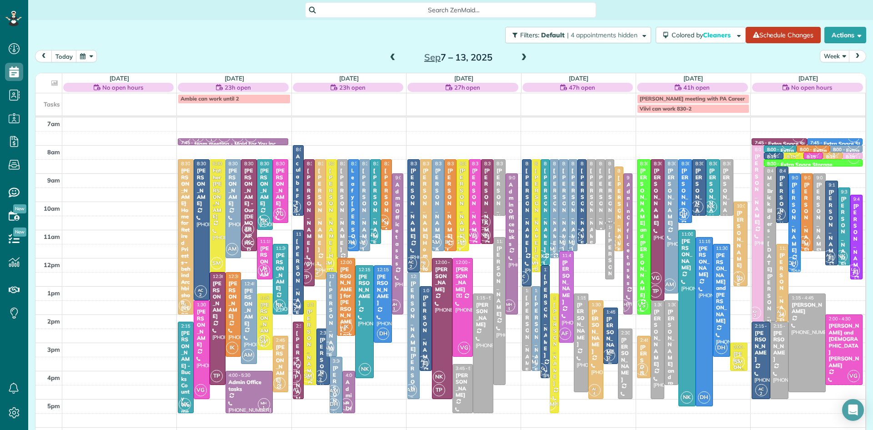
click at [522, 56] on span at bounding box center [524, 58] width 10 height 8
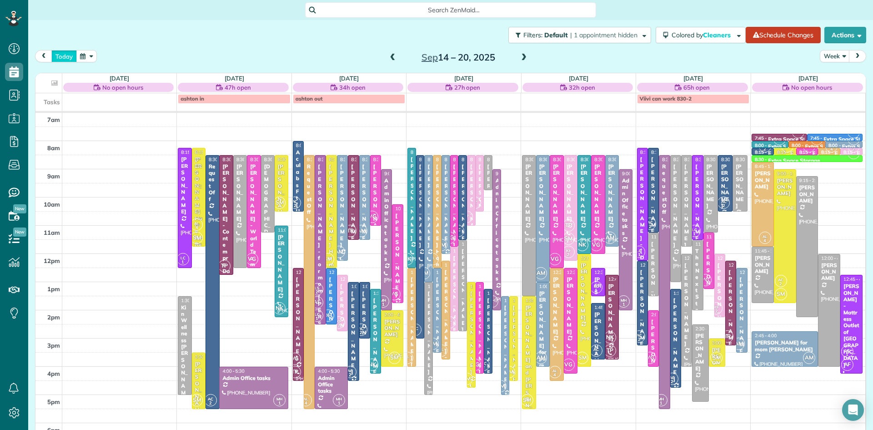
click at [65, 59] on button "today" at bounding box center [63, 56] width 25 height 12
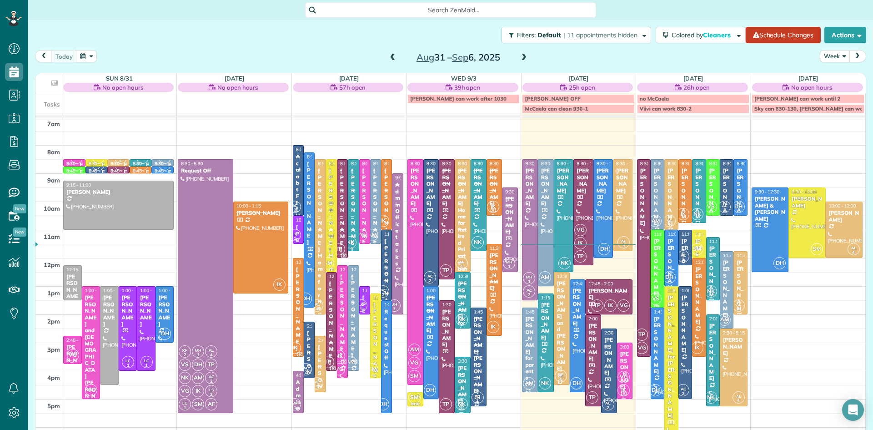
click at [833, 55] on button "Week" at bounding box center [835, 56] width 30 height 12
click at [833, 78] on link "Day" at bounding box center [856, 77] width 72 height 18
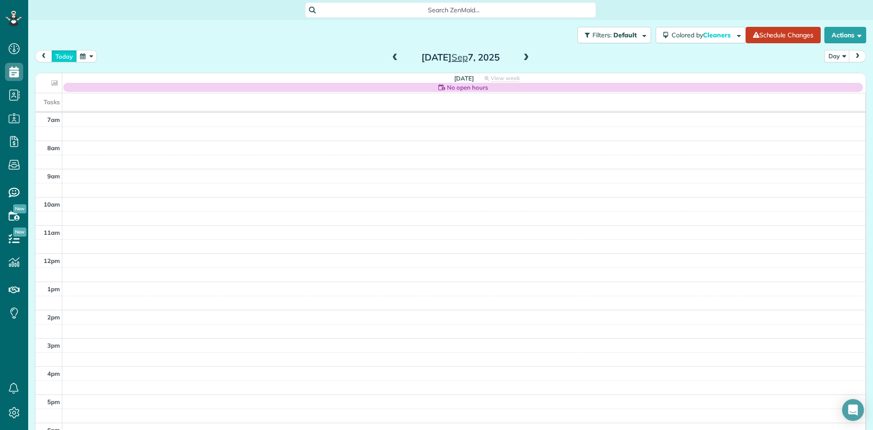
click at [68, 59] on button "today" at bounding box center [63, 56] width 25 height 12
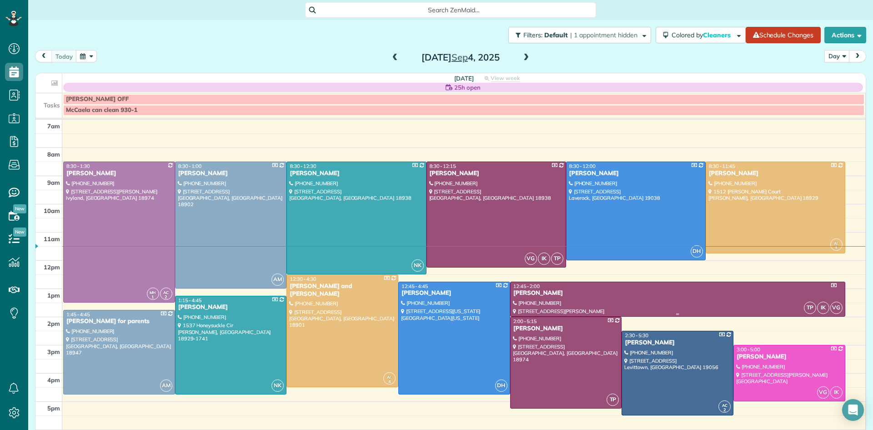
click at [689, 298] on div at bounding box center [678, 299] width 334 height 35
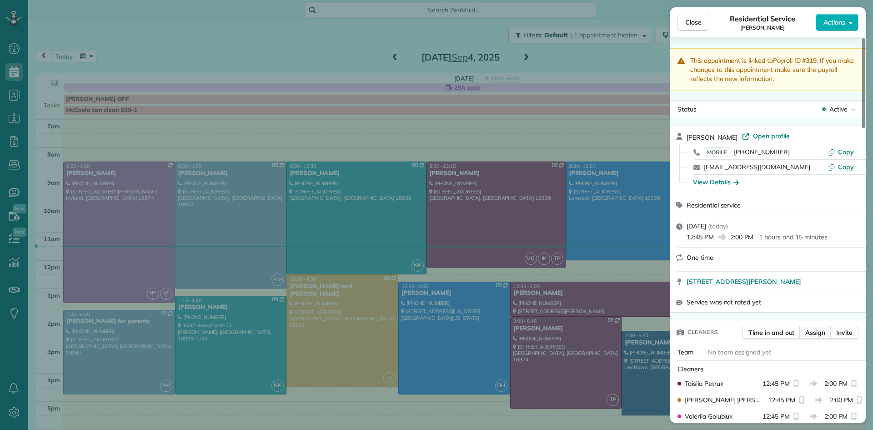
click at [824, 337] on span "Assign" at bounding box center [815, 332] width 20 height 9
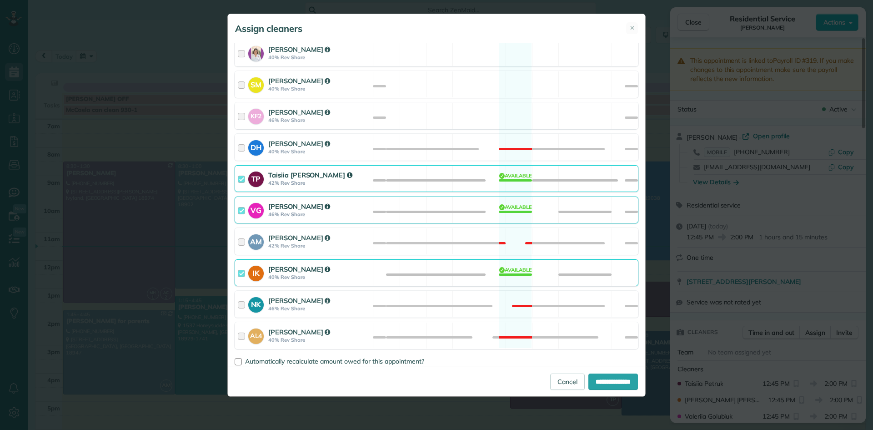
scroll to position [351, 0]
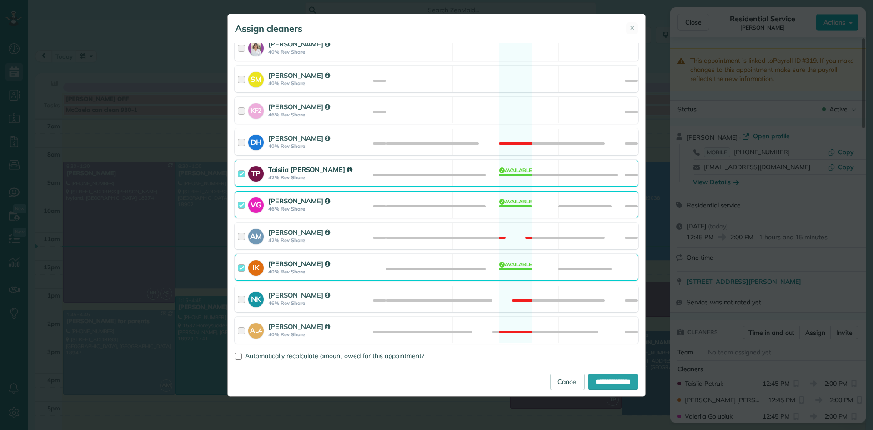
click at [283, 177] on strong "42% Rev Share" at bounding box center [319, 177] width 102 height 6
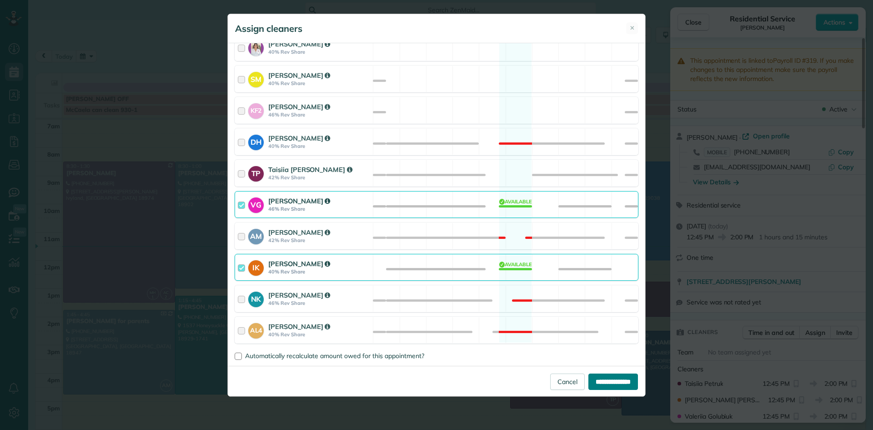
click at [592, 378] on input "**********" at bounding box center [613, 381] width 50 height 16
type input "**********"
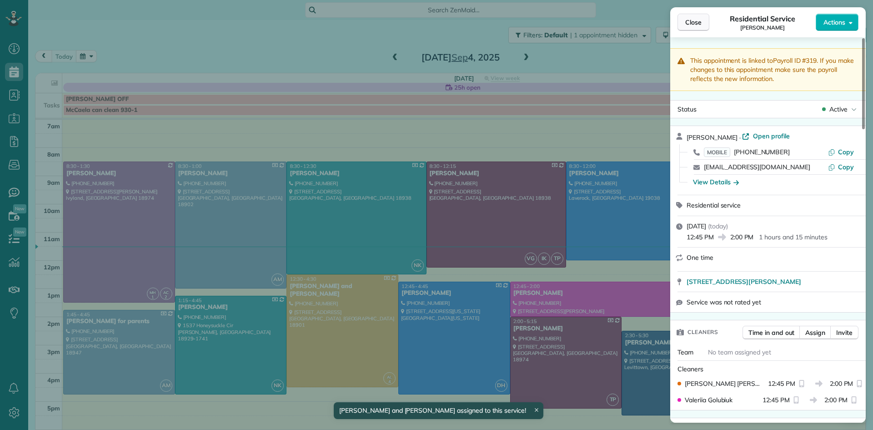
click at [696, 20] on span "Close" at bounding box center [693, 22] width 16 height 9
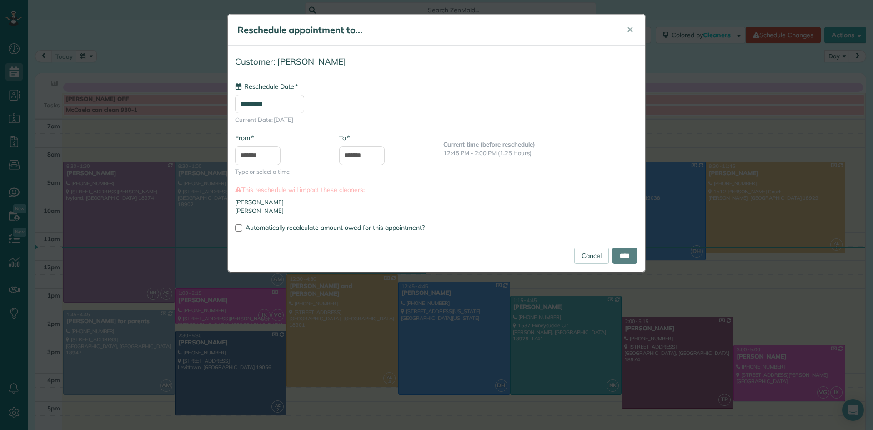
type input "**********"
click at [375, 161] on body "Dashboard Scheduling Calendar View List View Dispatch View - Weekly scheduling …" at bounding box center [436, 215] width 873 height 430
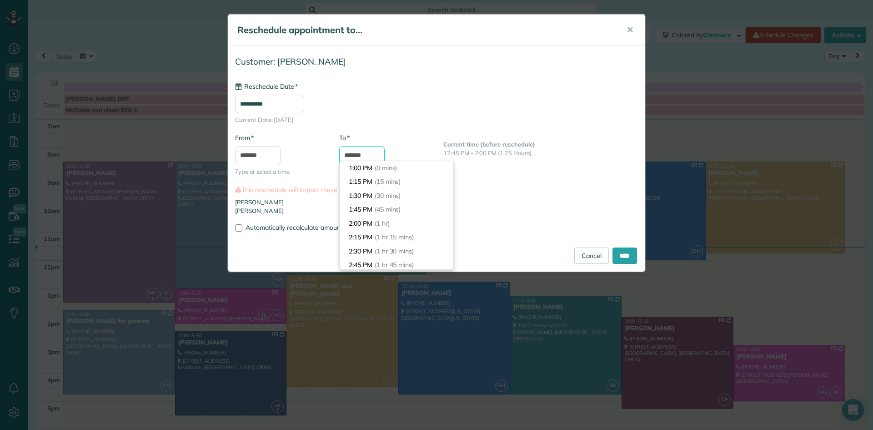
scroll to position [55, 0]
type input "*******"
click at [361, 221] on li "3:00 PM (2 hrs)" at bounding box center [397, 223] width 114 height 14
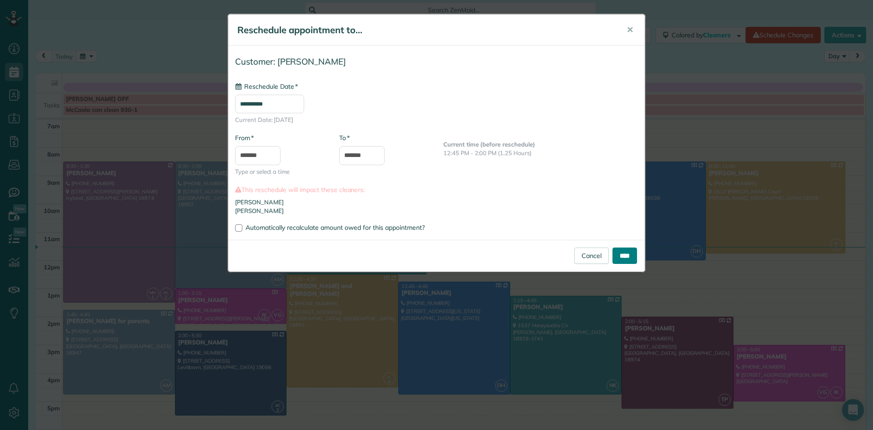
click at [616, 255] on input "****" at bounding box center [625, 255] width 25 height 16
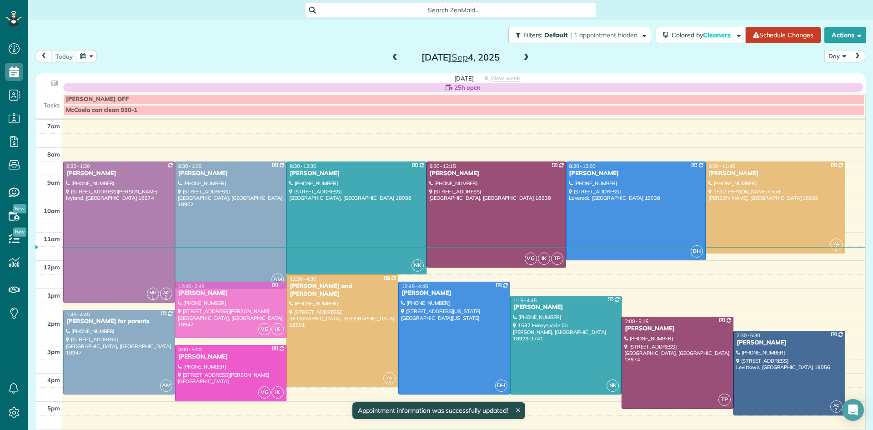
drag, startPoint x: 242, startPoint y: 302, endPoint x: 245, endPoint y: 293, distance: 8.9
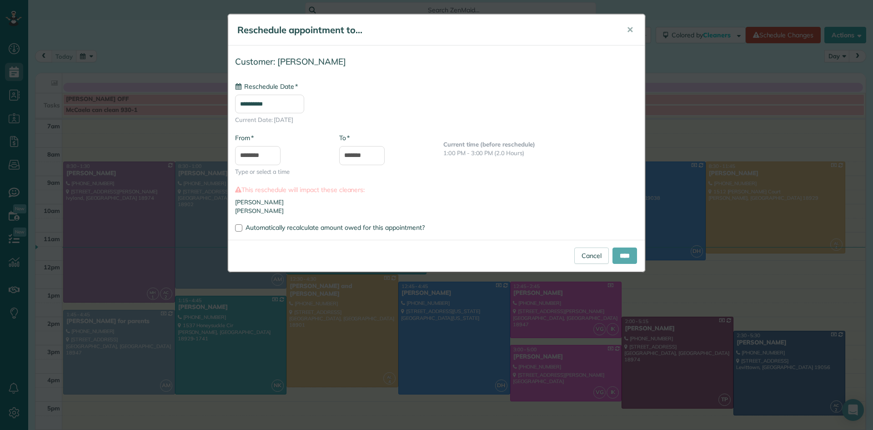
type input "**********"
click at [625, 254] on input "****" at bounding box center [625, 255] width 25 height 16
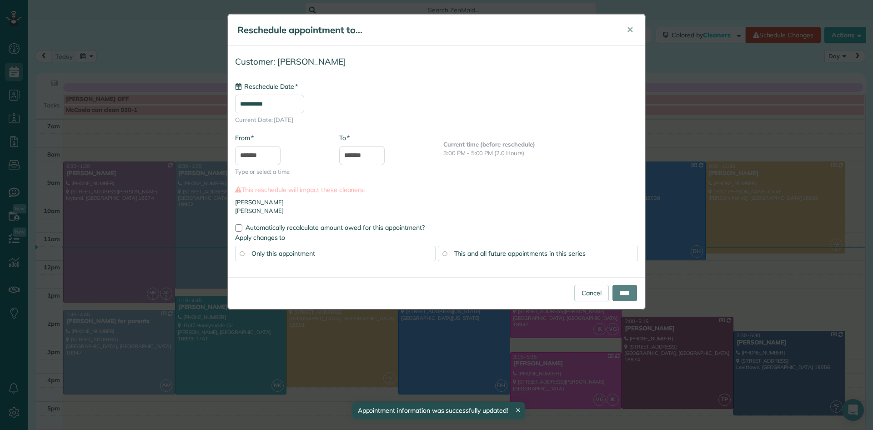
type input "**********"
click at [631, 300] on input "****" at bounding box center [625, 293] width 25 height 16
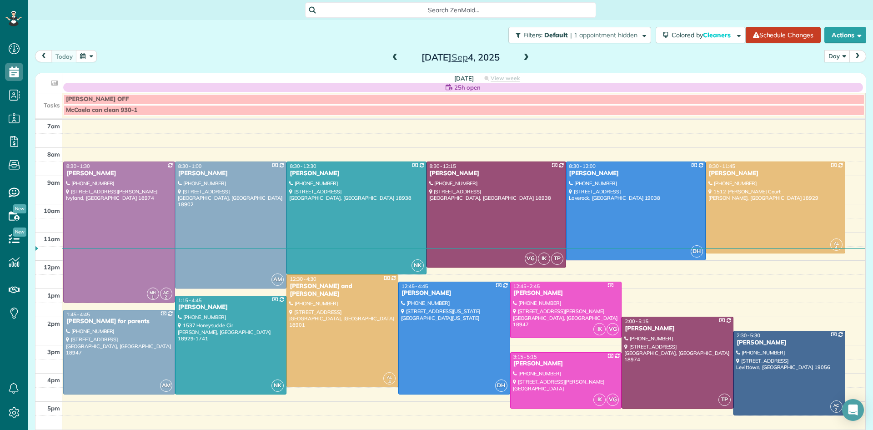
click at [829, 57] on button "Day" at bounding box center [837, 56] width 25 height 12
click at [839, 97] on link "Week" at bounding box center [861, 95] width 72 height 18
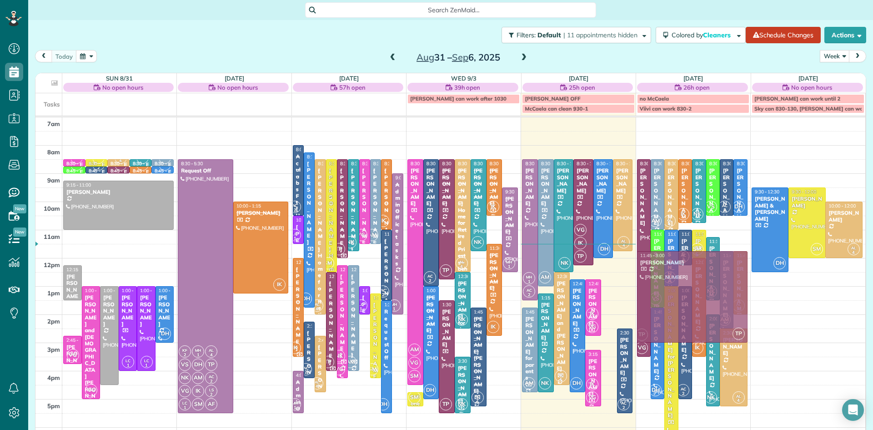
drag, startPoint x: 606, startPoint y: 349, endPoint x: 710, endPoint y: 287, distance: 121.4
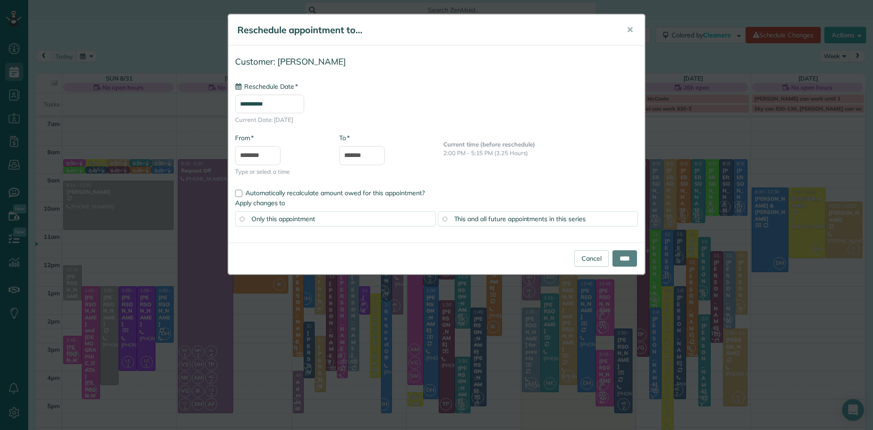
type input "**********"
click at [626, 257] on input "****" at bounding box center [625, 258] width 25 height 16
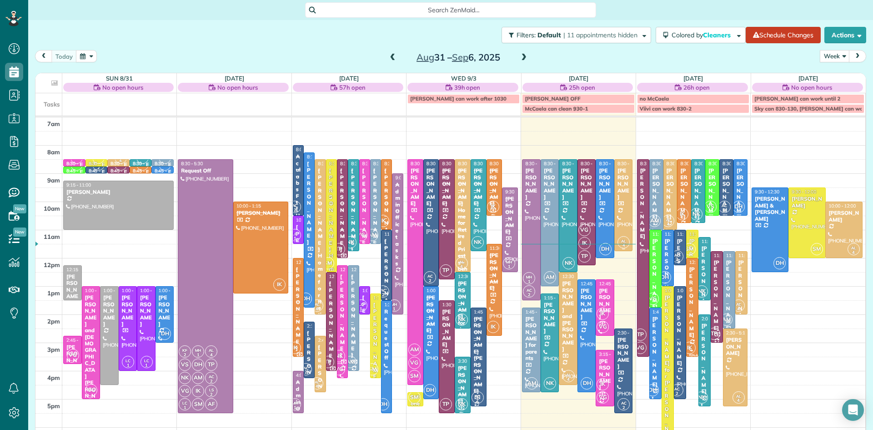
click at [619, 183] on div "Stacey Morgan" at bounding box center [623, 183] width 13 height 33
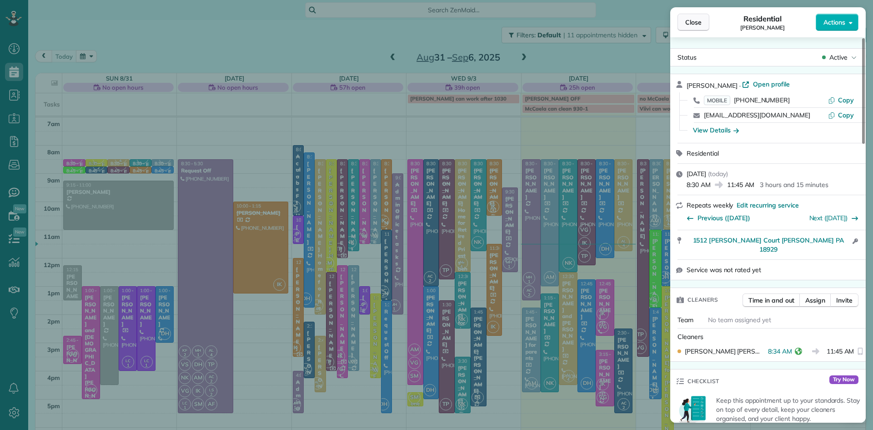
click at [694, 26] on span "Close" at bounding box center [693, 22] width 16 height 9
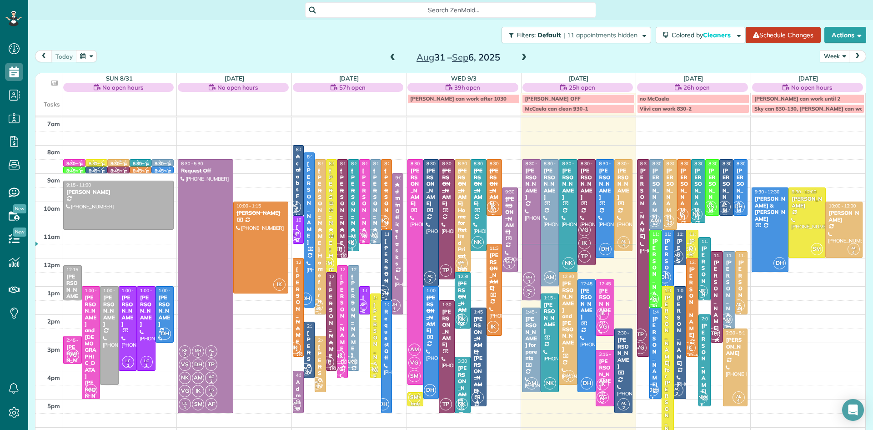
click at [714, 298] on div "Megan Mitchell" at bounding box center [717, 295] width 7 height 72
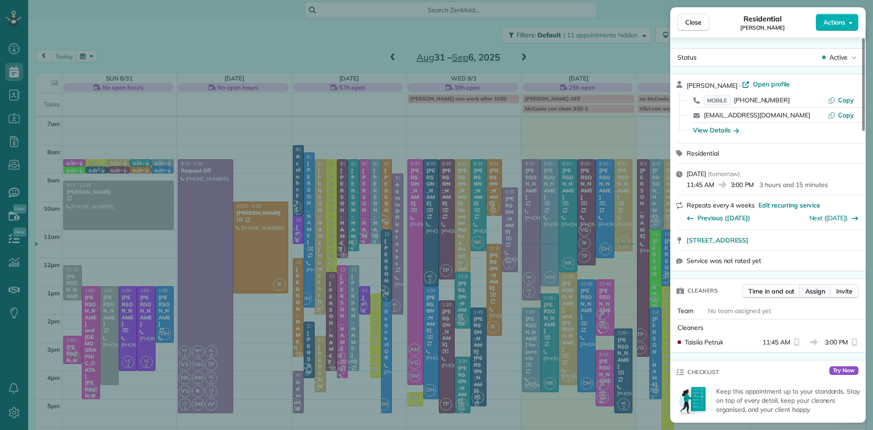
click at [818, 291] on span "Assign" at bounding box center [815, 291] width 20 height 9
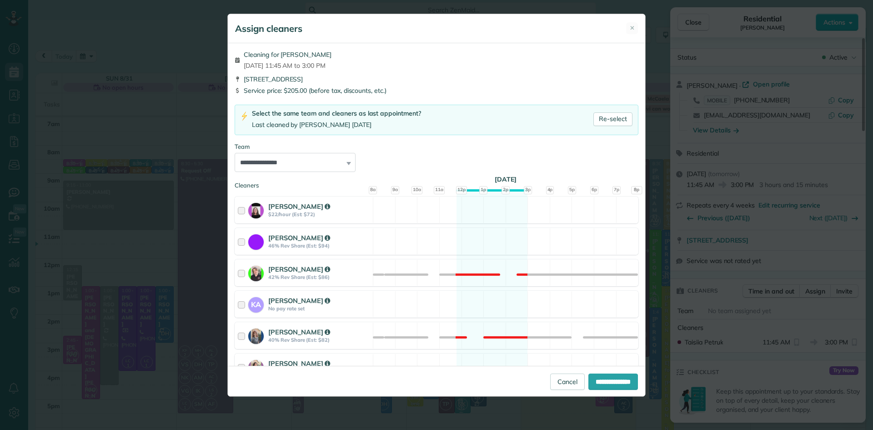
scroll to position [362, 0]
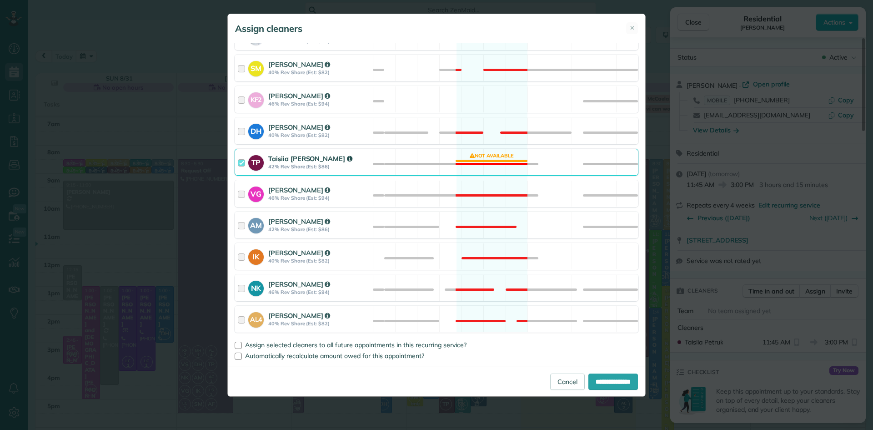
click at [305, 165] on strong "42% Rev Share (Est: $86)" at bounding box center [319, 166] width 102 height 6
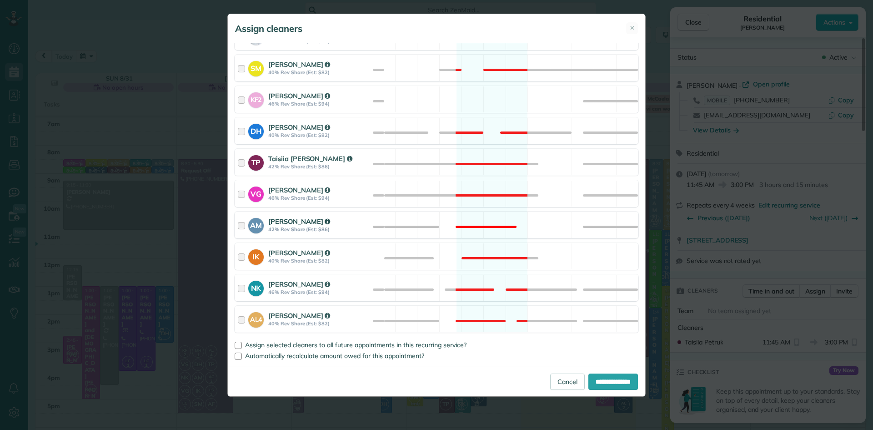
click at [307, 228] on strong "42% Rev Share (Est: $86)" at bounding box center [319, 229] width 102 height 6
click at [616, 380] on input "**********" at bounding box center [613, 381] width 50 height 16
type input "**********"
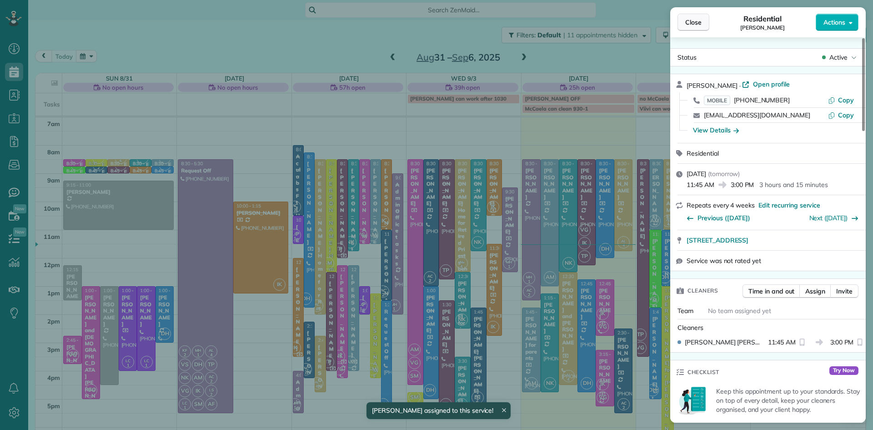
click at [689, 18] on span "Close" at bounding box center [693, 22] width 16 height 9
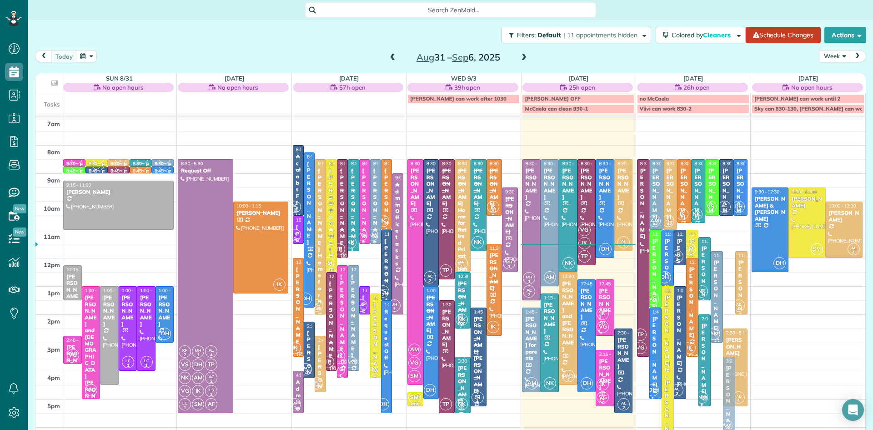
drag, startPoint x: 729, startPoint y: 285, endPoint x: 746, endPoint y: 389, distance: 105.2
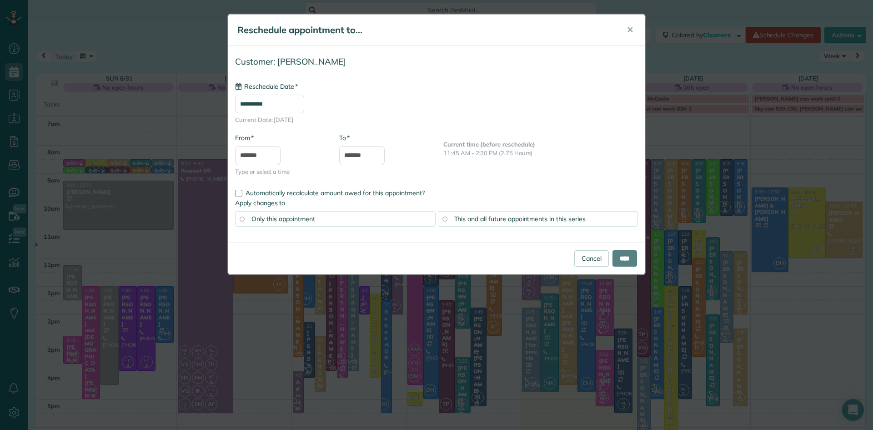
type input "**********"
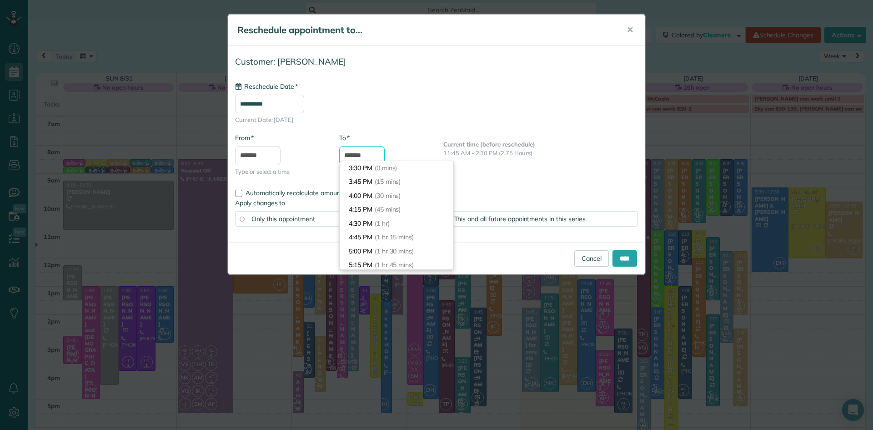
click at [381, 154] on input "*******" at bounding box center [361, 155] width 45 height 19
type input "*******"
click at [405, 245] on li "5:00 PM (1 hr 30 mins)" at bounding box center [397, 251] width 114 height 14
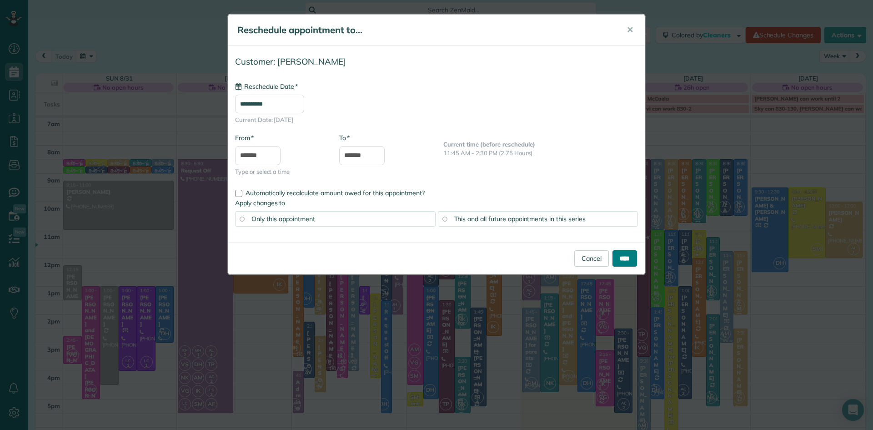
click at [619, 257] on input "****" at bounding box center [625, 258] width 25 height 16
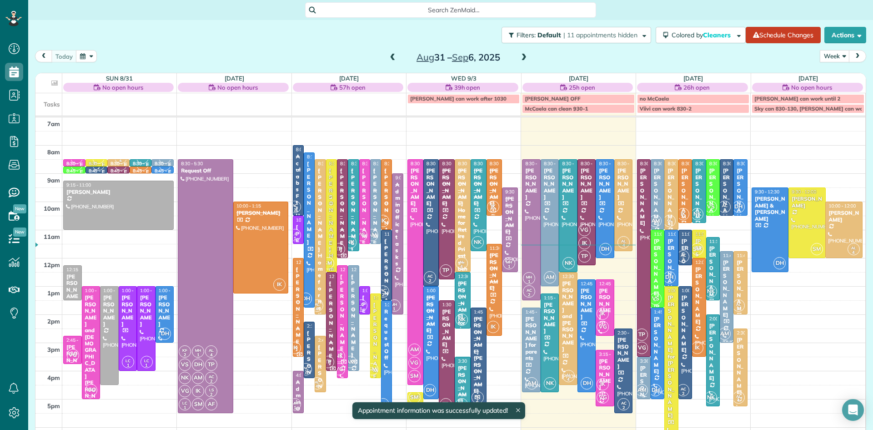
click at [644, 376] on div "Ray Cline" at bounding box center [644, 394] width 8 height 59
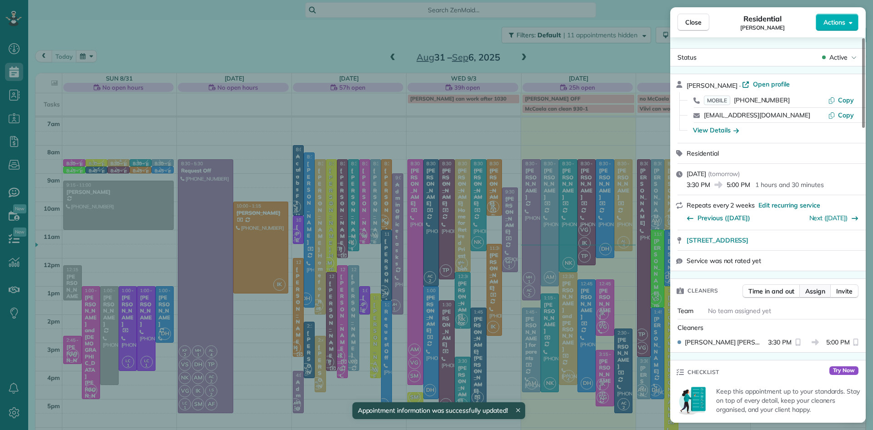
click at [815, 292] on span "Assign" at bounding box center [815, 291] width 20 height 9
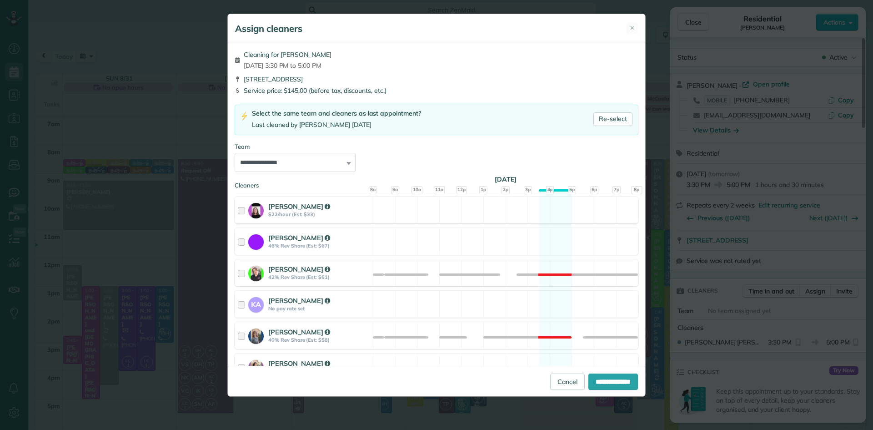
scroll to position [362, 0]
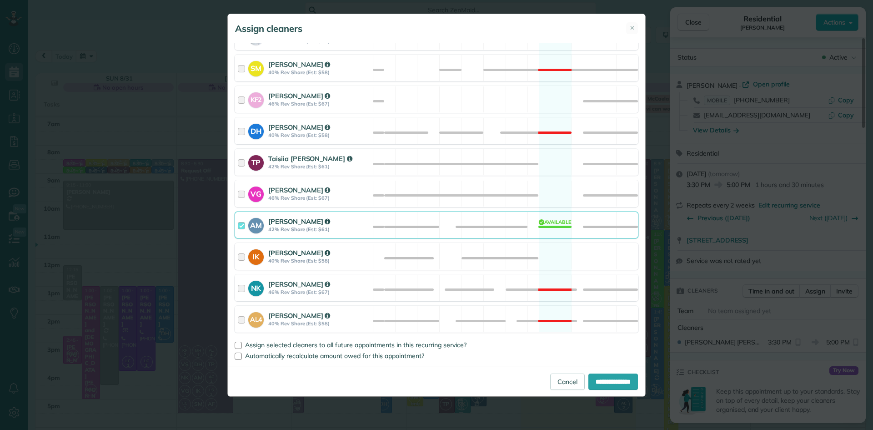
click at [316, 262] on strong "40% Rev Share (Est: $58)" at bounding box center [319, 260] width 102 height 6
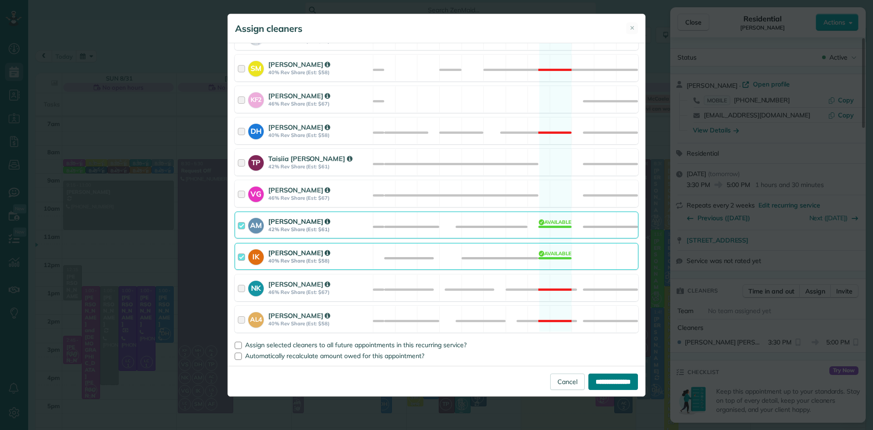
click at [606, 384] on input "**********" at bounding box center [613, 381] width 50 height 16
type input "**********"
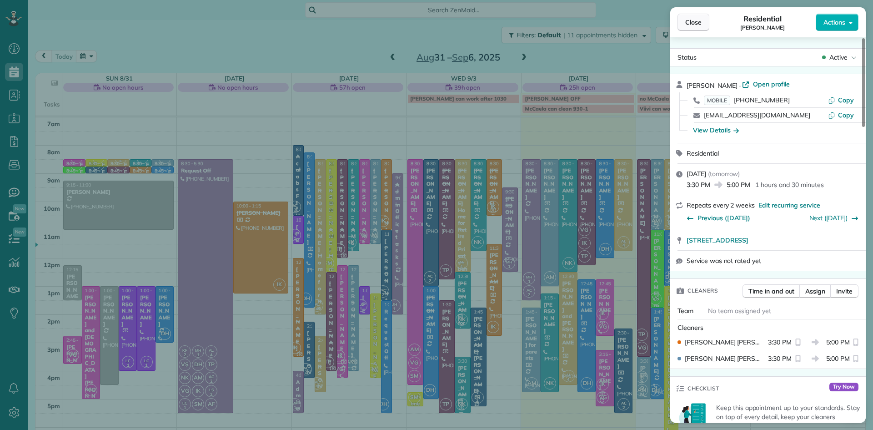
click at [695, 20] on span "Close" at bounding box center [693, 22] width 16 height 9
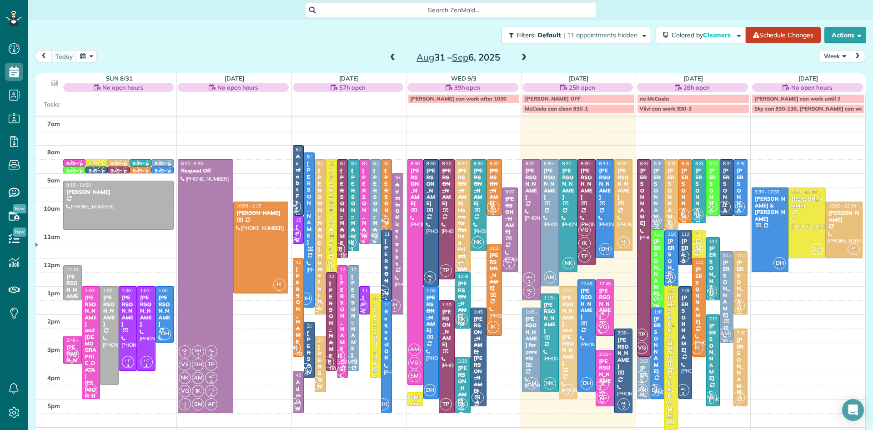
drag, startPoint x: 573, startPoint y: 293, endPoint x: 575, endPoint y: 304, distance: 11.3
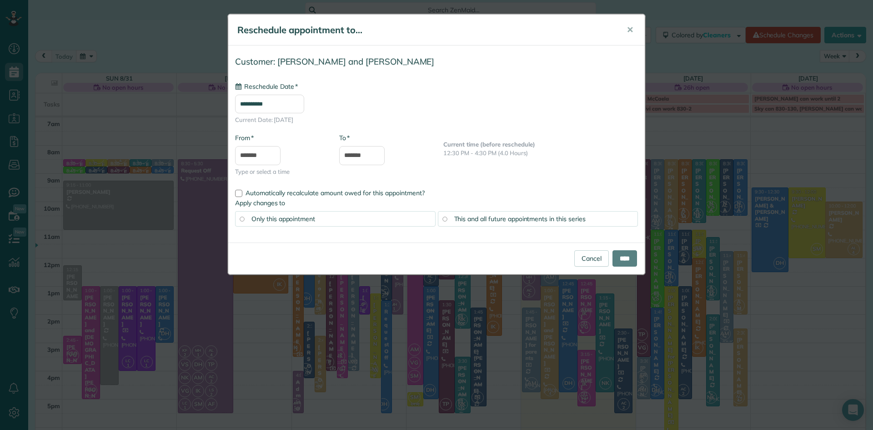
type input "**********"
click at [621, 258] on input "****" at bounding box center [625, 258] width 25 height 16
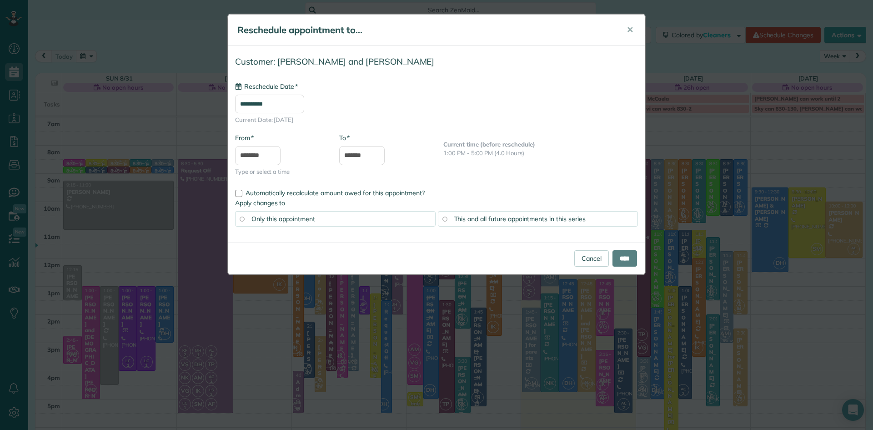
type input "**********"
click at [623, 259] on input "****" at bounding box center [625, 258] width 25 height 16
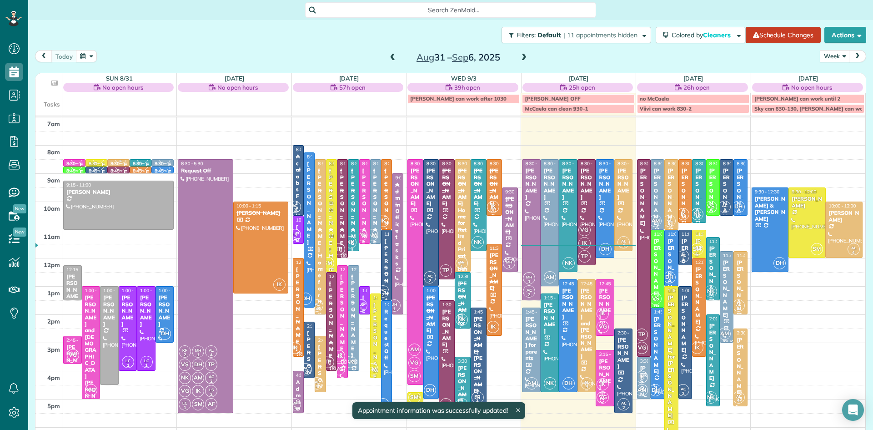
click at [585, 314] on div "Lauren and Bill Beaulieu" at bounding box center [586, 323] width 13 height 72
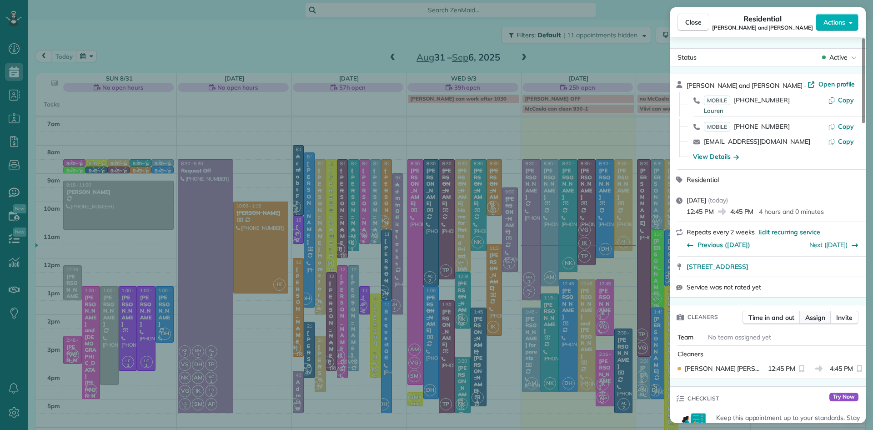
click at [811, 322] on span "Assign" at bounding box center [815, 317] width 20 height 9
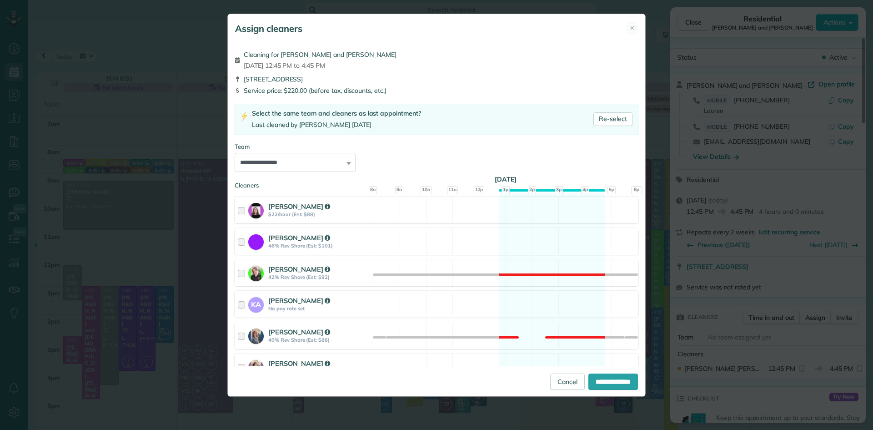
scroll to position [362, 0]
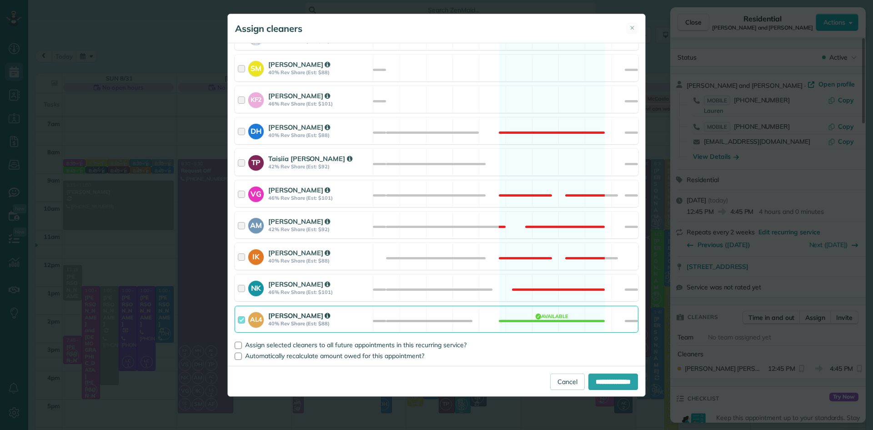
click at [272, 323] on strong "40% Rev Share (Est: $88)" at bounding box center [319, 323] width 102 height 6
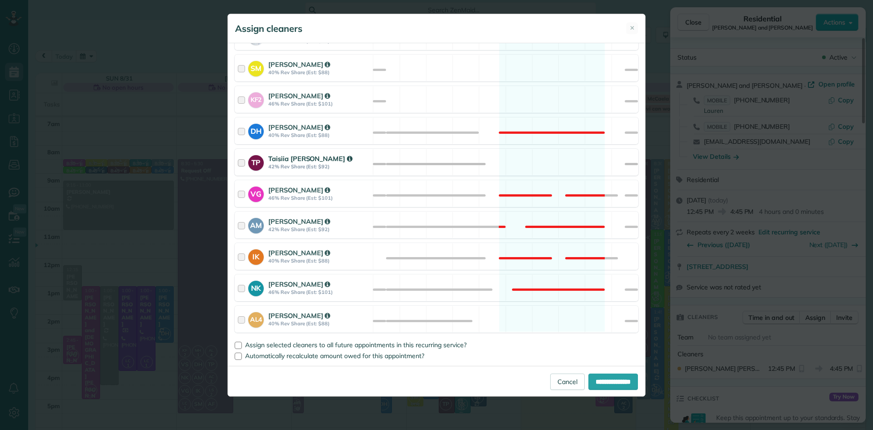
click at [297, 163] on strong "42% Rev Share (Est: $92)" at bounding box center [319, 166] width 102 height 6
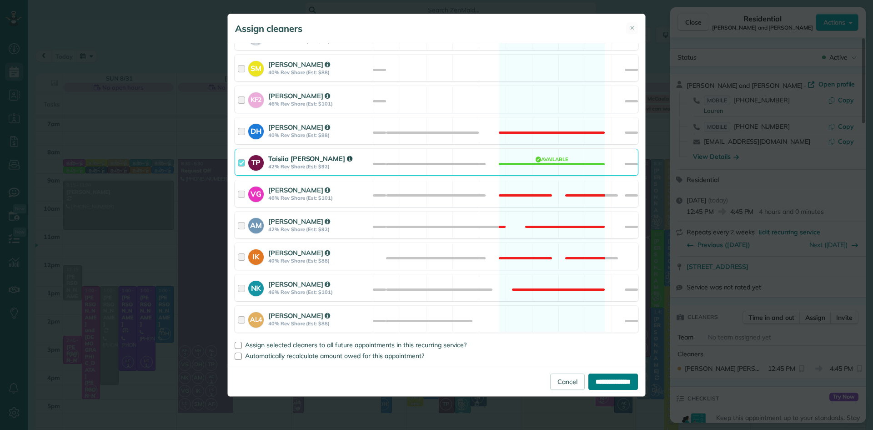
click at [597, 379] on input "**********" at bounding box center [613, 381] width 50 height 16
type input "**********"
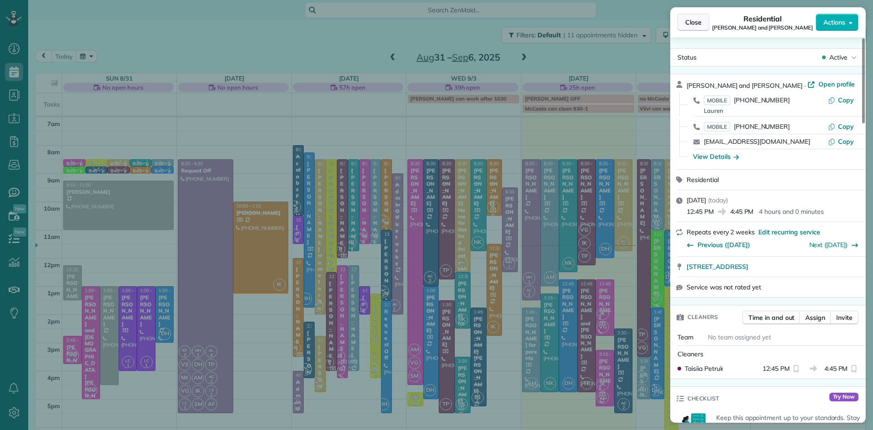
click at [689, 20] on span "Close" at bounding box center [693, 22] width 16 height 9
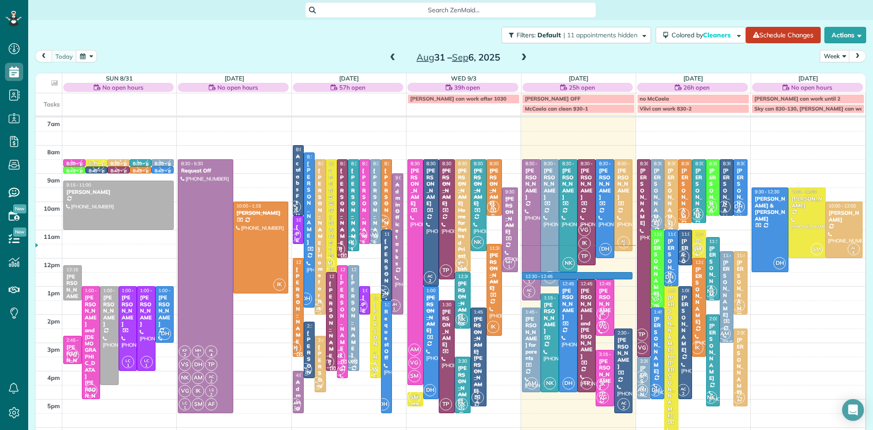
click at [623, 276] on div "7am 8am 9am 10am 11am 12pm 1pm 2pm 3pm 4pm 5pm 6pm 7pm 8pm VG 8:30 - 8:45 Extra…" at bounding box center [450, 314] width 830 height 394
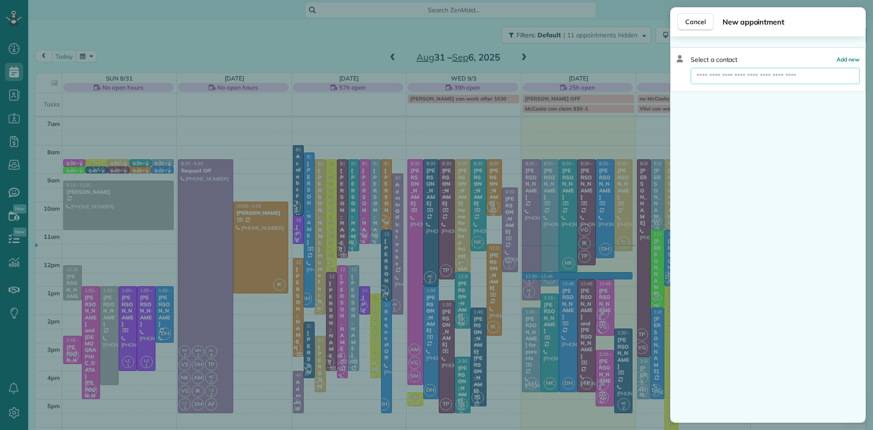
click at [732, 78] on input "text" at bounding box center [775, 76] width 169 height 16
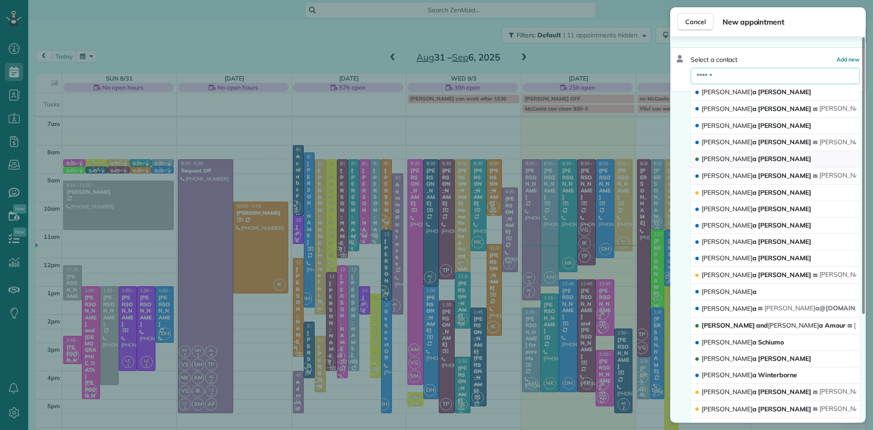
type input "******"
click at [724, 159] on span "Meliss a Foulke" at bounding box center [757, 159] width 110 height 8
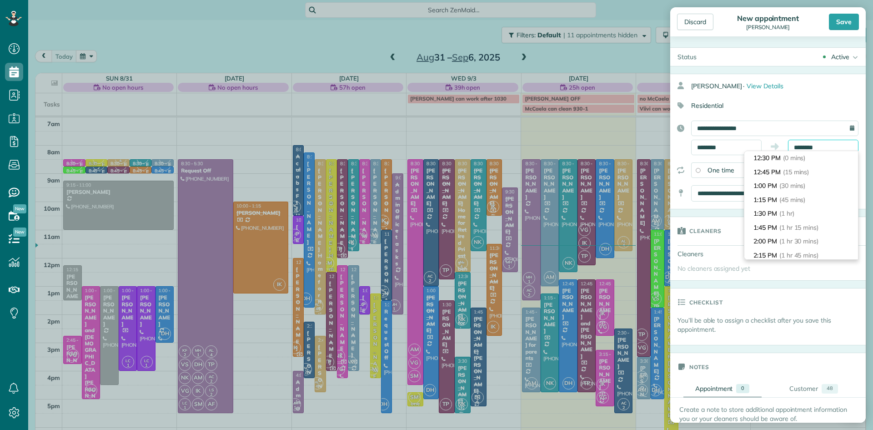
click at [835, 148] on input "********" at bounding box center [823, 147] width 70 height 15
type input "*******"
click at [805, 238] on span "(1 hr 30 mins)" at bounding box center [799, 241] width 41 height 8
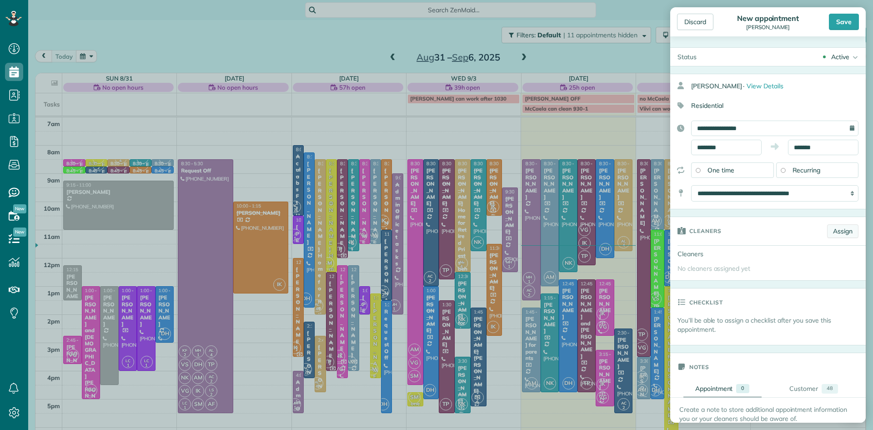
click at [839, 231] on link "Assign" at bounding box center [842, 231] width 31 height 14
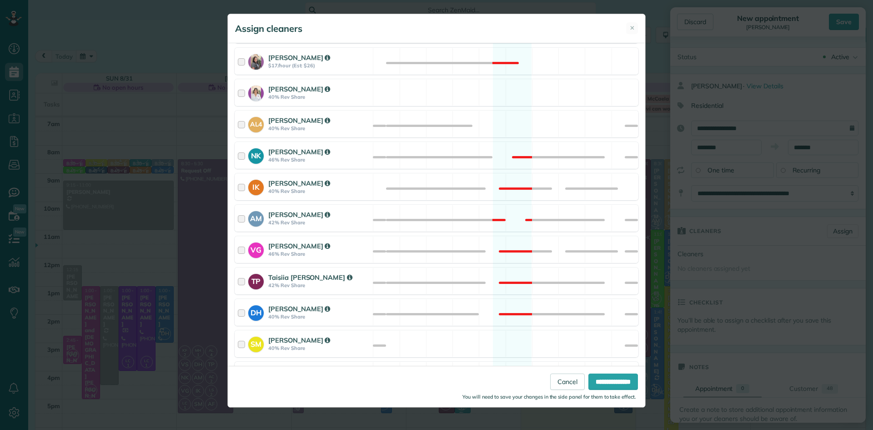
scroll to position [340, 0]
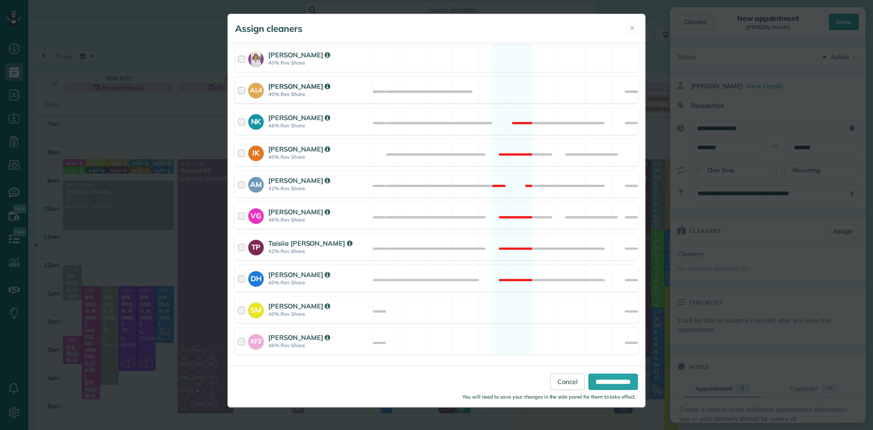
click at [291, 90] on div "Ashton Lahiff" at bounding box center [319, 86] width 102 height 10
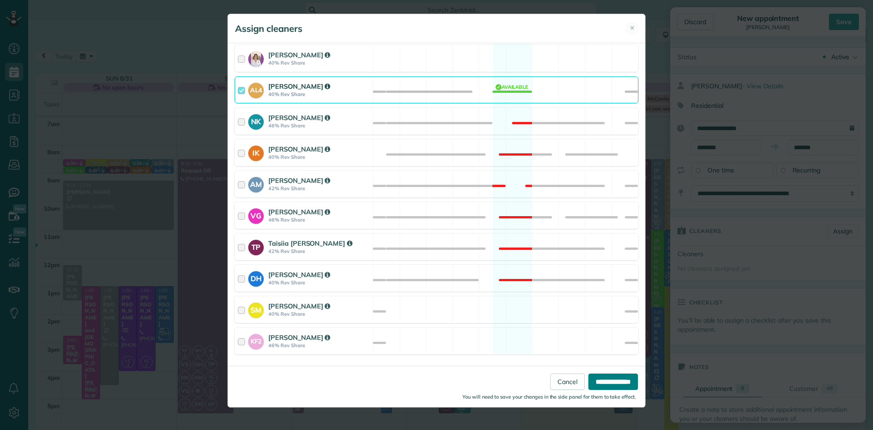
click at [620, 383] on input "**********" at bounding box center [613, 381] width 50 height 16
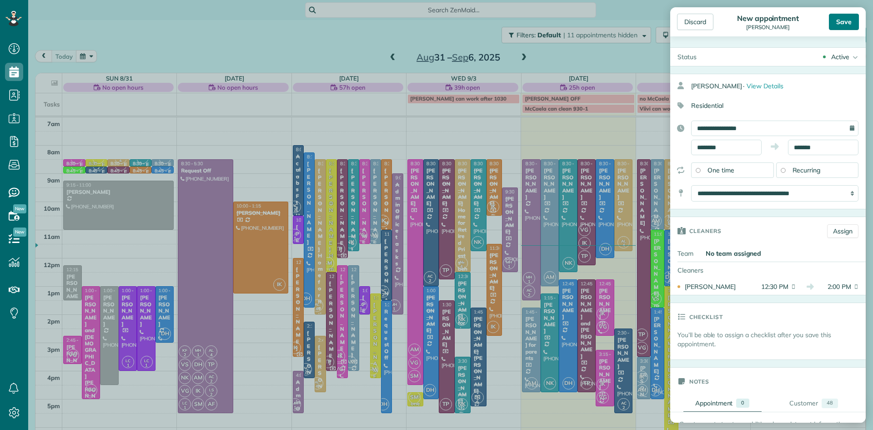
click at [844, 17] on div "Save" at bounding box center [844, 22] width 30 height 16
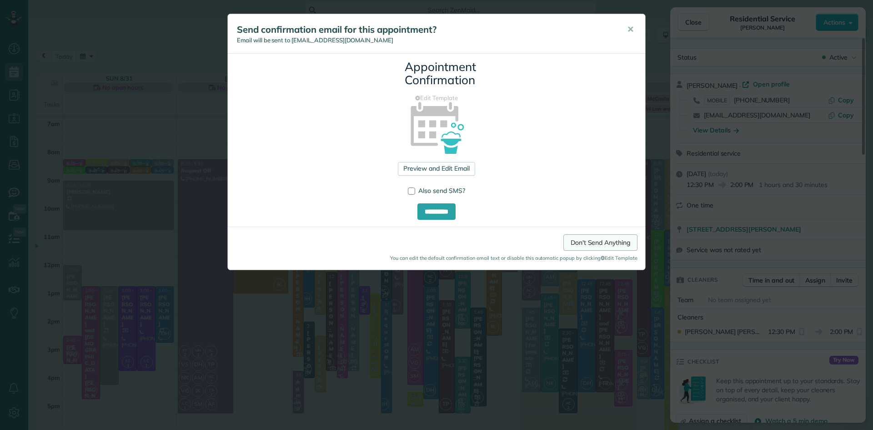
click at [563, 245] on link "Don't Send Anything" at bounding box center [600, 242] width 74 height 16
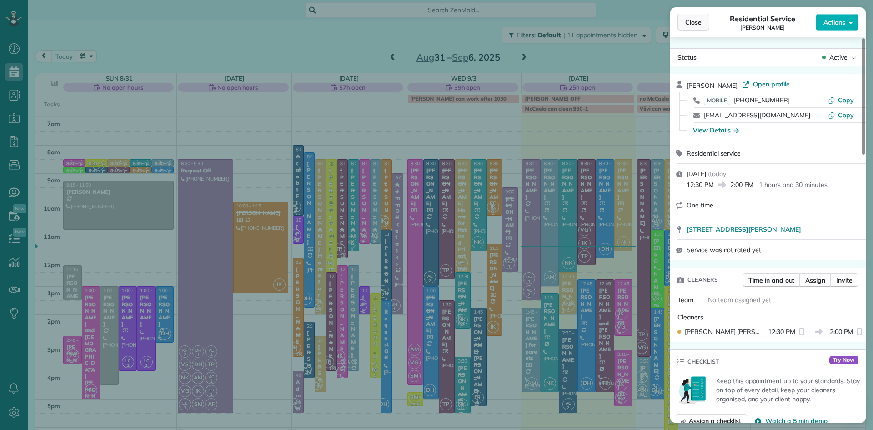
click at [700, 19] on span "Close" at bounding box center [693, 22] width 16 height 9
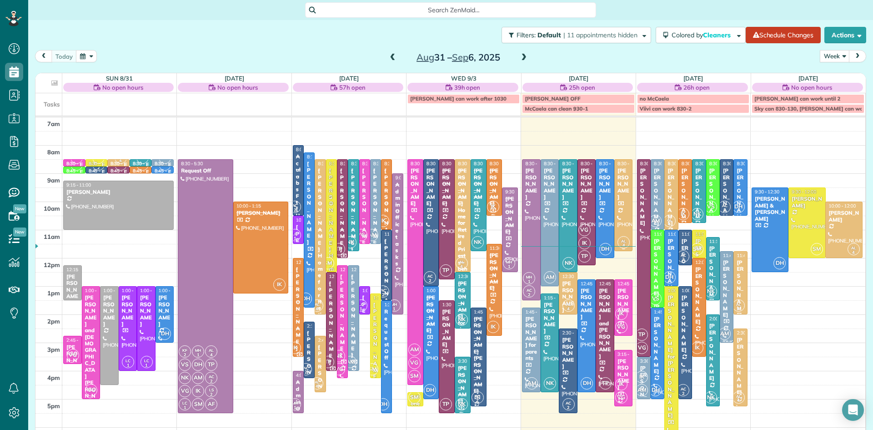
click at [625, 219] on div at bounding box center [624, 205] width 18 height 91
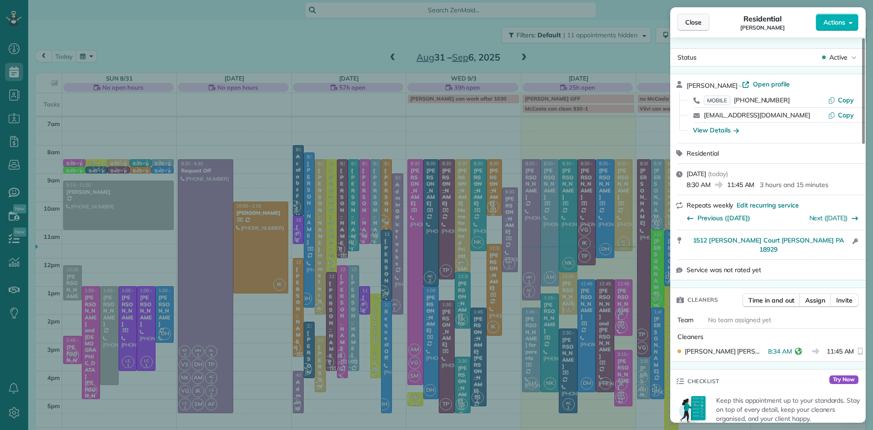
click at [701, 21] on span "Close" at bounding box center [693, 22] width 16 height 9
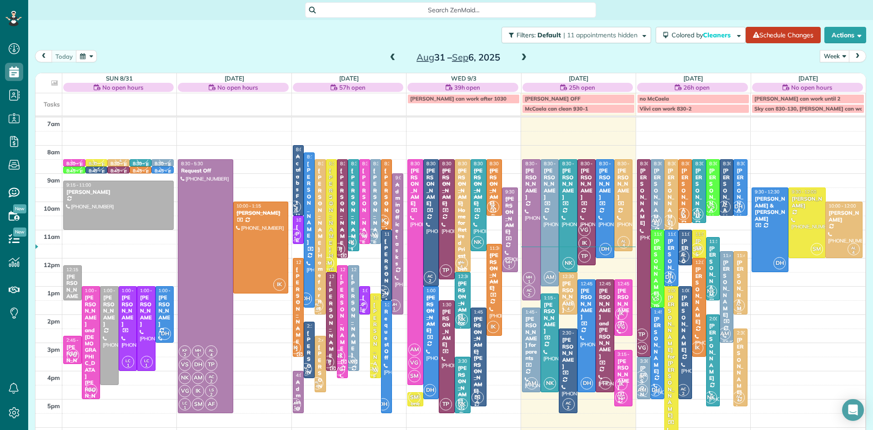
click at [522, 58] on span at bounding box center [524, 58] width 10 height 8
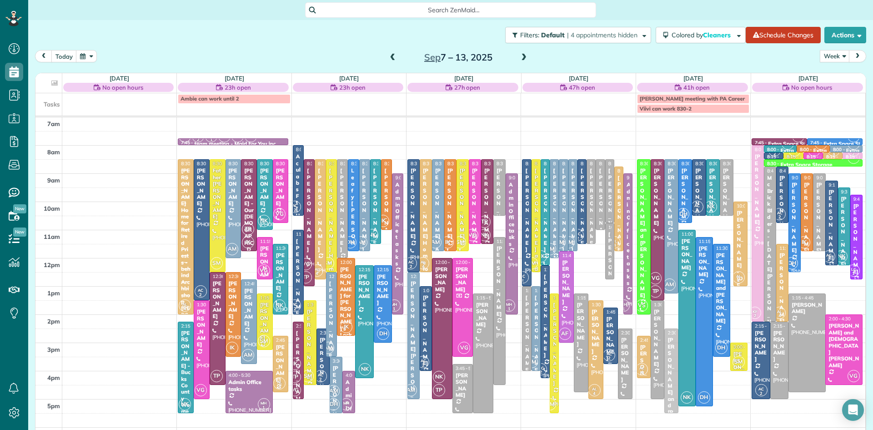
drag, startPoint x: 674, startPoint y: 363, endPoint x: 678, endPoint y: 388, distance: 25.3
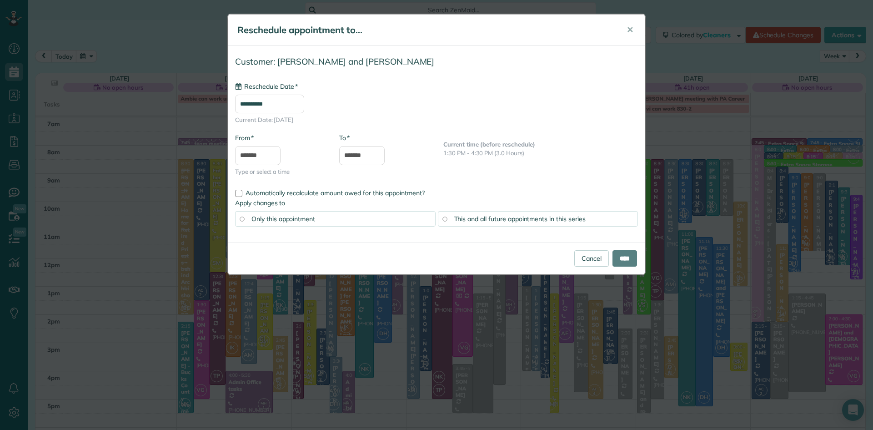
type input "**********"
click at [588, 257] on link "Cancel" at bounding box center [591, 258] width 35 height 16
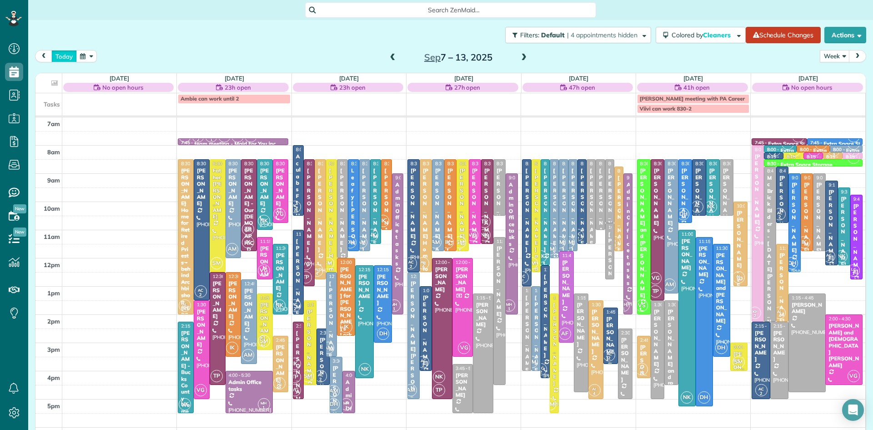
click at [69, 53] on button "today" at bounding box center [63, 56] width 25 height 12
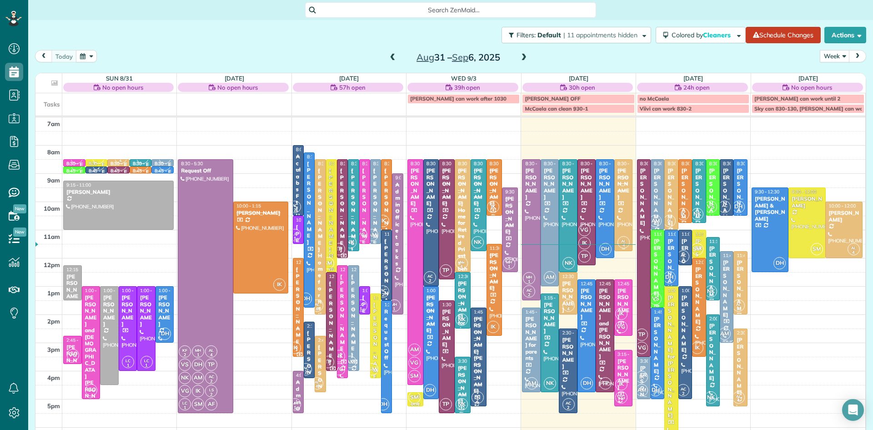
click at [625, 202] on div at bounding box center [624, 205] width 18 height 91
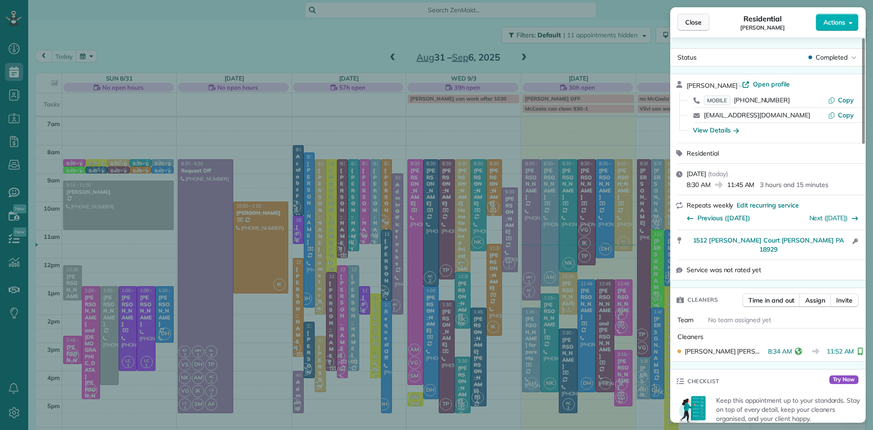
click at [695, 22] on span "Close" at bounding box center [693, 22] width 16 height 9
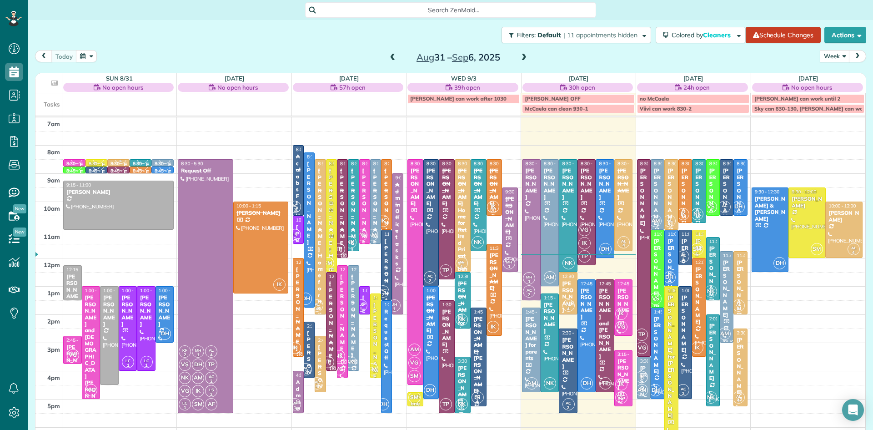
click at [524, 58] on span at bounding box center [524, 58] width 10 height 8
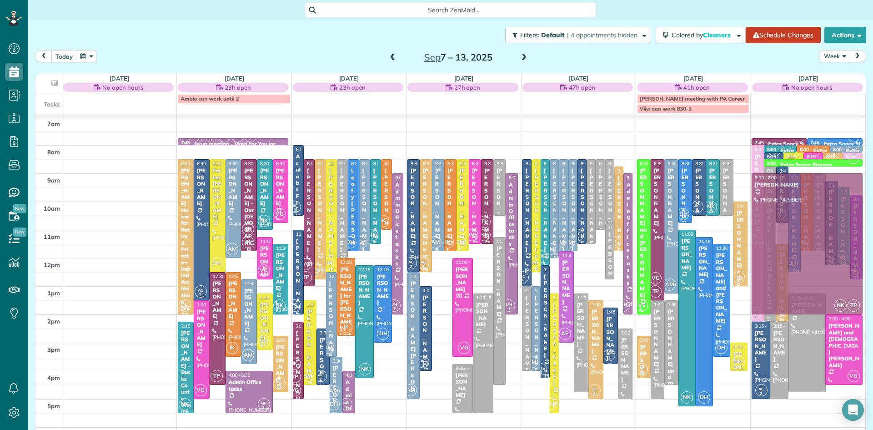
drag, startPoint x: 436, startPoint y: 321, endPoint x: 799, endPoint y: 234, distance: 372.7
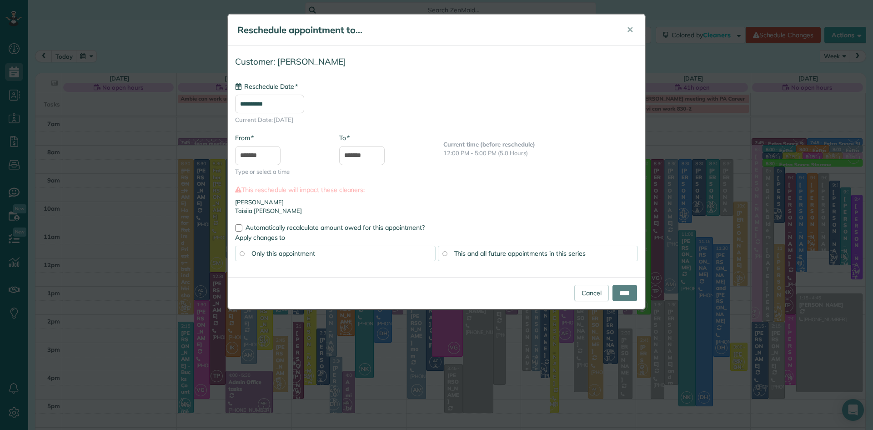
type input "**********"
click at [620, 298] on input "****" at bounding box center [625, 293] width 25 height 16
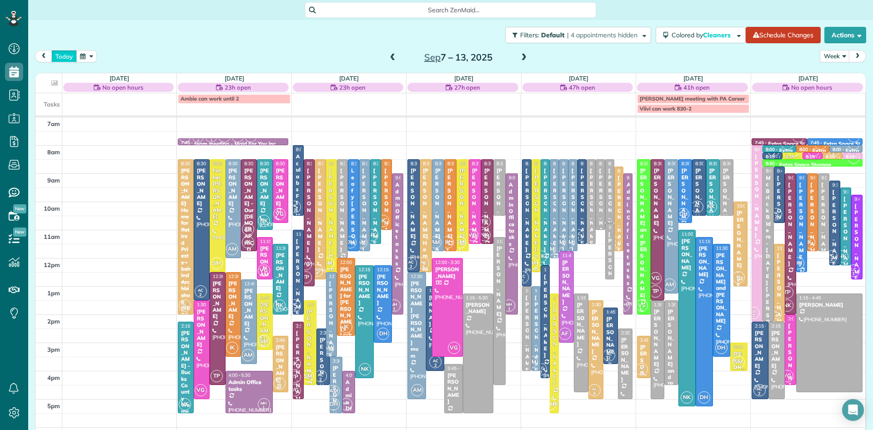
click at [60, 55] on button "today" at bounding box center [63, 56] width 25 height 12
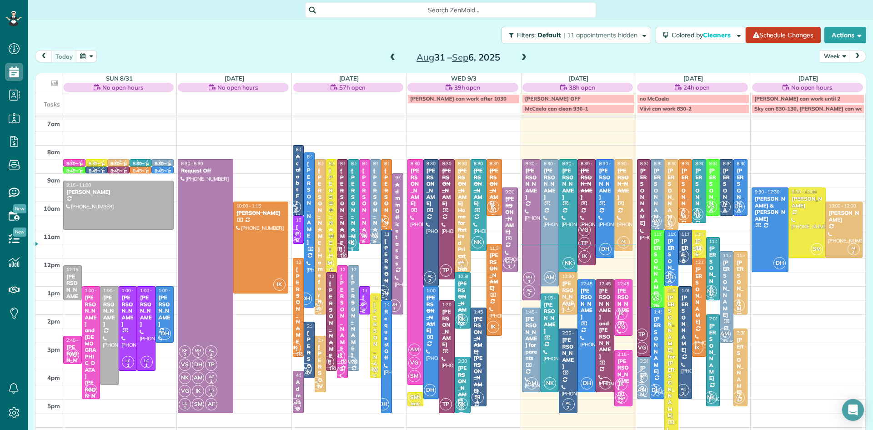
click at [390, 56] on span at bounding box center [393, 58] width 10 height 8
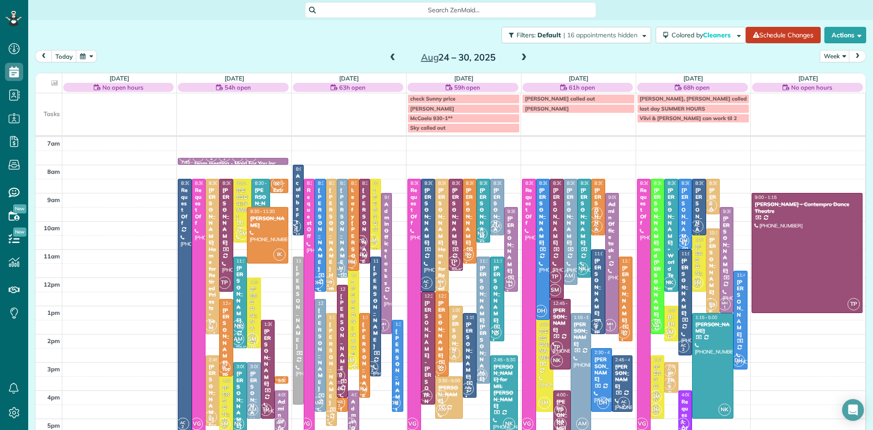
click at [392, 56] on span at bounding box center [393, 58] width 10 height 8
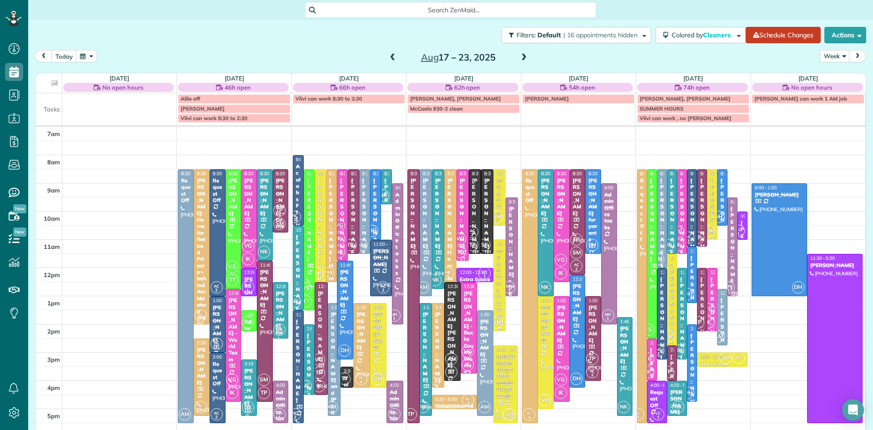
click at [524, 55] on span at bounding box center [524, 58] width 10 height 8
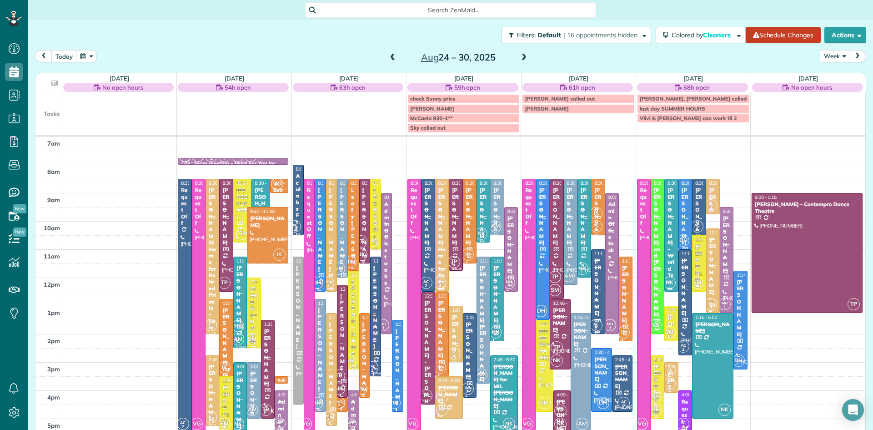
click at [523, 59] on span at bounding box center [524, 58] width 10 height 8
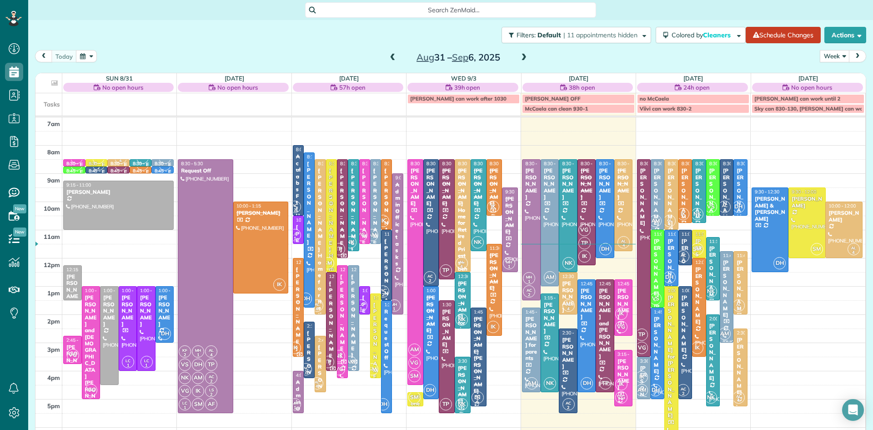
click at [670, 213] on div at bounding box center [671, 195] width 13 height 70
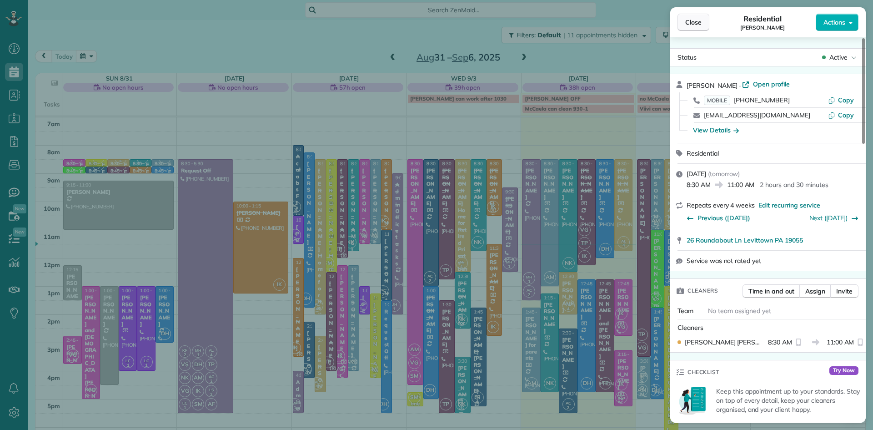
click at [700, 20] on span "Close" at bounding box center [693, 22] width 16 height 9
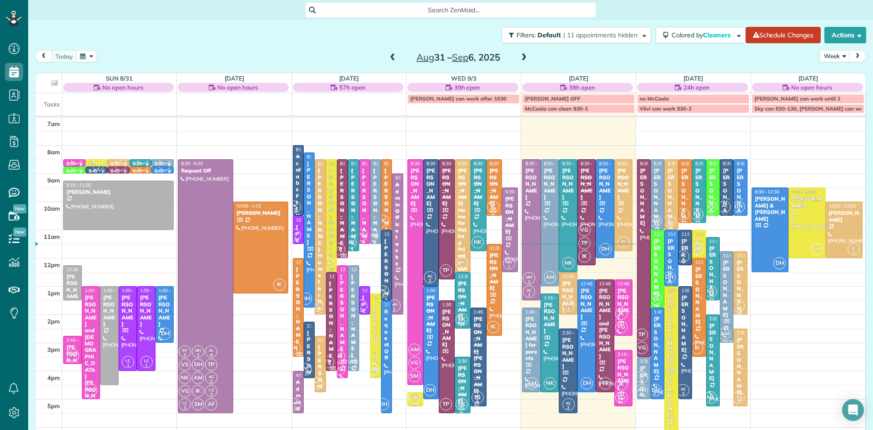
click at [737, 298] on div "Connie Mossop for dad Ed Andrus" at bounding box center [740, 327] width 8 height 137
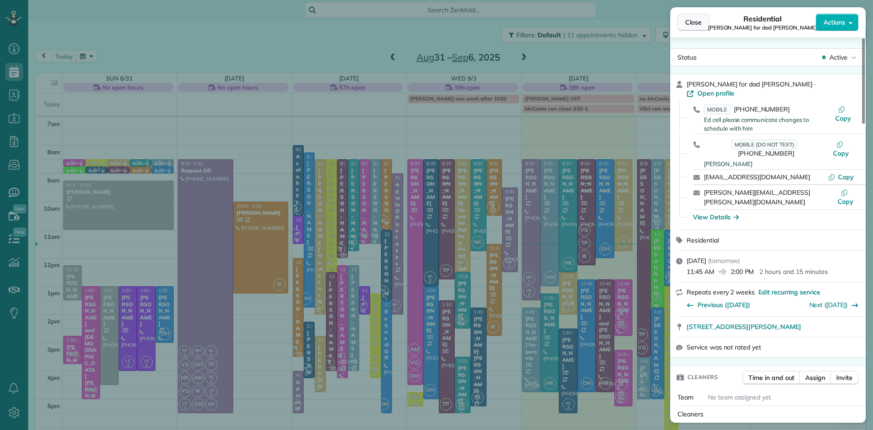
click at [690, 18] on span "Close" at bounding box center [693, 22] width 16 height 9
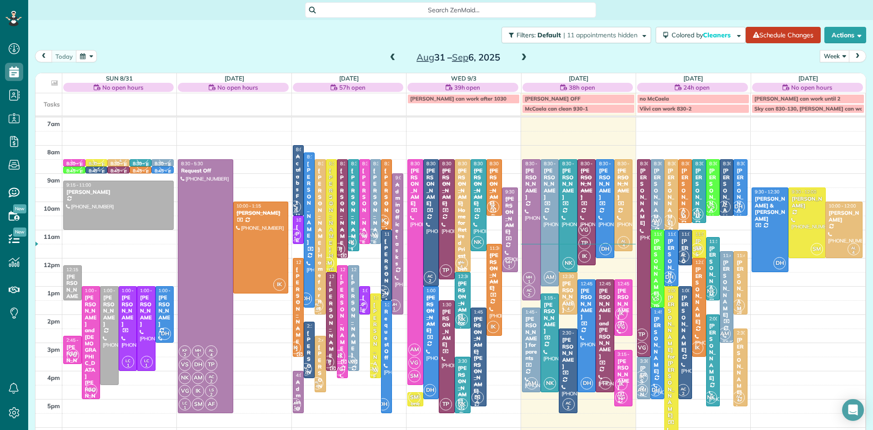
click at [735, 283] on div at bounding box center [740, 282] width 13 height 63
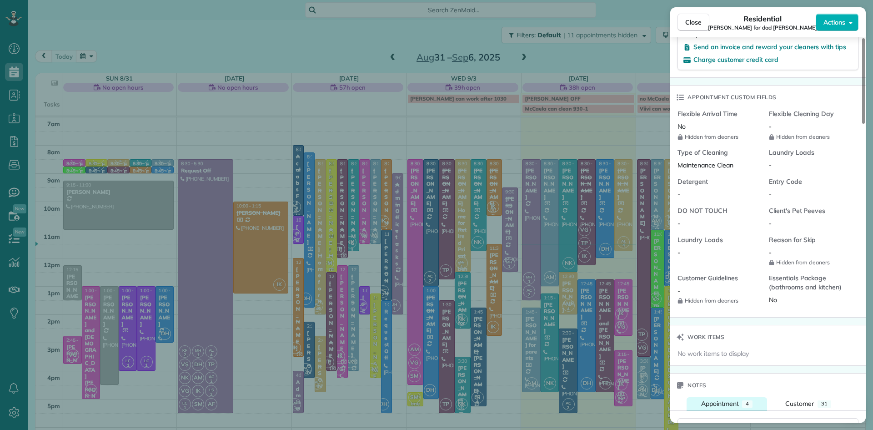
scroll to position [793, 0]
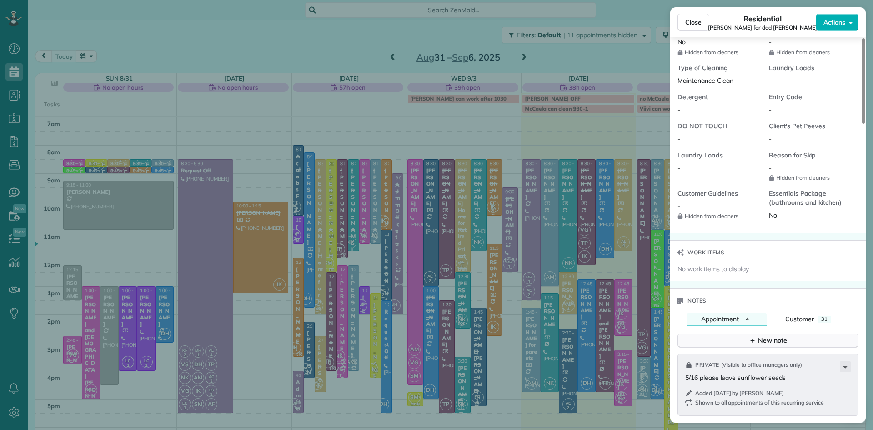
click at [762, 336] on div "New note" at bounding box center [768, 341] width 38 height 10
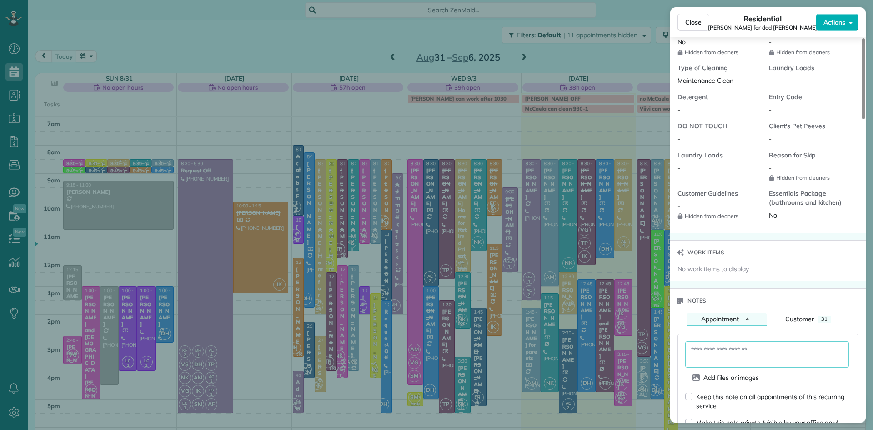
click at [749, 341] on textarea at bounding box center [767, 354] width 164 height 26
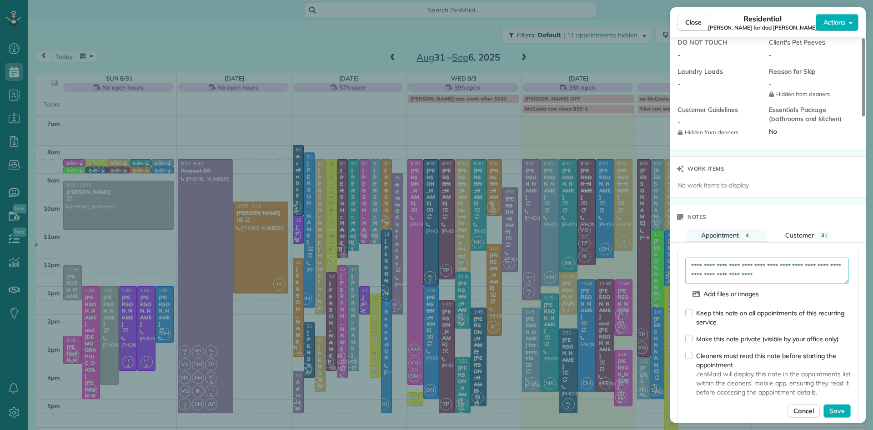
scroll to position [877, 0]
type textarea "**********"
click at [844, 405] on span "Save" at bounding box center [837, 409] width 15 height 9
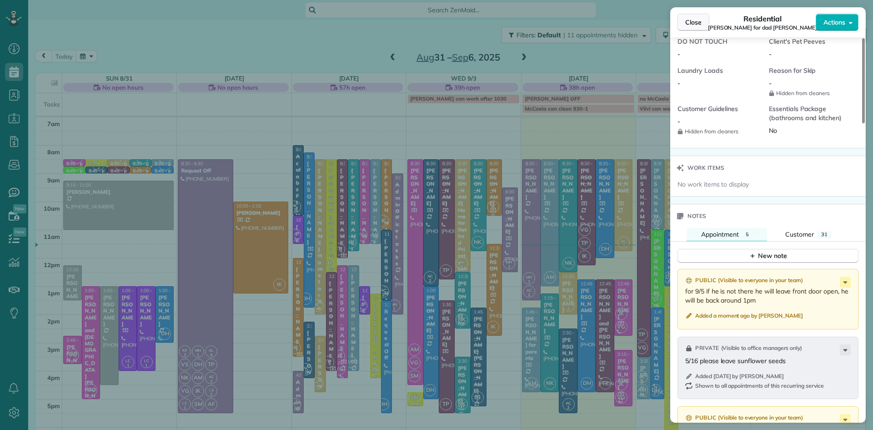
click at [689, 18] on span "Close" at bounding box center [693, 22] width 16 height 9
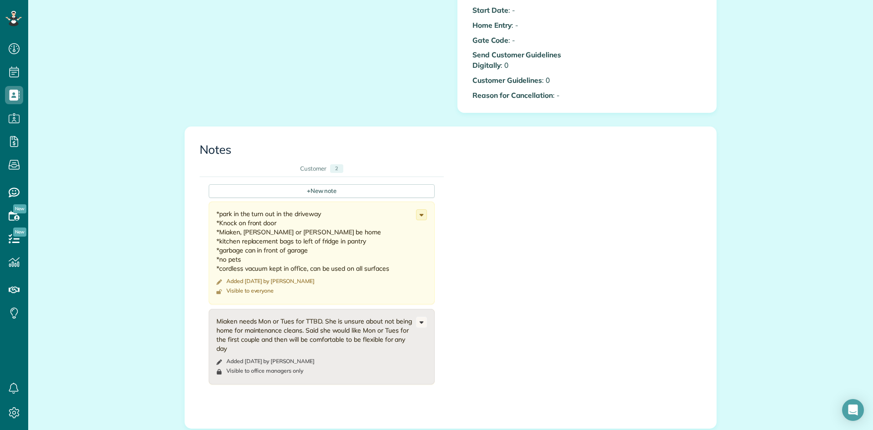
scroll to position [726, 0]
